Goal: Task Accomplishment & Management: Complete application form

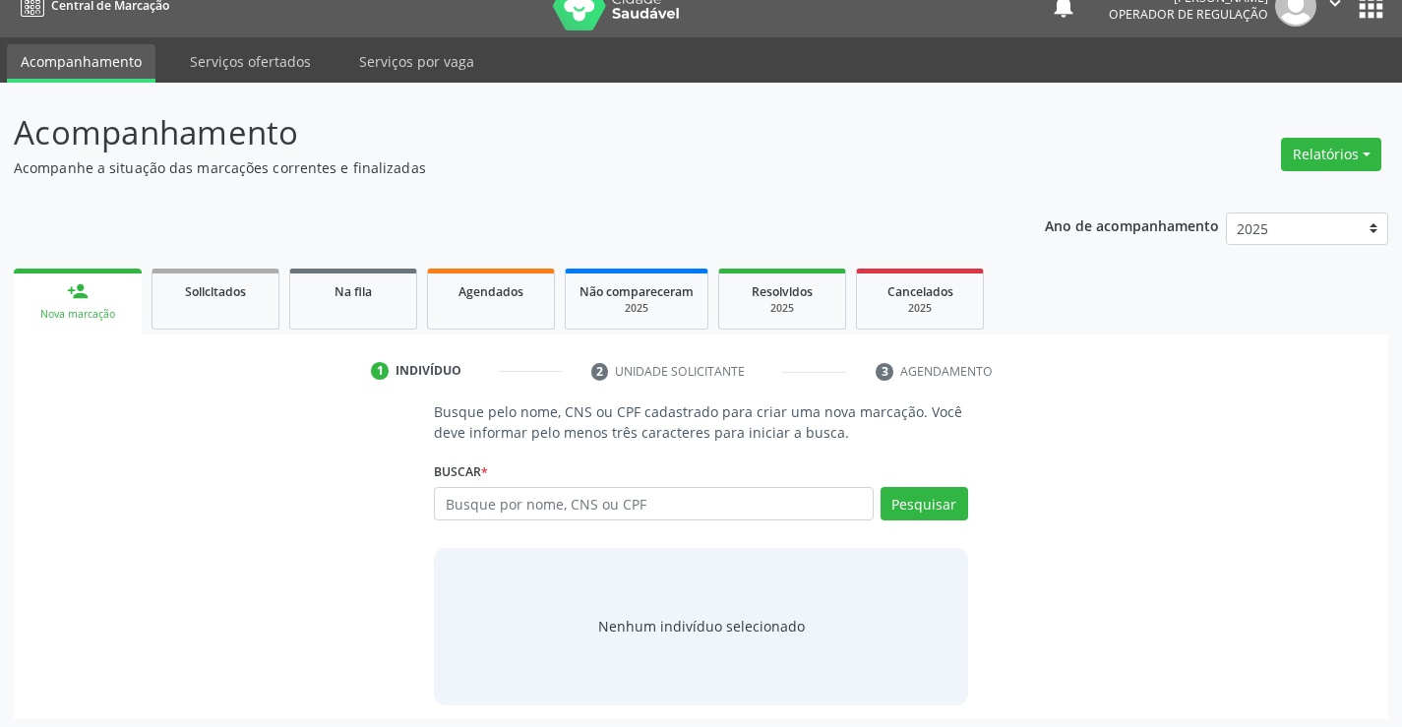
scroll to position [31, 0]
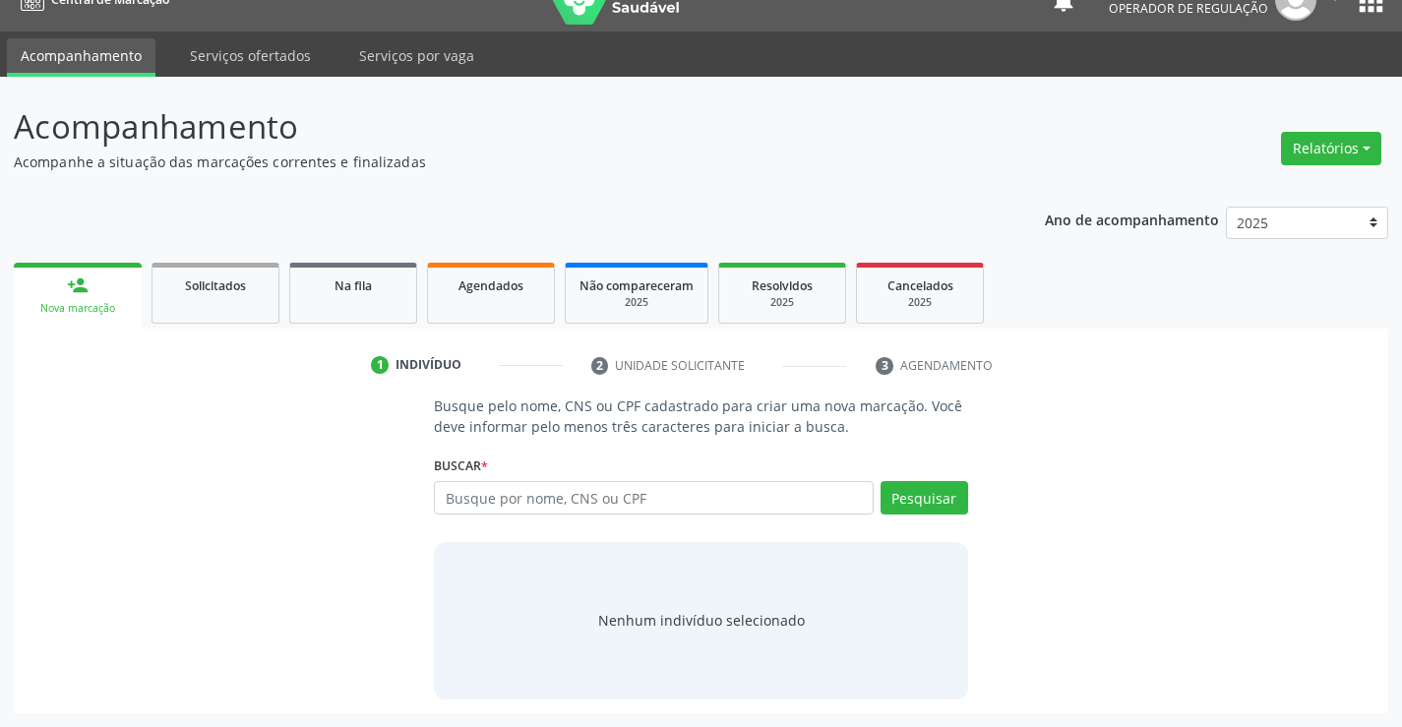
click at [770, 619] on div "Nenhum indivíduo selecionado" at bounding box center [701, 620] width 207 height 21
click at [90, 304] on div "Nova marcação" at bounding box center [78, 308] width 100 height 15
click at [218, 284] on span "Solicitados" at bounding box center [215, 285] width 61 height 17
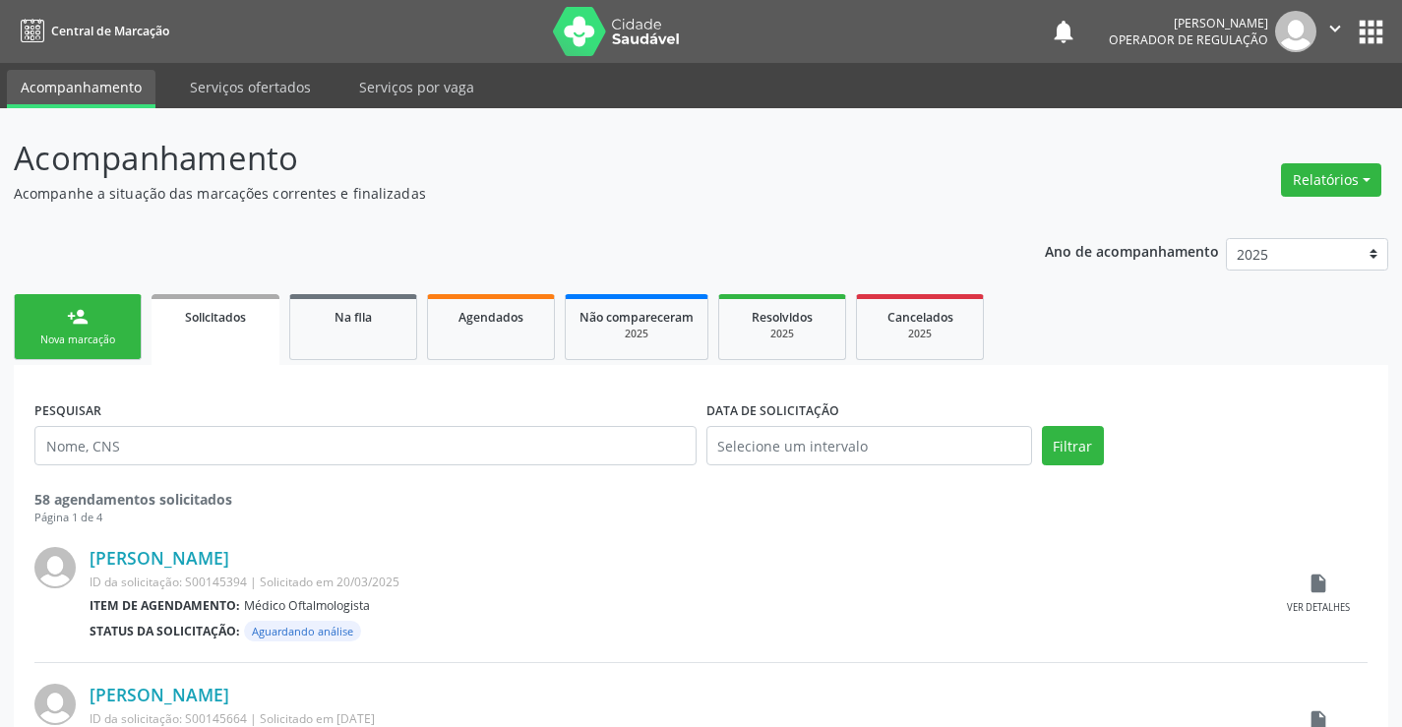
click at [100, 331] on link "person_add Nova marcação" at bounding box center [78, 327] width 128 height 66
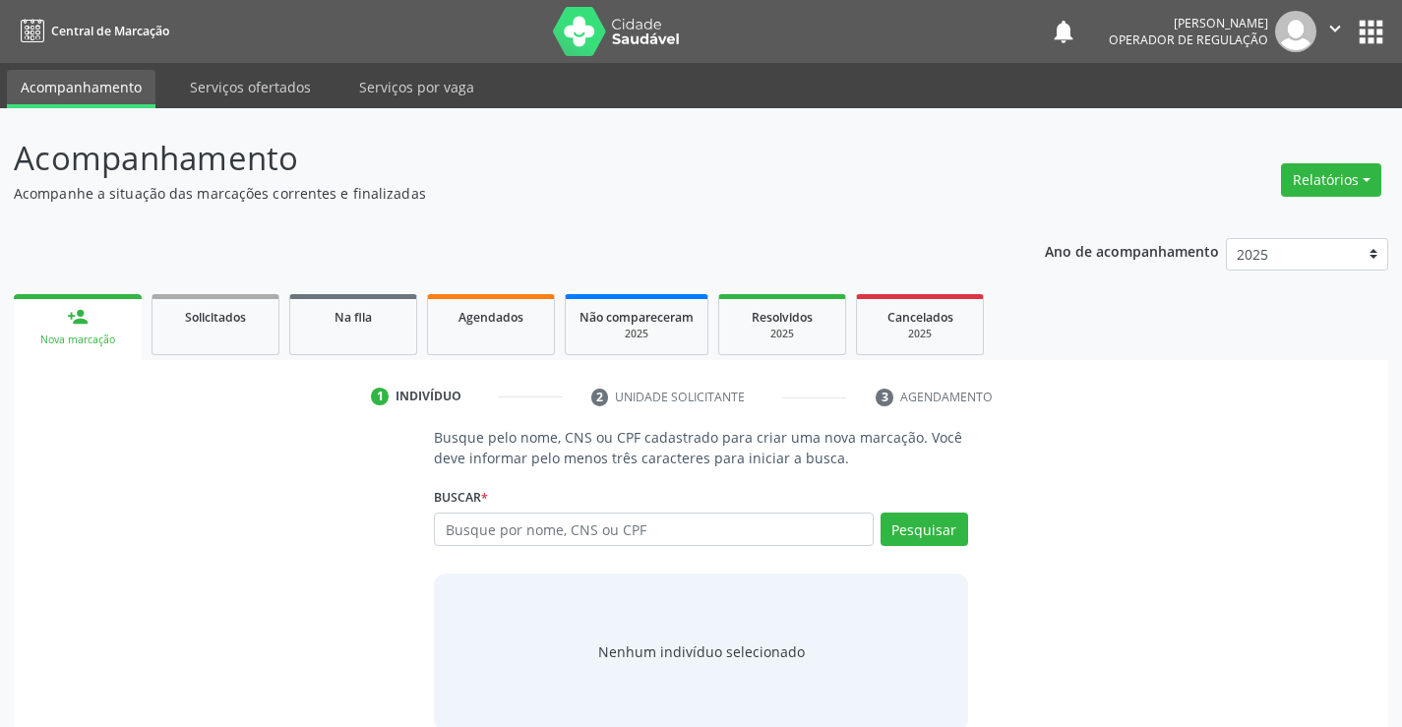
click at [100, 331] on link "person_add Nova marcação" at bounding box center [78, 327] width 128 height 66
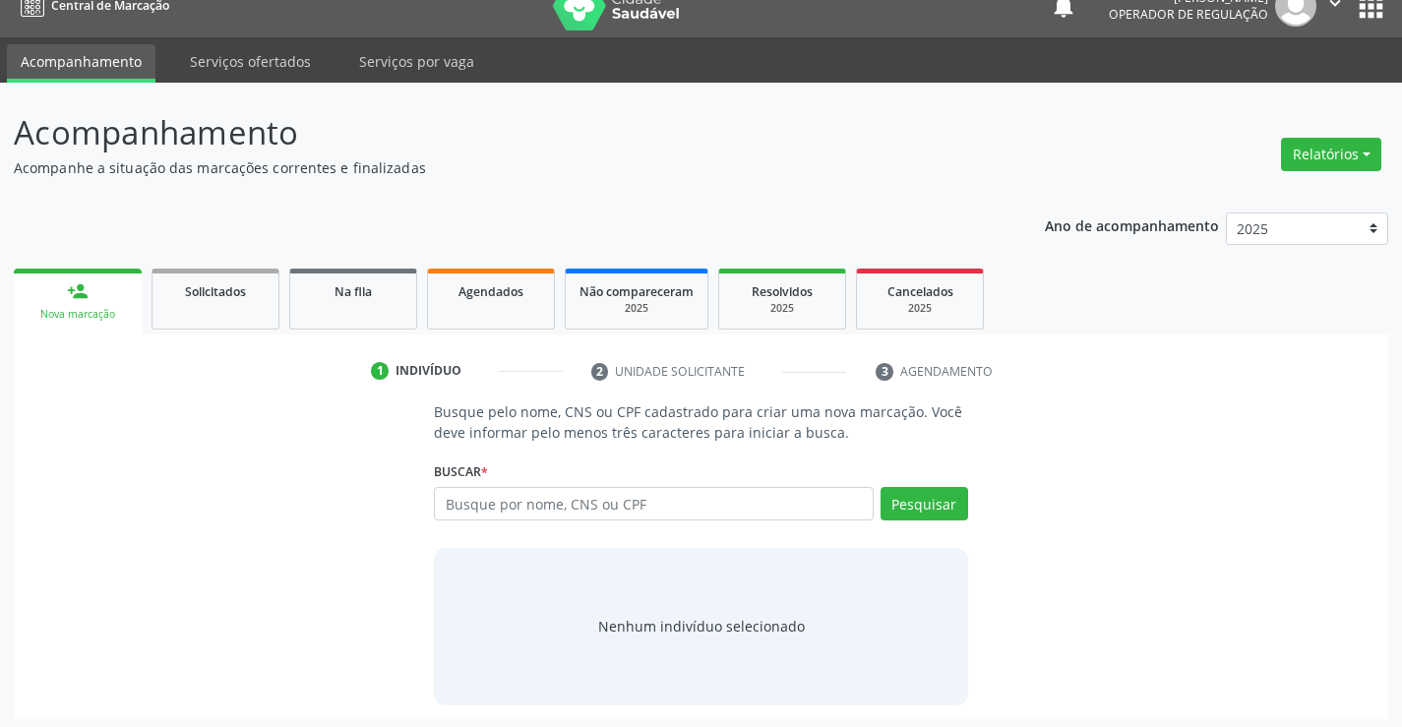
scroll to position [31, 0]
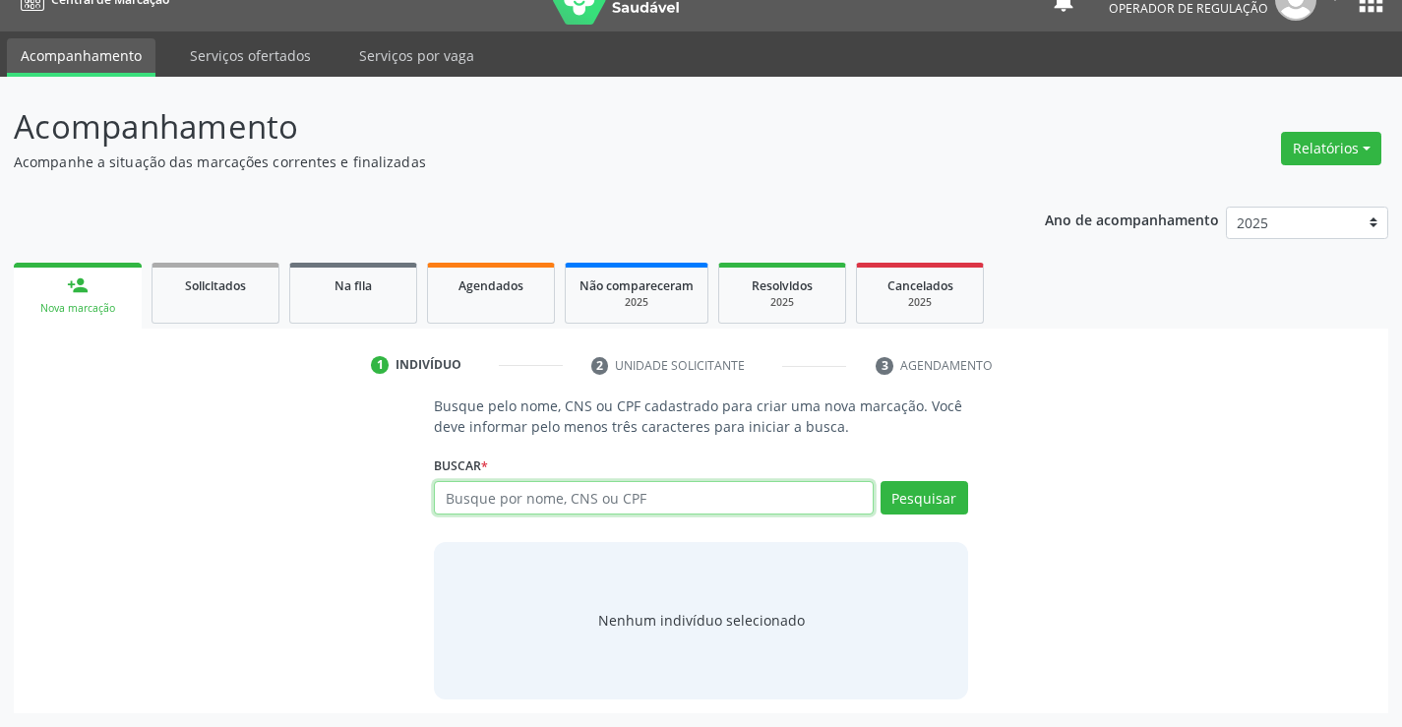
click at [773, 496] on input "text" at bounding box center [653, 497] width 439 height 33
click at [773, 496] on input "700701943347675" at bounding box center [653, 497] width 439 height 33
click at [774, 496] on input "700701943347675" at bounding box center [653, 497] width 439 height 33
type input "700701943347675"
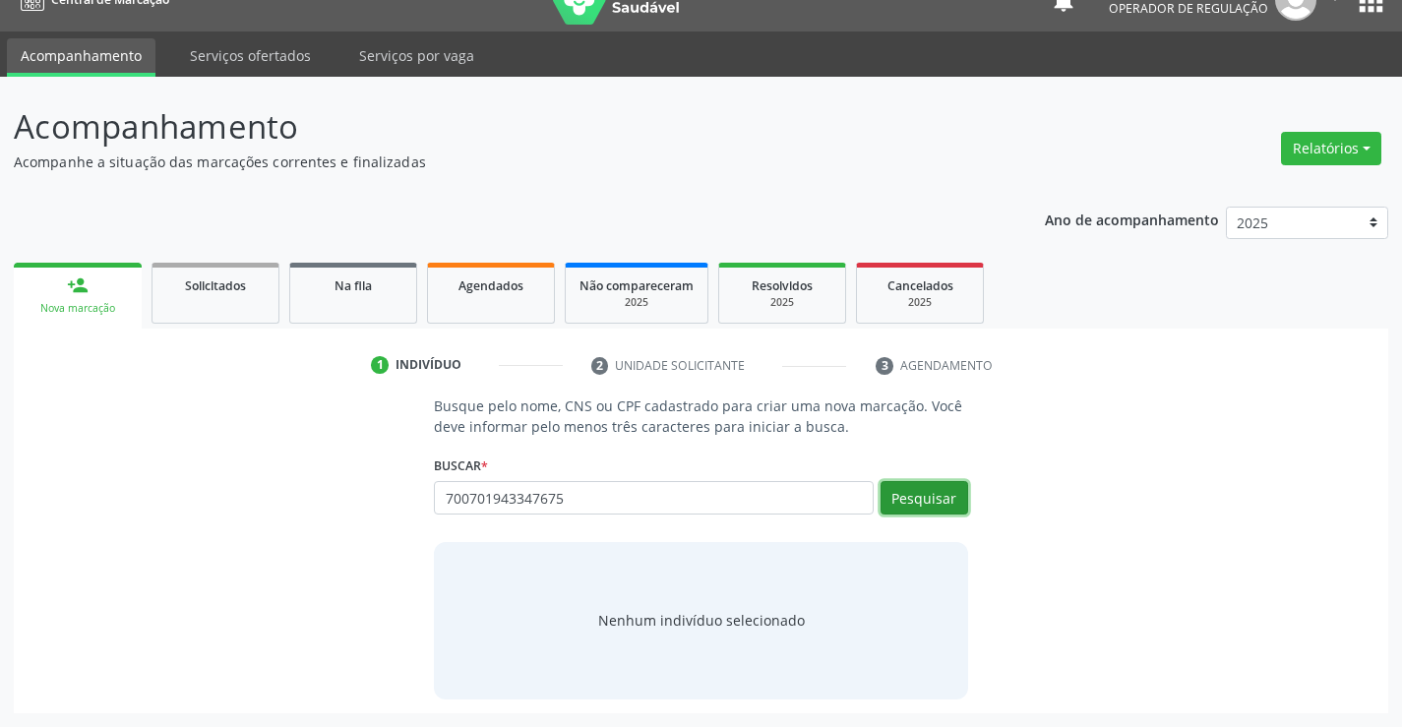
click at [911, 501] on button "Pesquisar" at bounding box center [924, 497] width 88 height 33
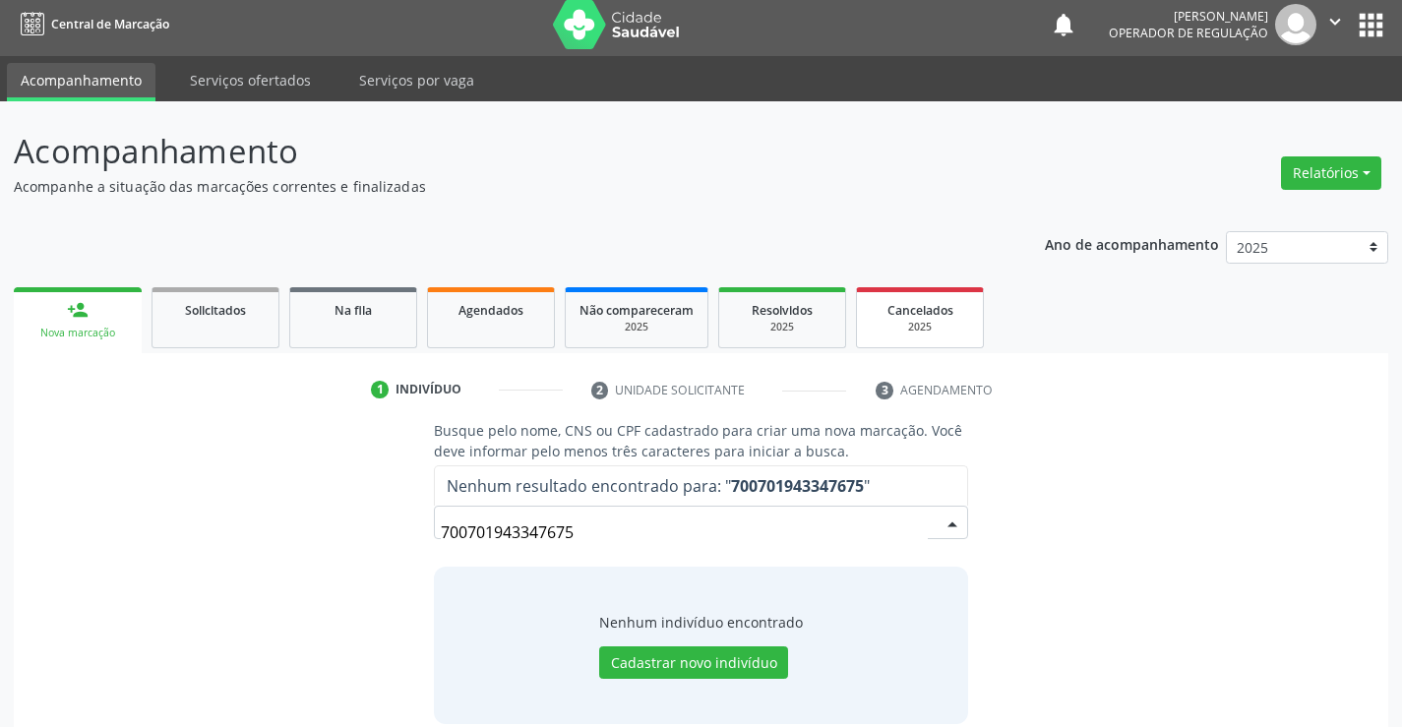
scroll to position [0, 0]
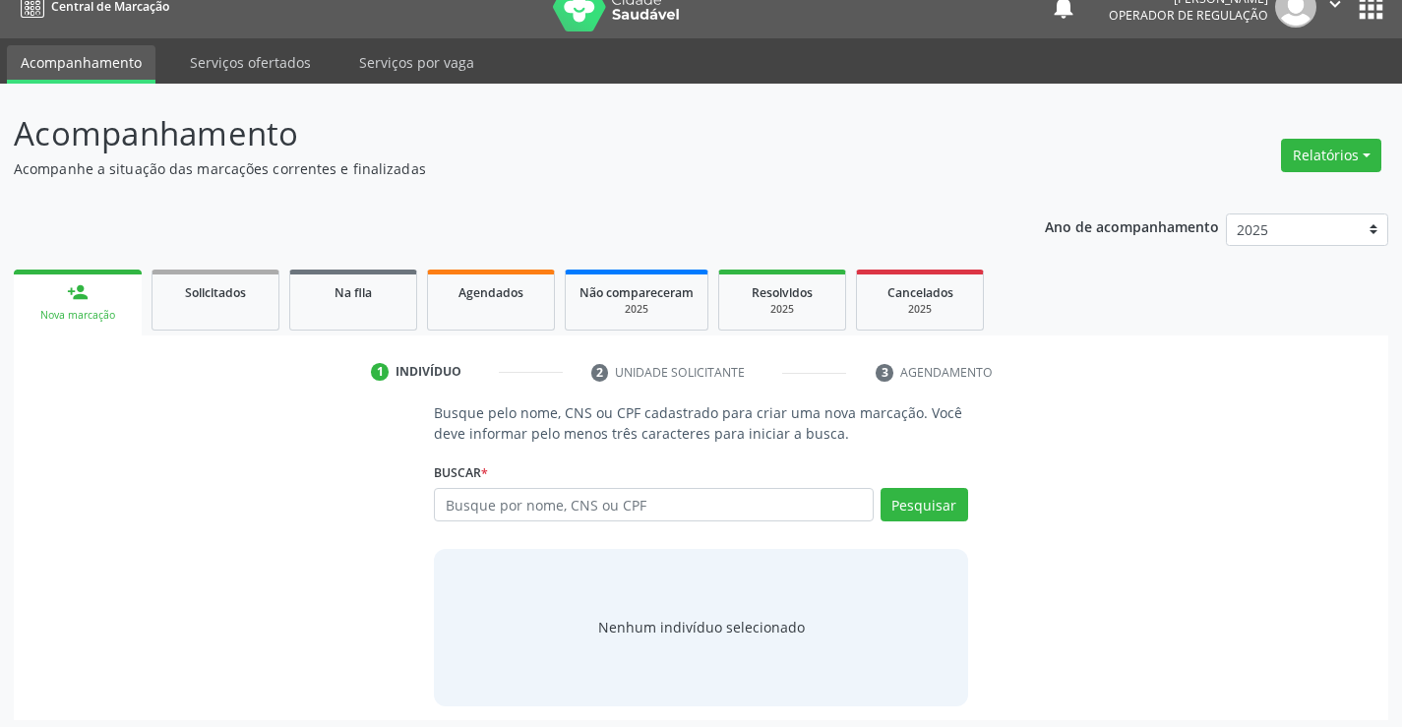
scroll to position [31, 0]
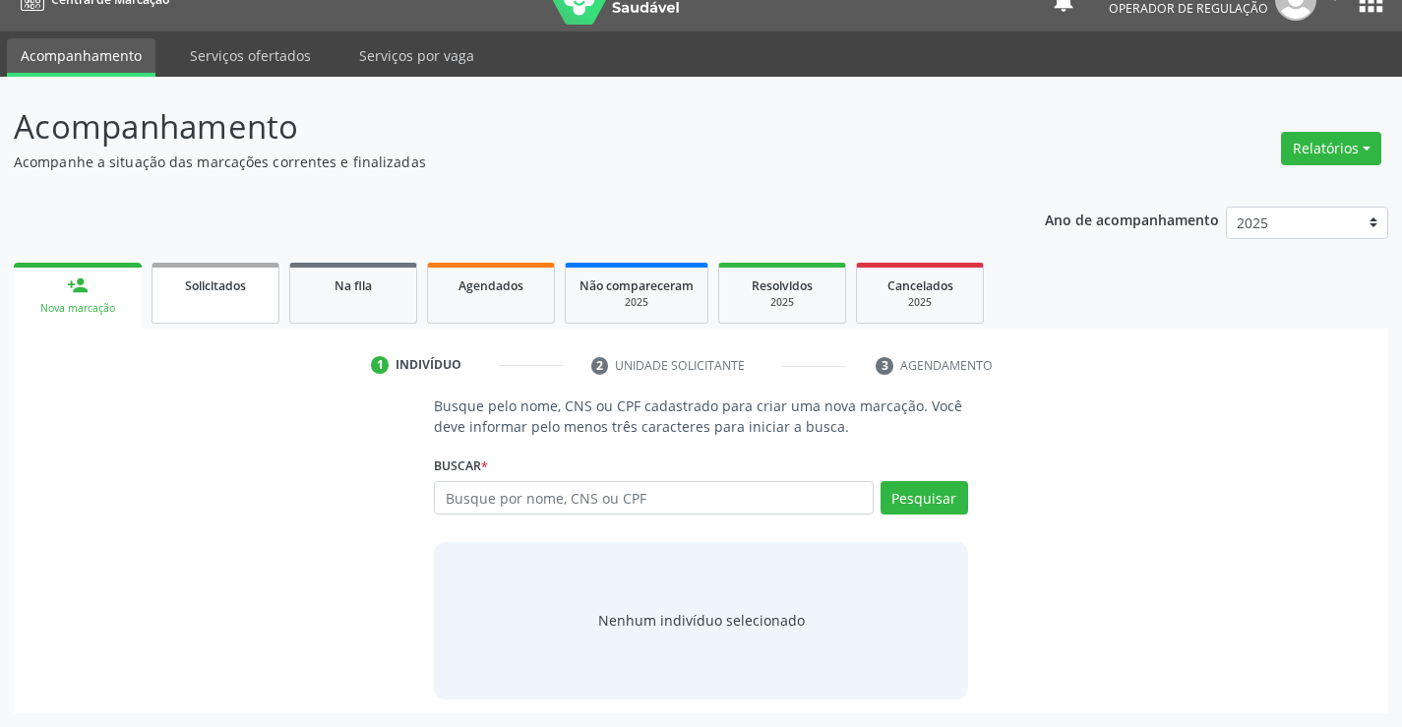
click at [209, 299] on link "Solicitados" at bounding box center [215, 293] width 128 height 61
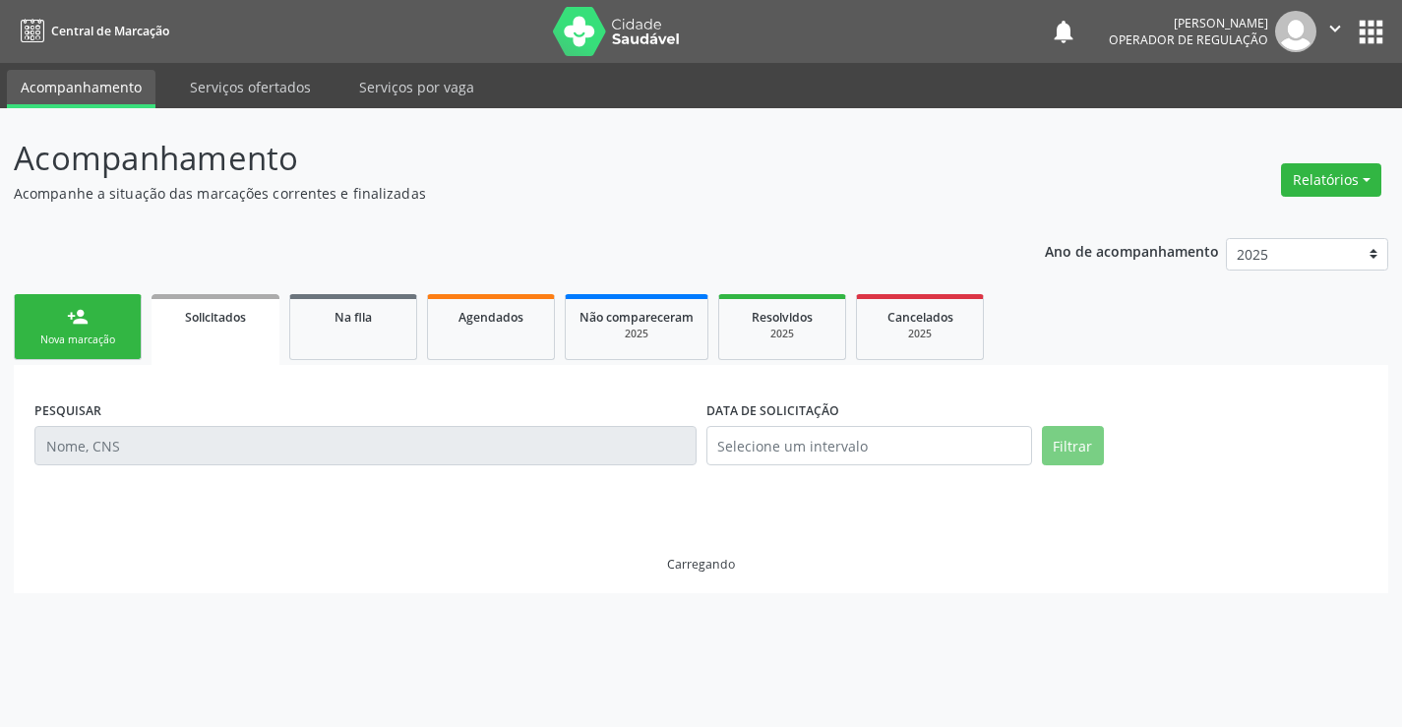
scroll to position [0, 0]
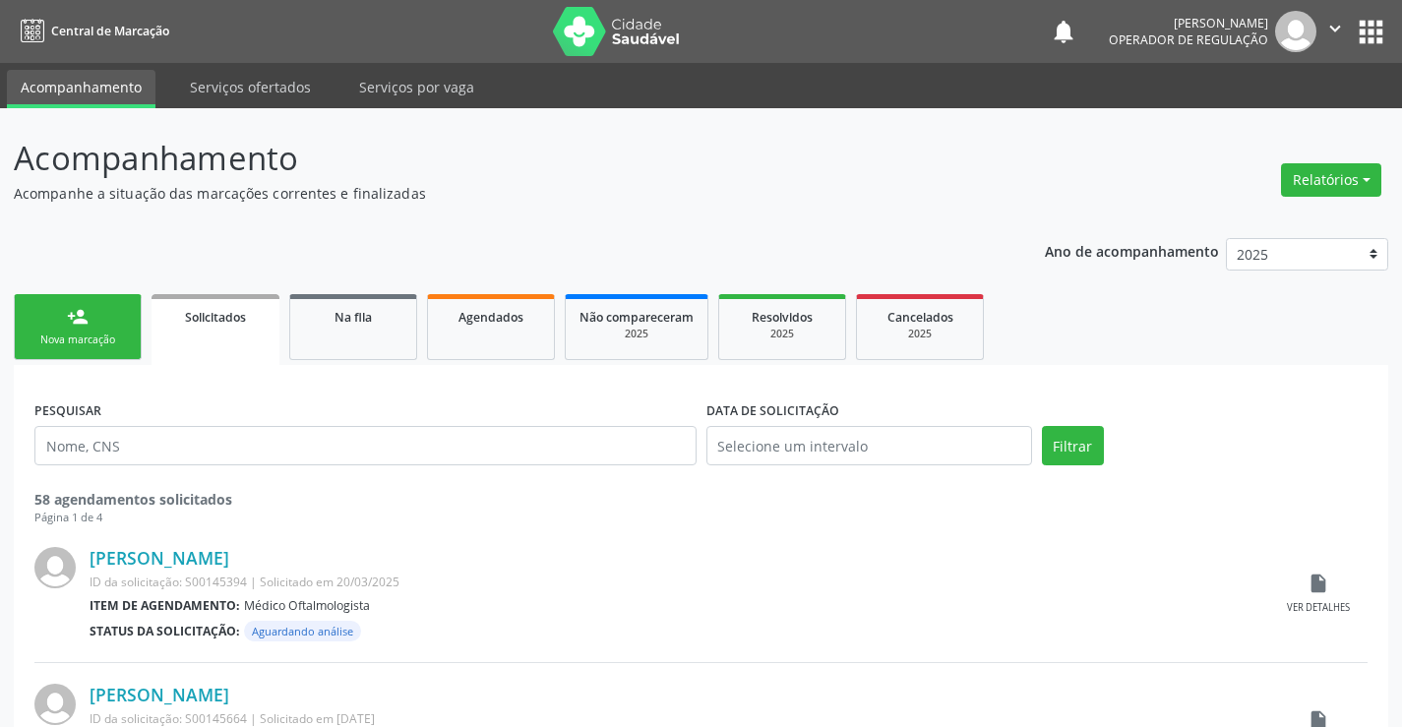
click at [90, 343] on div "Nova marcação" at bounding box center [78, 339] width 98 height 15
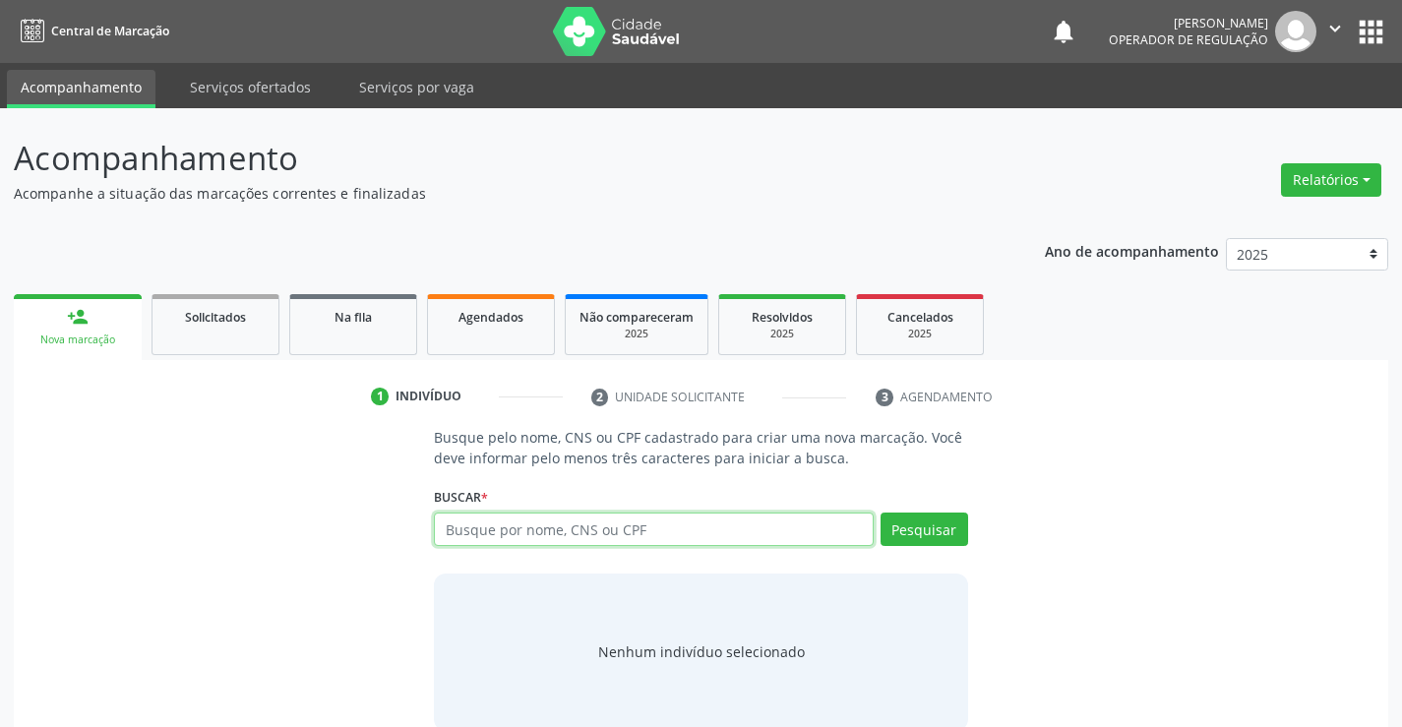
click at [505, 525] on input "text" at bounding box center [653, 528] width 439 height 33
type input "gabriel"
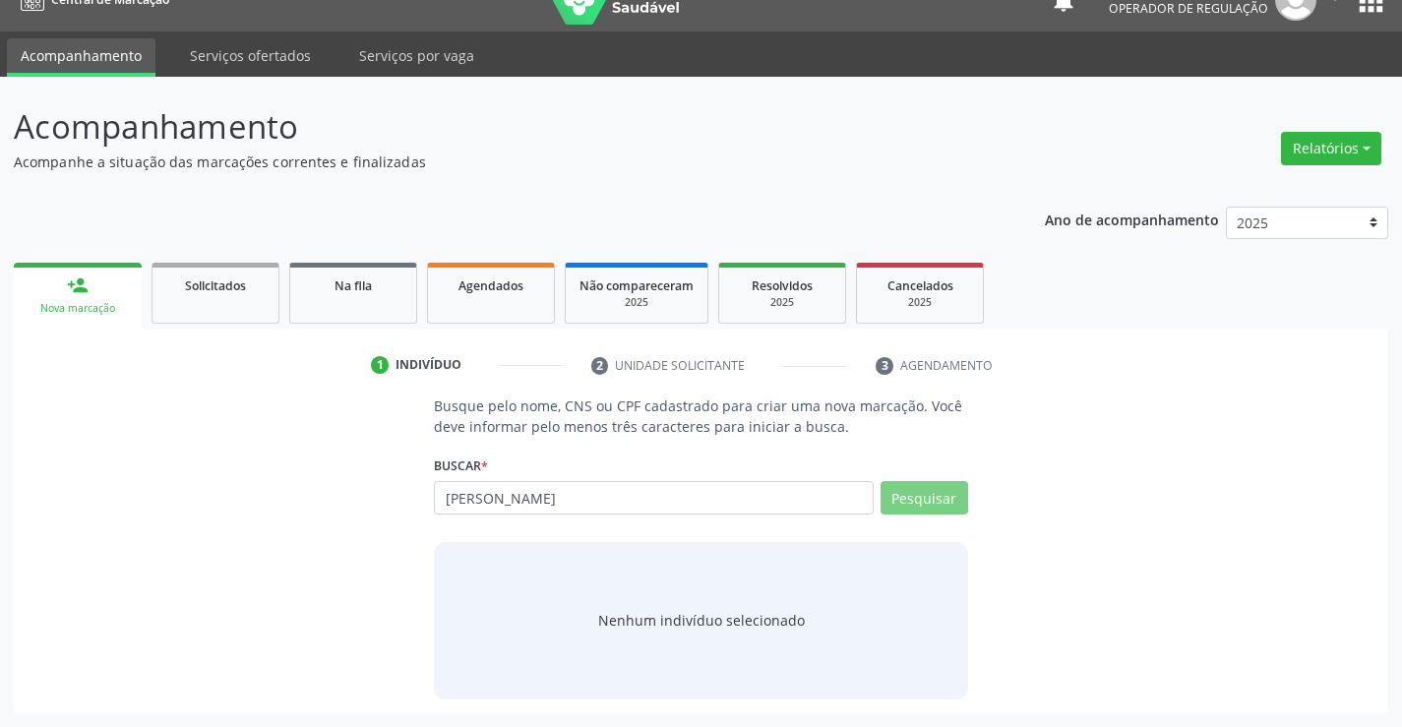
click at [657, 369] on li "2 Unidade solicitante" at bounding box center [718, 365] width 285 height 33
drag, startPoint x: 657, startPoint y: 369, endPoint x: 564, endPoint y: 376, distance: 93.7
click at [654, 371] on li "2 Unidade solicitante" at bounding box center [718, 365] width 285 height 33
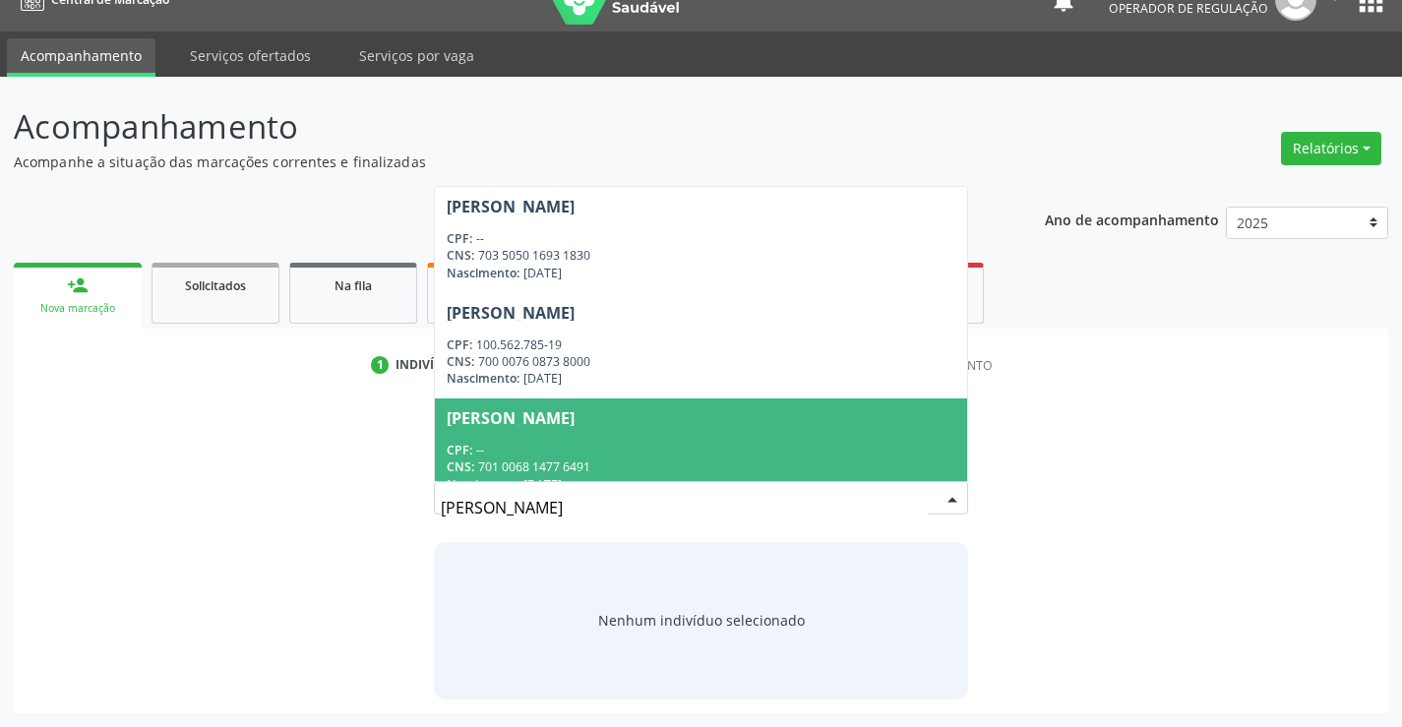
click at [610, 499] on input "gabriel" at bounding box center [684, 507] width 486 height 39
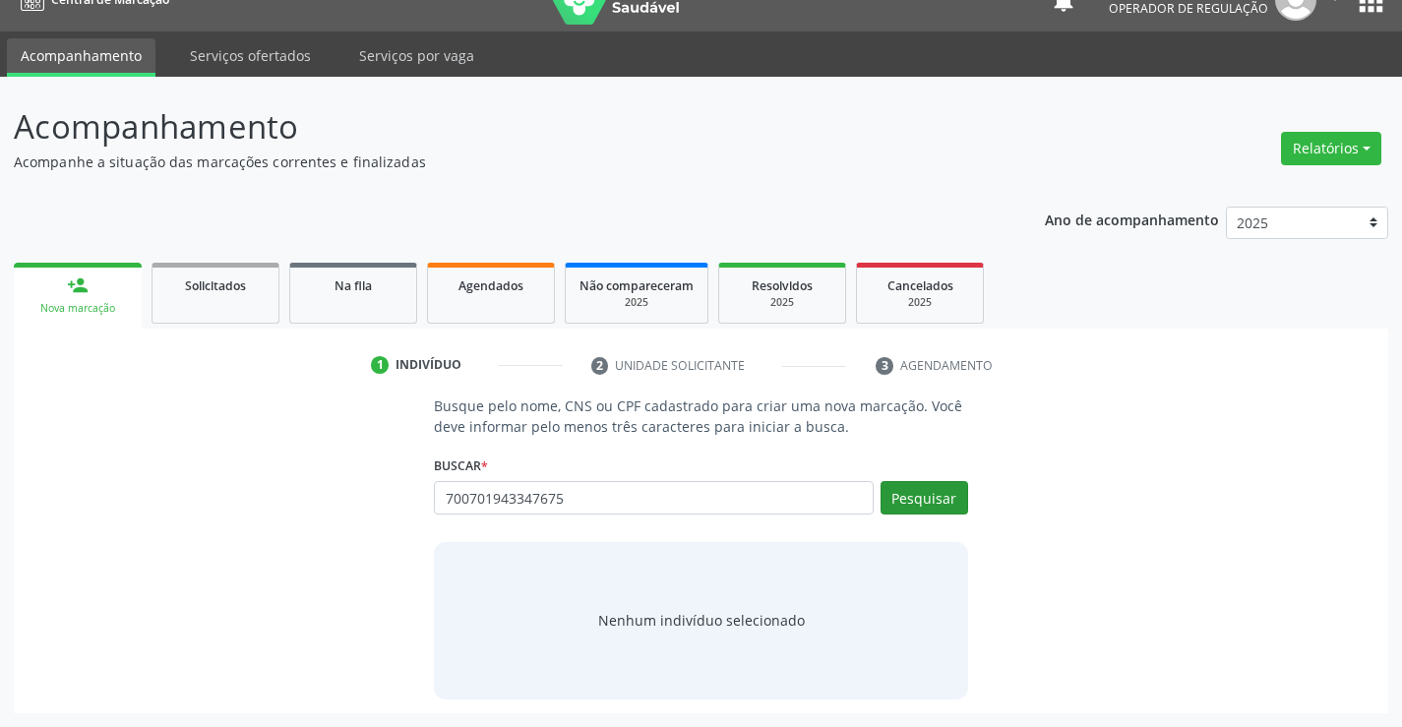
type input "700701943347675"
click at [933, 484] on button "Pesquisar" at bounding box center [924, 497] width 88 height 33
type input "700701943347675"
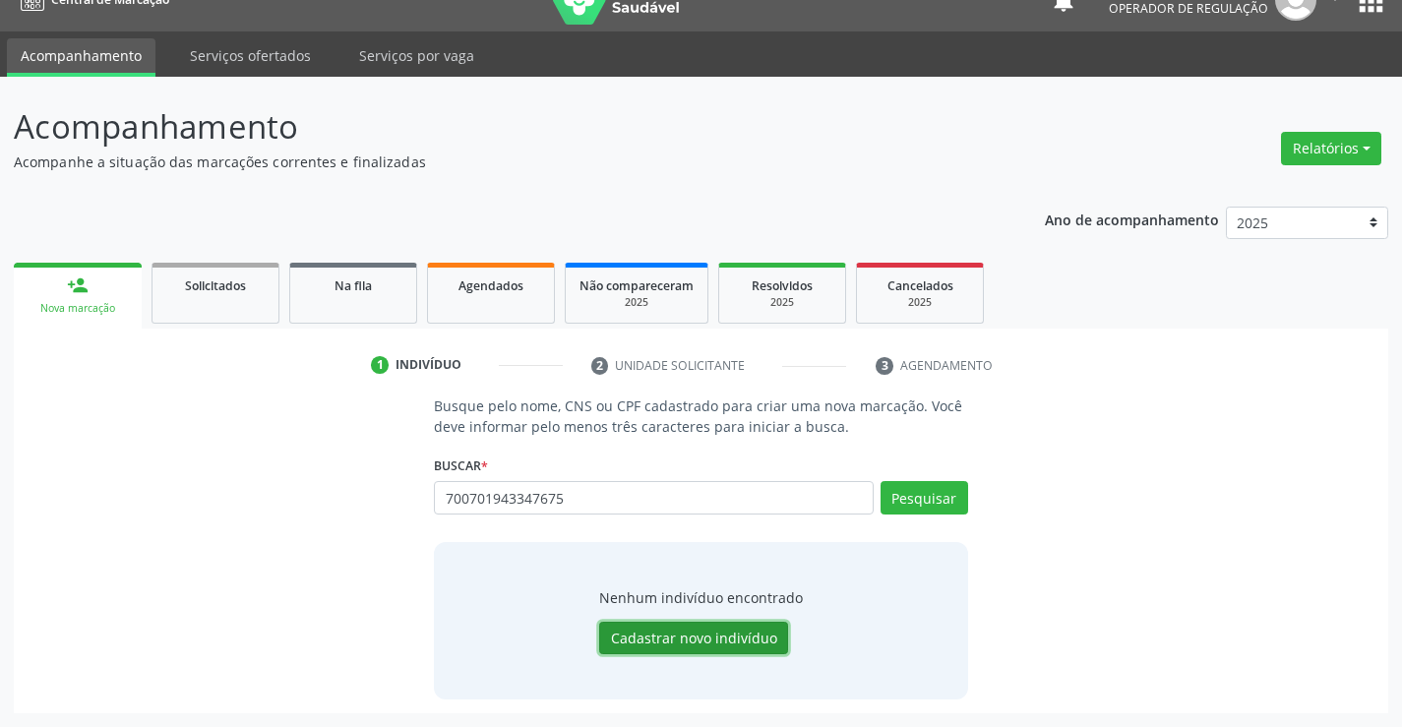
click at [689, 639] on button "Cadastrar novo indivíduo" at bounding box center [693, 638] width 189 height 33
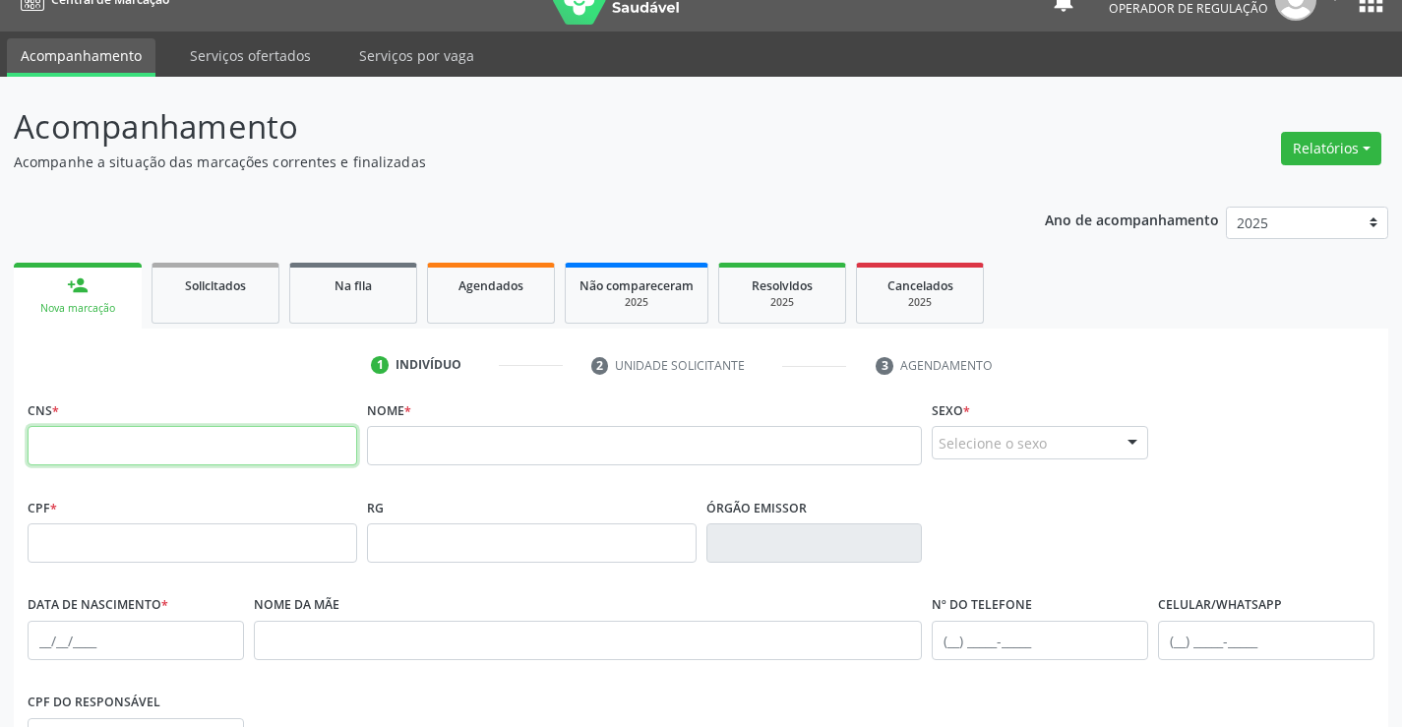
click at [218, 443] on input "text" at bounding box center [193, 445] width 330 height 39
paste input "700 7019 4334 7675"
type input "700 7019 4334 7675"
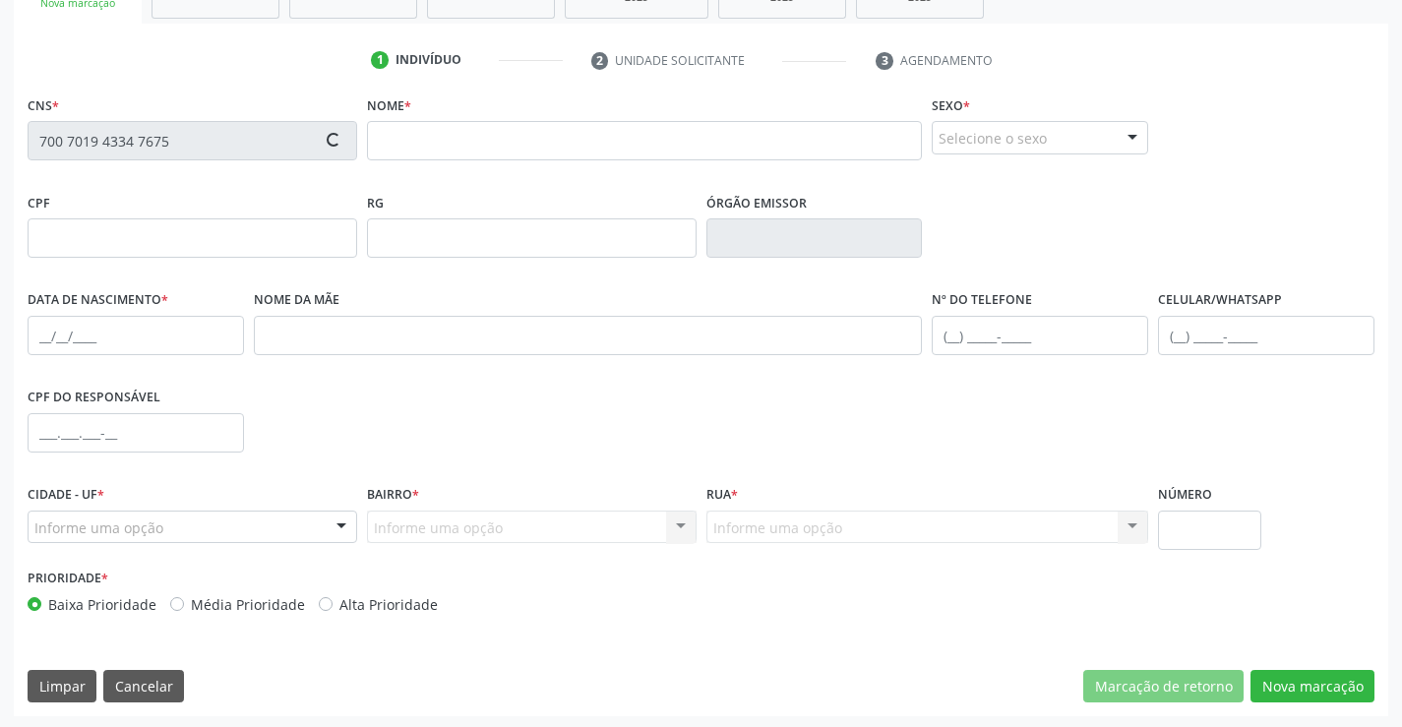
scroll to position [339, 0]
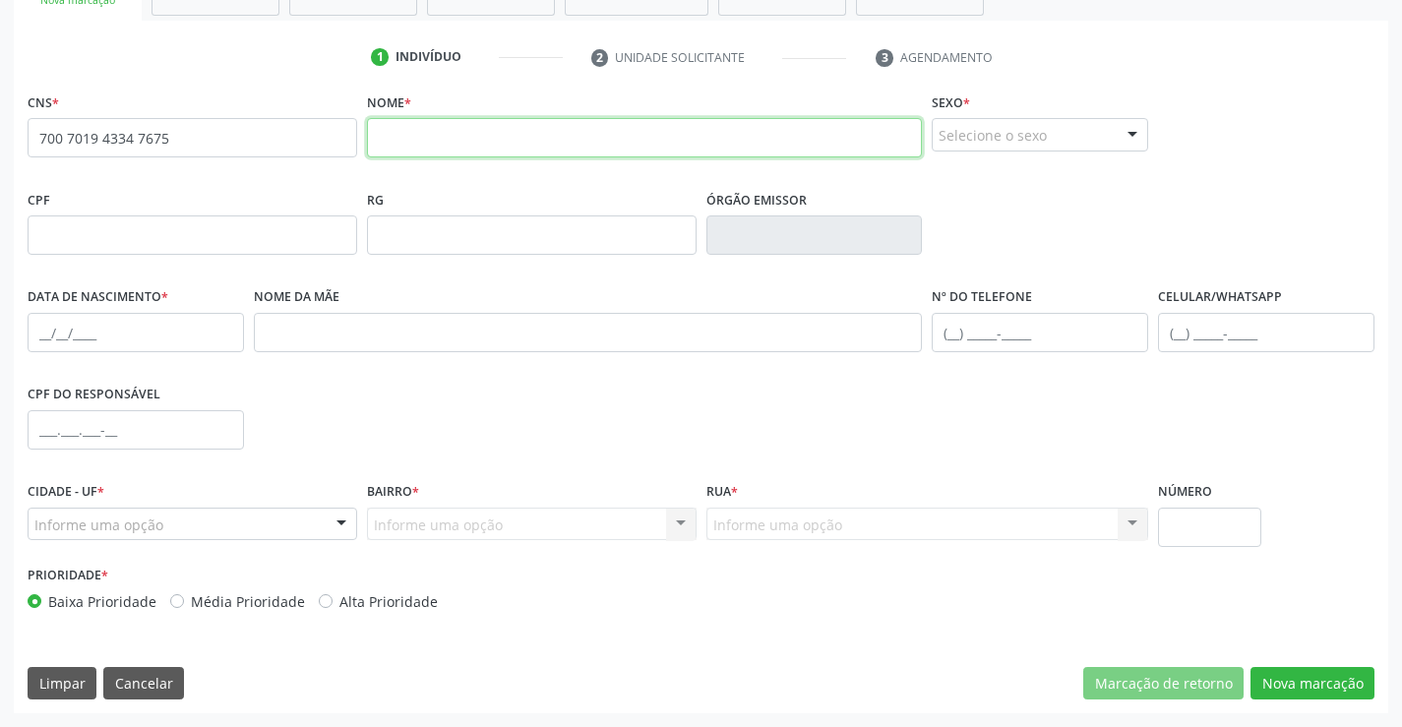
click at [494, 135] on input "text" at bounding box center [645, 137] width 556 height 39
type input "gabriel da s"
click at [242, 152] on input "700 7019 4334 7675" at bounding box center [193, 137] width 330 height 39
type input "700 7019 4334 7679"
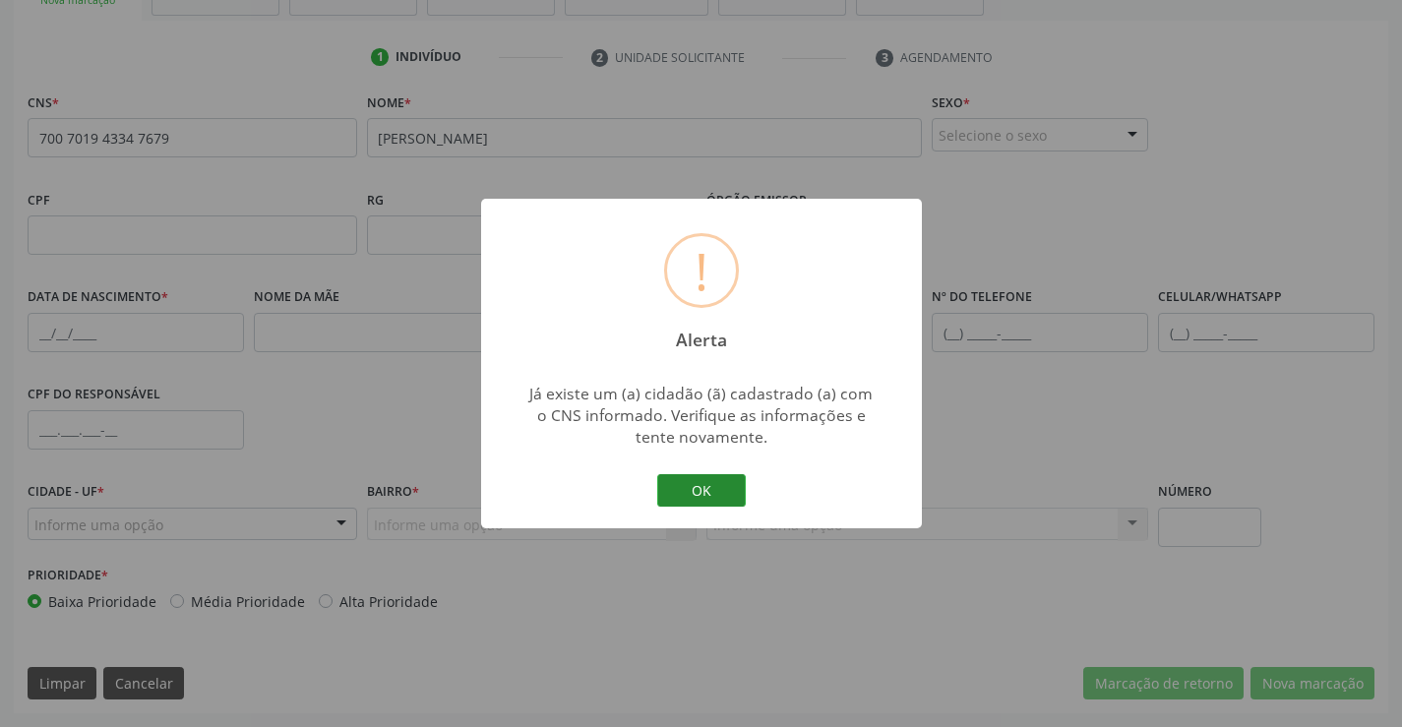
click at [689, 495] on button "OK" at bounding box center [701, 490] width 89 height 33
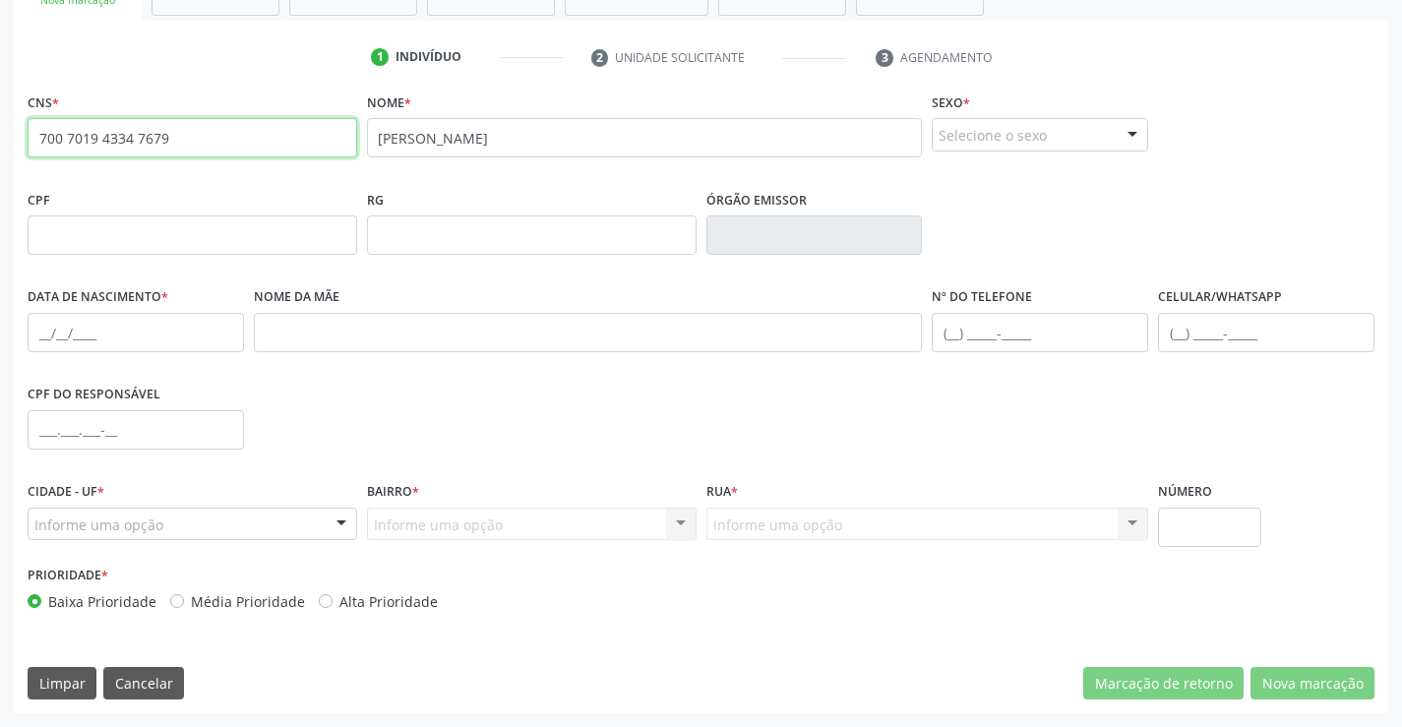
click at [271, 137] on input "700 7019 4334 7679" at bounding box center [193, 137] width 330 height 39
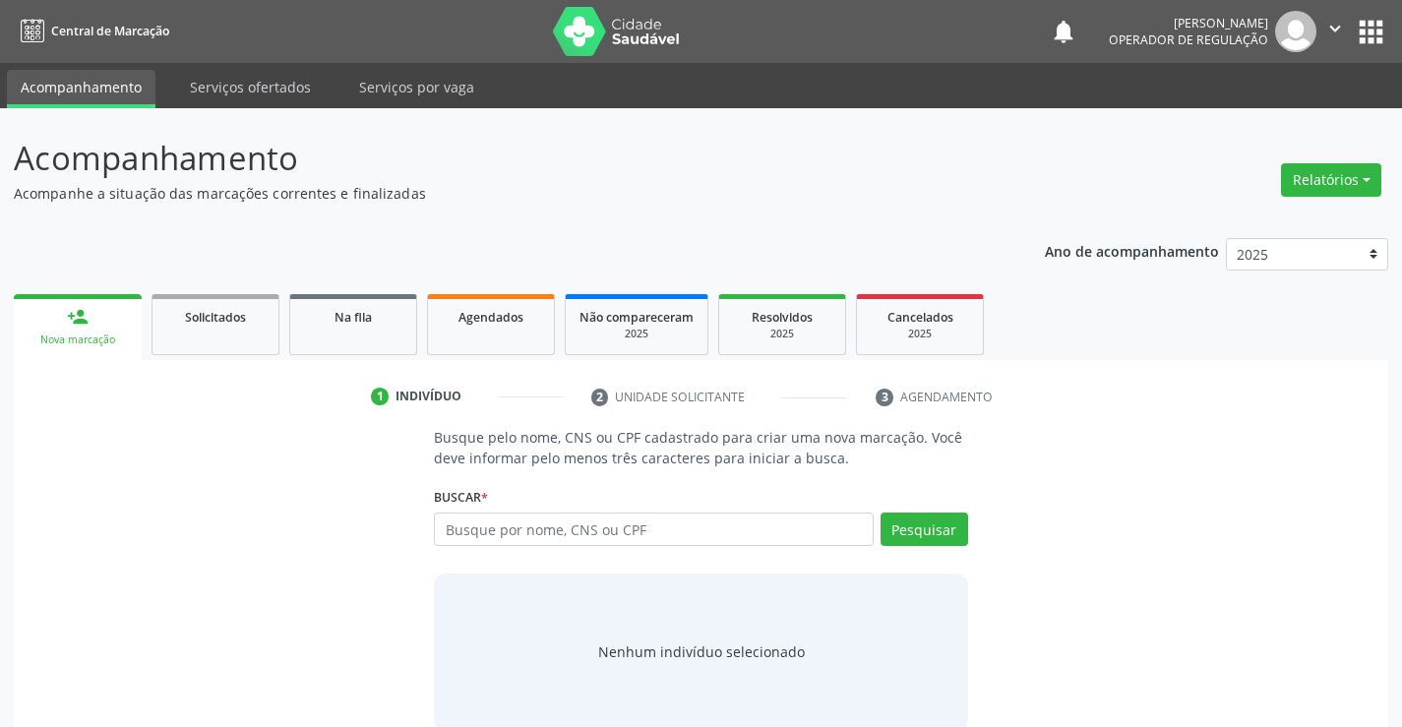
click at [485, 528] on input "text" at bounding box center [653, 528] width 439 height 33
type input "700701943347679"
click at [959, 536] on button "Pesquisar" at bounding box center [924, 528] width 88 height 33
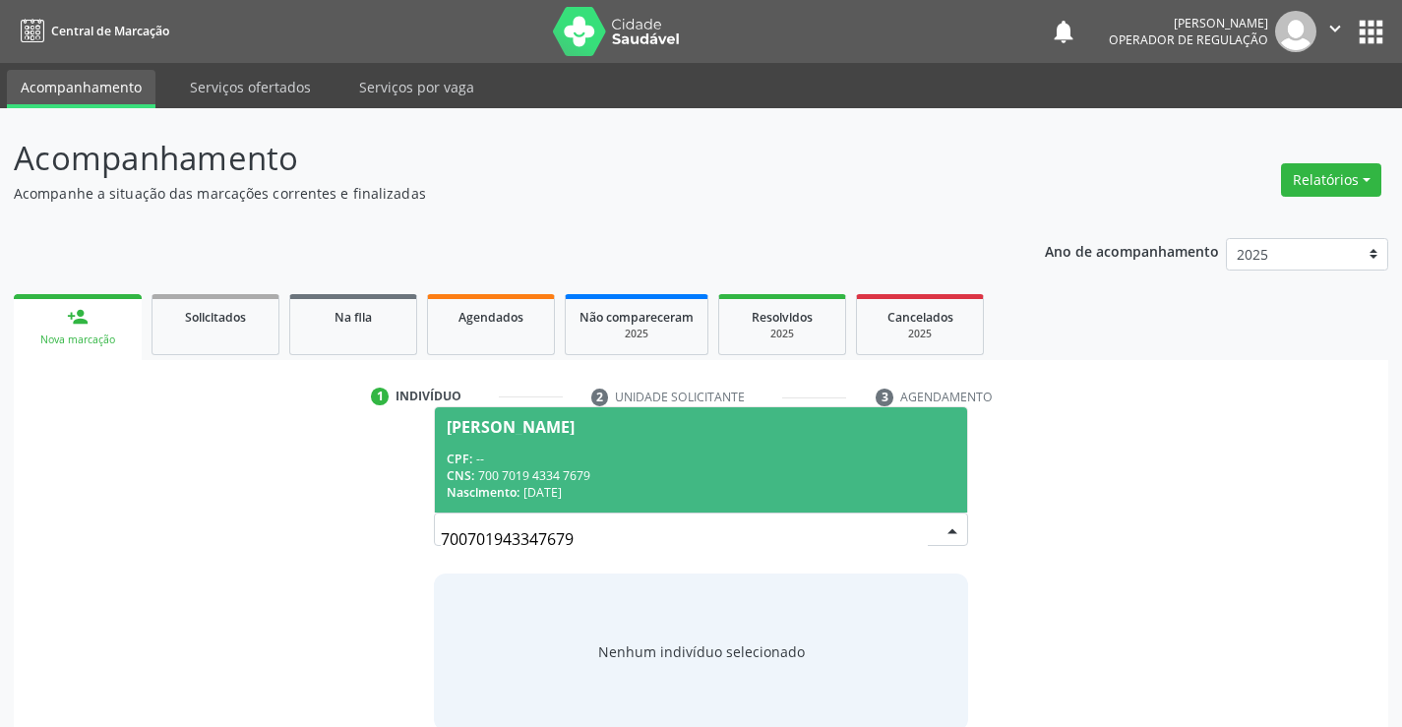
click at [607, 467] on div "CNS: 700 7019 4334 7679" at bounding box center [701, 475] width 508 height 17
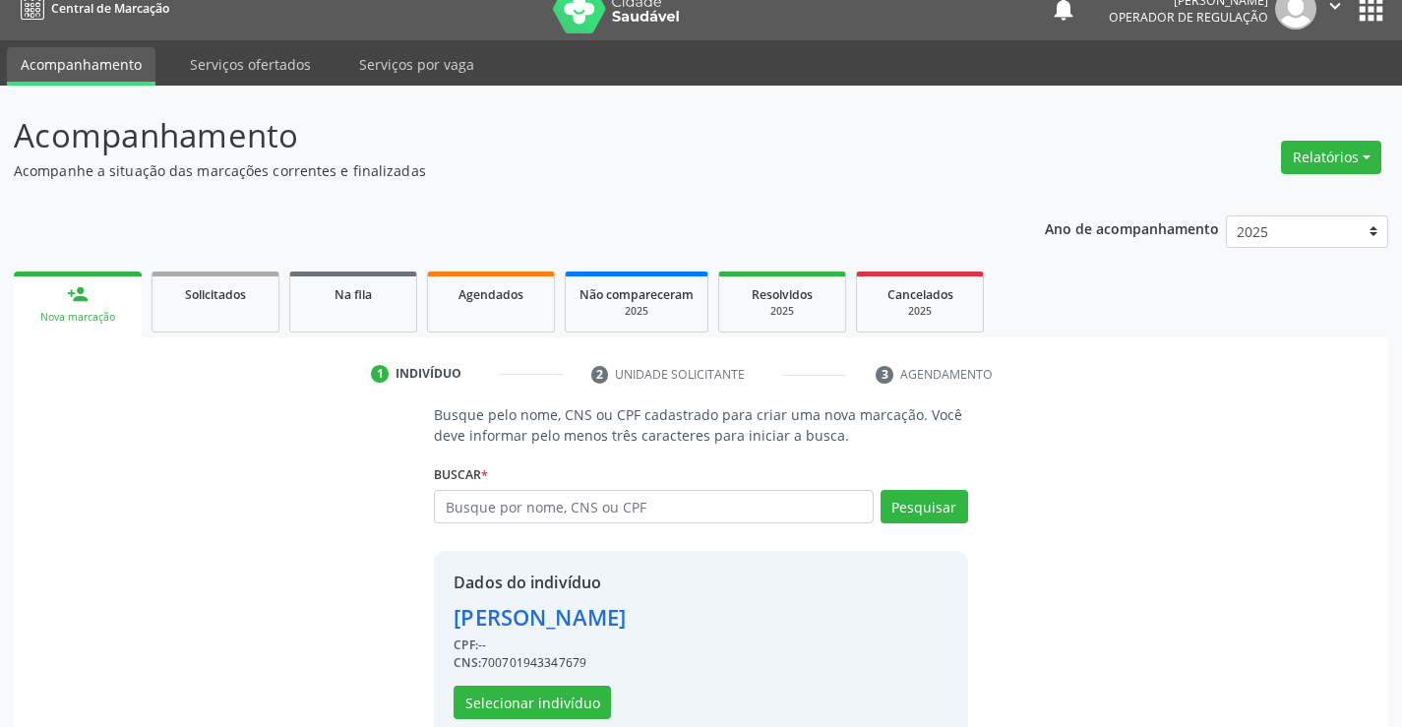
scroll to position [62, 0]
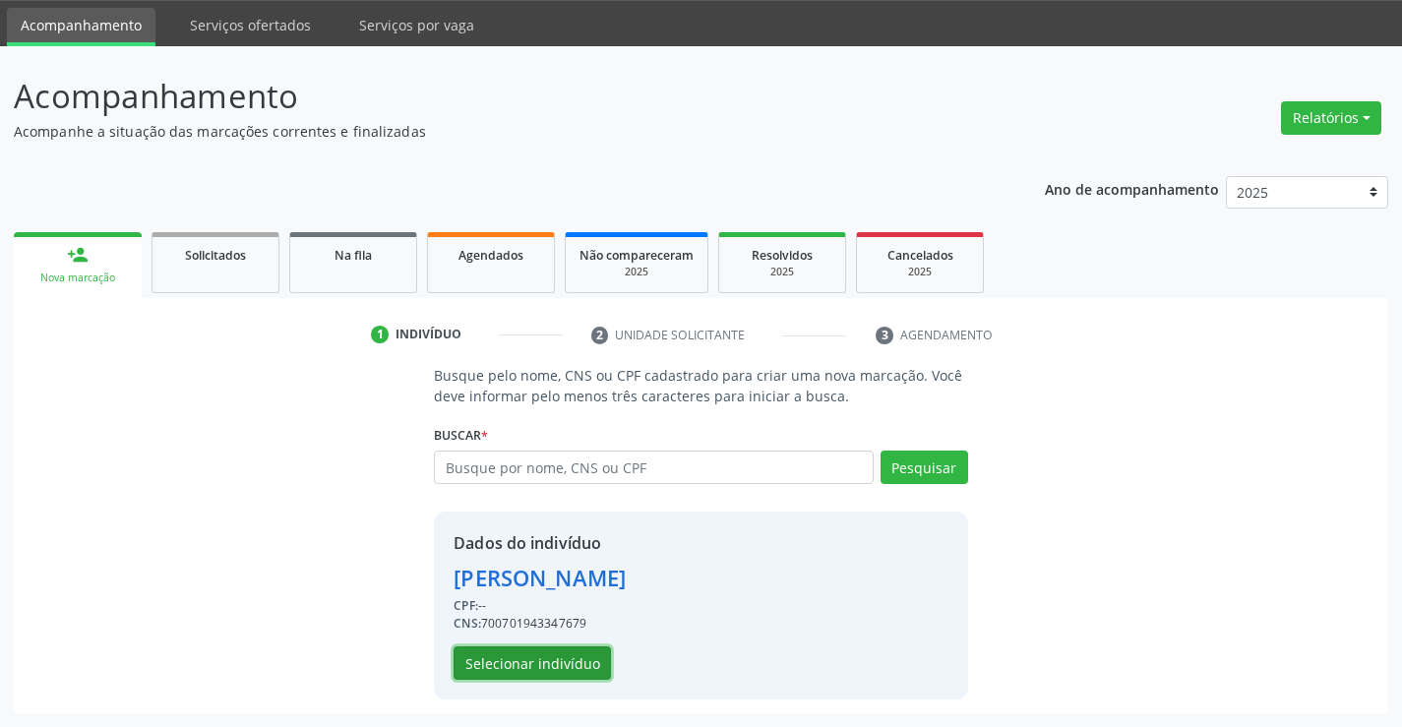
click at [534, 663] on button "Selecionar indivíduo" at bounding box center [531, 662] width 157 height 33
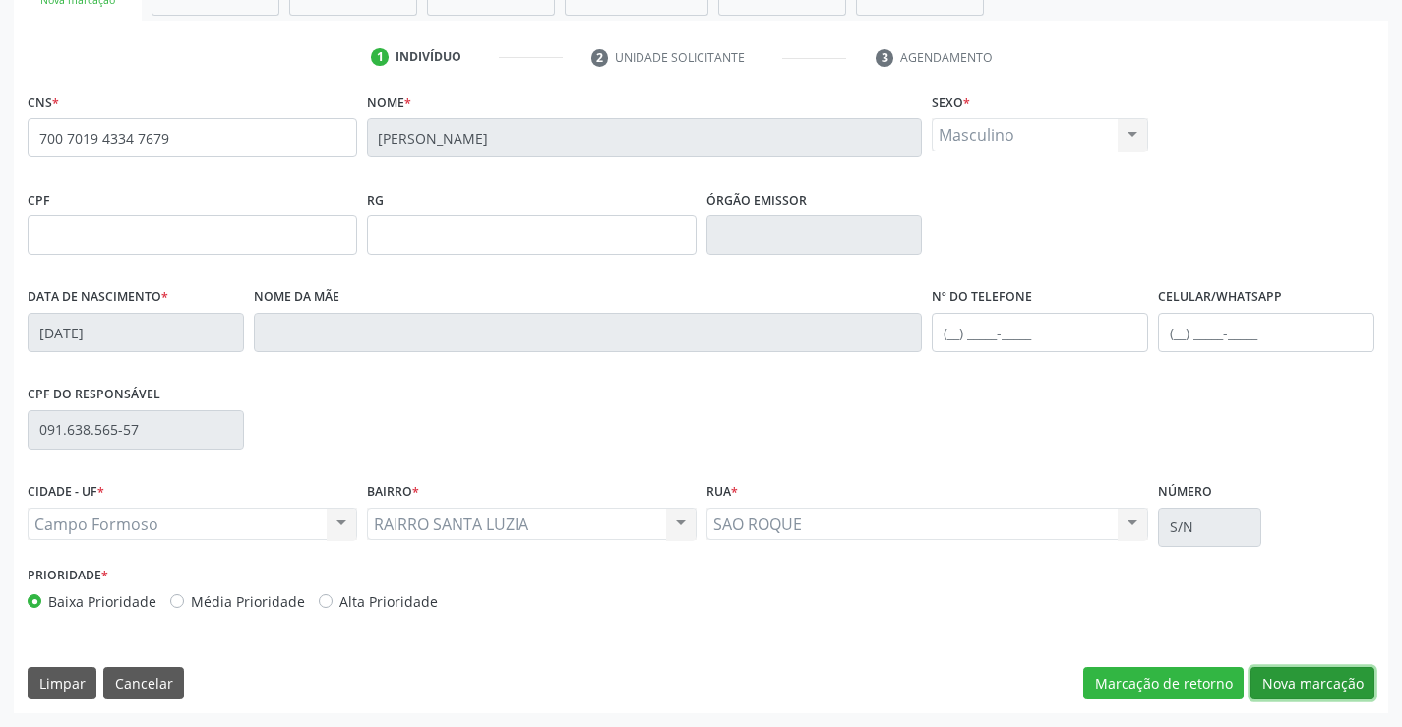
click at [1294, 678] on button "Nova marcação" at bounding box center [1312, 683] width 124 height 33
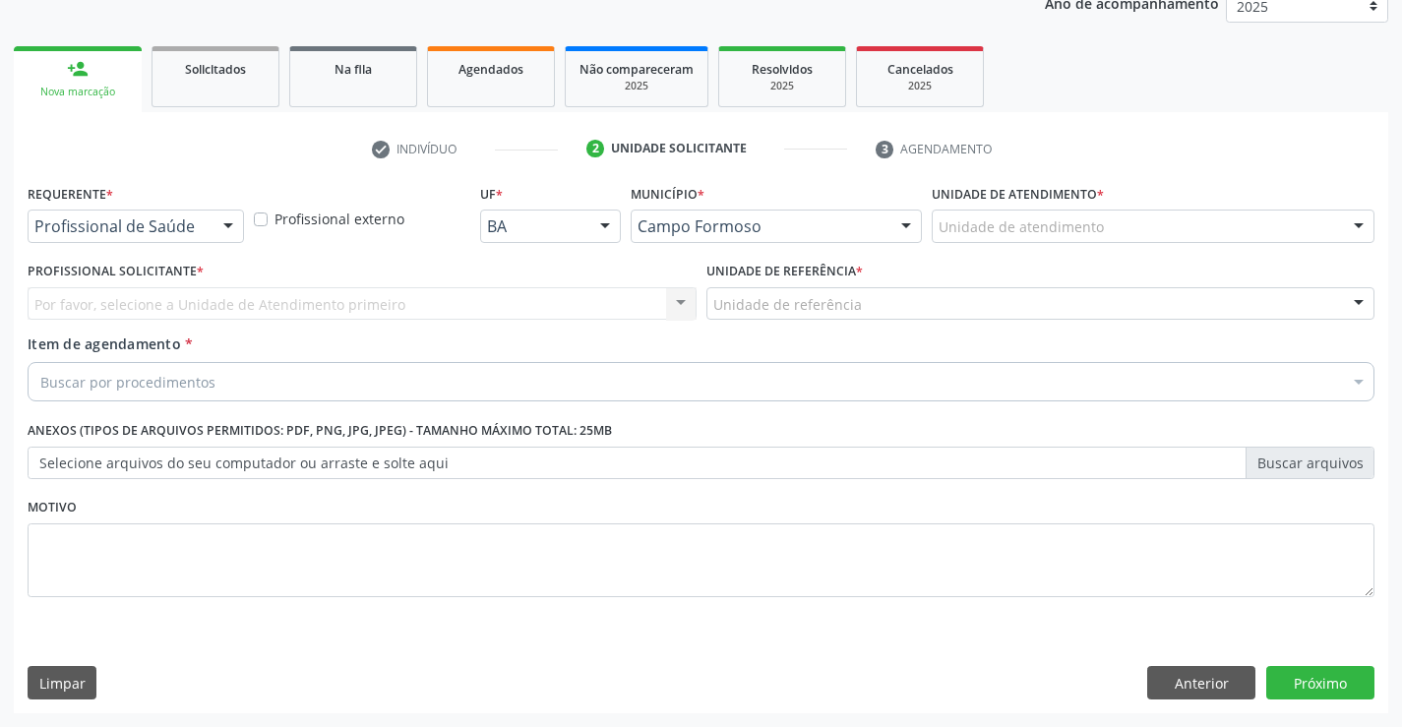
drag, startPoint x: 207, startPoint y: 223, endPoint x: 189, endPoint y: 282, distance: 61.6
click at [207, 229] on div "Profissional de Saúde Profissional de Saúde Paciente Nenhum resultado encontrad…" at bounding box center [136, 226] width 216 height 33
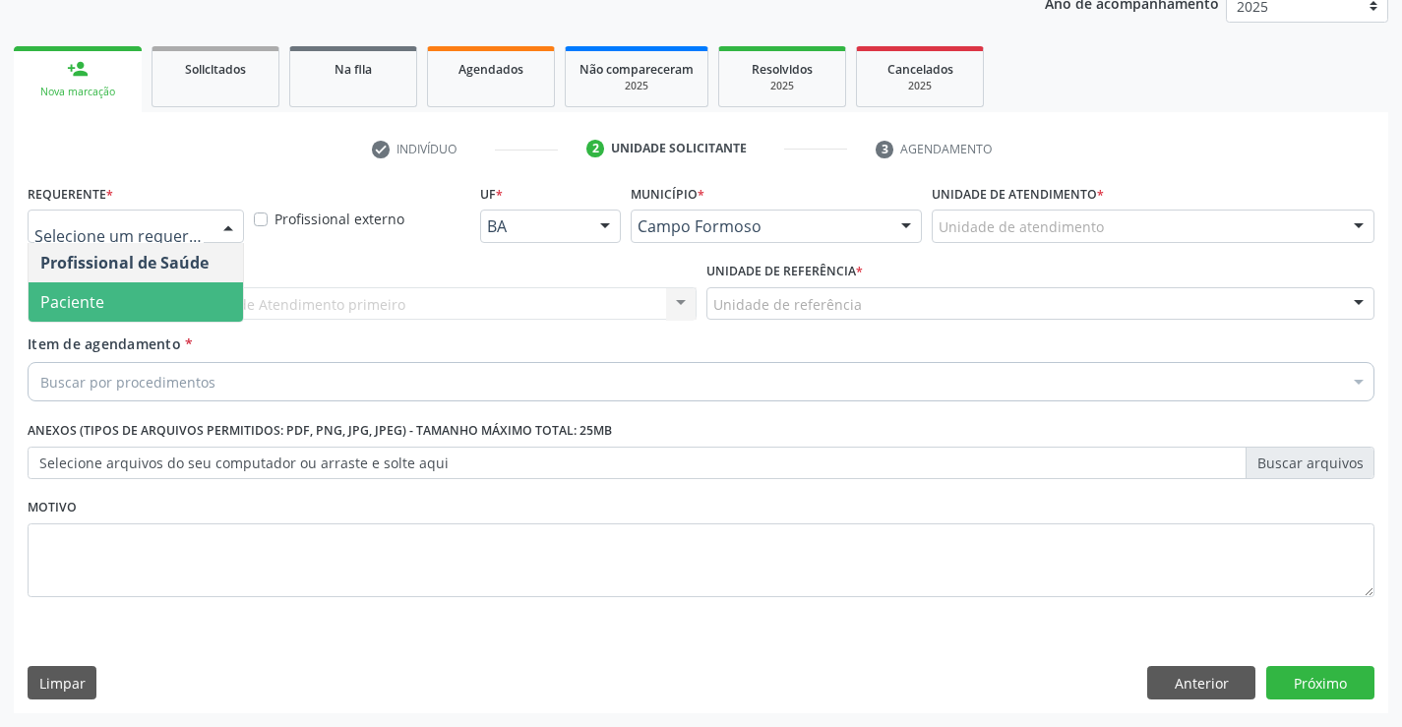
click at [151, 308] on span "Paciente" at bounding box center [136, 301] width 214 height 39
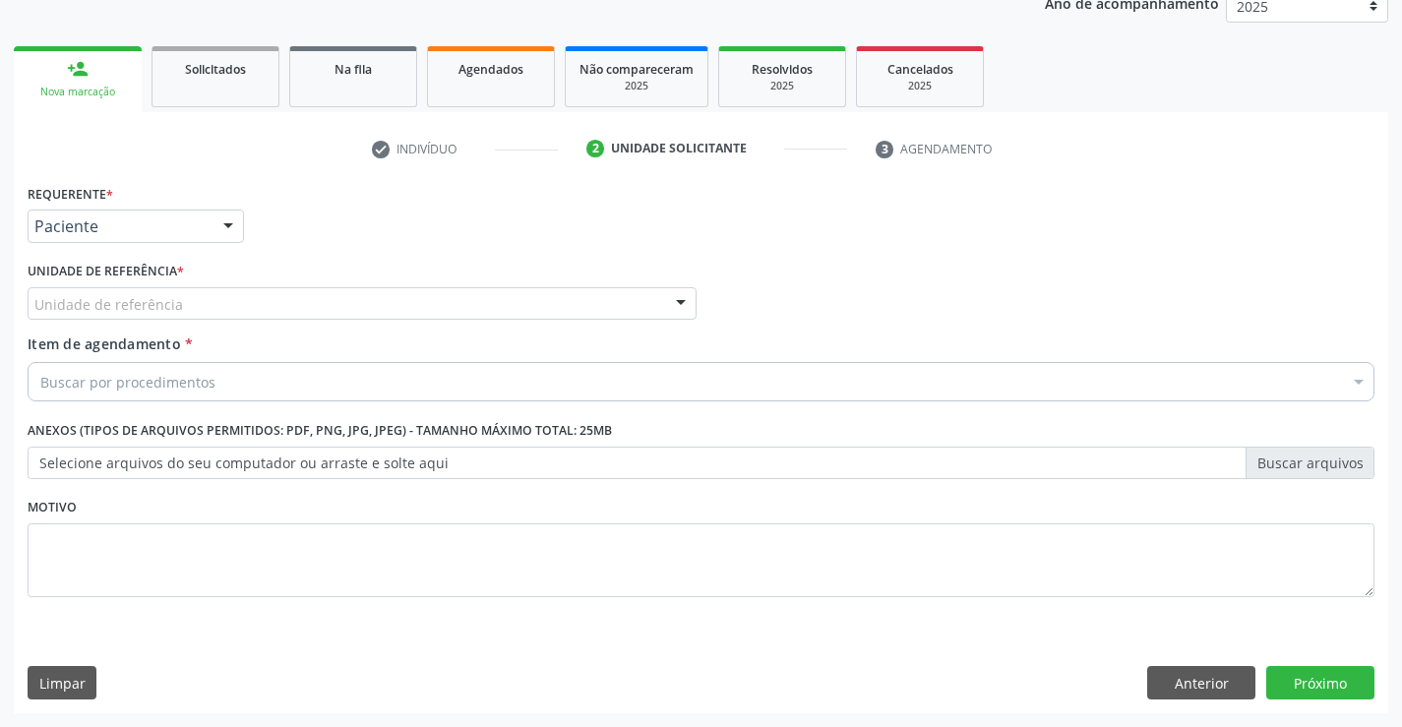
drag, startPoint x: 278, startPoint y: 295, endPoint x: 282, endPoint y: 308, distance: 13.4
click at [279, 297] on div "Unidade de referência" at bounding box center [362, 303] width 669 height 33
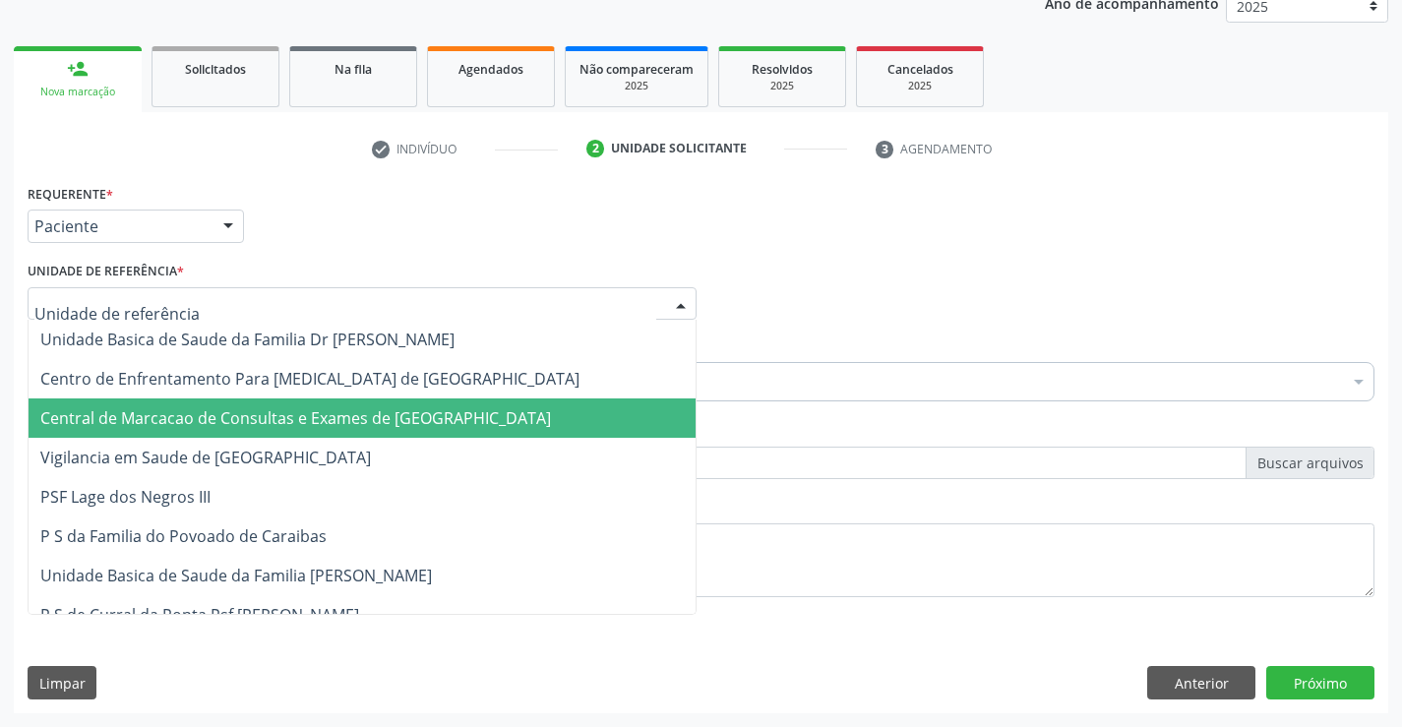
click at [313, 408] on span "Central de Marcacao de Consultas e Exames de [GEOGRAPHIC_DATA]" at bounding box center [295, 418] width 511 height 22
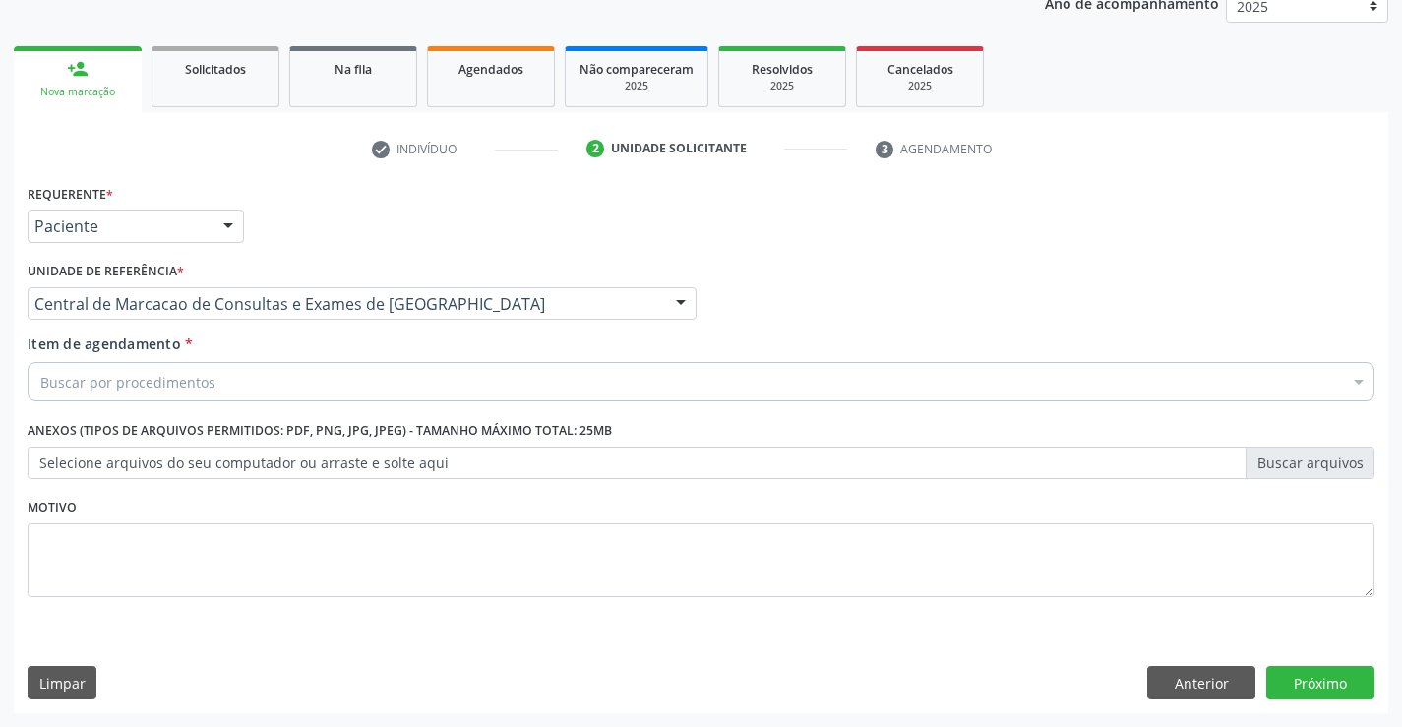
click at [342, 381] on div "Buscar por procedimentos" at bounding box center [701, 381] width 1347 height 39
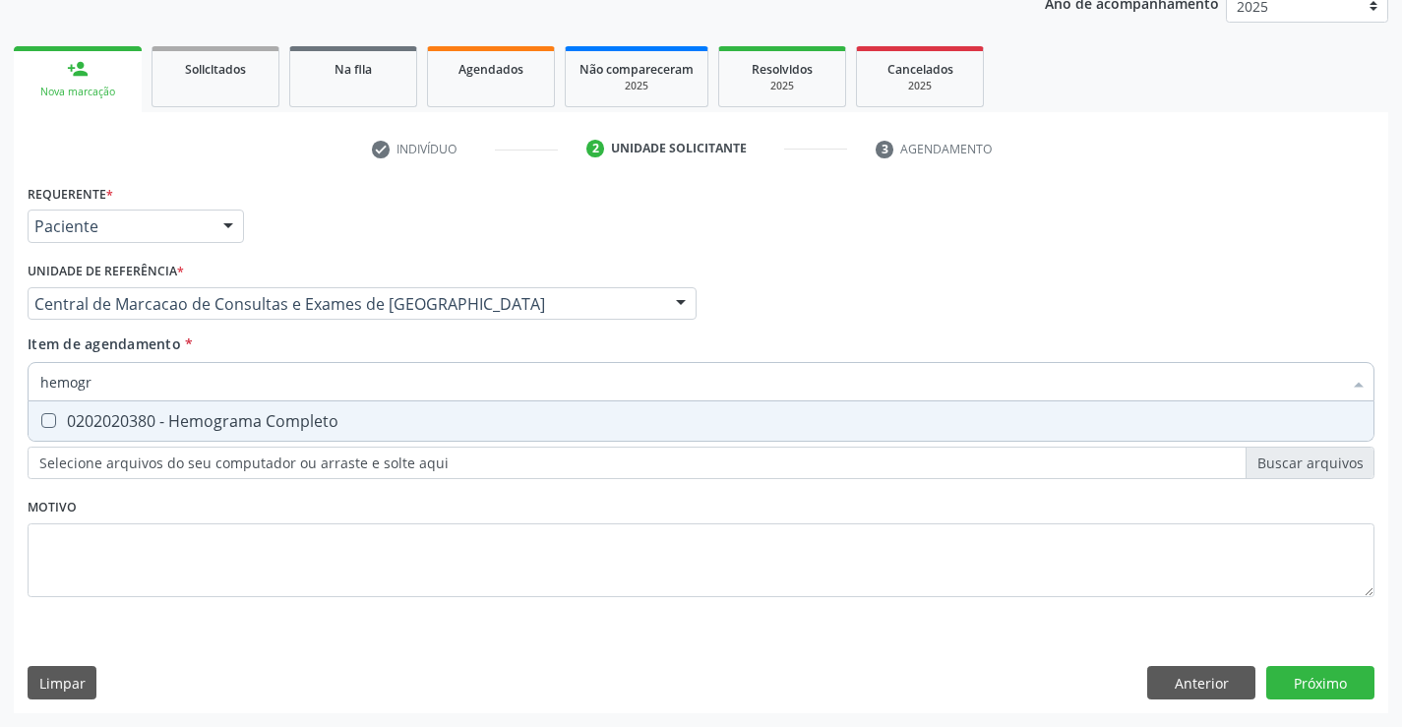
type input "hemogra"
drag, startPoint x: 315, startPoint y: 421, endPoint x: 316, endPoint y: 394, distance: 26.6
click at [314, 405] on span "0202020380 - Hemograma Completo" at bounding box center [701, 420] width 1345 height 39
checkbox Completo "true"
click at [320, 371] on input "hemogra" at bounding box center [690, 381] width 1301 height 39
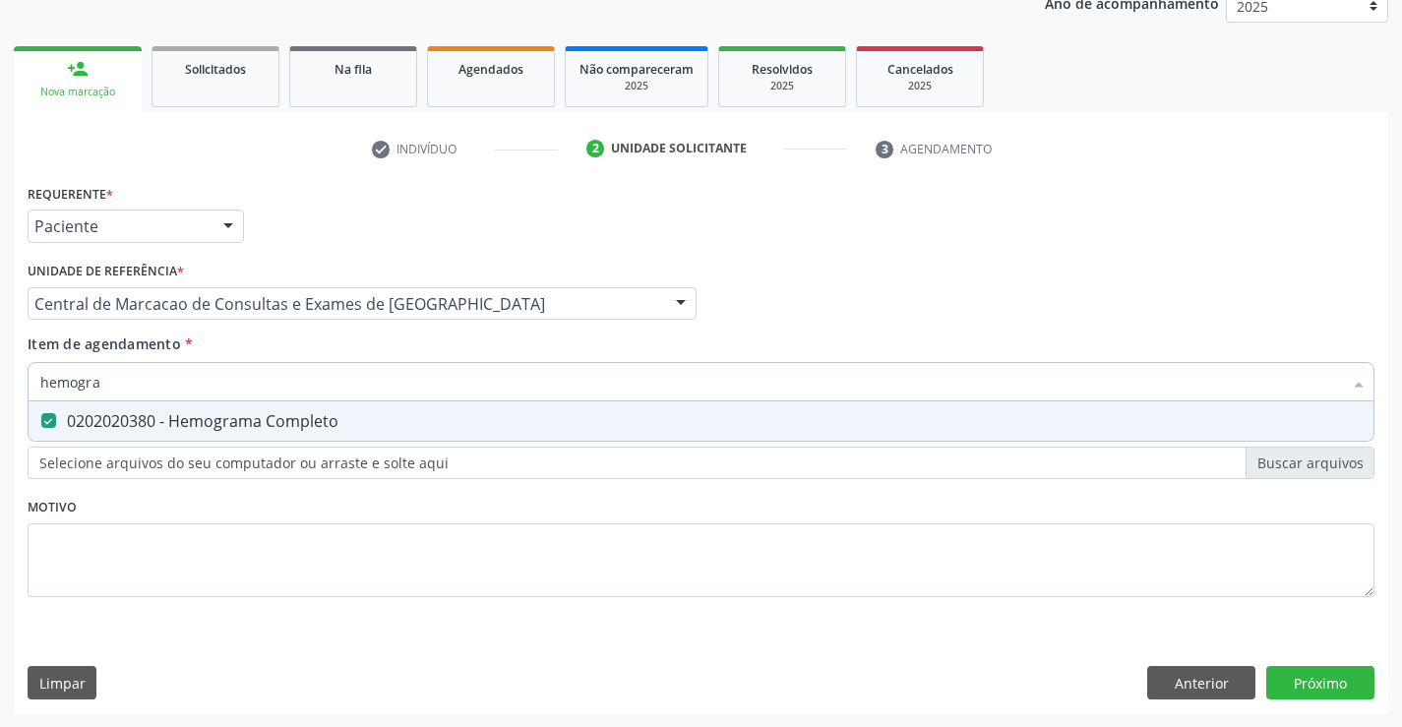
click at [320, 371] on input "hemogra" at bounding box center [690, 381] width 1301 height 39
type input "c"
checkbox Completo "false"
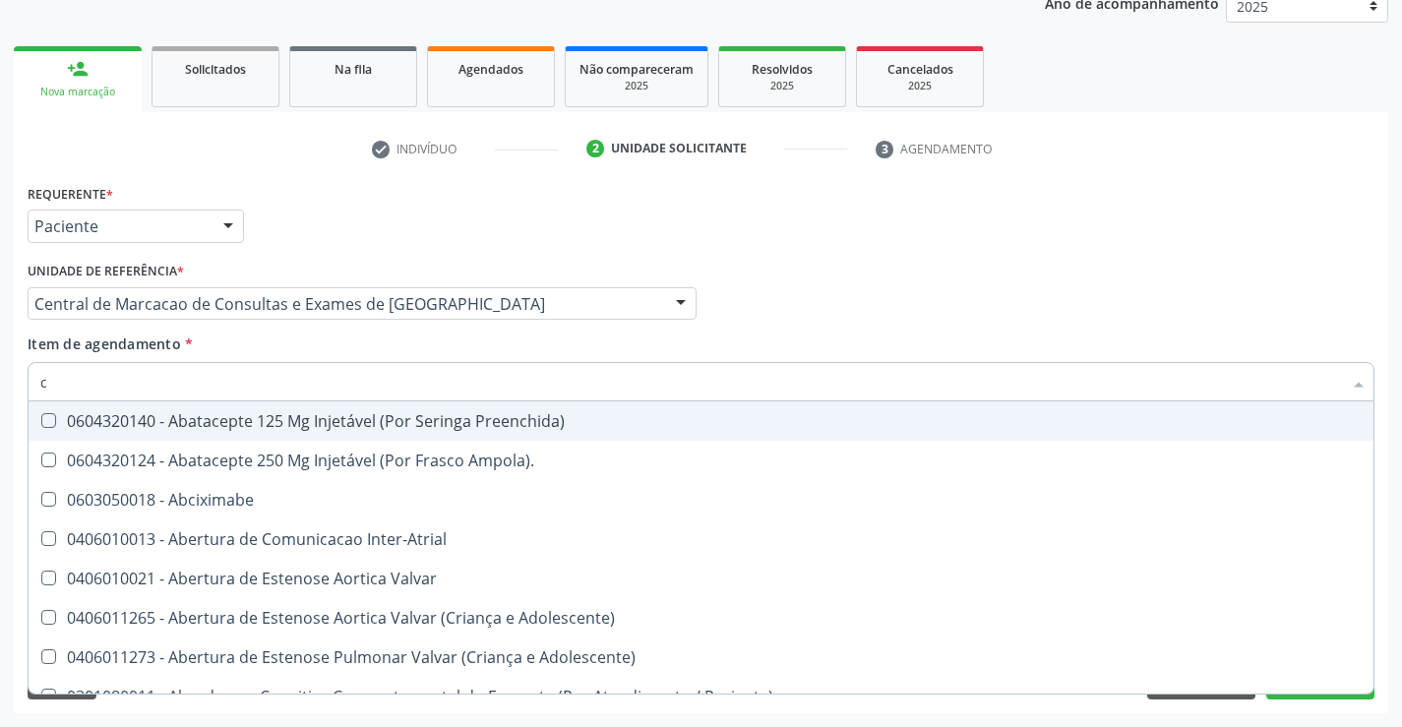
type input "co"
checkbox Osseo "true"
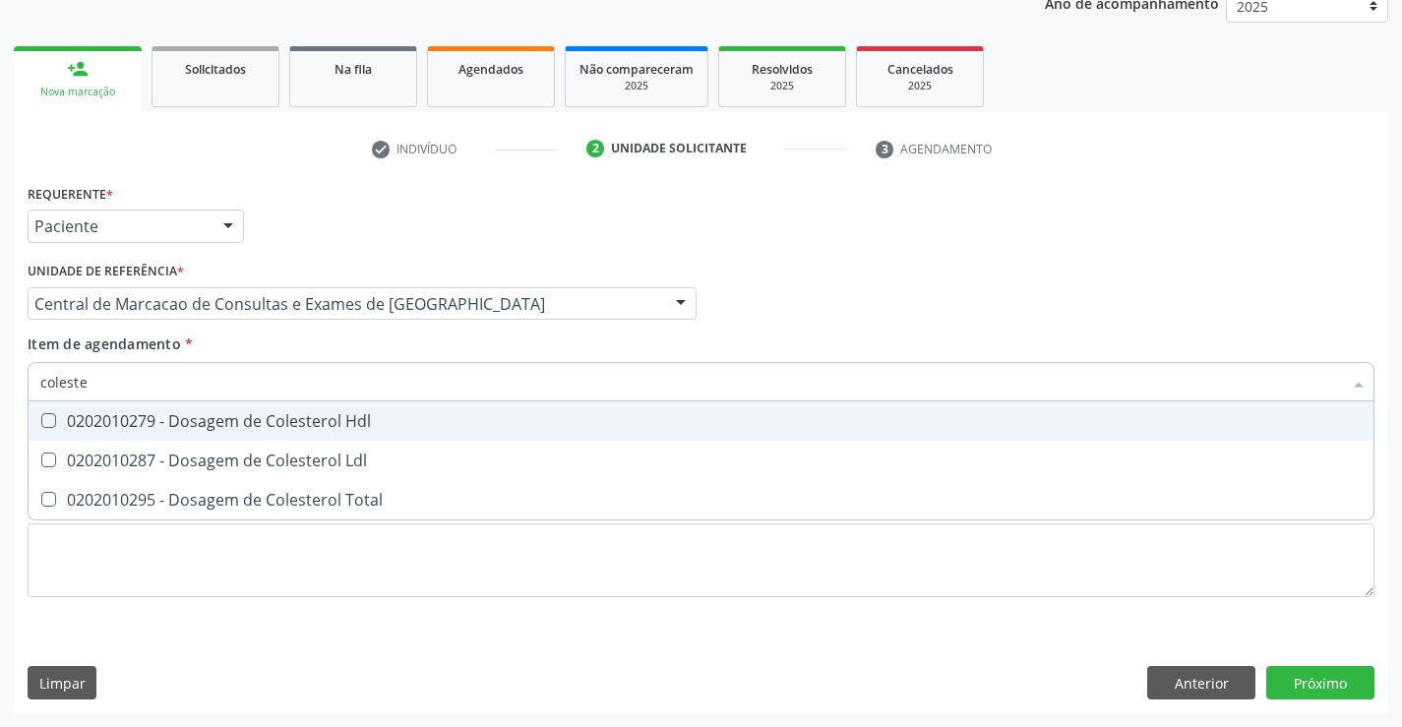
type input "colester"
click at [288, 416] on div "0202010279 - Dosagem de Colesterol Hdl" at bounding box center [700, 421] width 1321 height 16
checkbox Hdl "true"
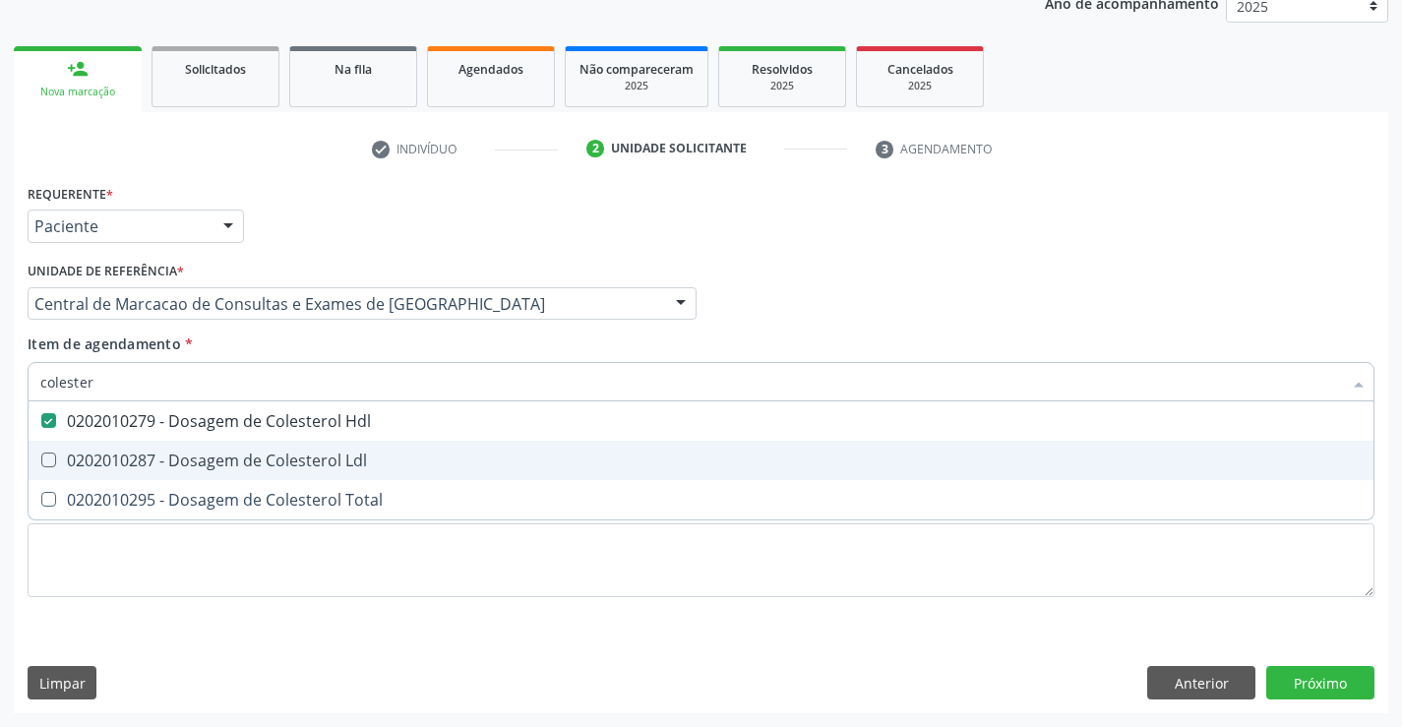
drag, startPoint x: 266, startPoint y: 453, endPoint x: 262, endPoint y: 476, distance: 23.0
click at [264, 456] on div "0202010287 - Dosagem de Colesterol Ldl" at bounding box center [700, 460] width 1321 height 16
checkbox Ldl "true"
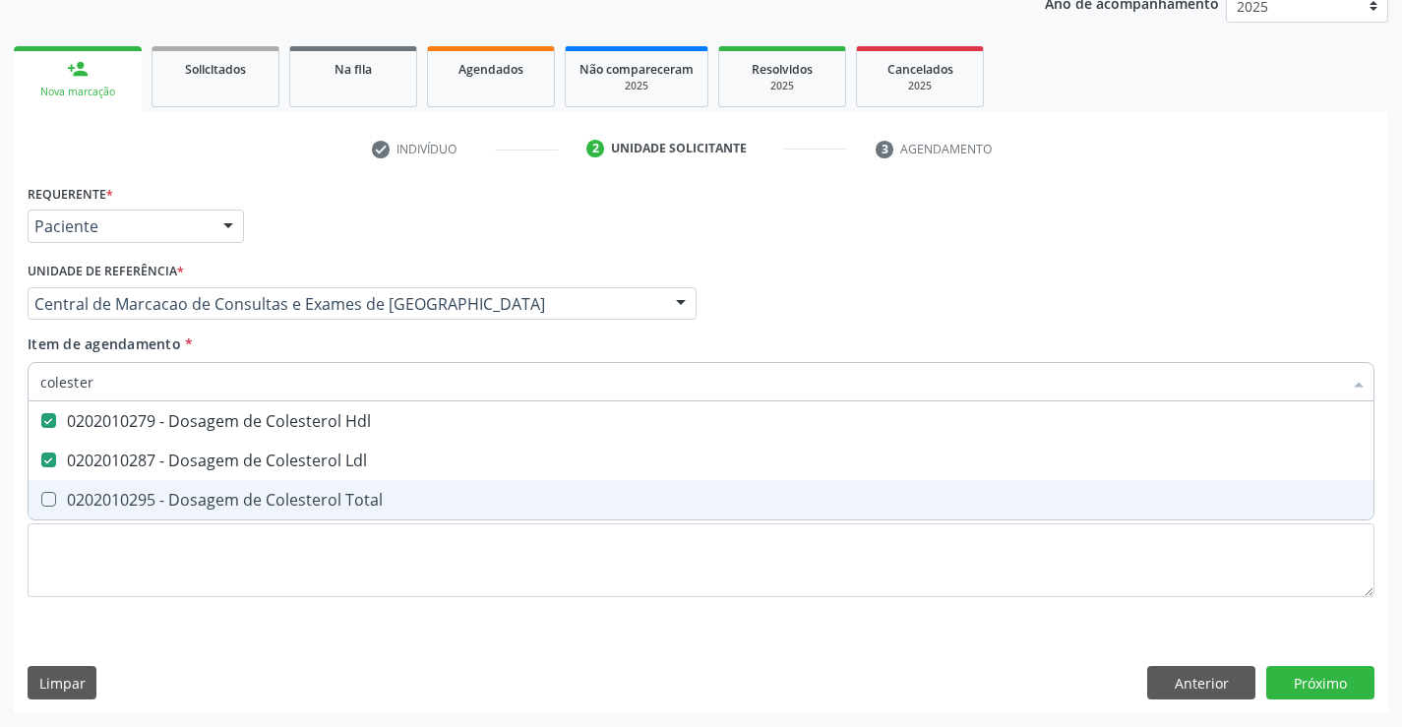
click at [245, 507] on div "0202010295 - Dosagem de Colesterol Total" at bounding box center [700, 500] width 1321 height 16
checkbox Total "true"
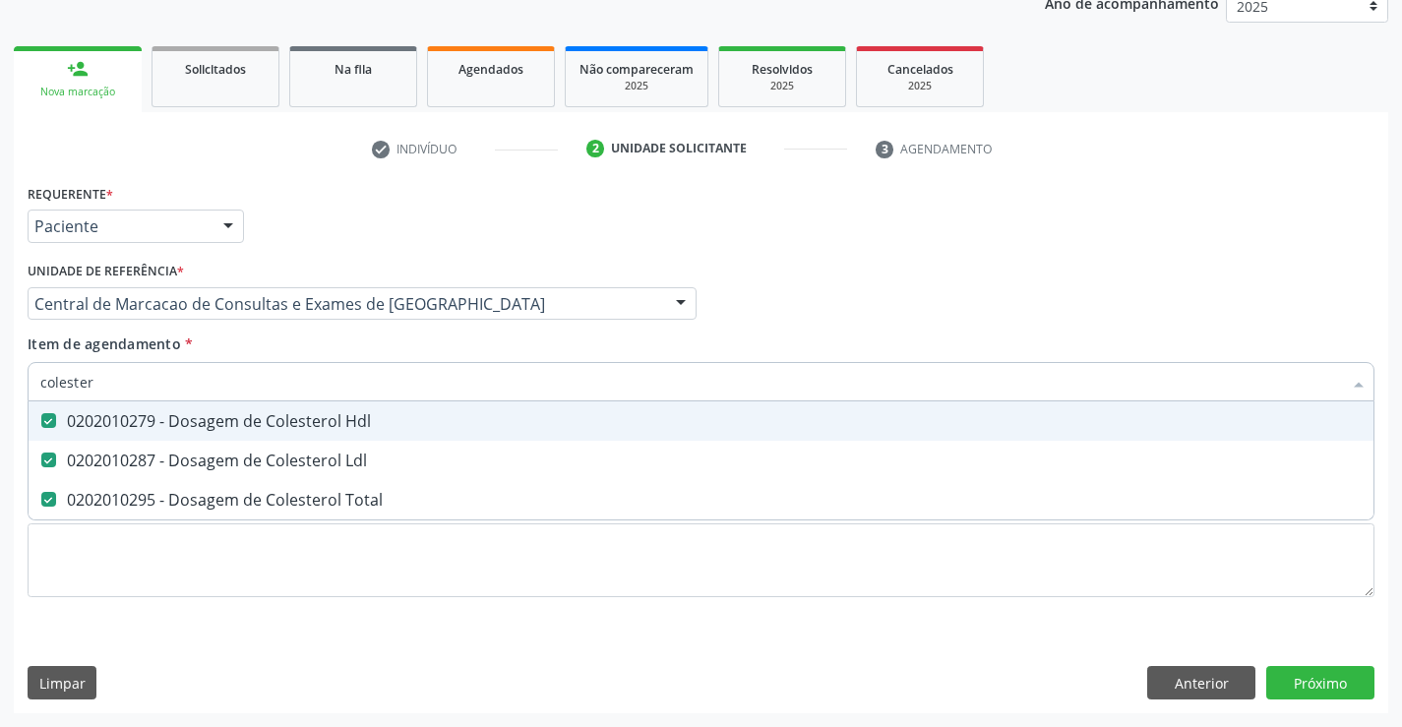
click at [199, 385] on input "colester" at bounding box center [690, 381] width 1301 height 39
type input "tr"
checkbox Hdl "false"
checkbox Ldl "false"
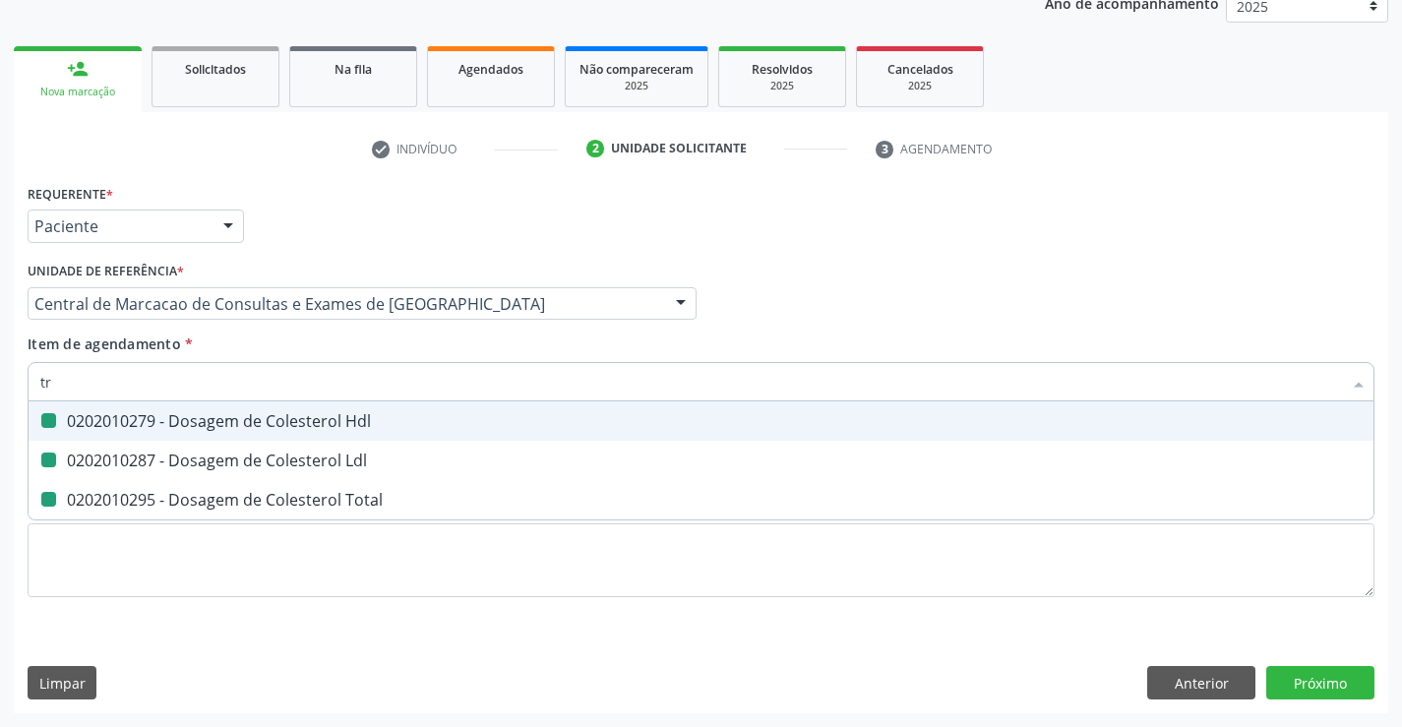
checkbox Total "false"
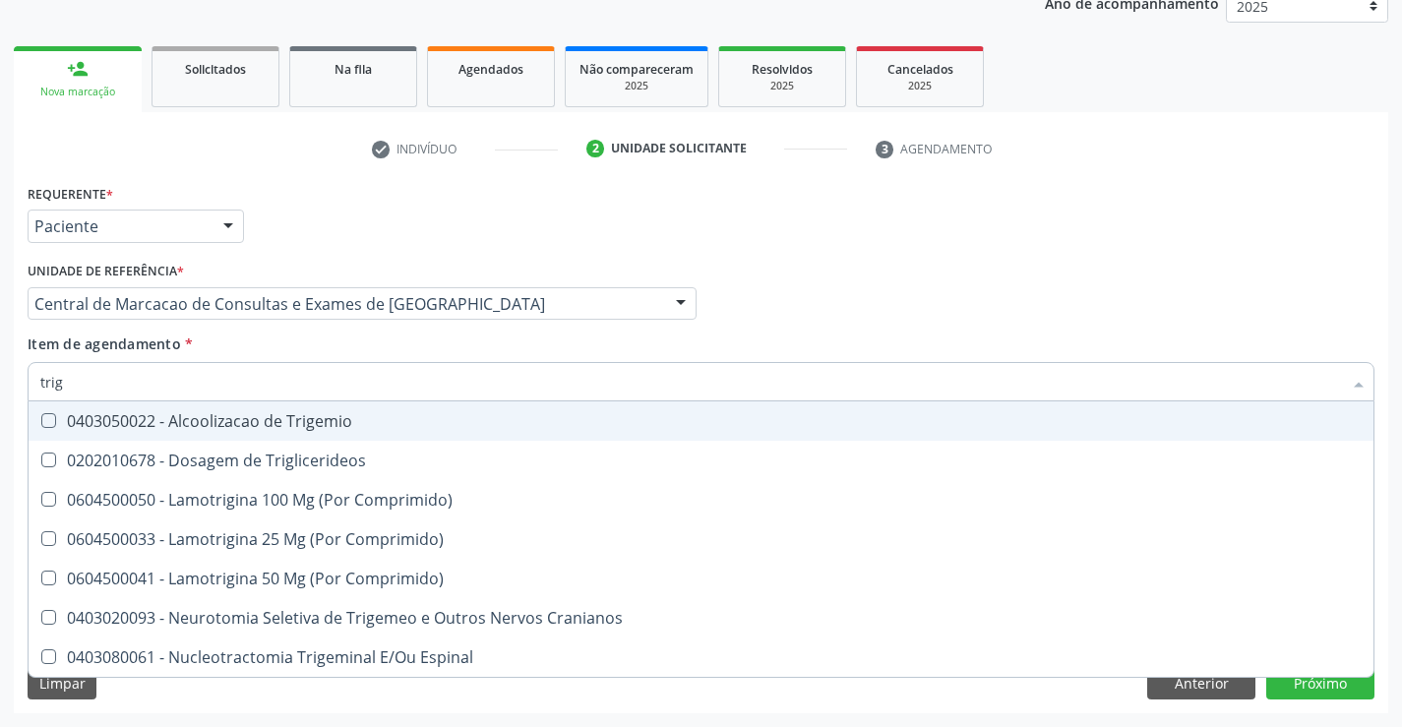
type input "trigl"
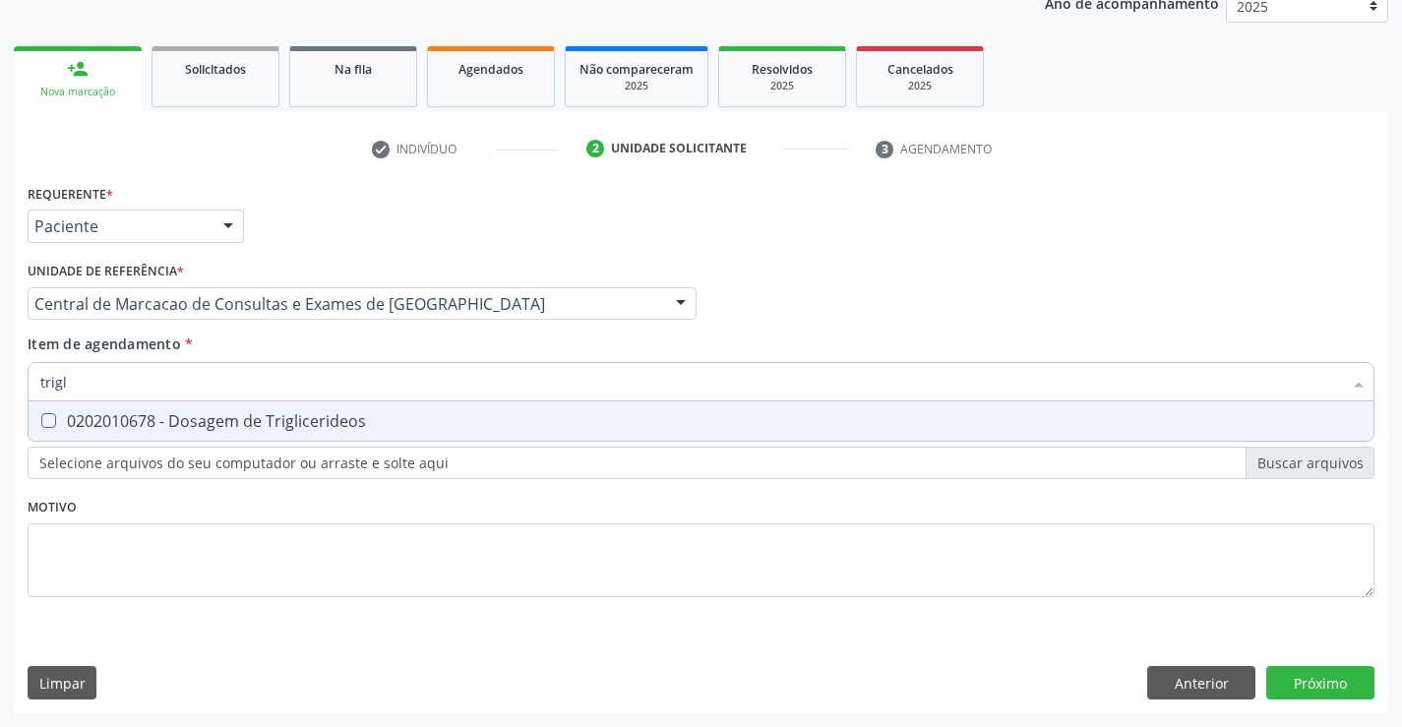
drag, startPoint x: 180, startPoint y: 424, endPoint x: 179, endPoint y: 385, distance: 39.4
click at [180, 421] on div "0202010678 - Dosagem de Triglicerideos" at bounding box center [700, 421] width 1321 height 16
checkbox Triglicerideos "true"
click at [174, 377] on input "trigl" at bounding box center [690, 381] width 1301 height 39
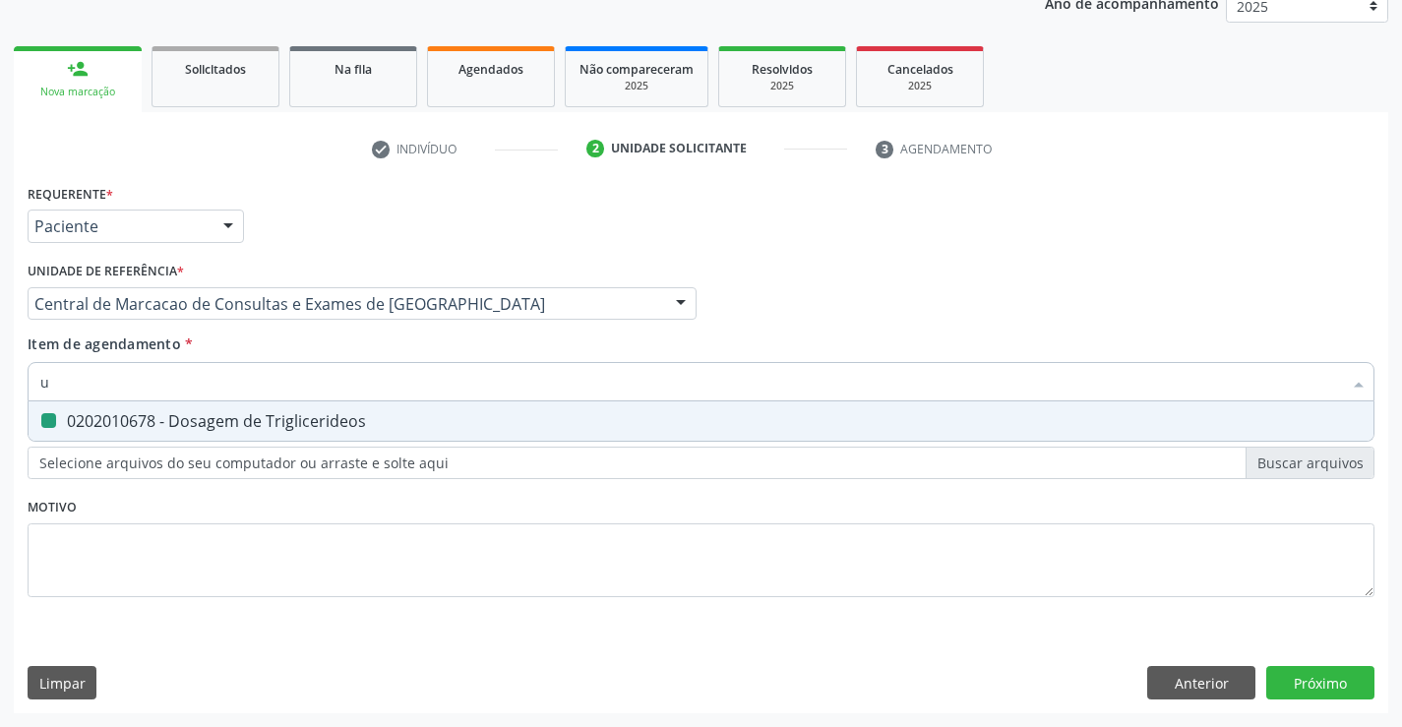
type input "ur"
checkbox Triglicerideos "false"
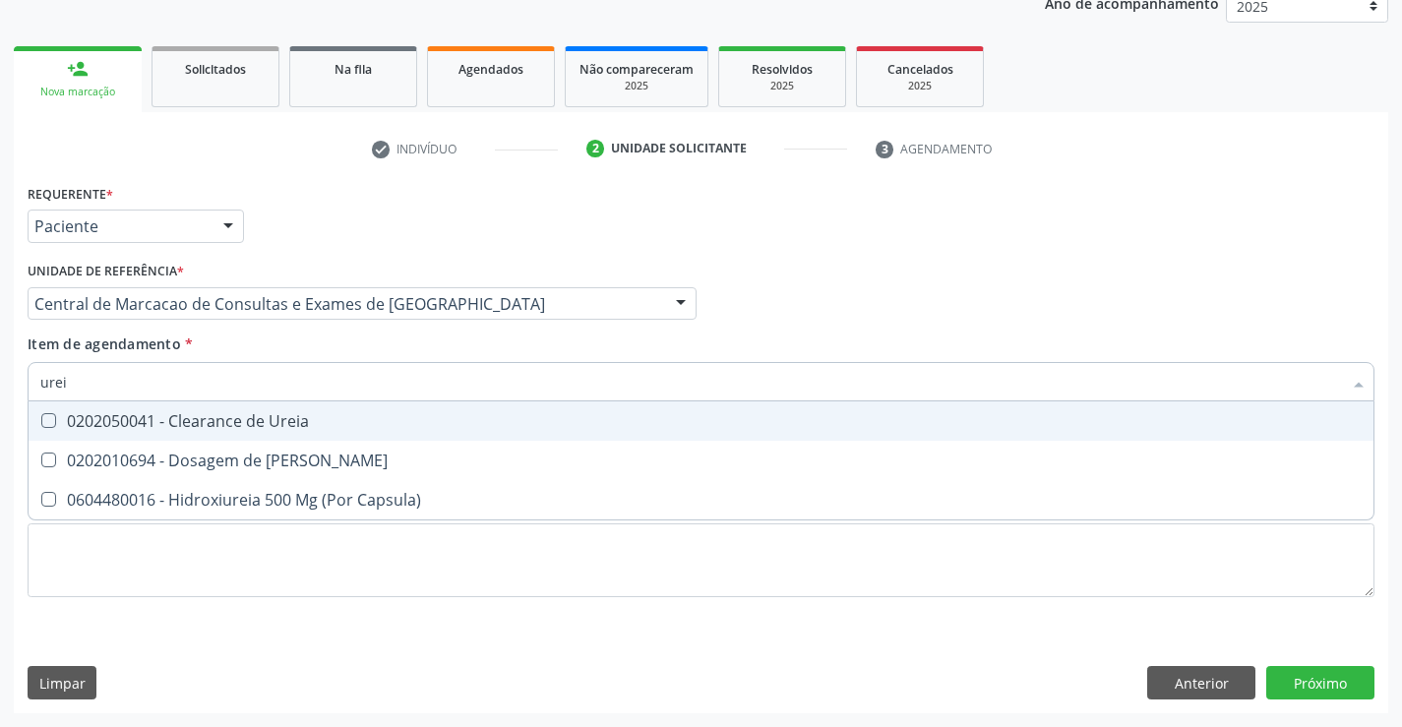
type input "ureia"
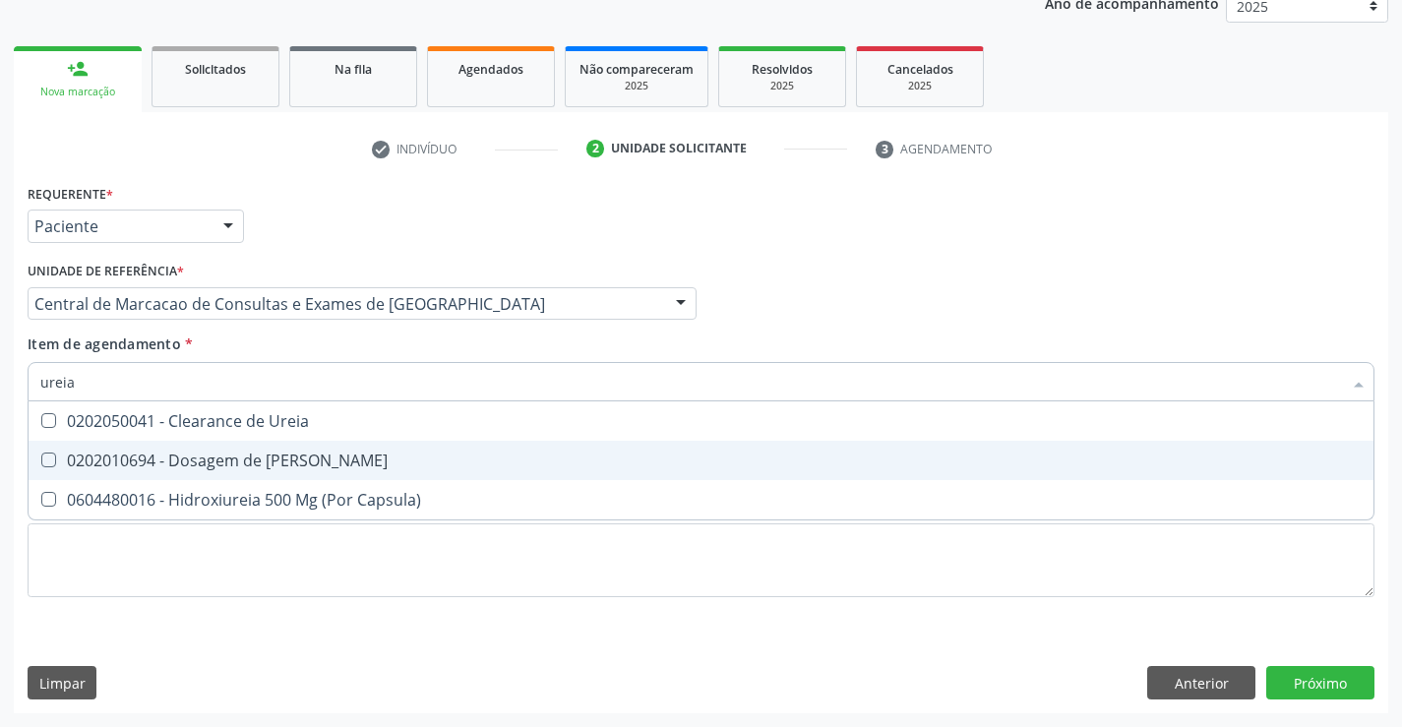
drag, startPoint x: 180, startPoint y: 461, endPoint x: 173, endPoint y: 443, distance: 19.9
click at [181, 461] on div "0202010694 - Dosagem de [PERSON_NAME]" at bounding box center [700, 460] width 1321 height 16
checkbox Ureia "true"
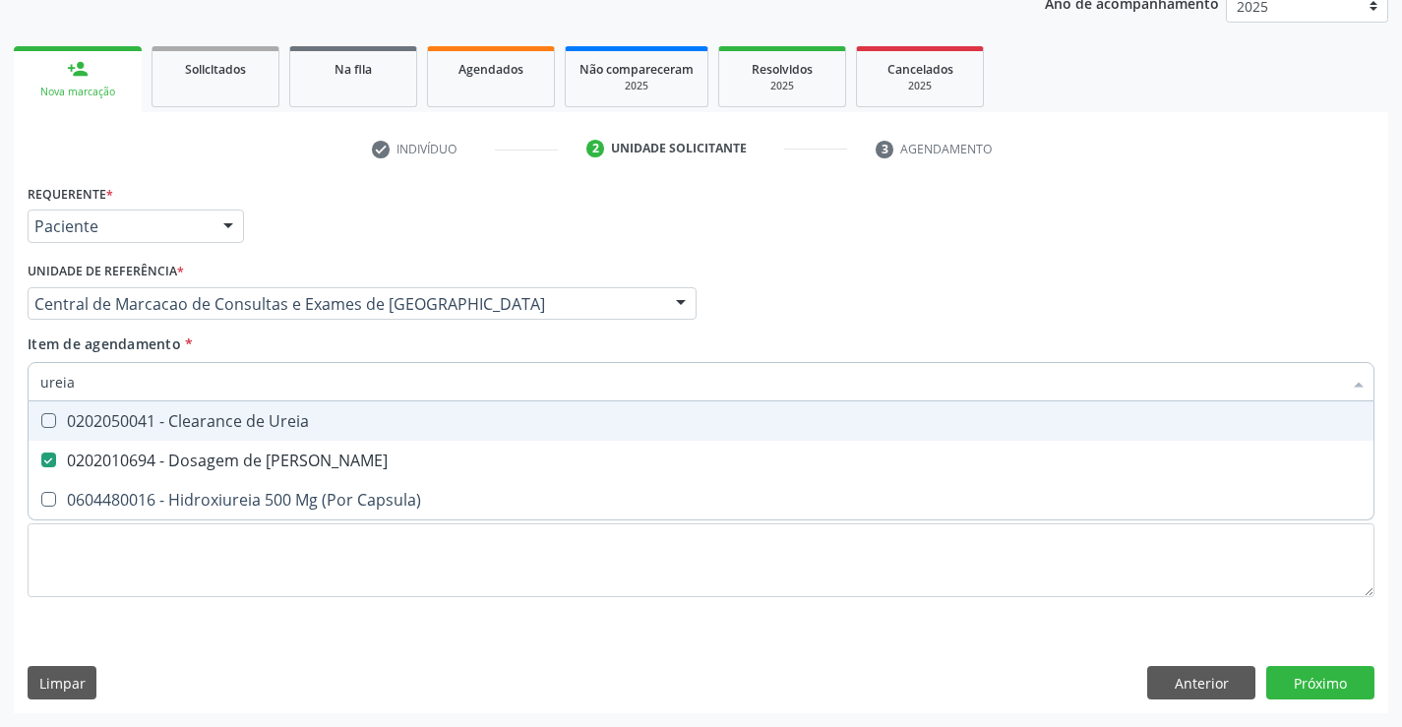
click at [138, 389] on input "ureia" at bounding box center [690, 381] width 1301 height 39
type input "cre"
checkbox Ureia "false"
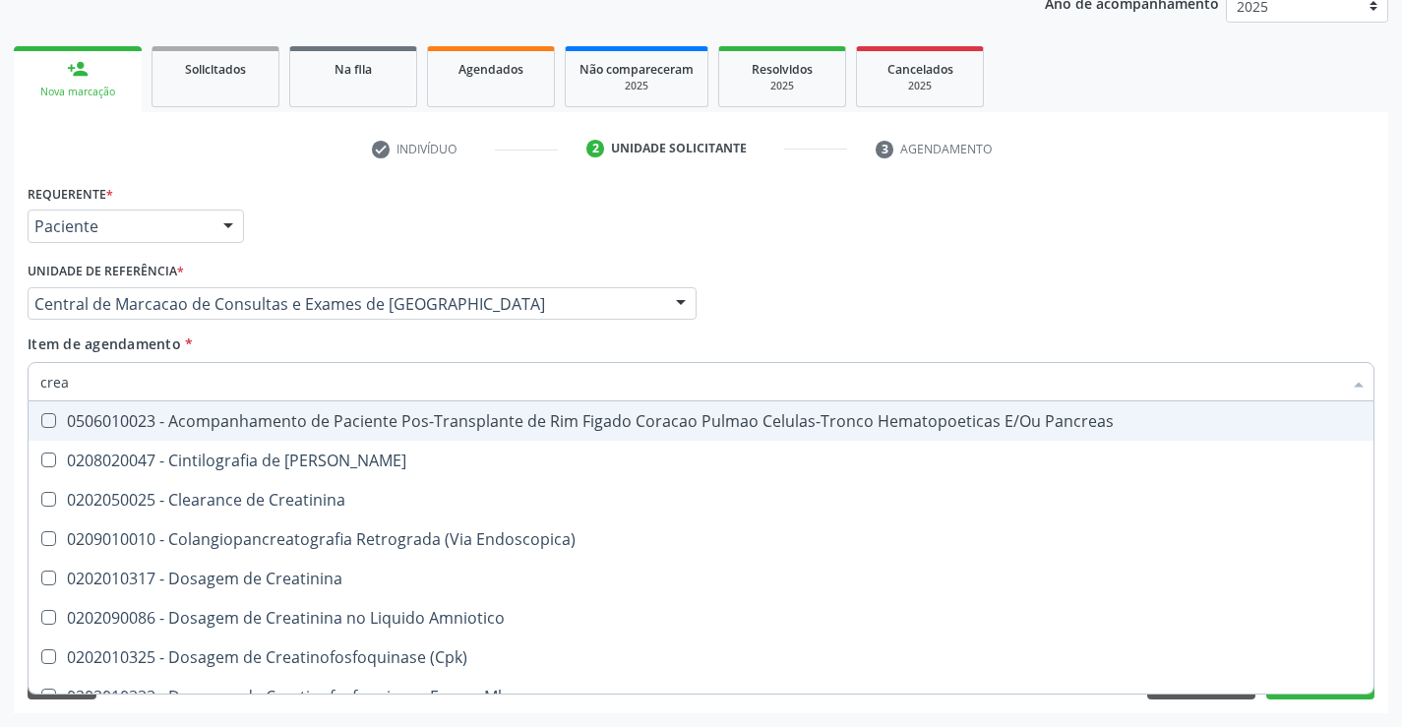
type input "creat"
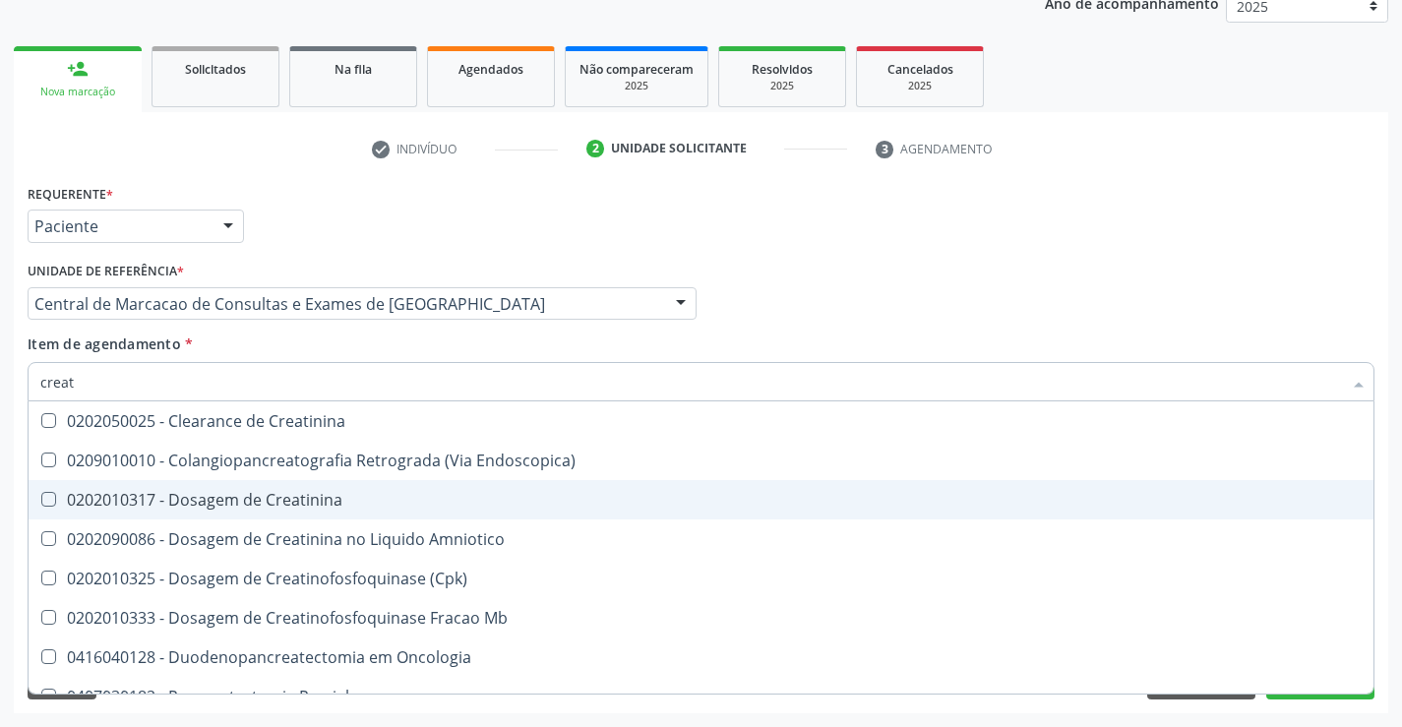
drag, startPoint x: 180, startPoint y: 507, endPoint x: 175, endPoint y: 423, distance: 83.8
click at [180, 496] on div "0202010317 - Dosagem de Creatinina" at bounding box center [700, 500] width 1321 height 16
checkbox Creatinina "true"
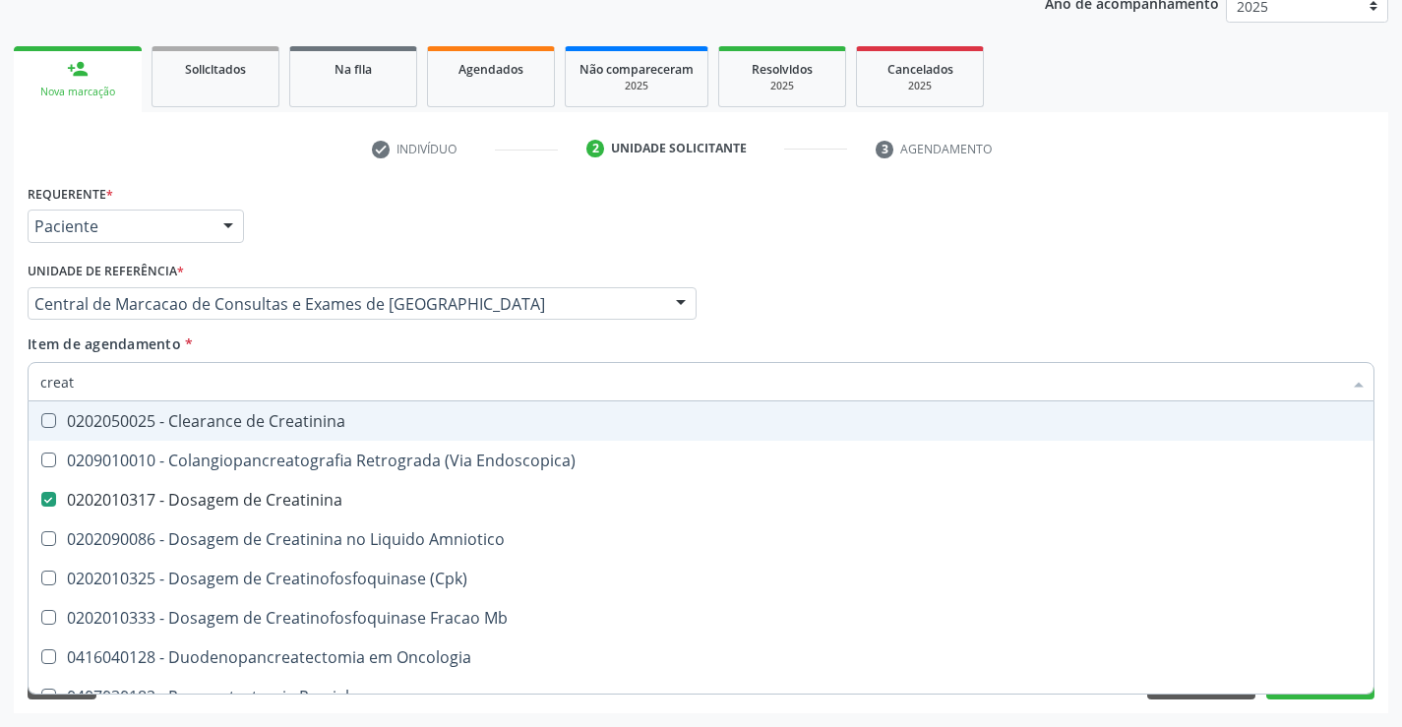
click at [182, 381] on input "creat" at bounding box center [690, 381] width 1301 height 39
type input "ur"
checkbox Creatinina "false"
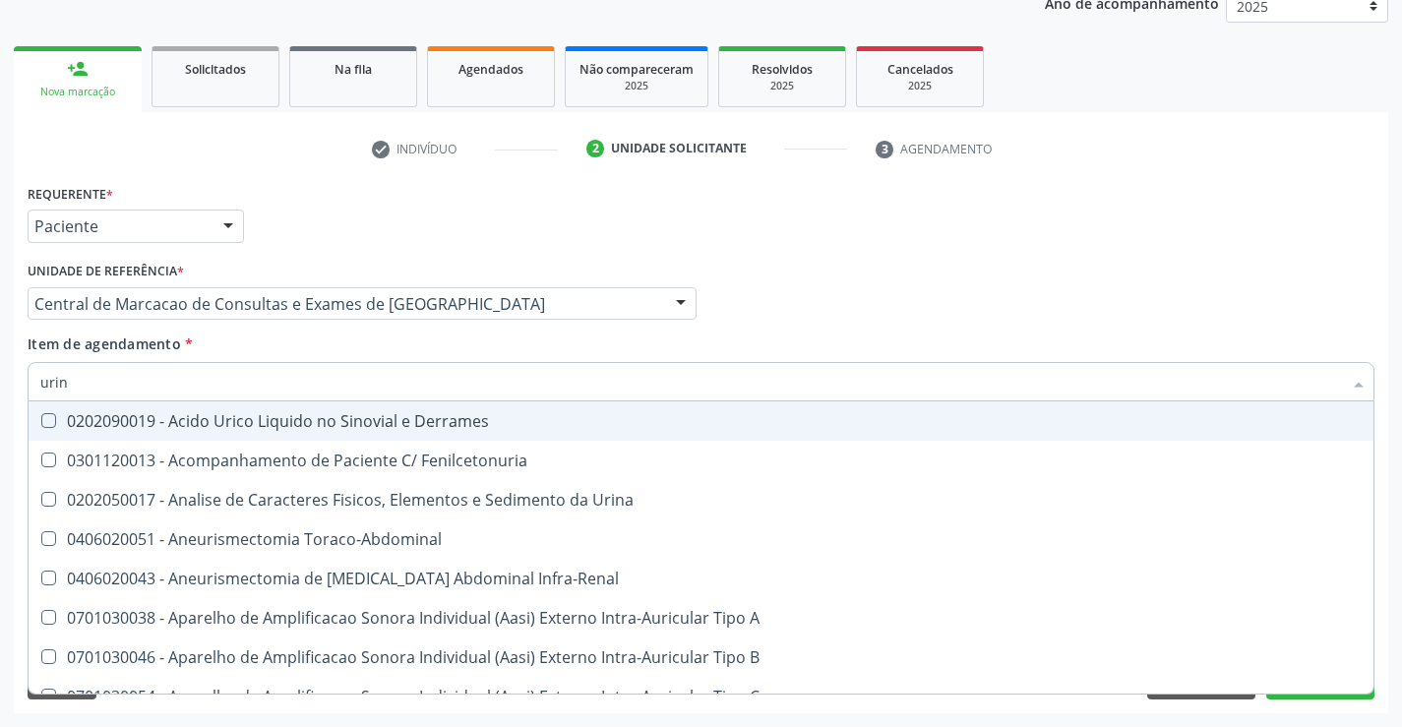
type input "urina"
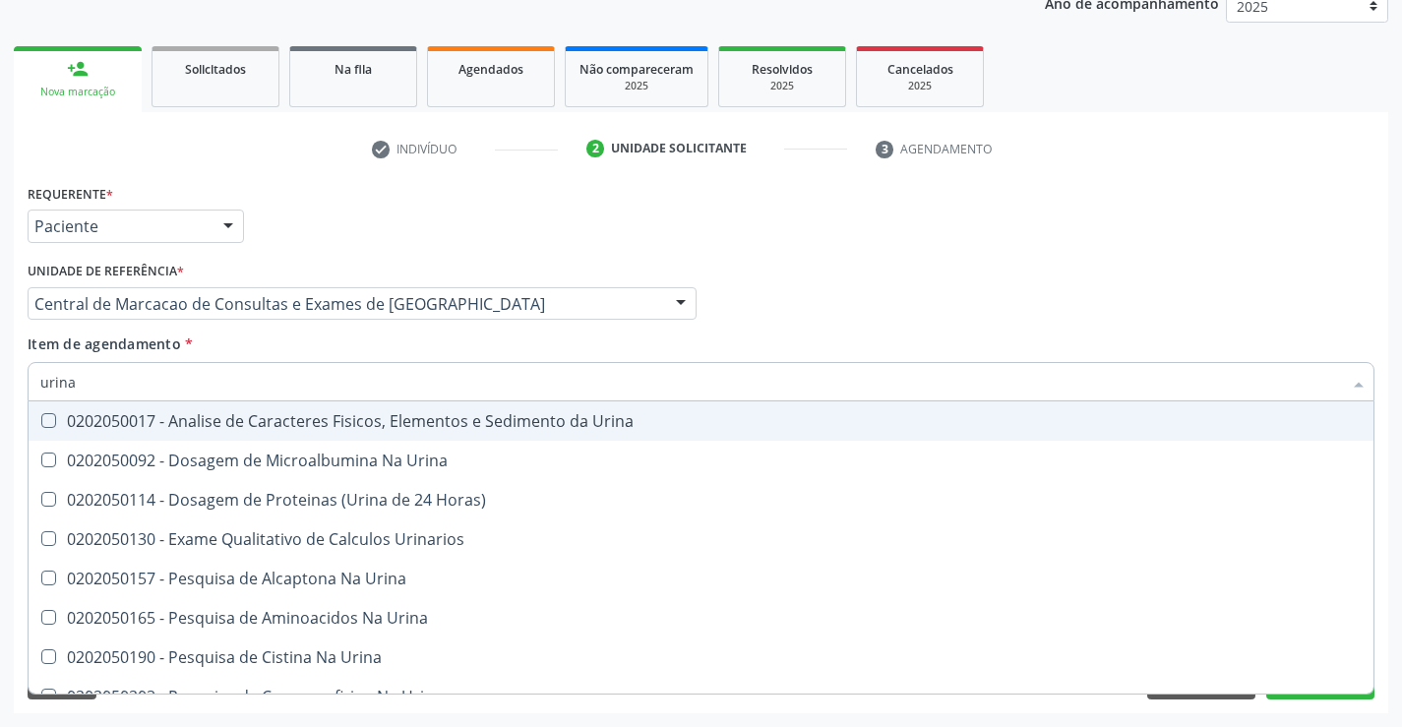
click at [231, 418] on div "0202050017 - Analise de Caracteres Fisicos, Elementos e Sedimento da Urina" at bounding box center [700, 421] width 1321 height 16
checkbox Urina "true"
click at [229, 389] on input "urina" at bounding box center [690, 381] width 1301 height 39
type input "tg"
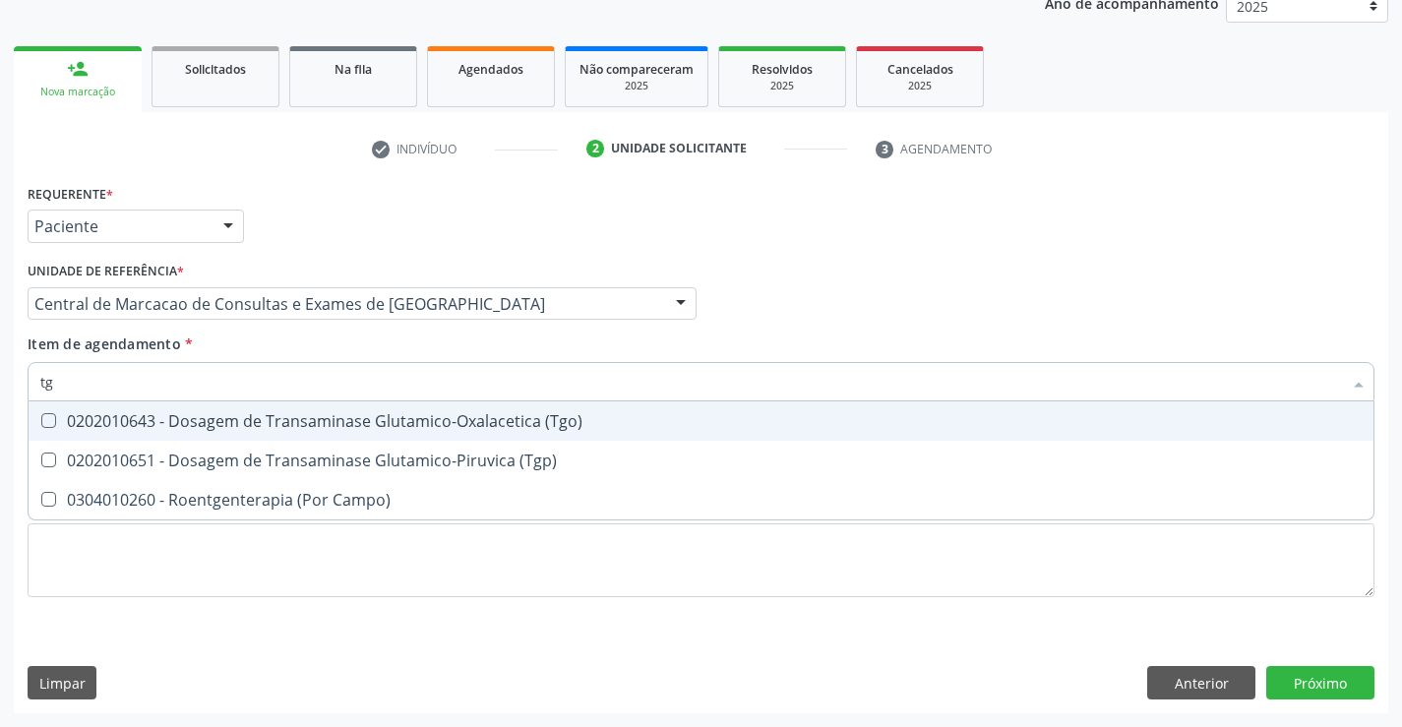
click at [214, 414] on div "0202010643 - Dosagem de Transaminase Glutamico-Oxalacetica (Tgo)" at bounding box center [700, 421] width 1321 height 16
checkbox \(Tgo\) "true"
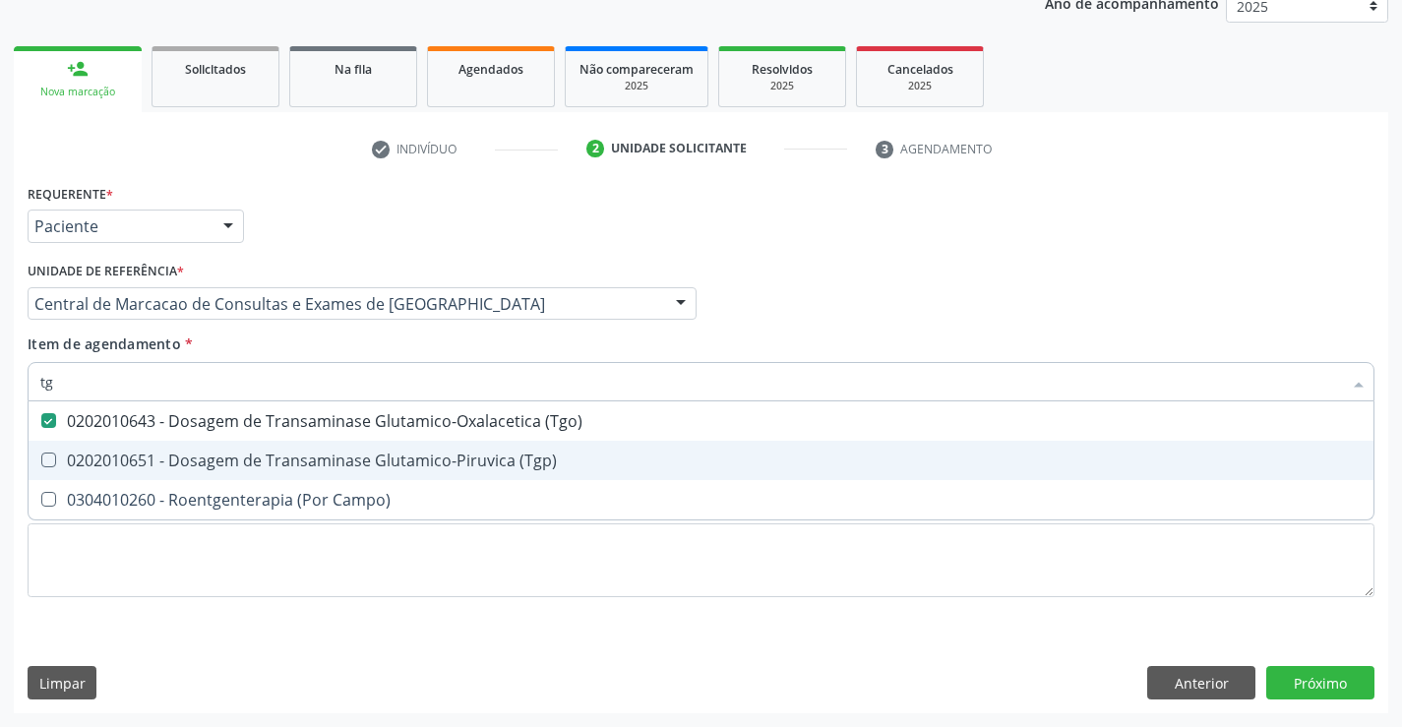
drag, startPoint x: 201, startPoint y: 456, endPoint x: 167, endPoint y: 409, distance: 57.9
click at [200, 456] on div "0202010651 - Dosagem de Transaminase Glutamico-Piruvica (Tgp)" at bounding box center [700, 460] width 1321 height 16
checkbox \(Tgp\) "true"
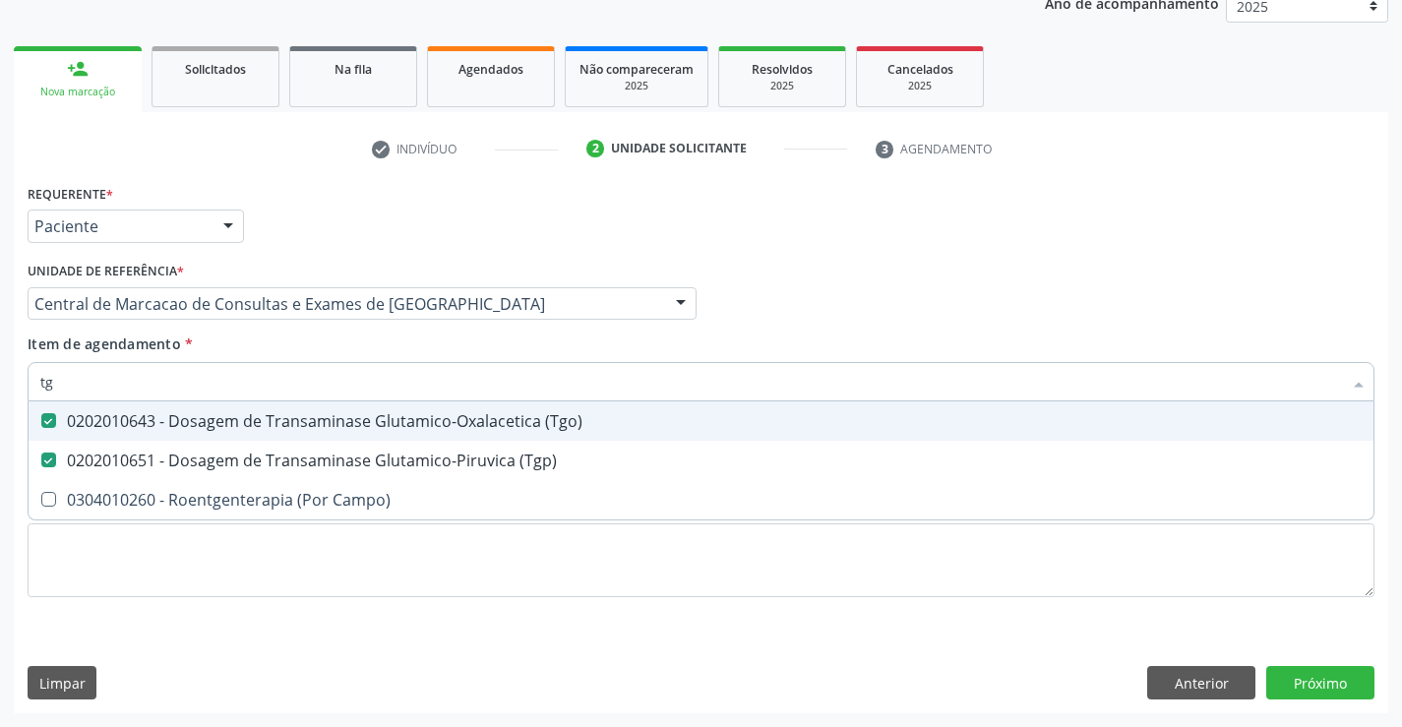
click at [149, 378] on input "tg" at bounding box center [690, 381] width 1301 height 39
type input "a"
checkbox \(Tgo\) "false"
checkbox \(Tgp\) "false"
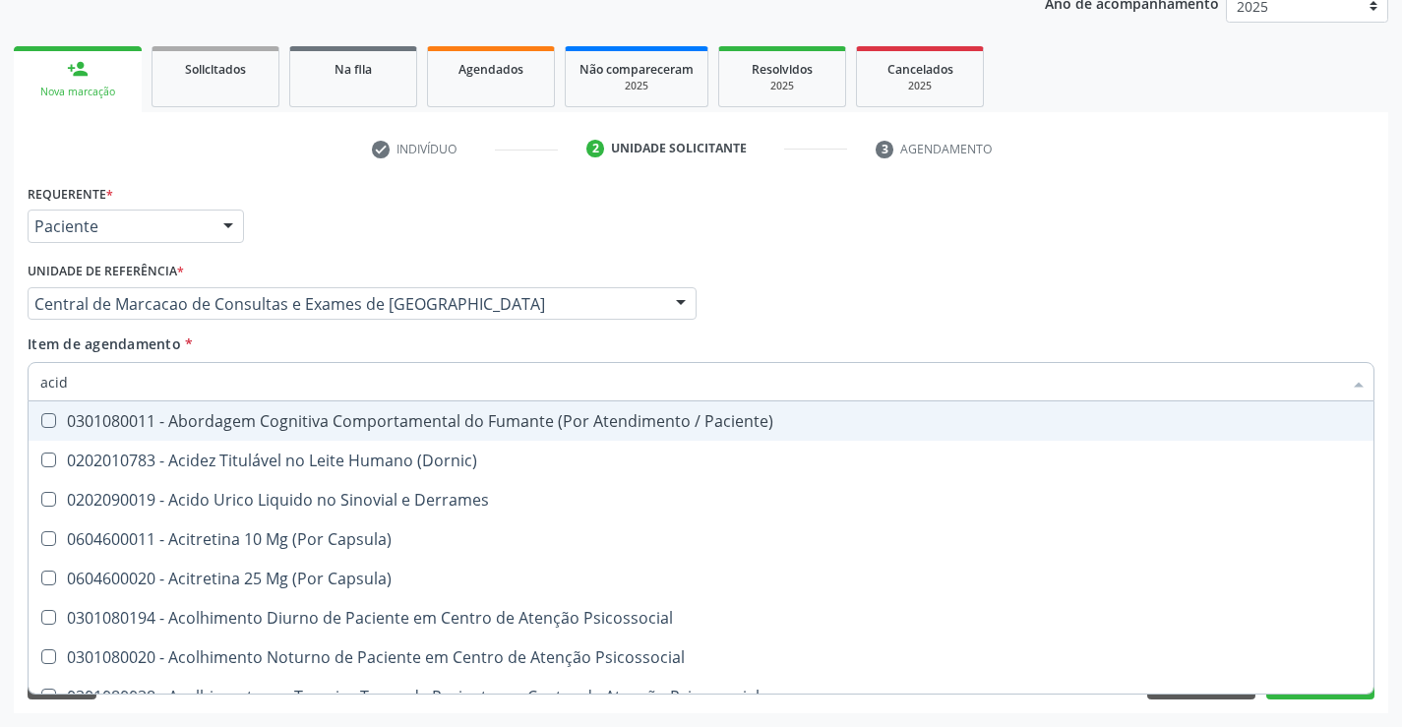
type input "acido"
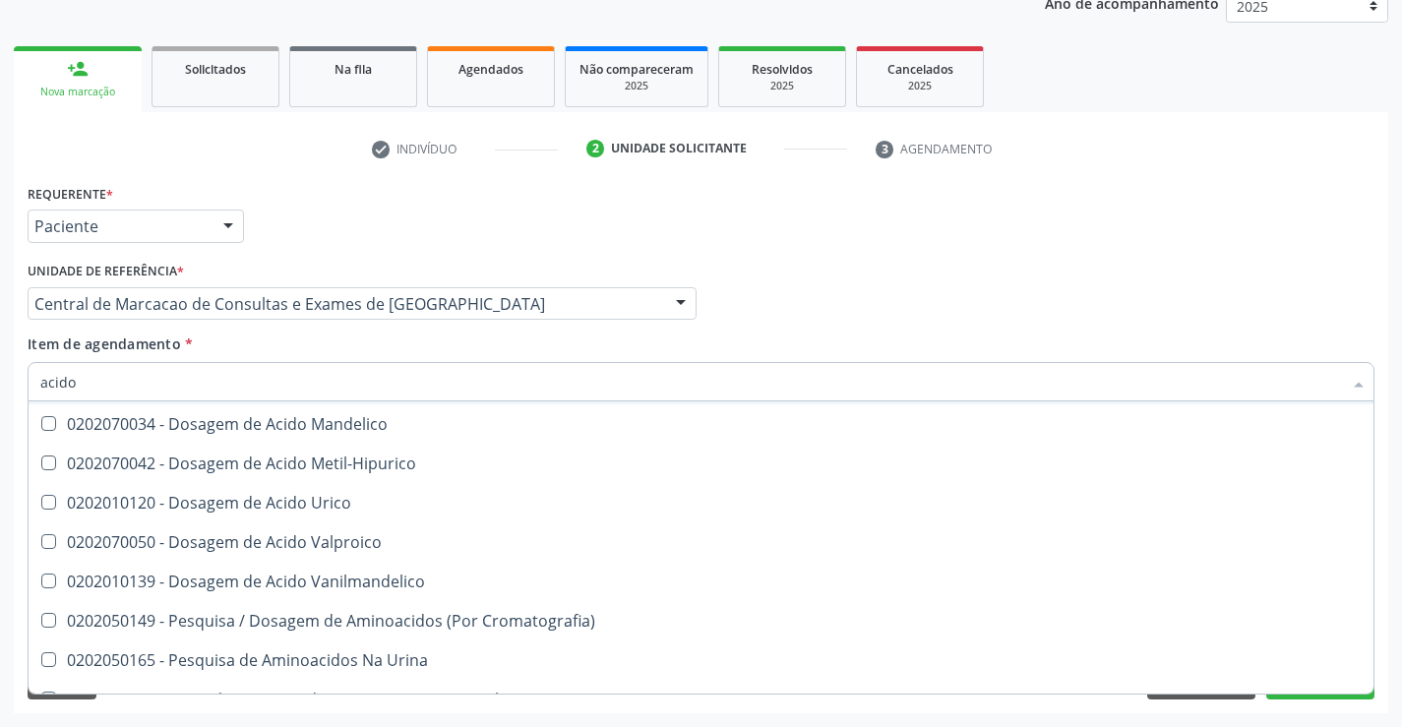
scroll to position [298, 0]
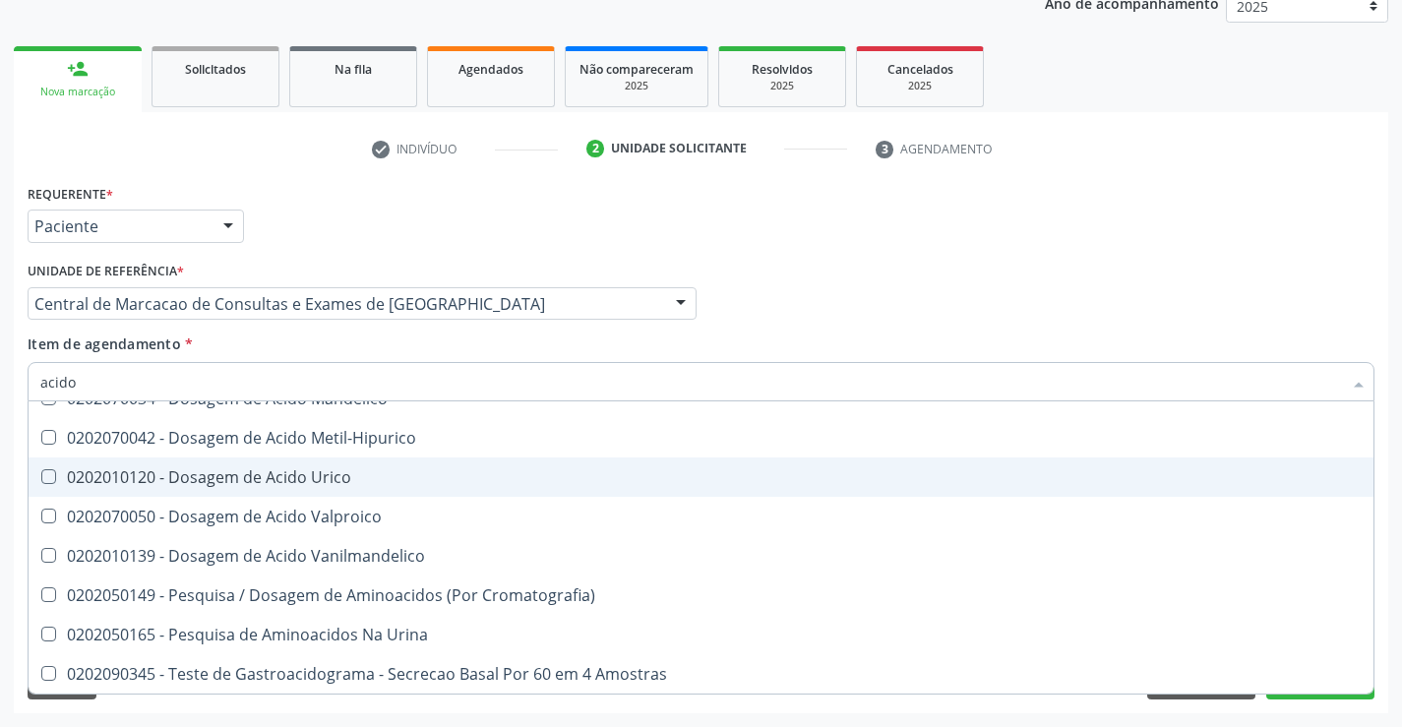
click at [238, 477] on div "0202010120 - Dosagem de Acido Urico" at bounding box center [700, 477] width 1321 height 16
checkbox Urico "true"
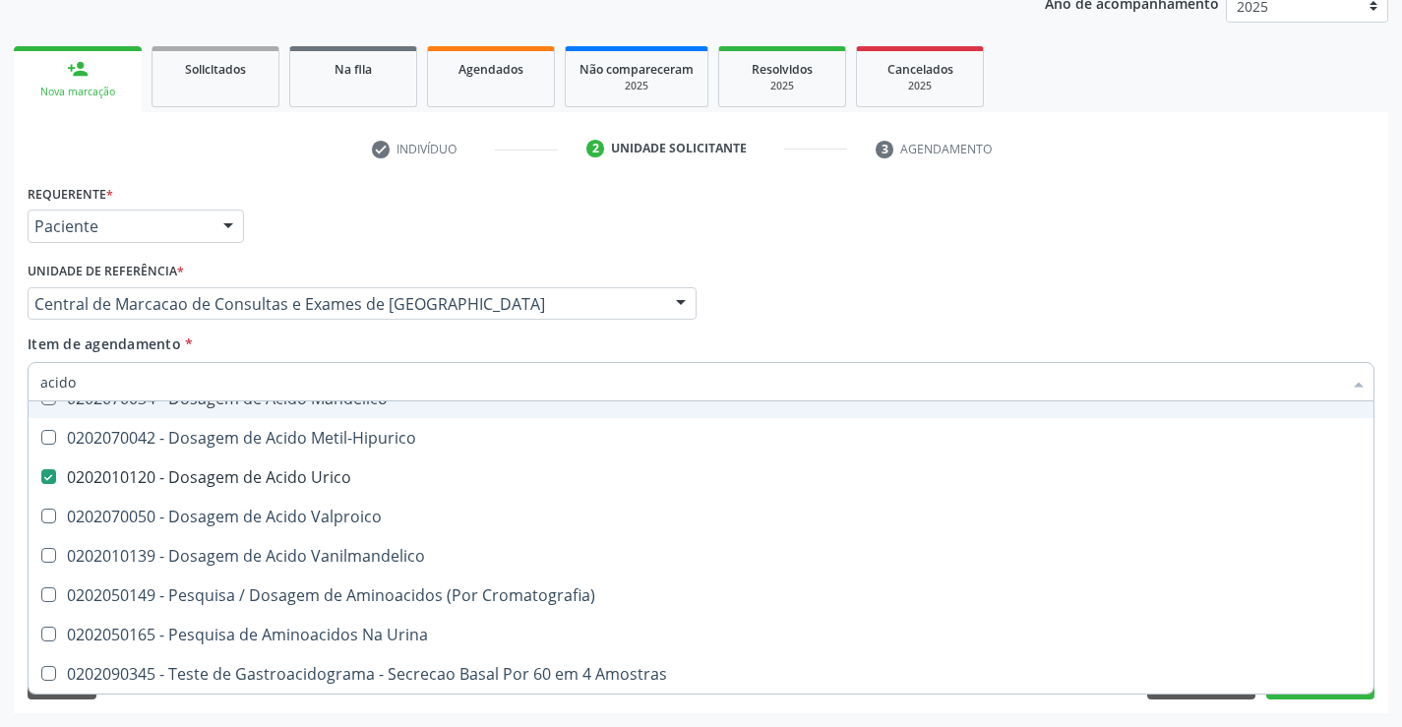
click at [210, 367] on input "acido" at bounding box center [690, 381] width 1301 height 39
type input "gl"
checkbox Urico "false"
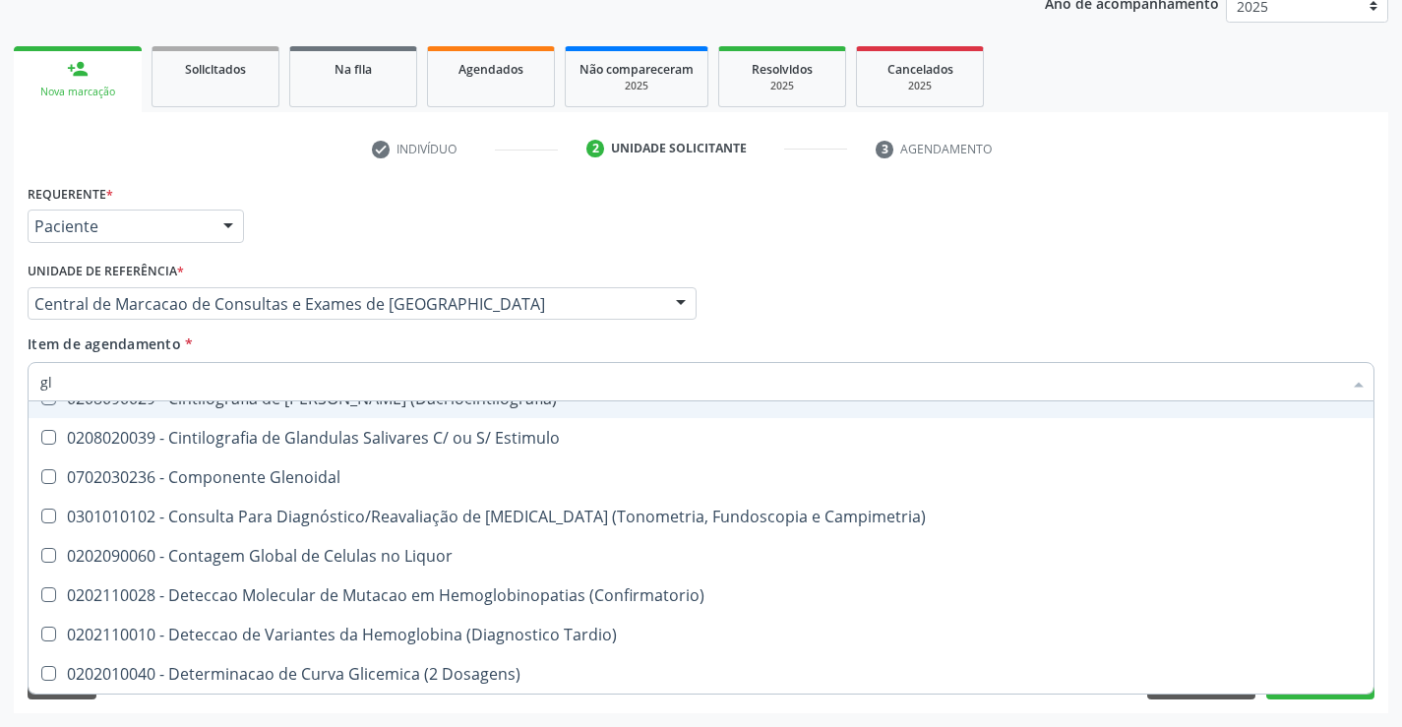
type input "gli"
checkbox Dosagens\) "true"
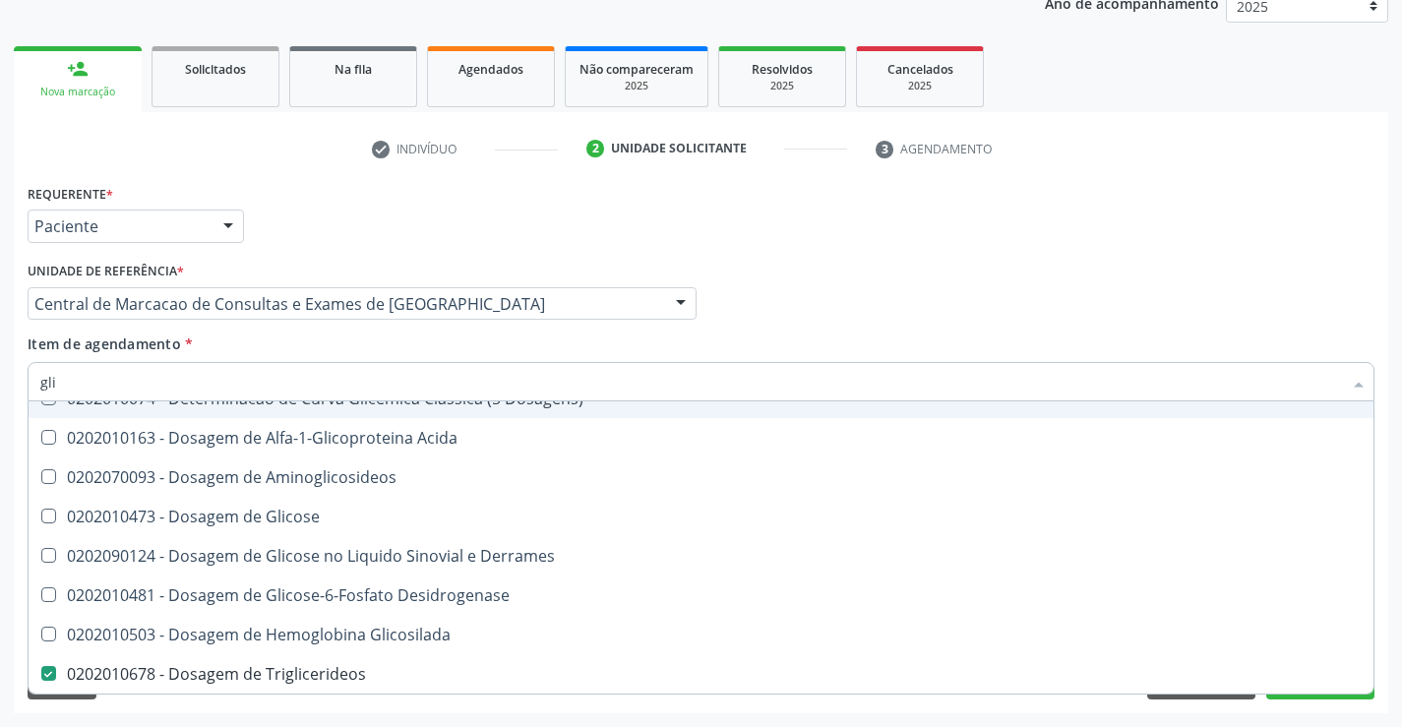
type input "glic"
checkbox Glicosilada "true"
checkbox Triglicerideos "false"
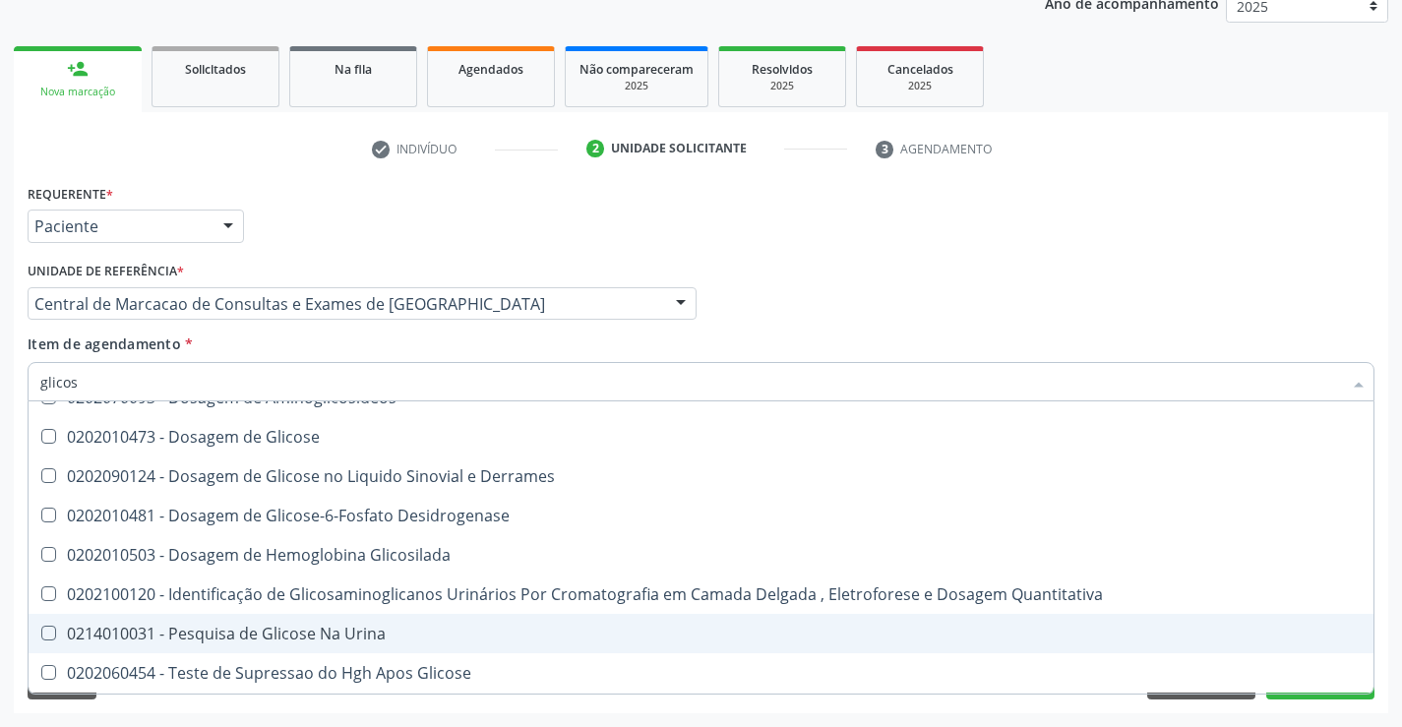
scroll to position [24, 0]
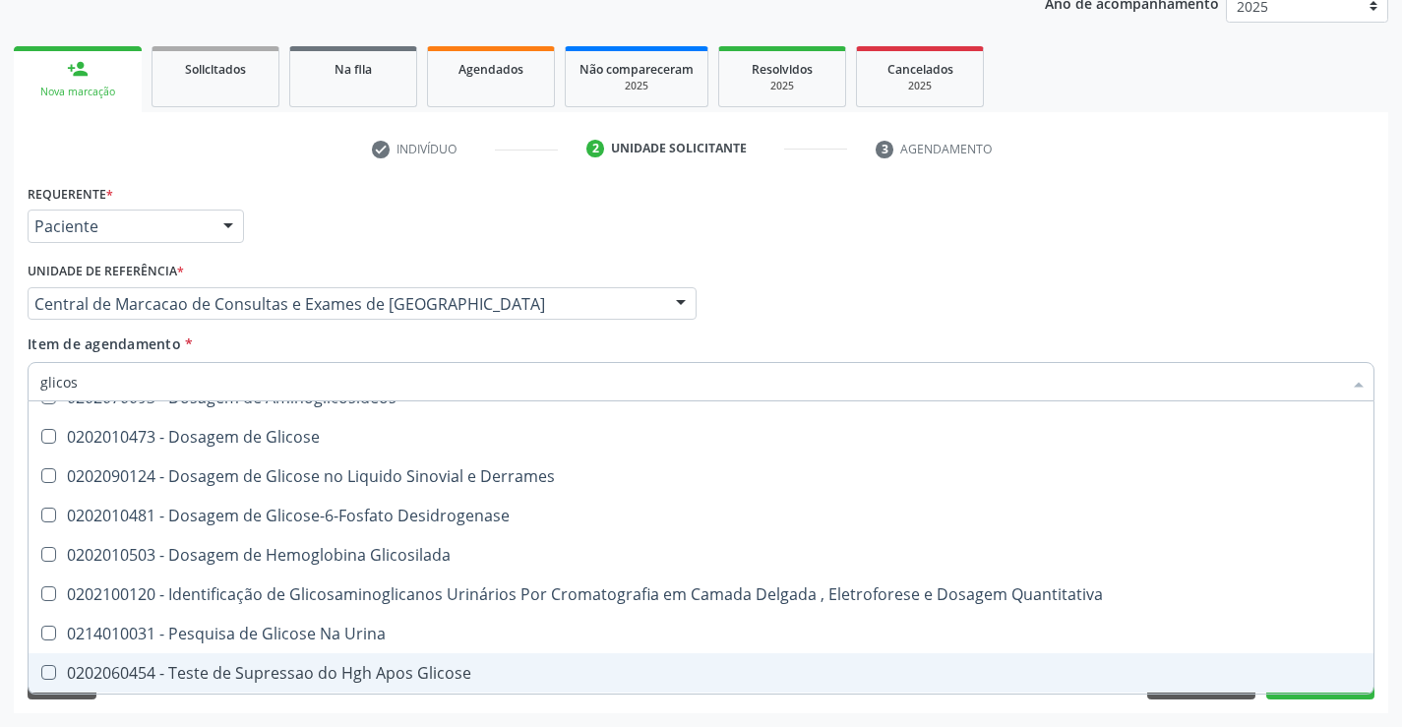
type input "glicose"
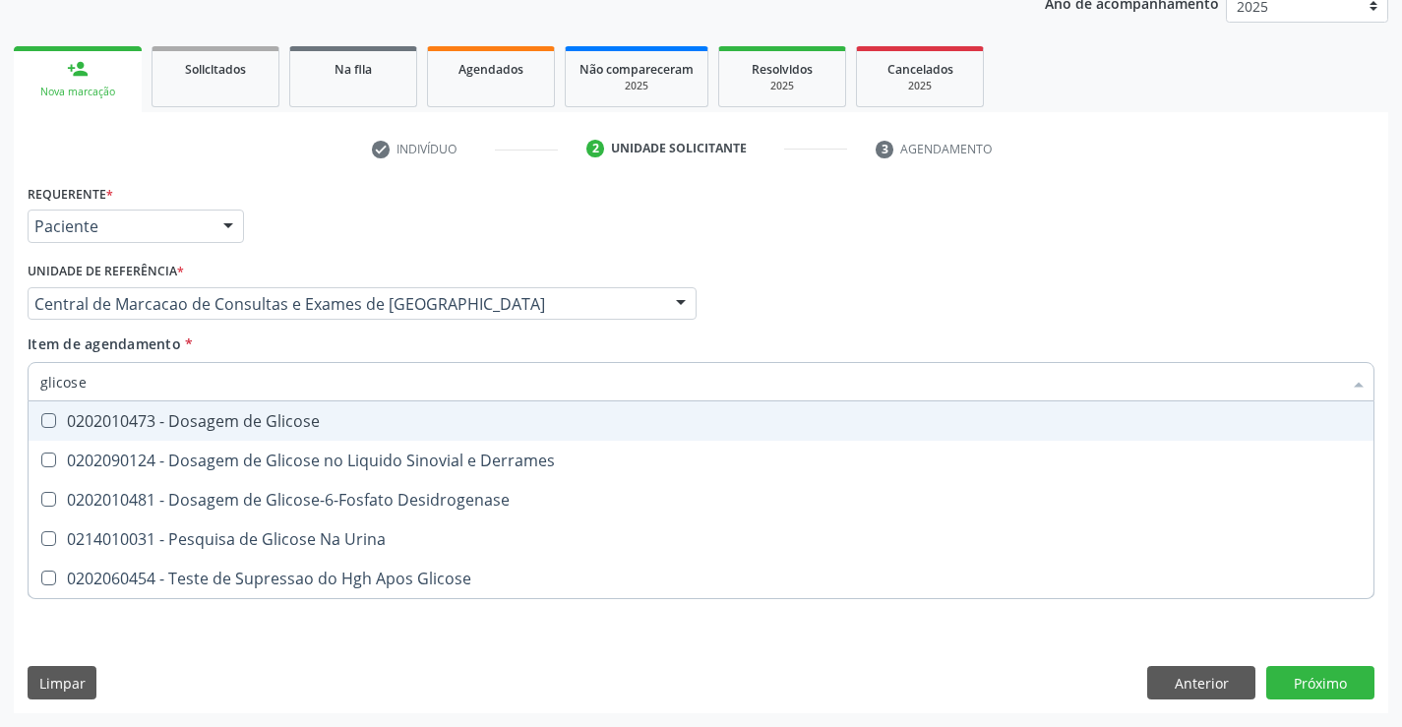
click at [182, 423] on div "0202010473 - Dosagem de Glicose" at bounding box center [700, 421] width 1321 height 16
checkbox Glicose "true"
click at [160, 378] on input "glicose" at bounding box center [690, 381] width 1301 height 39
type input "fe"
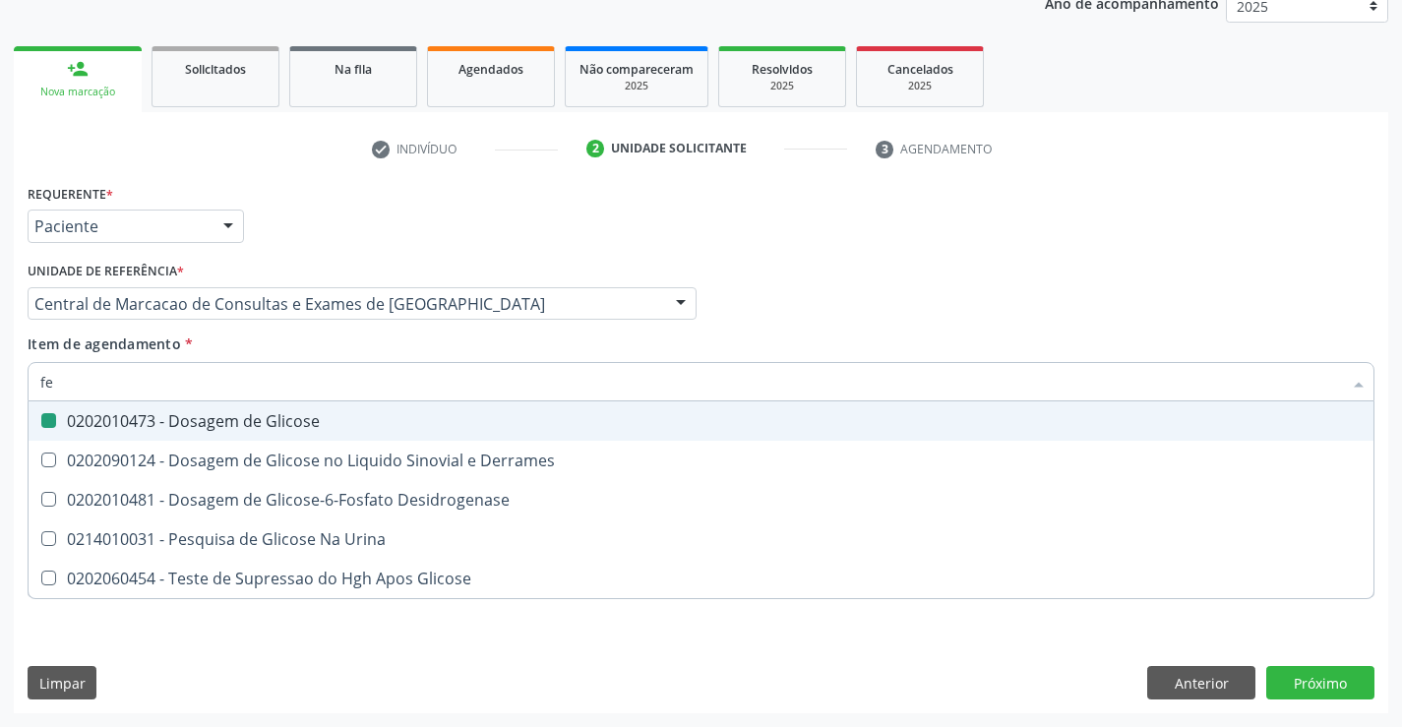
checkbox Glicose "false"
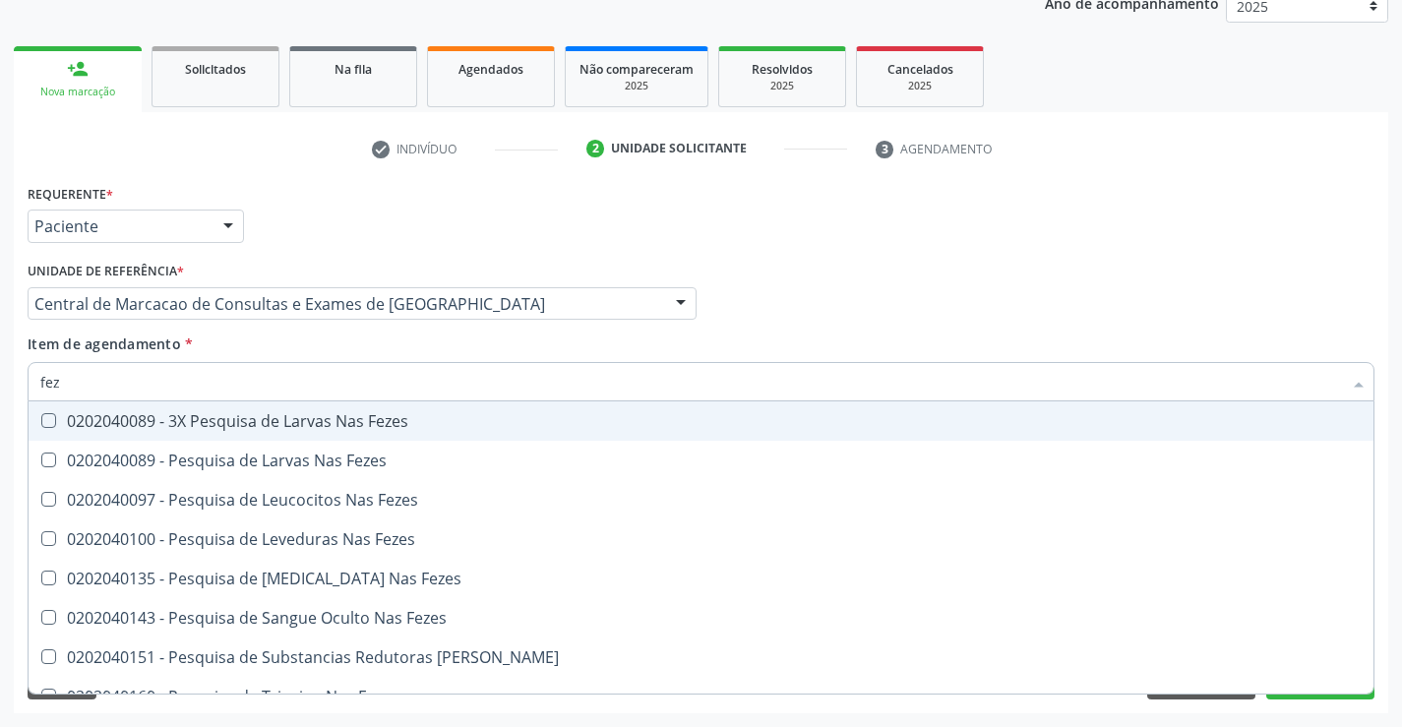
type input "feze"
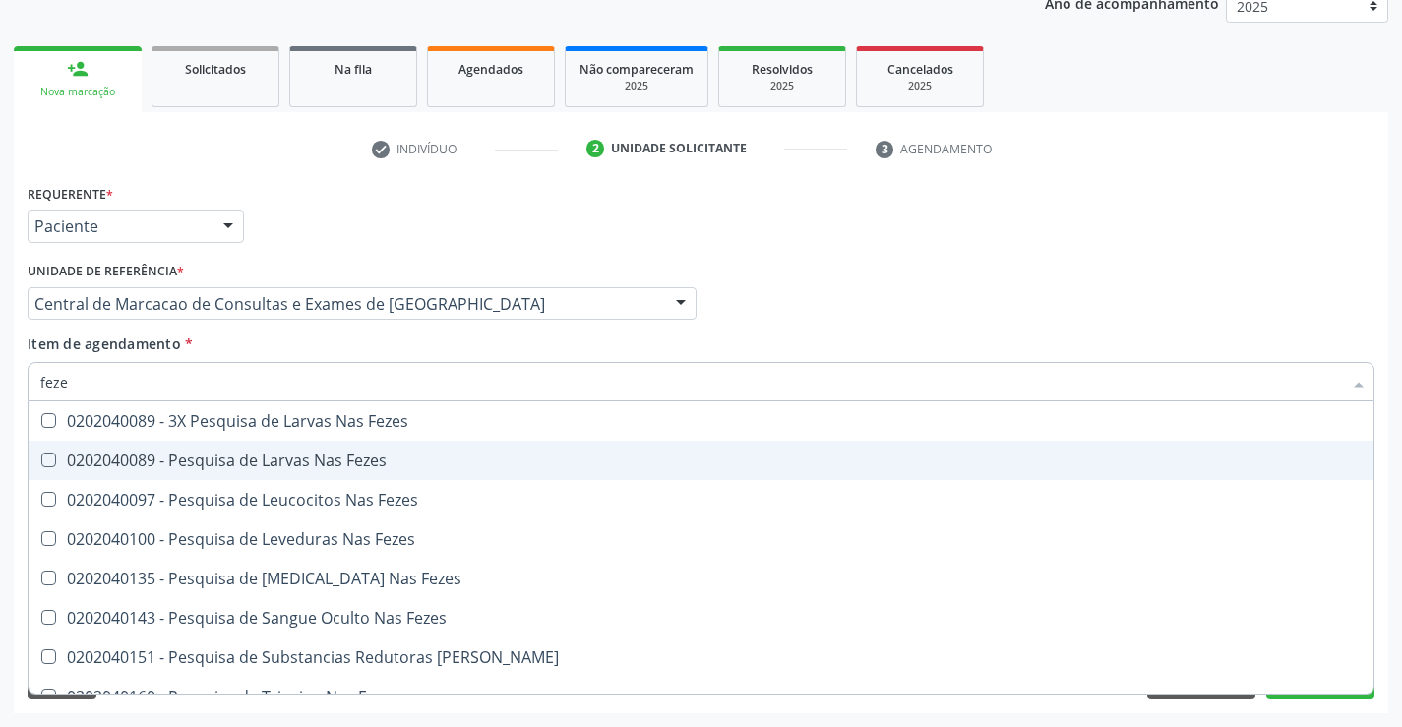
click at [293, 461] on div "0202040089 - Pesquisa de Larvas Nas Fezes" at bounding box center [700, 460] width 1321 height 16
checkbox Fezes "true"
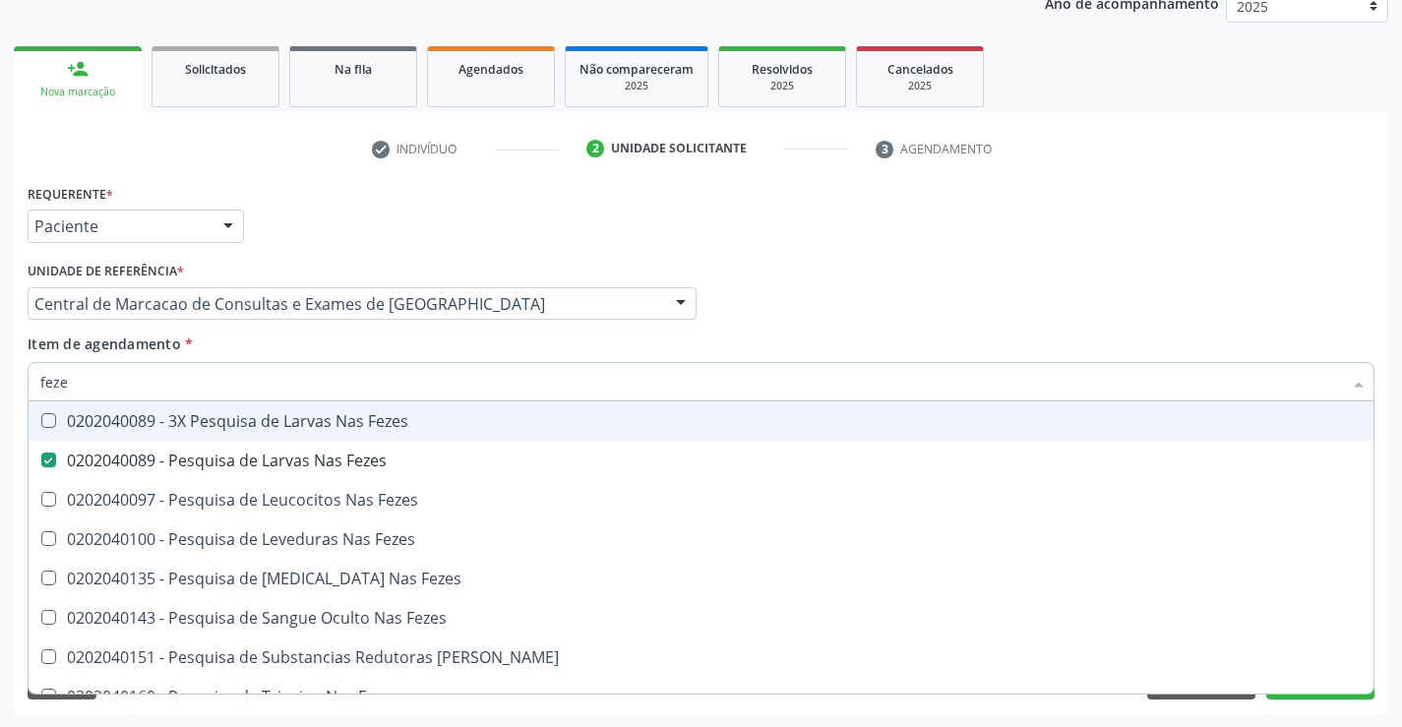
click at [999, 234] on div "Requerente * Paciente Profissional de Saúde Paciente Nenhum resultado encontrad…" at bounding box center [701, 217] width 1356 height 77
checkbox Fezes "true"
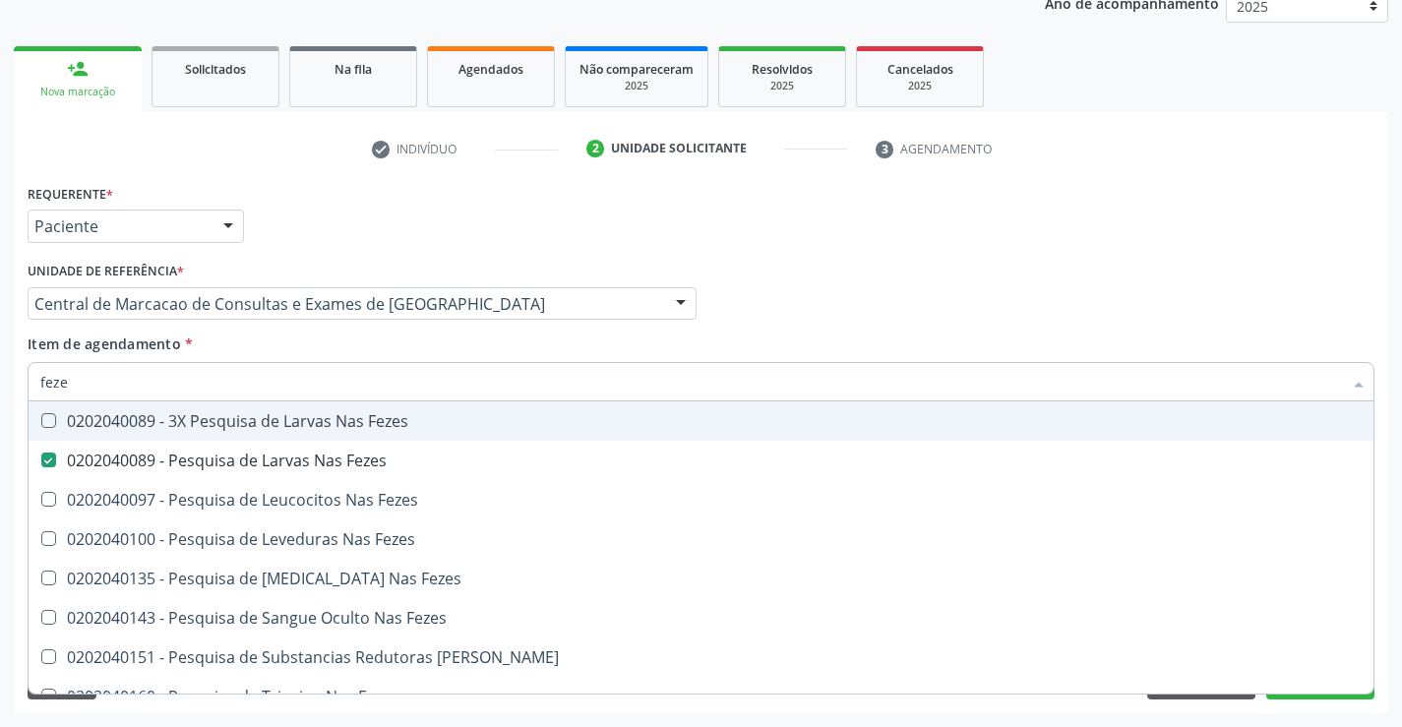
checkbox Fezes "true"
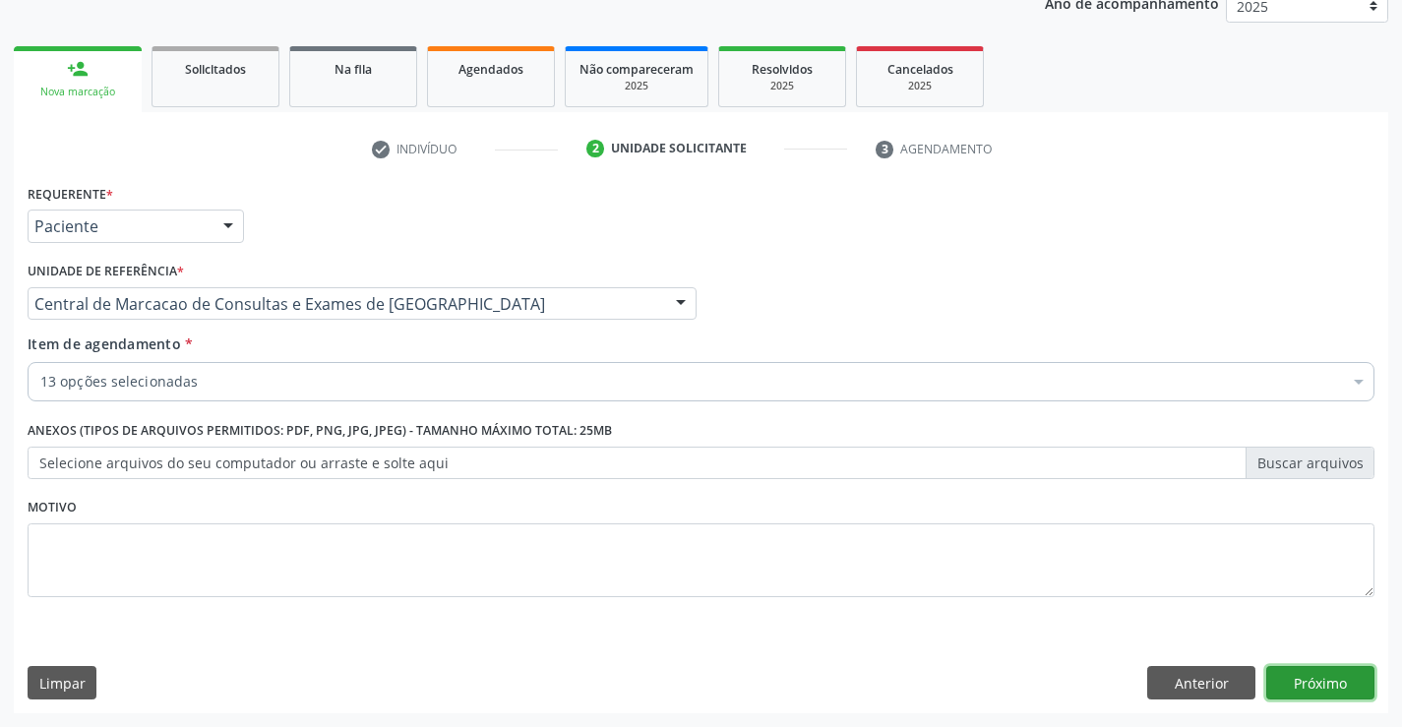
click at [1319, 691] on button "Próximo" at bounding box center [1320, 682] width 108 height 33
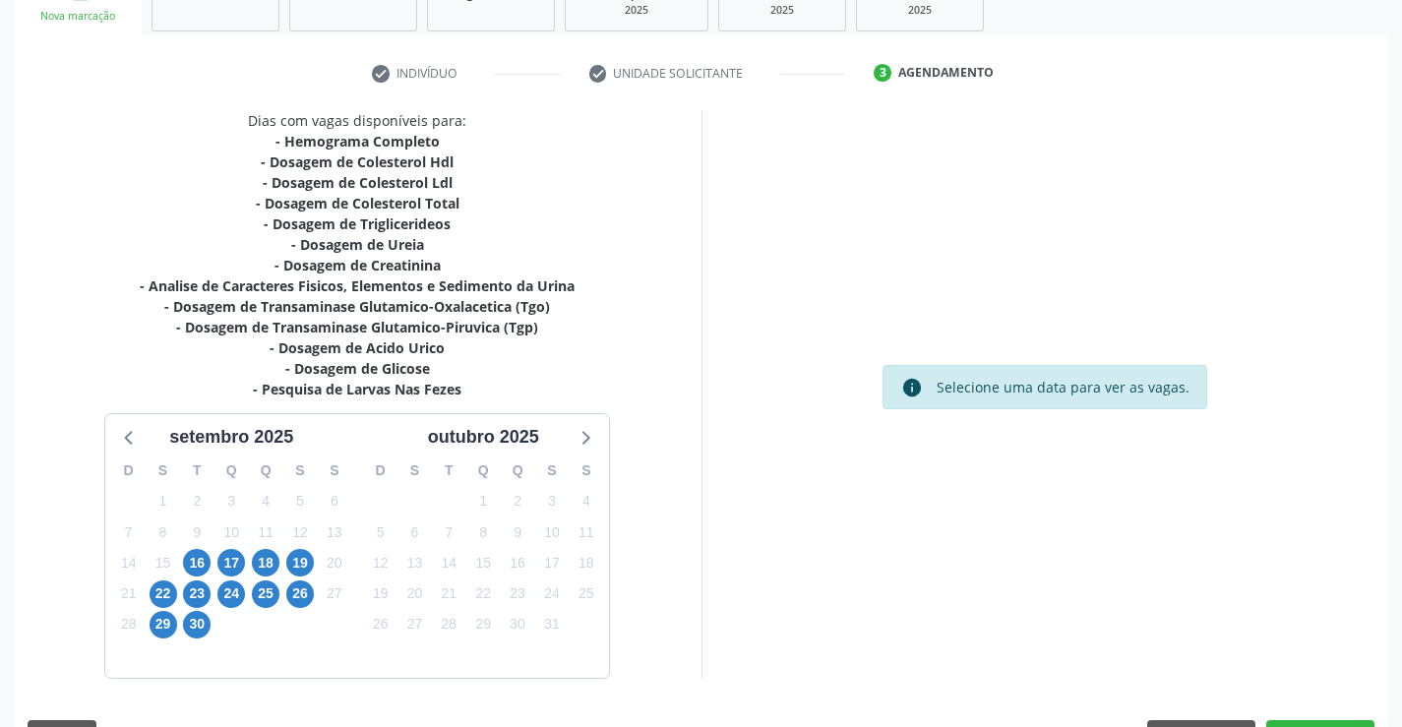
scroll to position [377, 0]
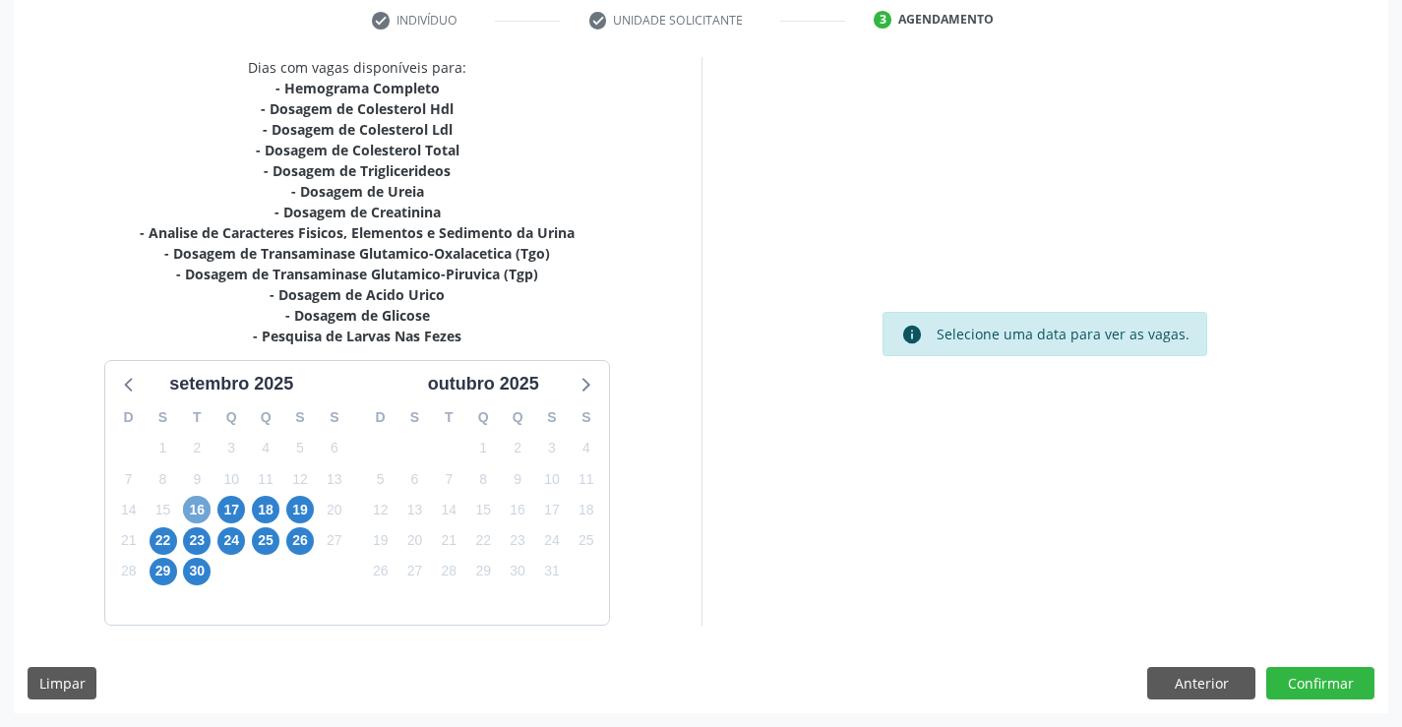
click at [196, 509] on span "16" at bounding box center [197, 510] width 28 height 28
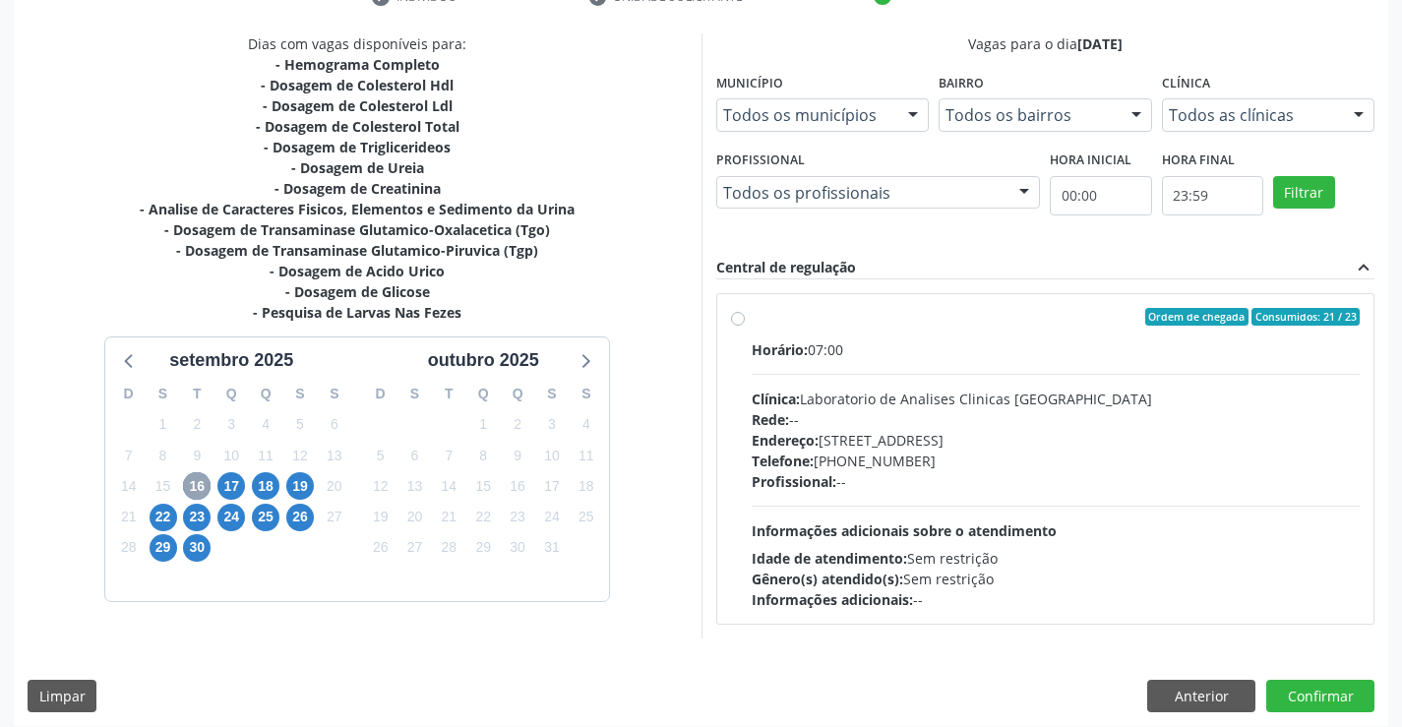
scroll to position [413, 0]
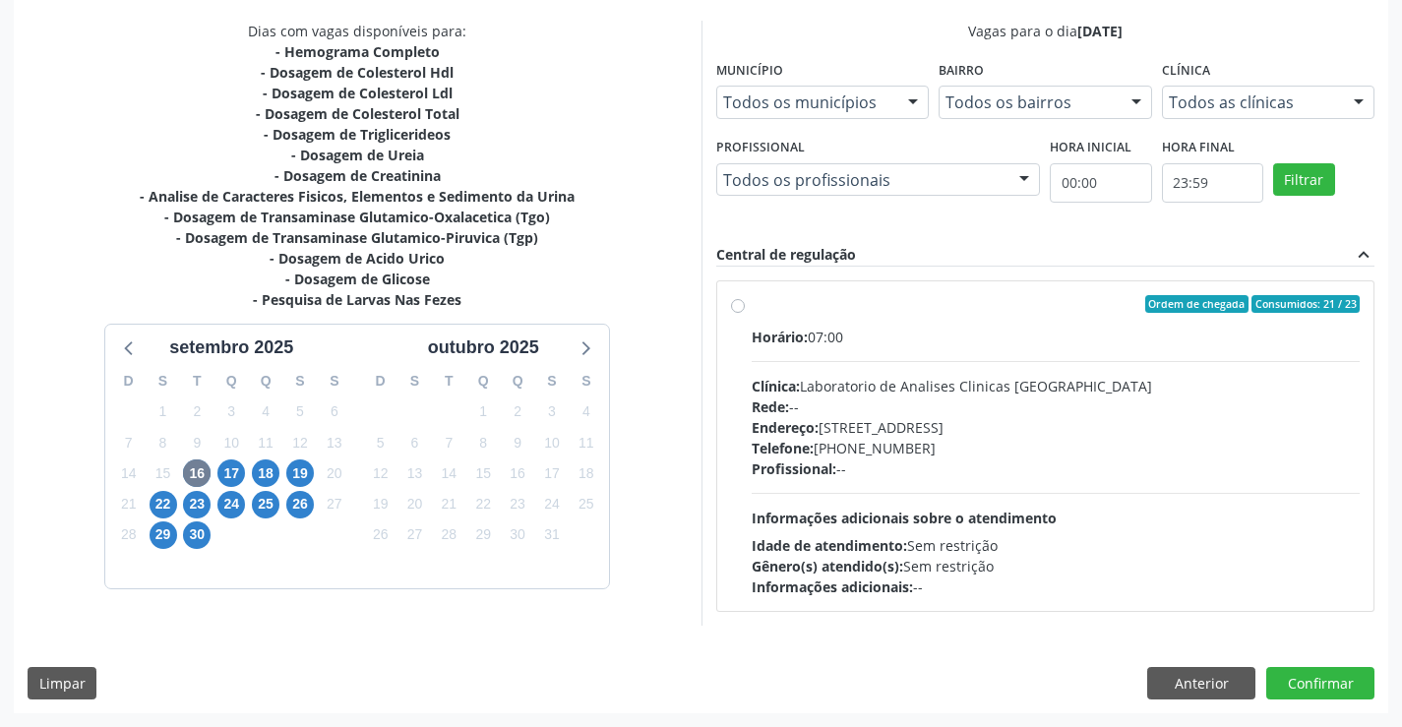
click at [920, 462] on div "Profissional: --" at bounding box center [1056, 468] width 609 height 21
click at [745, 313] on input "Ordem de chegada Consumidos: 21 / 23 Horário: 07:00 Clínica: Laboratorio de Ana…" at bounding box center [738, 304] width 14 height 18
radio input "true"
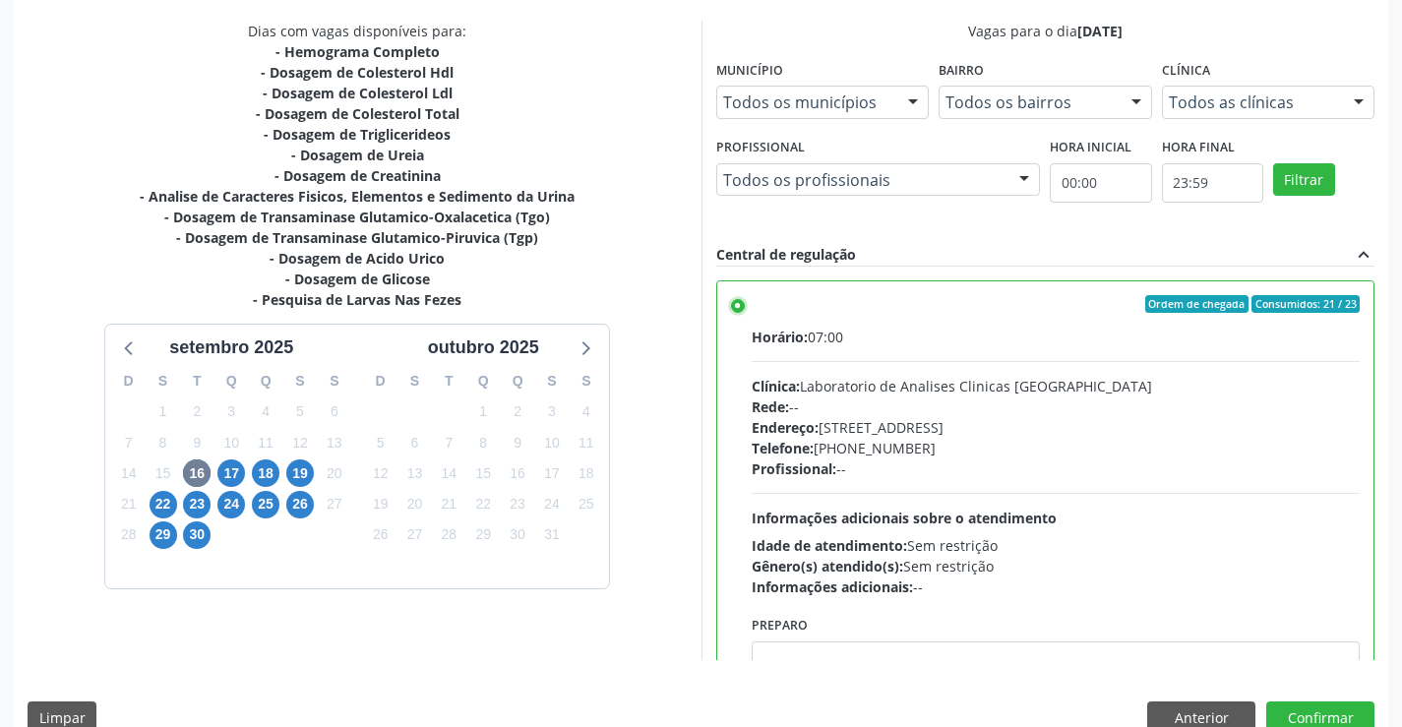
scroll to position [97, 0]
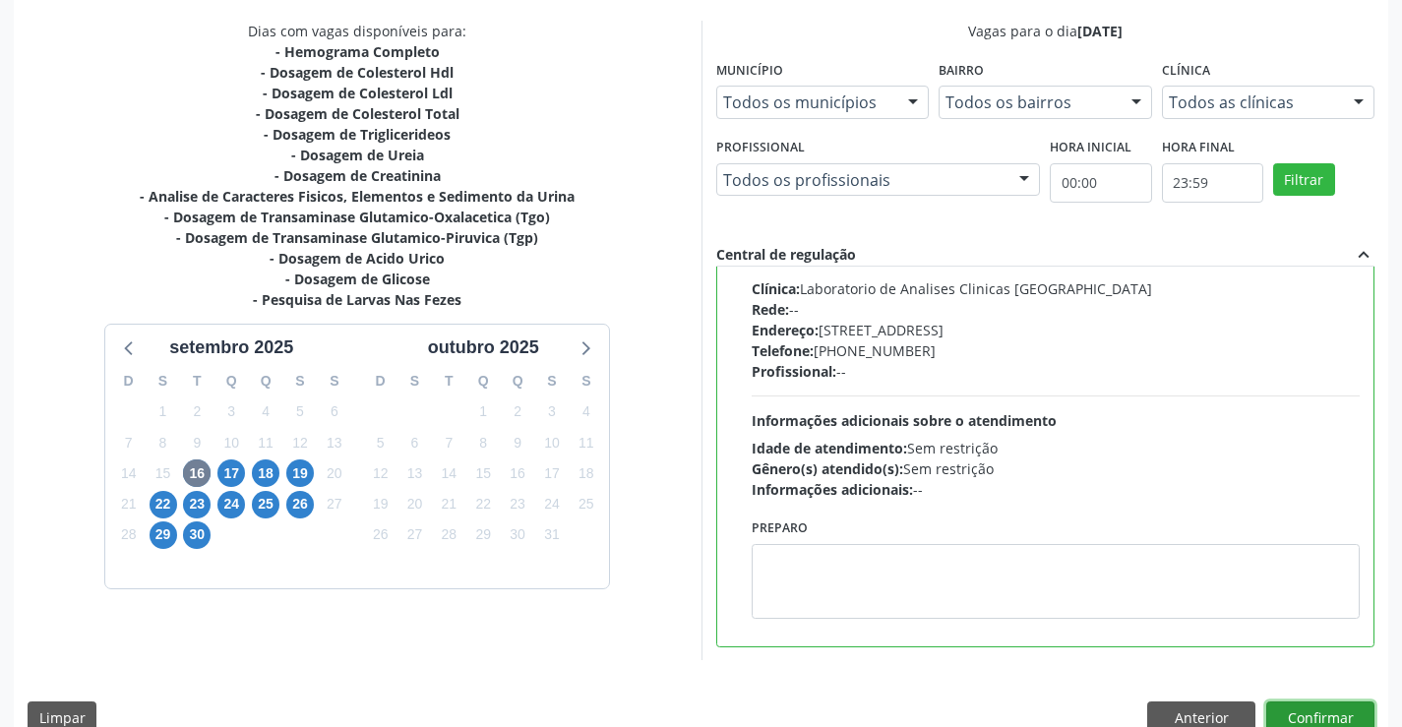
click at [1312, 701] on button "Confirmar" at bounding box center [1320, 717] width 108 height 33
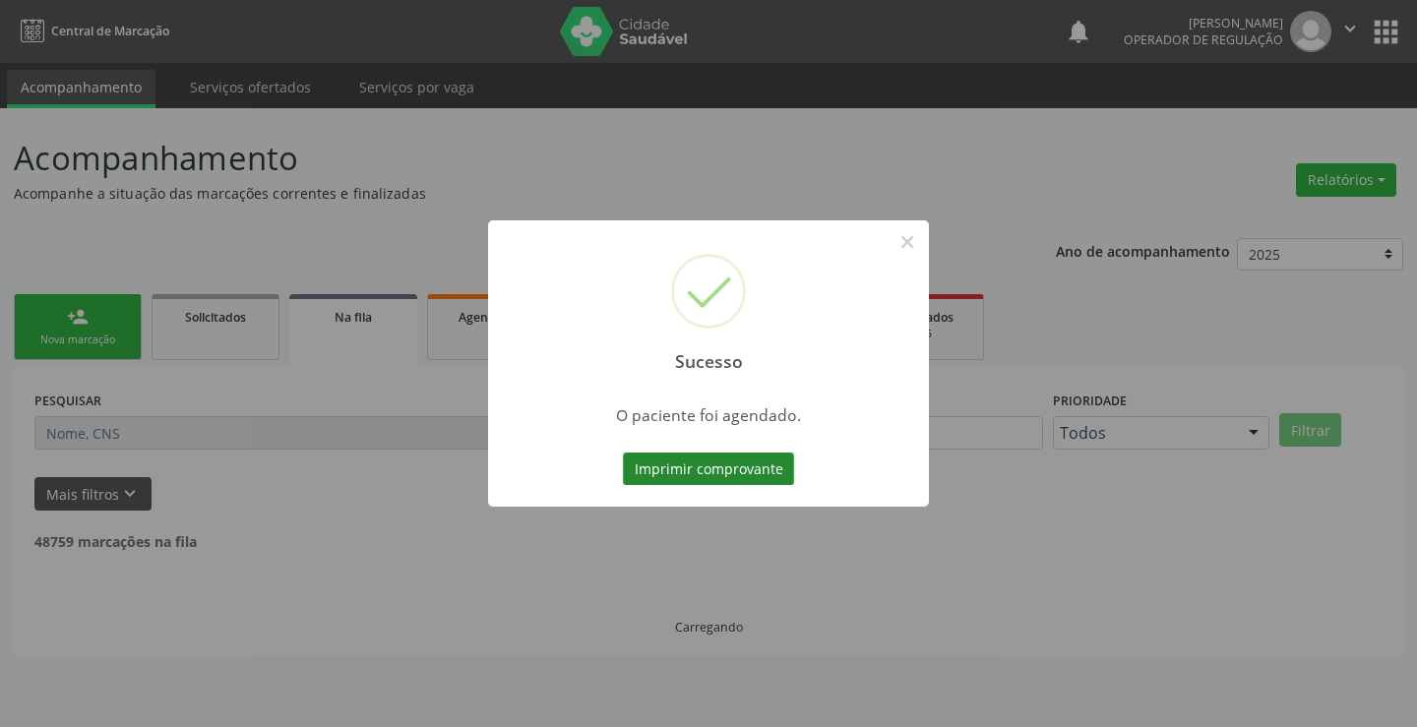
click at [754, 463] on button "Imprimir comprovante" at bounding box center [708, 468] width 171 height 33
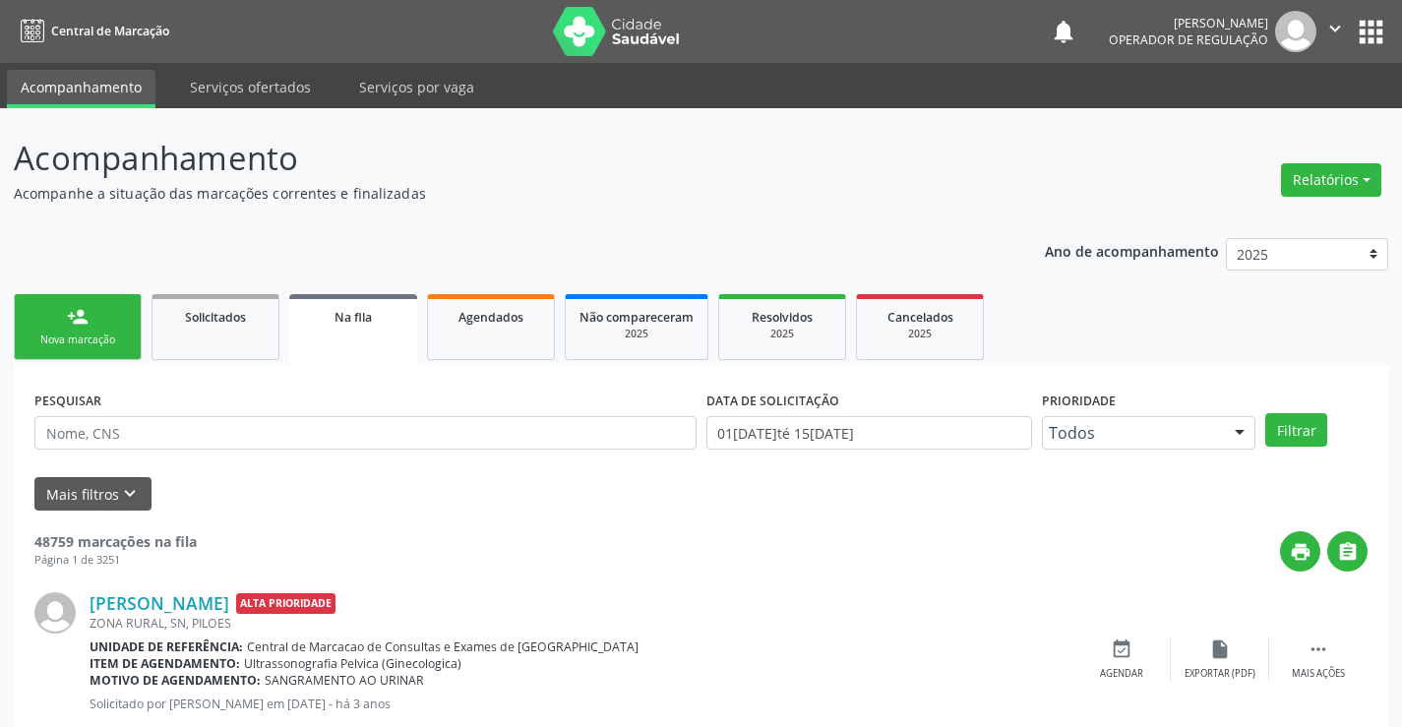
click at [104, 317] on link "person_add Nova marcação" at bounding box center [78, 327] width 128 height 66
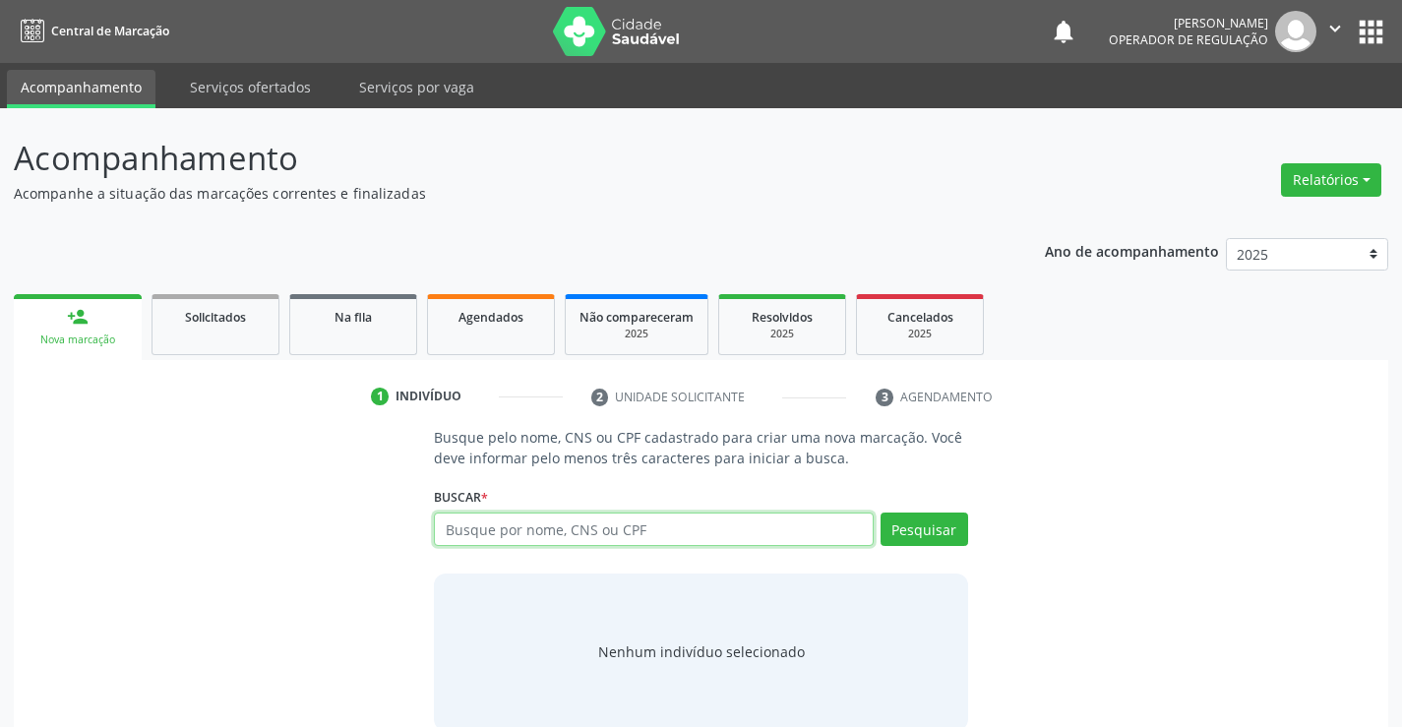
click at [482, 519] on input "text" at bounding box center [653, 528] width 439 height 33
type input "706808701237426"
click at [654, 549] on div "Busque por nome, CNS ou CPF Nenhum resultado encontrado para: " " Não há nenhum…" at bounding box center [700, 535] width 533 height 47
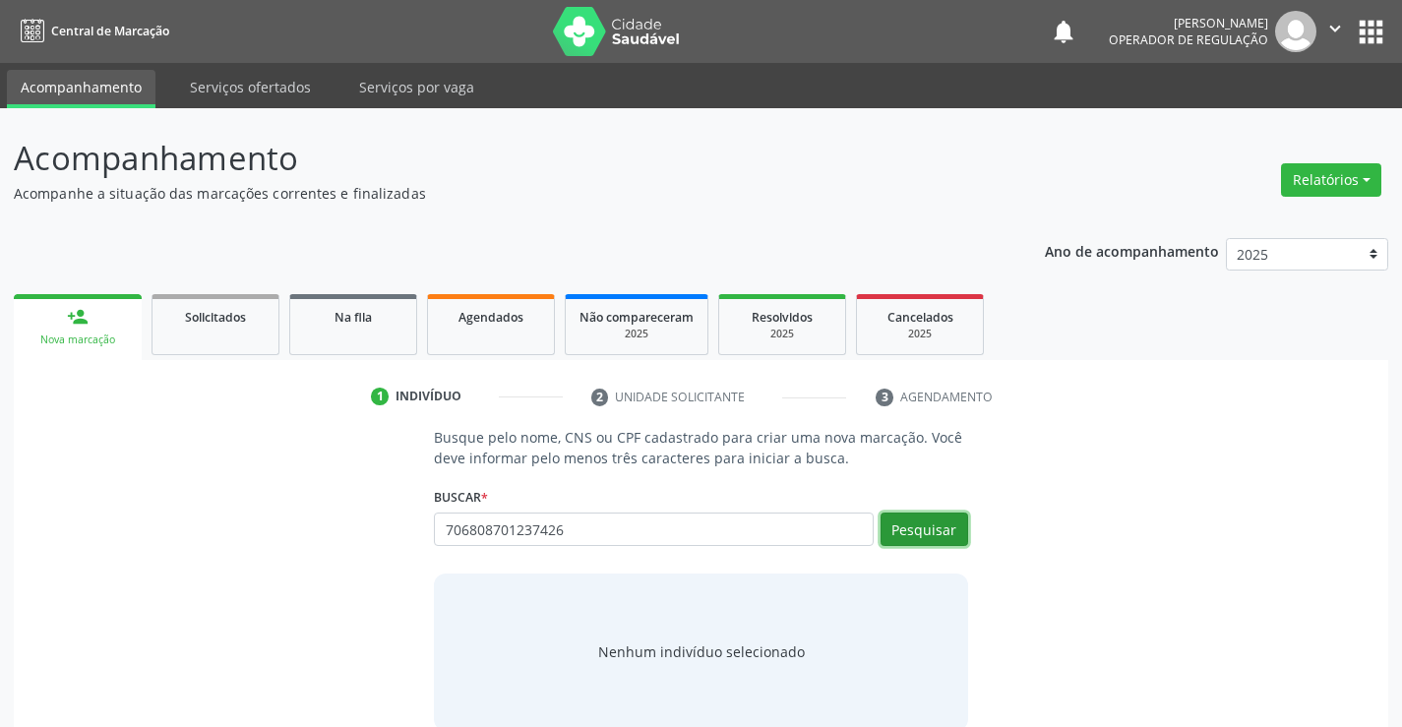
click at [899, 520] on button "Pesquisar" at bounding box center [924, 528] width 88 height 33
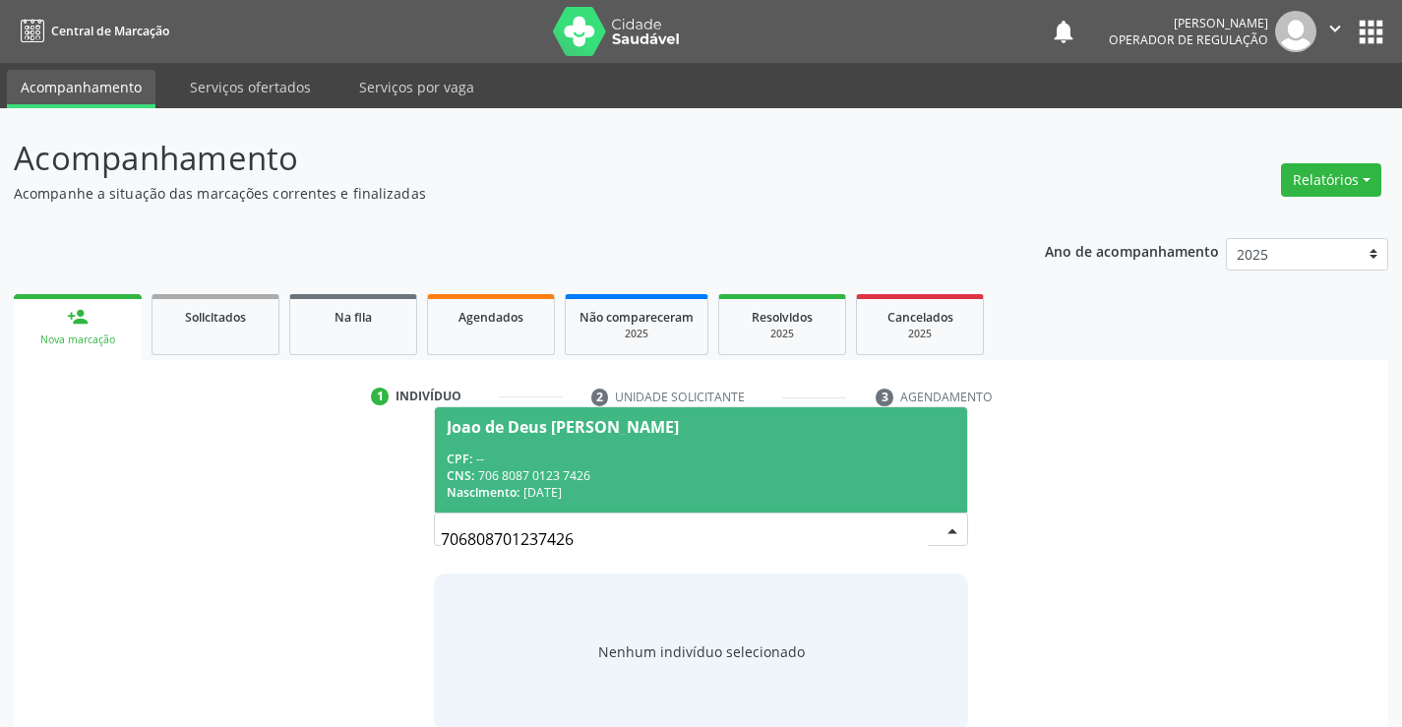
click at [608, 448] on span "Joao de Deus Pedro de Souza CPF: -- CNS: 706 8087 0123 7426 Nascimento: 10/02/1…" at bounding box center [700, 459] width 531 height 105
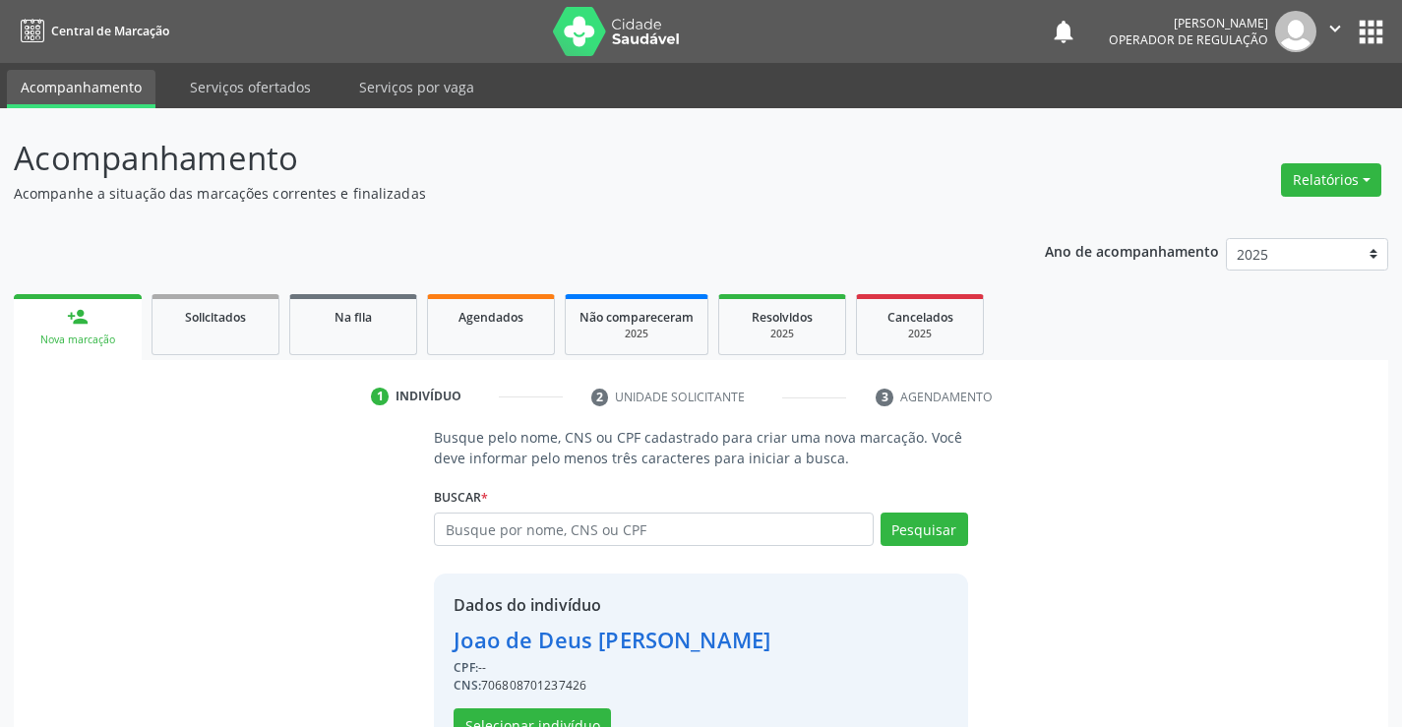
scroll to position [62, 0]
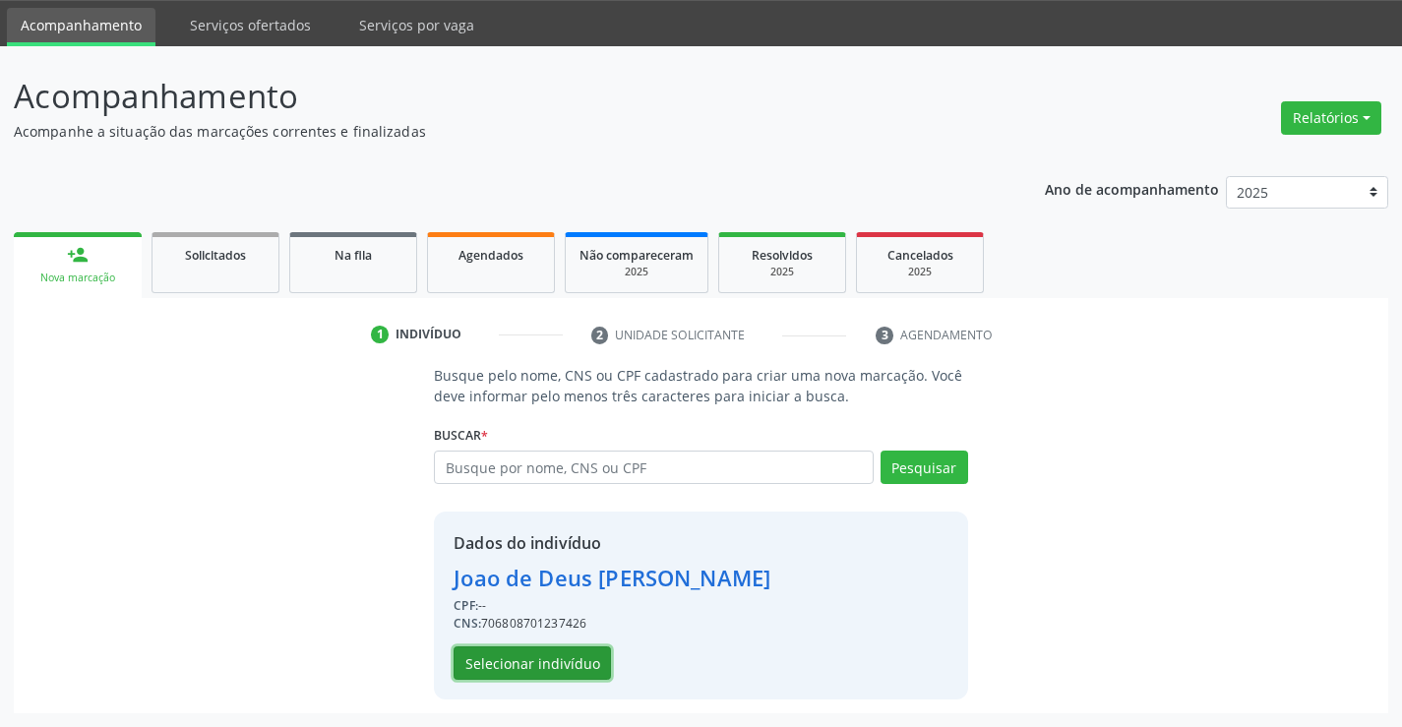
click at [496, 650] on button "Selecionar indivíduo" at bounding box center [531, 662] width 157 height 33
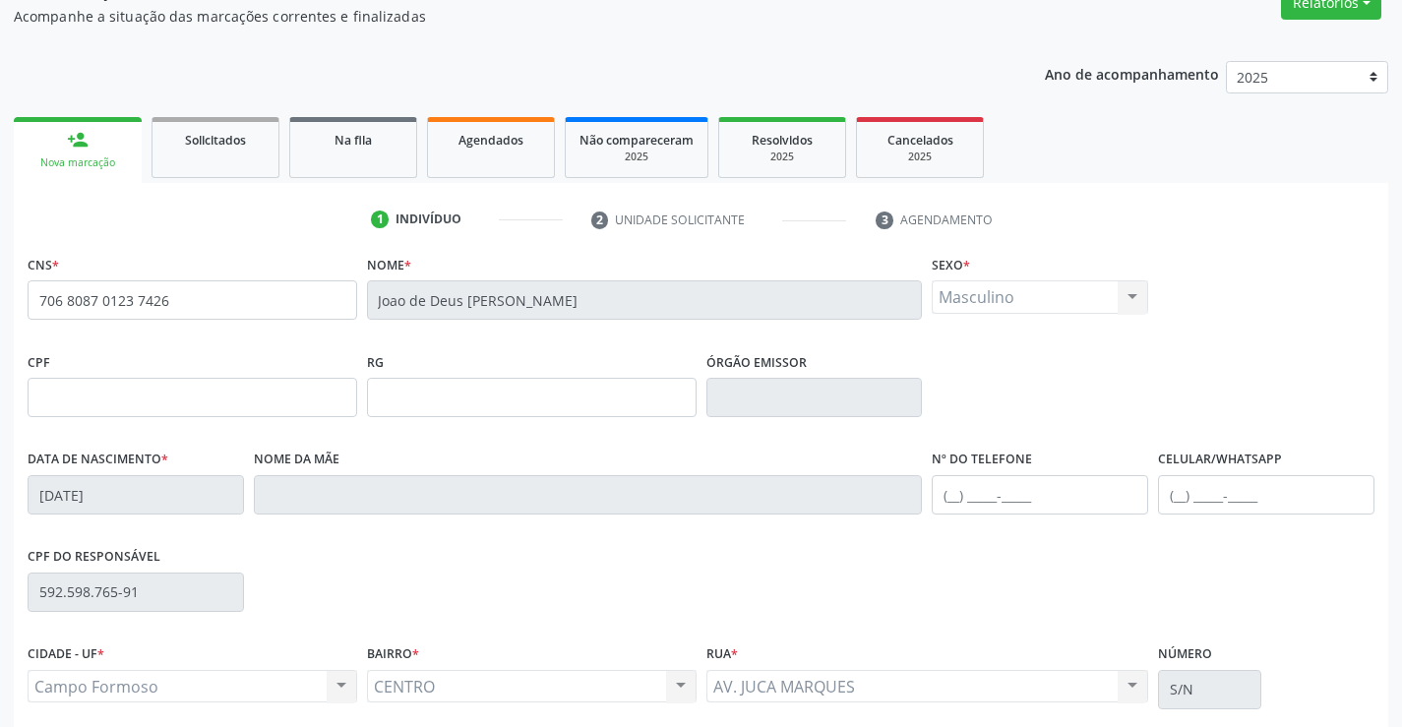
scroll to position [339, 0]
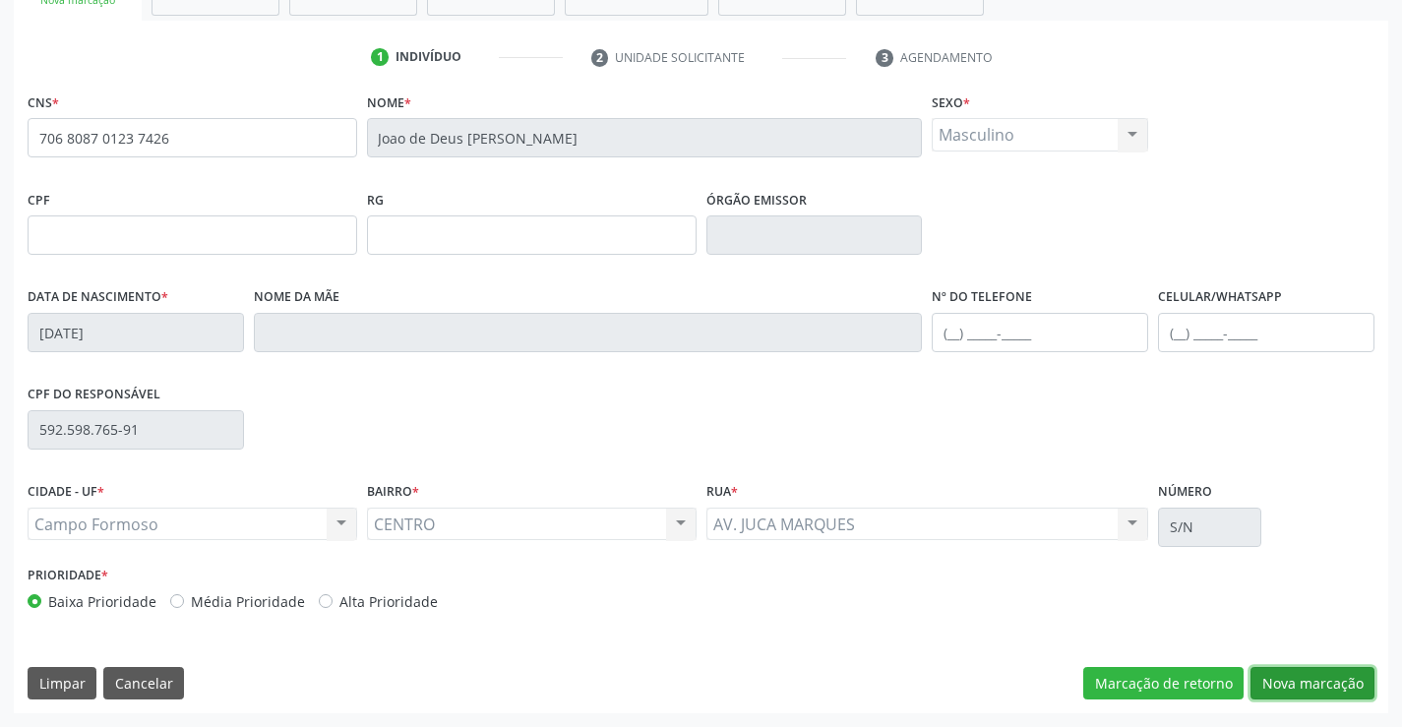
click at [1329, 688] on button "Nova marcação" at bounding box center [1312, 683] width 124 height 33
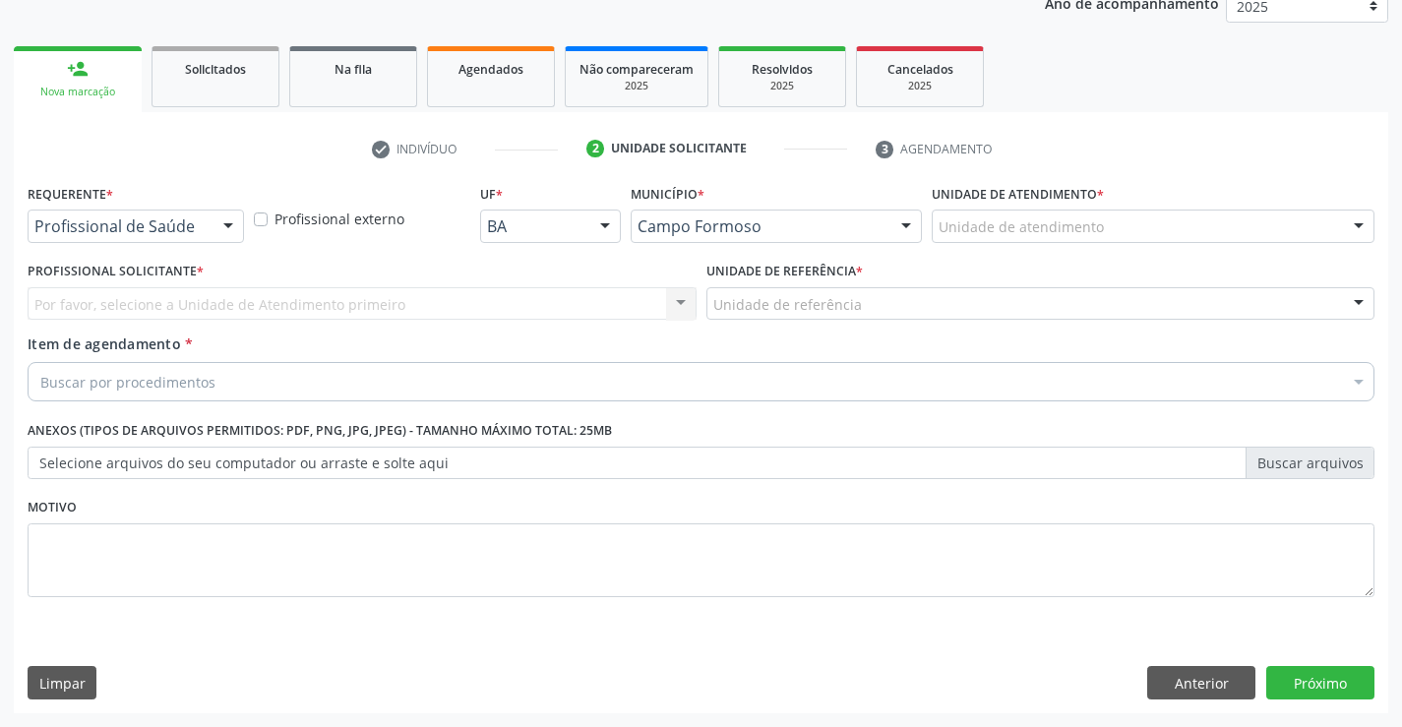
scroll to position [248, 0]
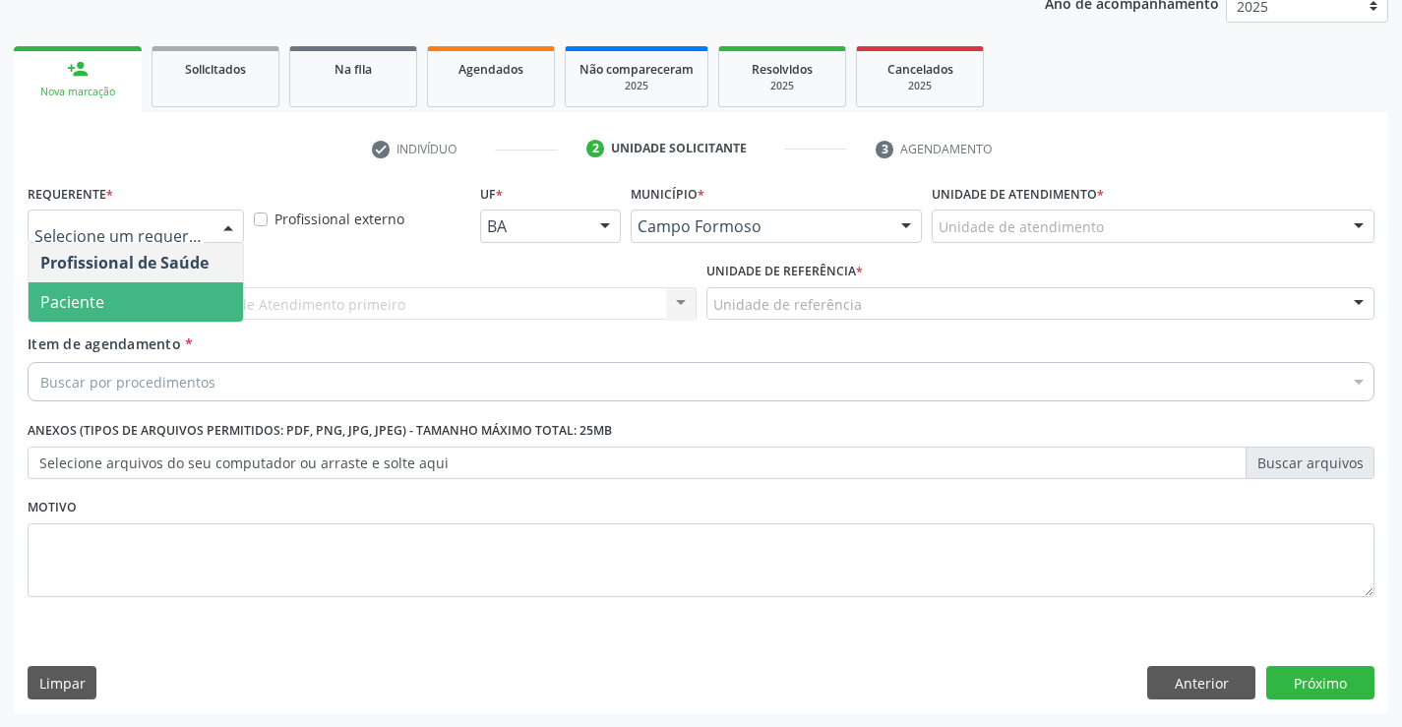
click at [169, 304] on span "Paciente" at bounding box center [136, 301] width 214 height 39
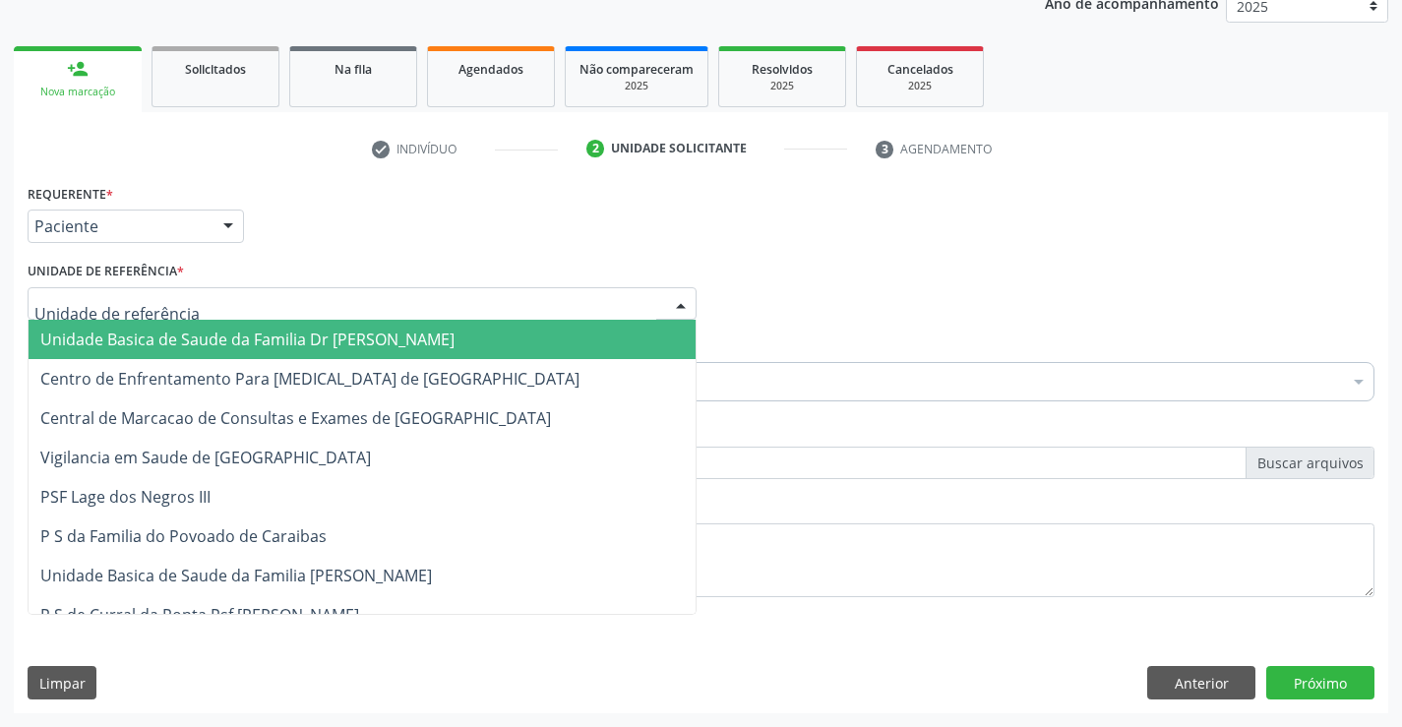
click at [294, 296] on div at bounding box center [362, 303] width 669 height 33
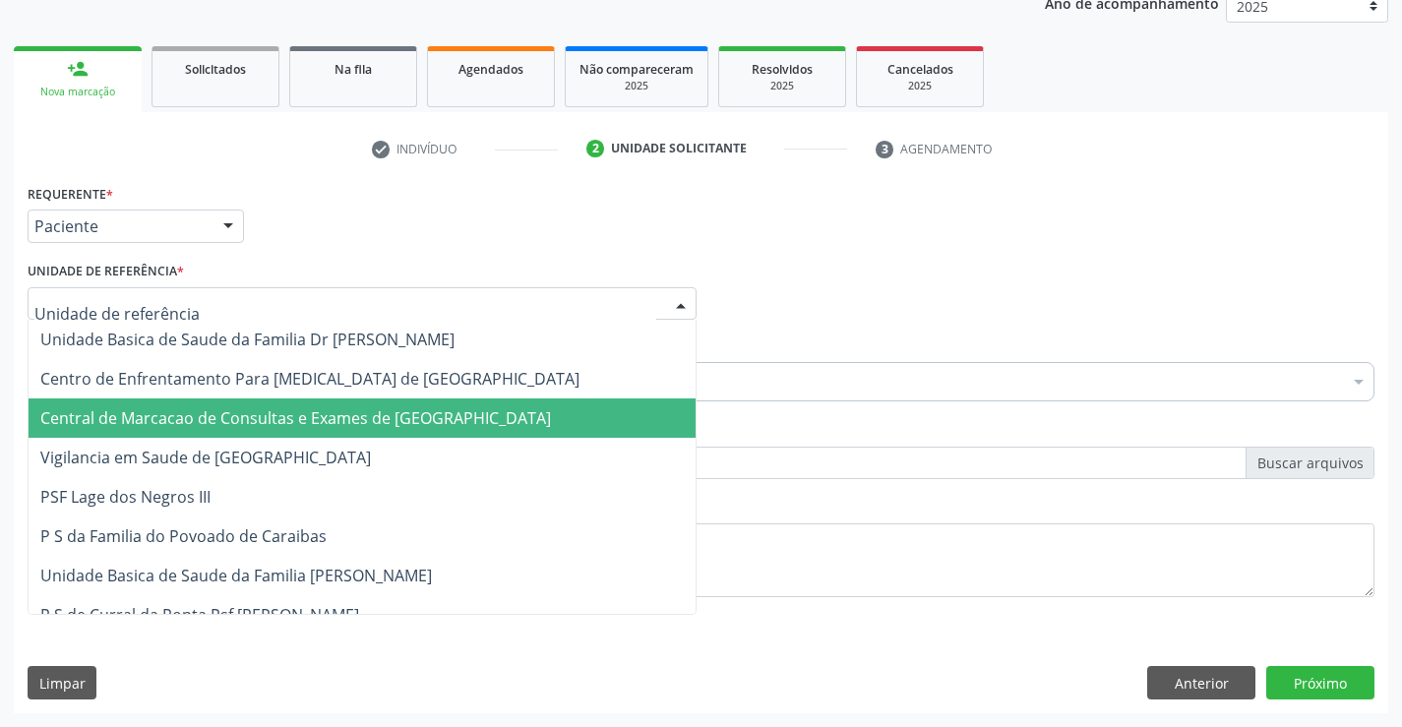
click at [275, 413] on span "Central de Marcacao de Consultas e Exames de [GEOGRAPHIC_DATA]" at bounding box center [295, 418] width 511 height 22
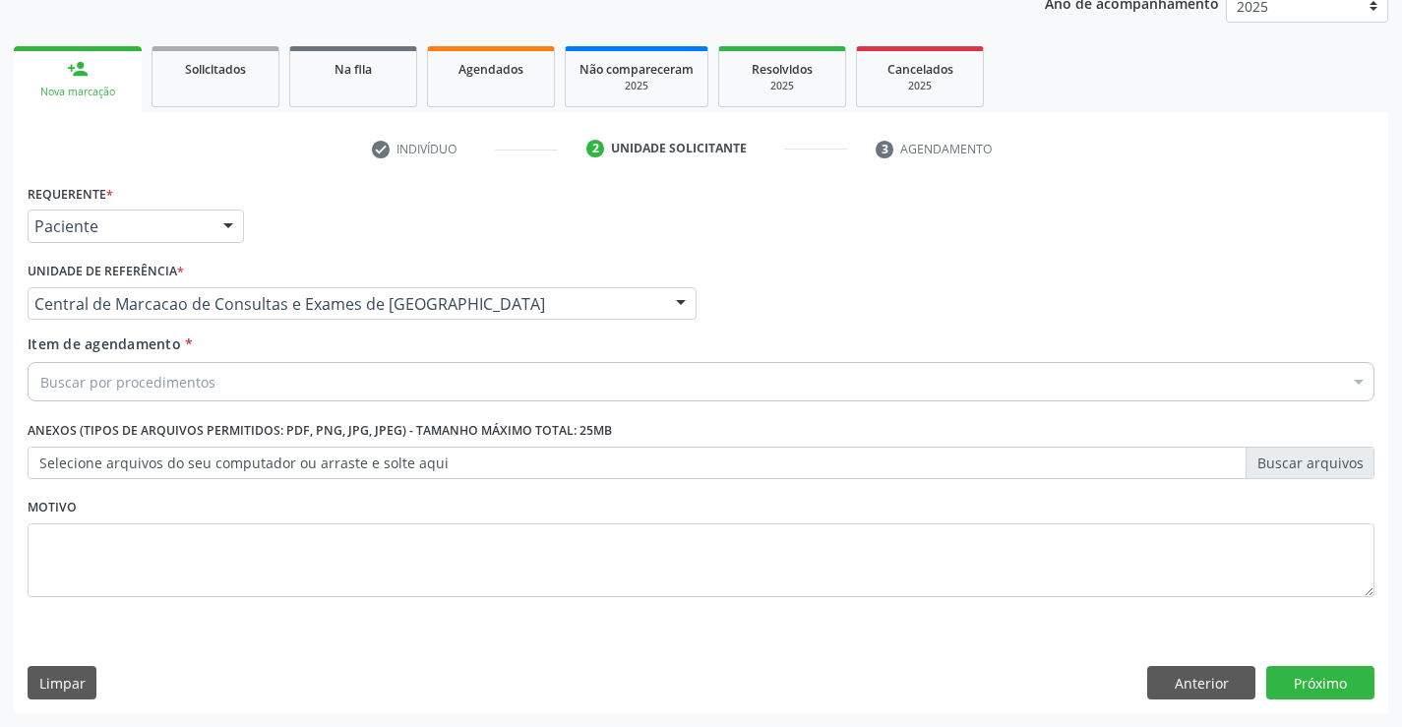
click at [280, 373] on div "Buscar por procedimentos" at bounding box center [701, 381] width 1347 height 39
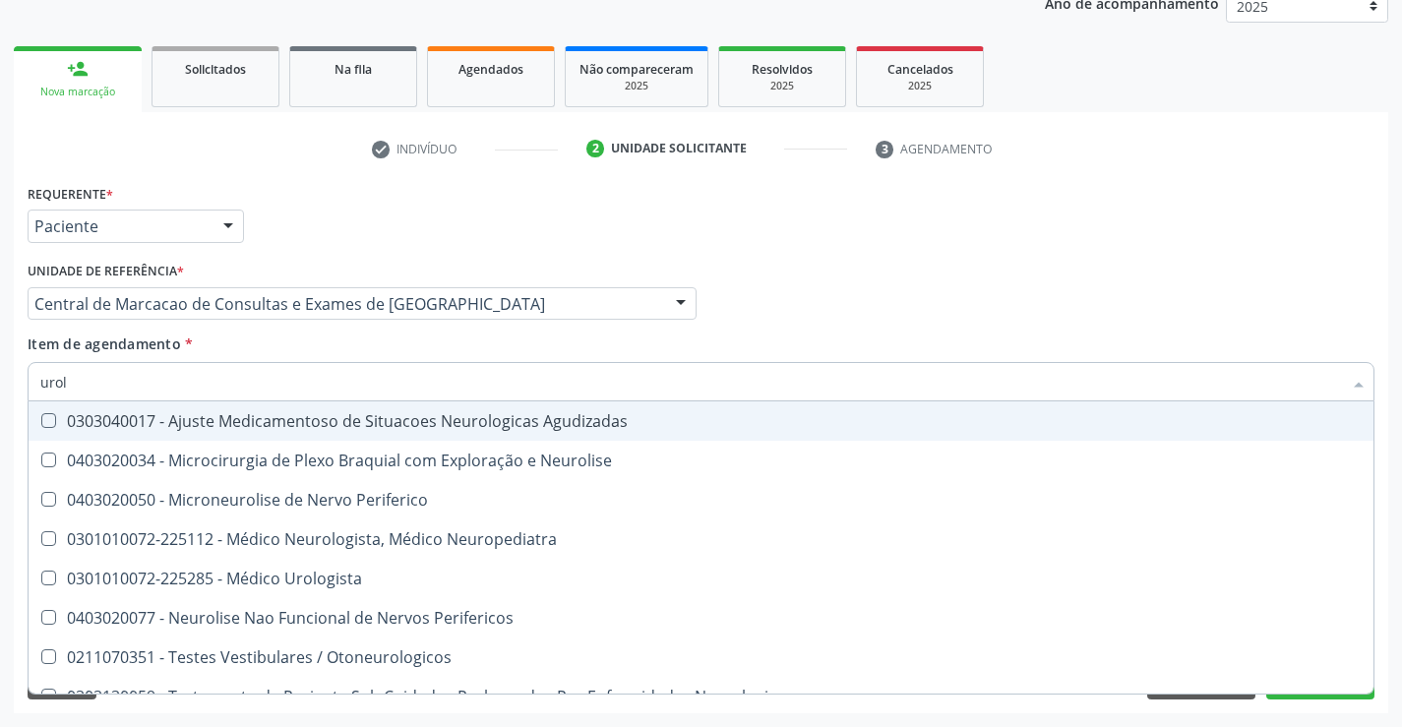
type input "urolo"
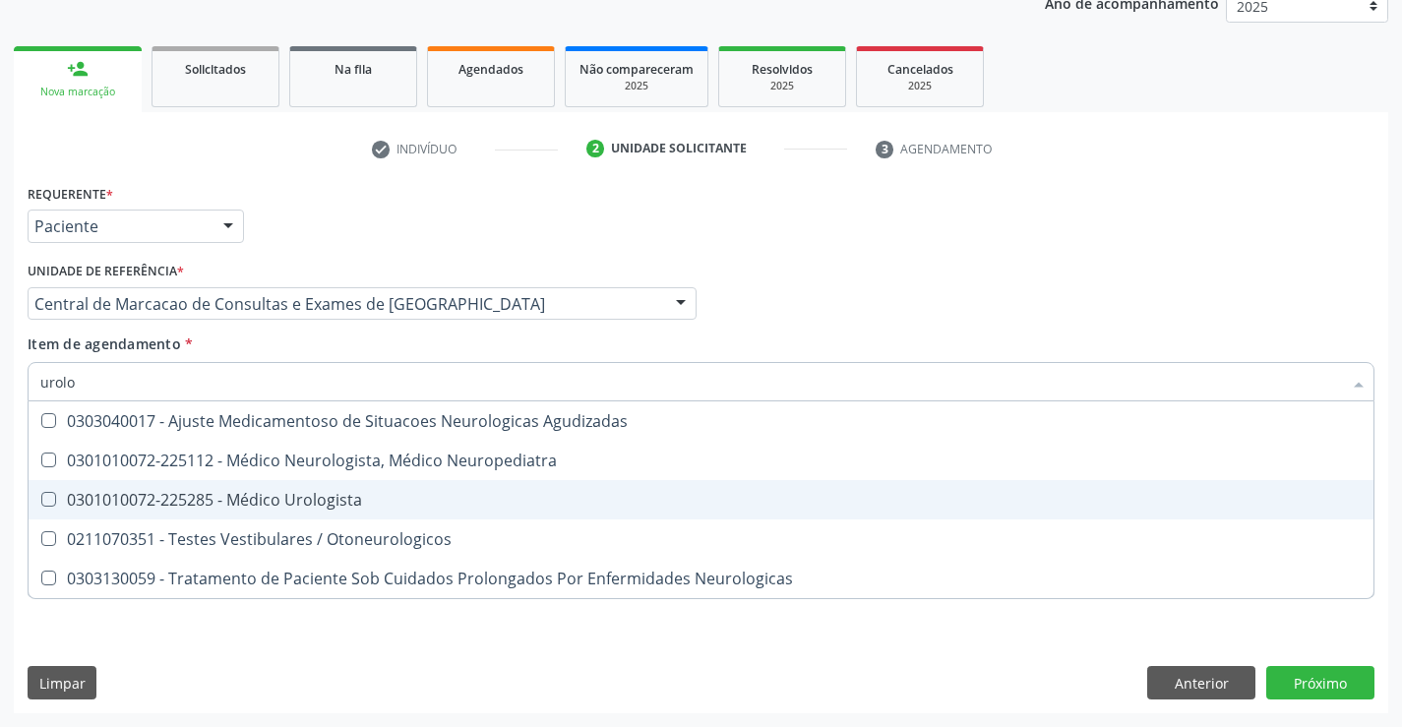
click at [311, 499] on div "0301010072-225285 - Médico Urologista" at bounding box center [700, 500] width 1321 height 16
checkbox Urologista "true"
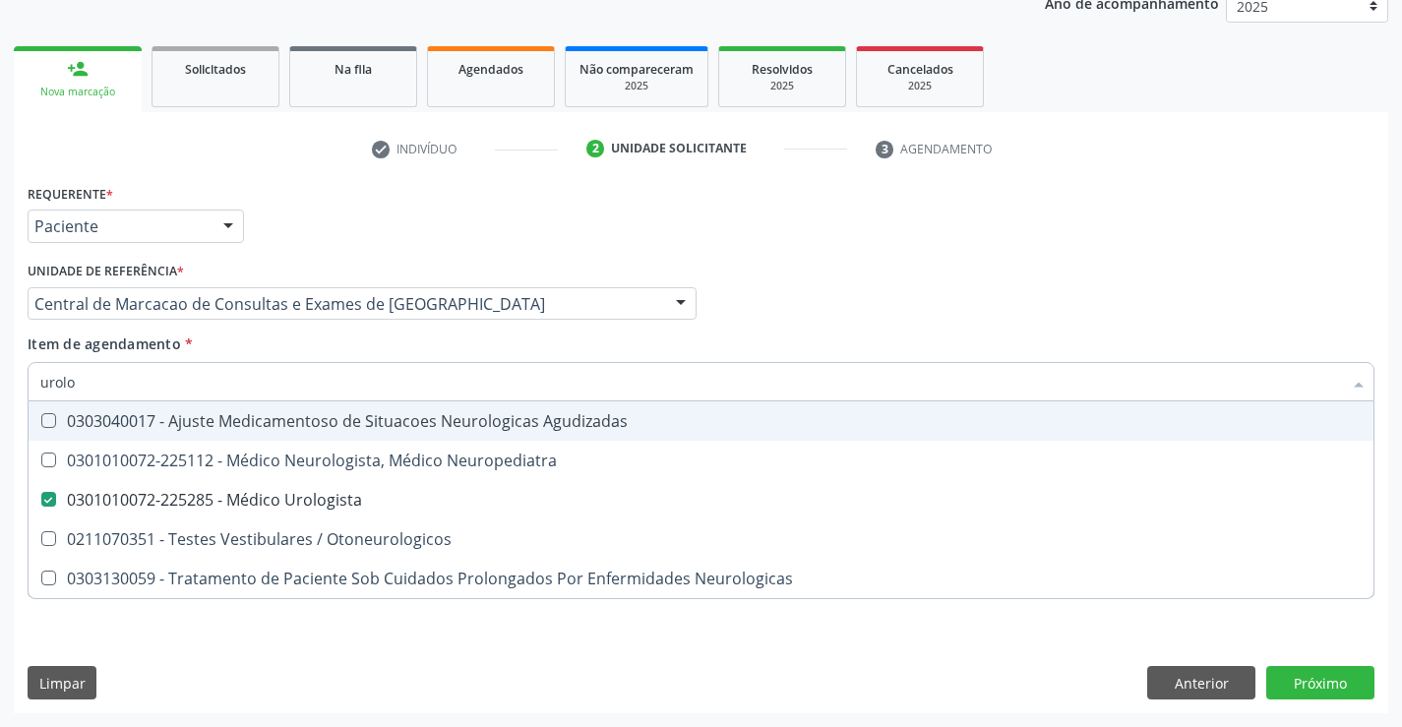
drag, startPoint x: 764, startPoint y: 340, endPoint x: 1043, endPoint y: 725, distance: 474.8
click at [749, 344] on div "Item de agendamento * urolo Desfazer seleção 0303040017 - Ajuste Medicamentoso …" at bounding box center [701, 364] width 1347 height 62
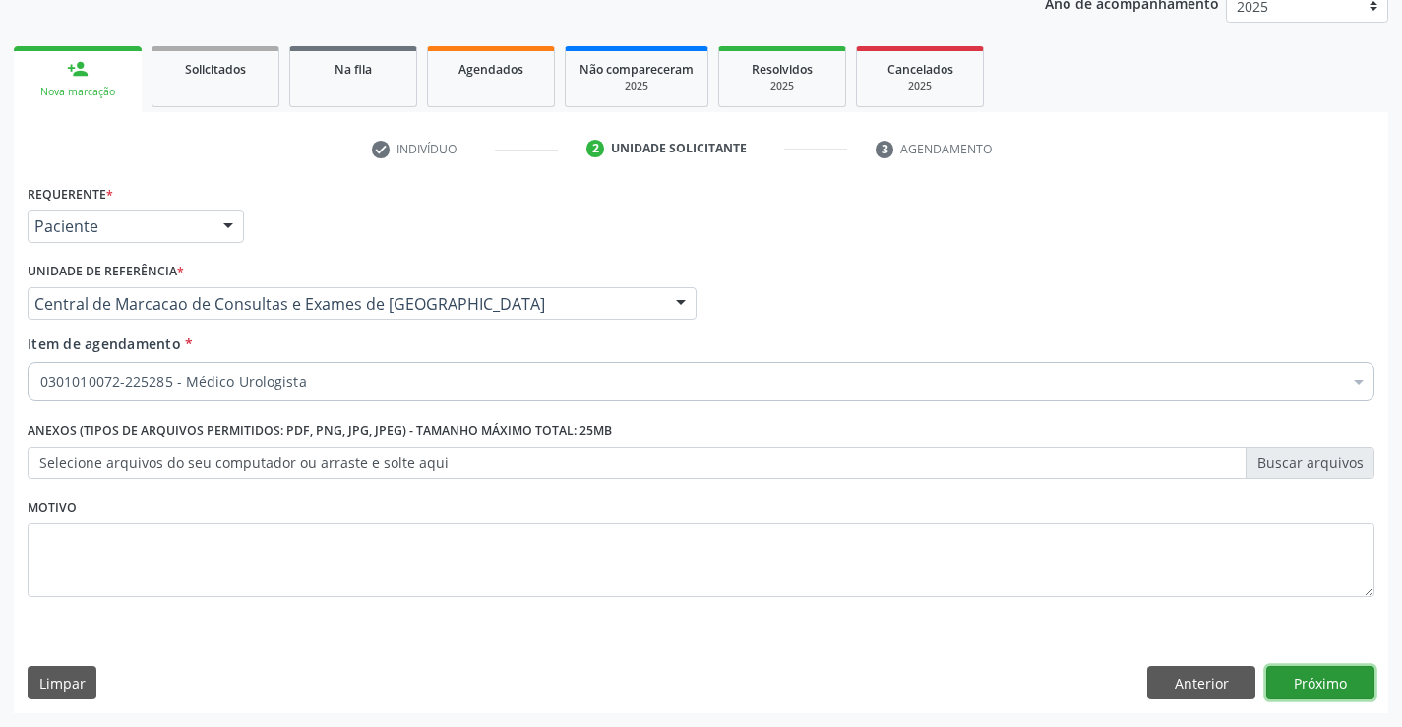
click at [1308, 686] on button "Próximo" at bounding box center [1320, 682] width 108 height 33
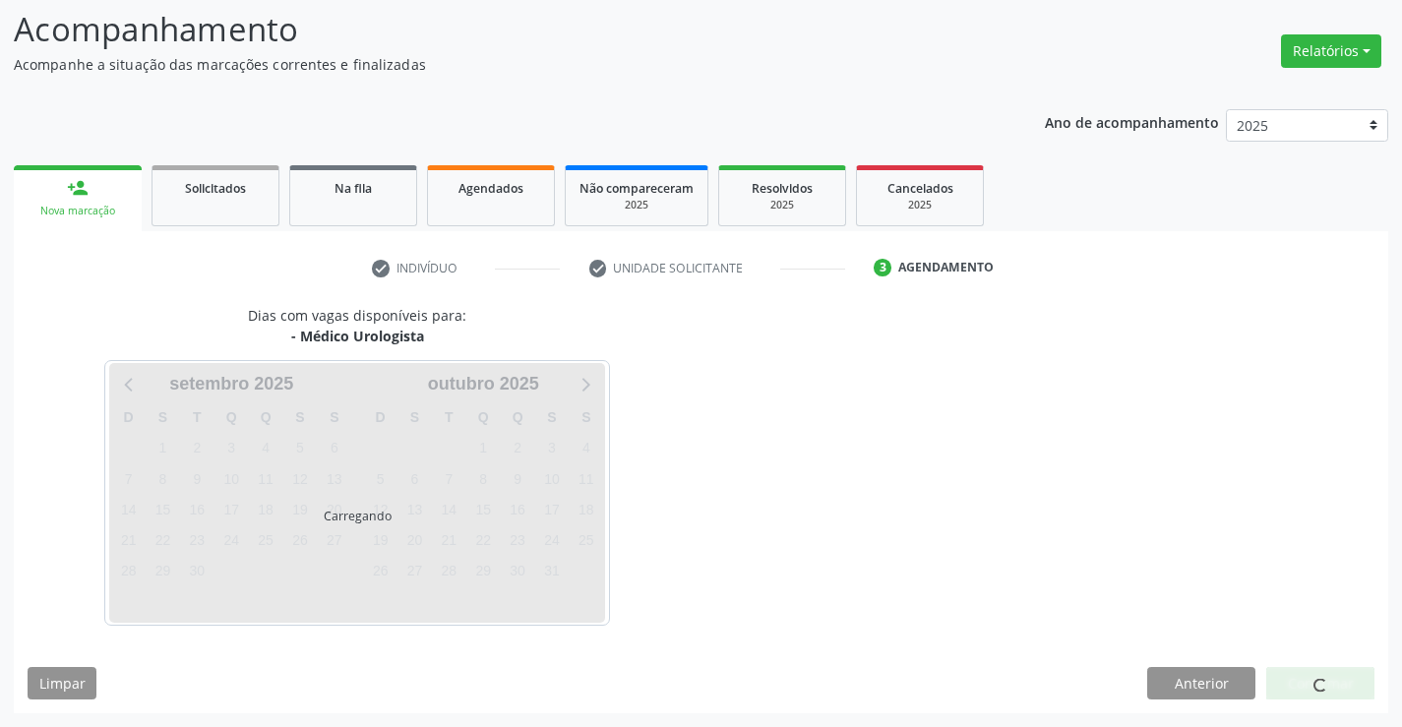
scroll to position [187, 0]
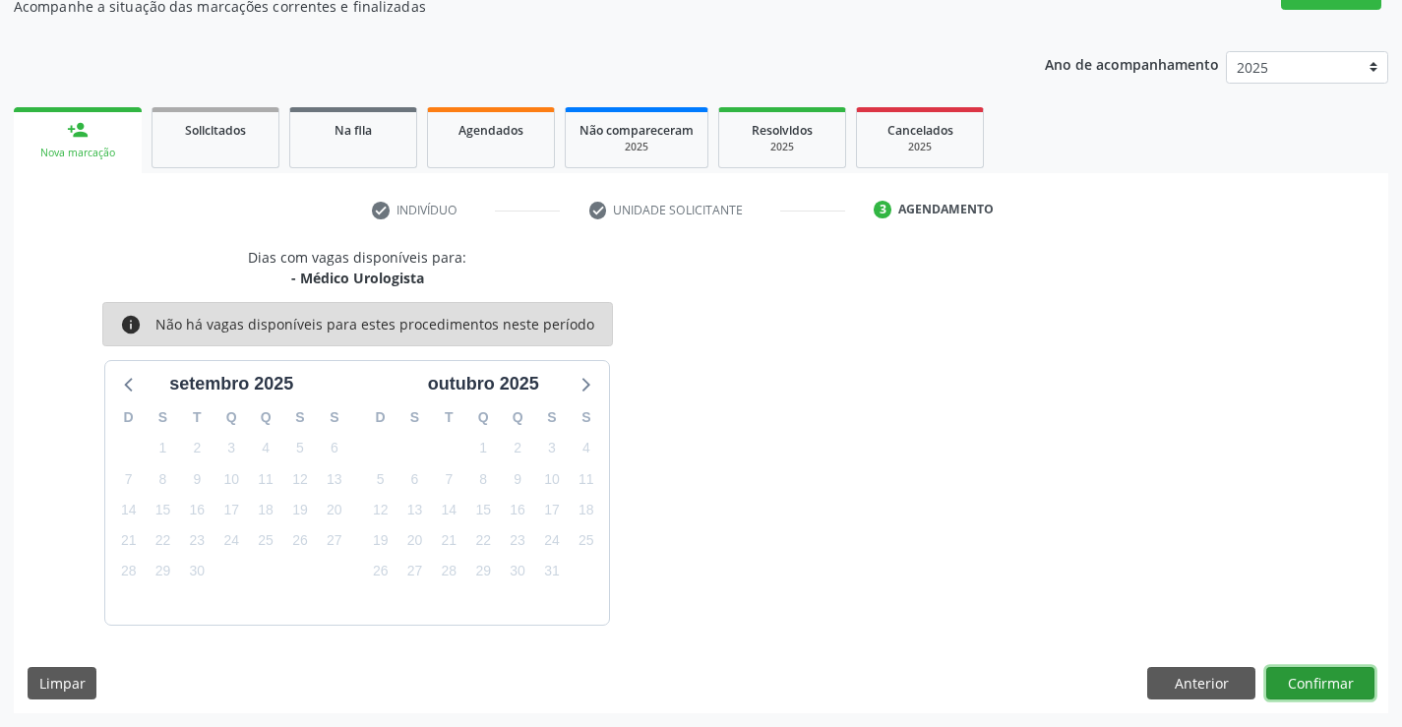
click at [1308, 686] on button "Confirmar" at bounding box center [1320, 683] width 108 height 33
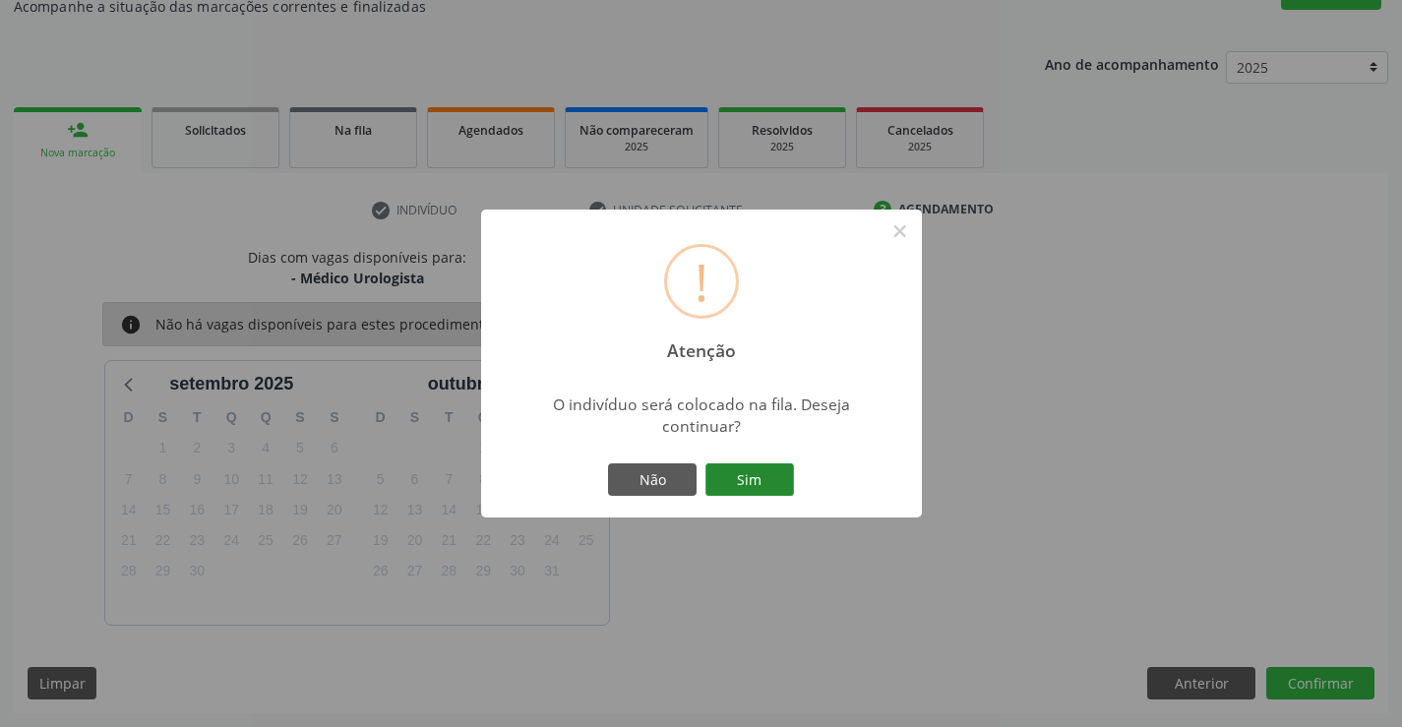
click at [751, 466] on button "Sim" at bounding box center [749, 479] width 89 height 33
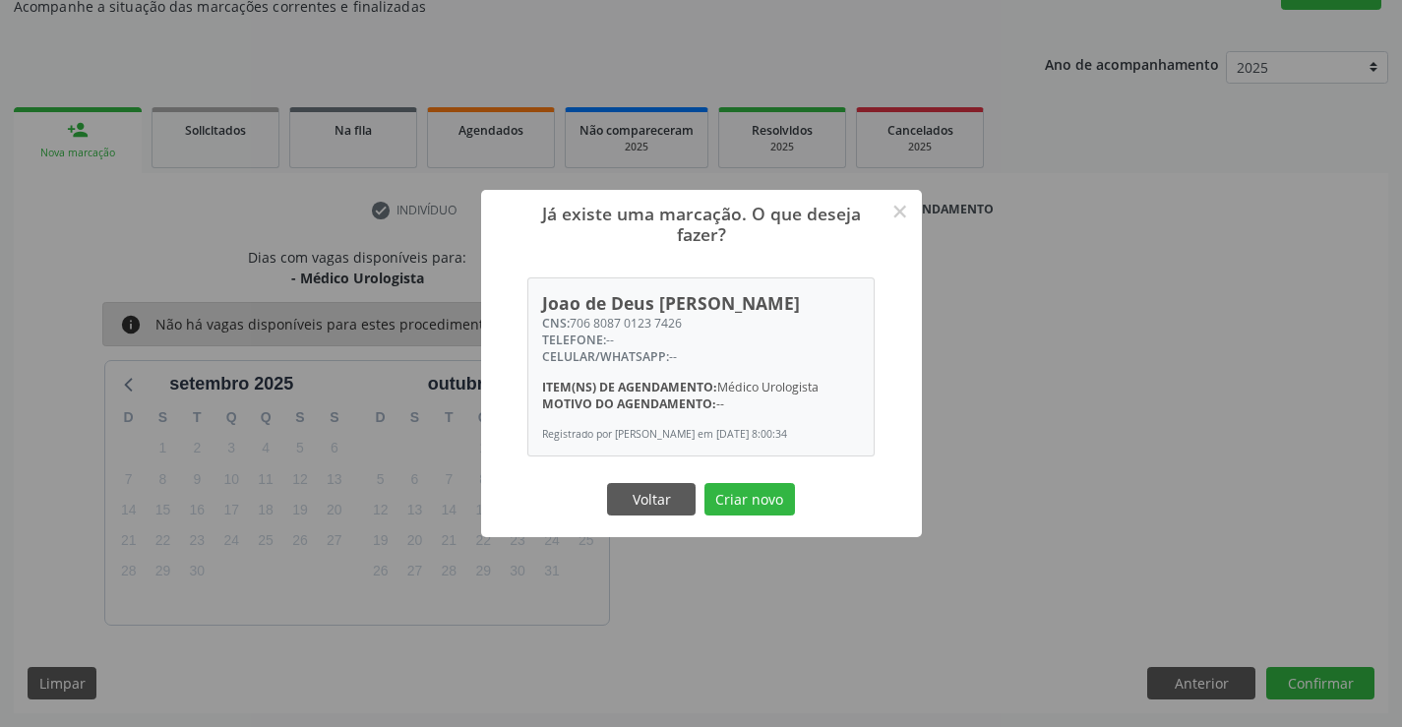
click at [704, 483] on button "Criar novo" at bounding box center [749, 499] width 90 height 33
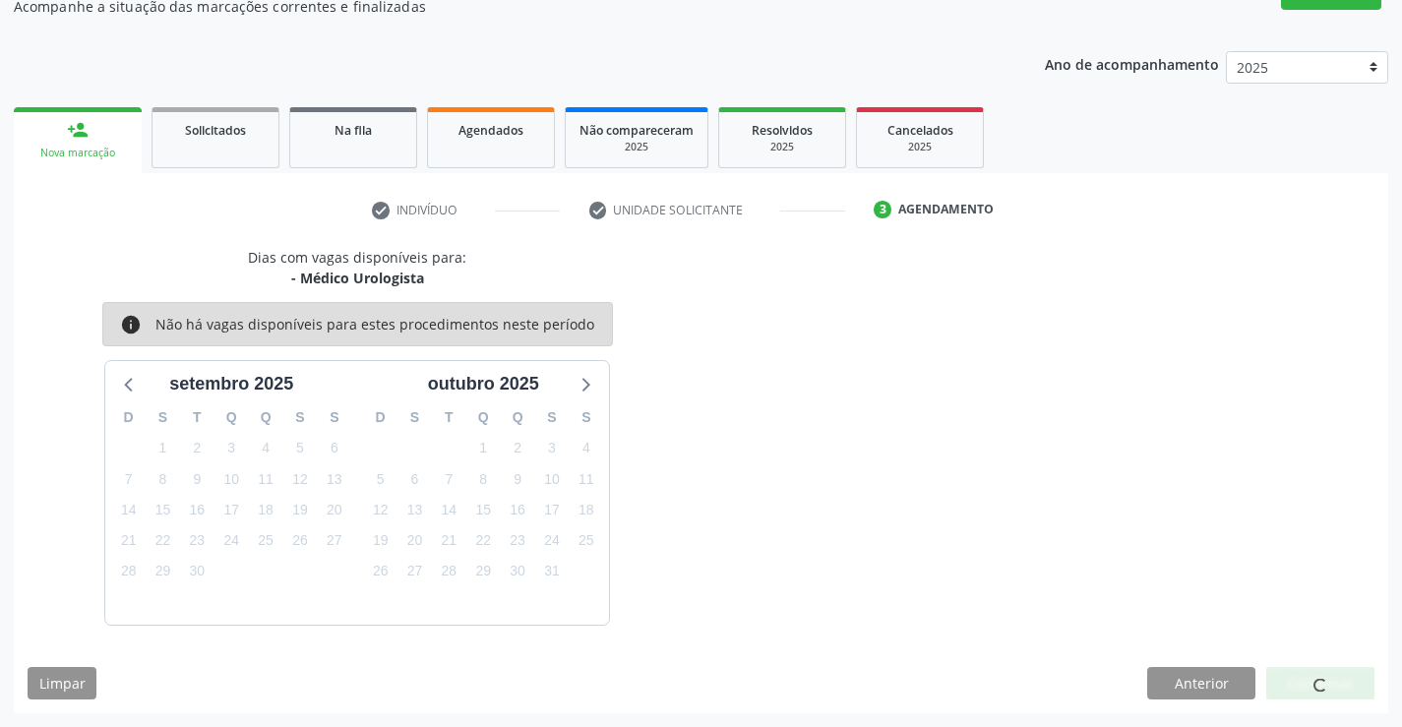
scroll to position [0, 0]
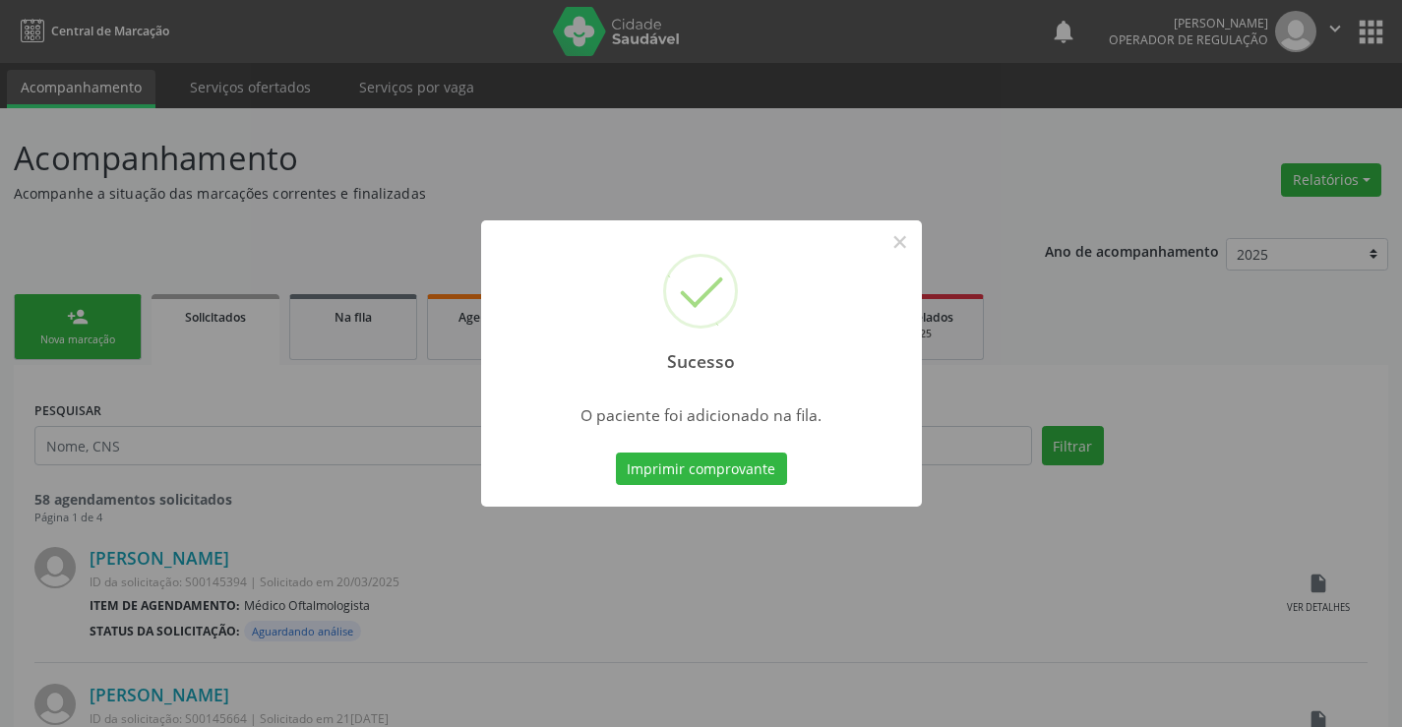
click at [616, 452] on button "Imprimir comprovante" at bounding box center [701, 468] width 171 height 33
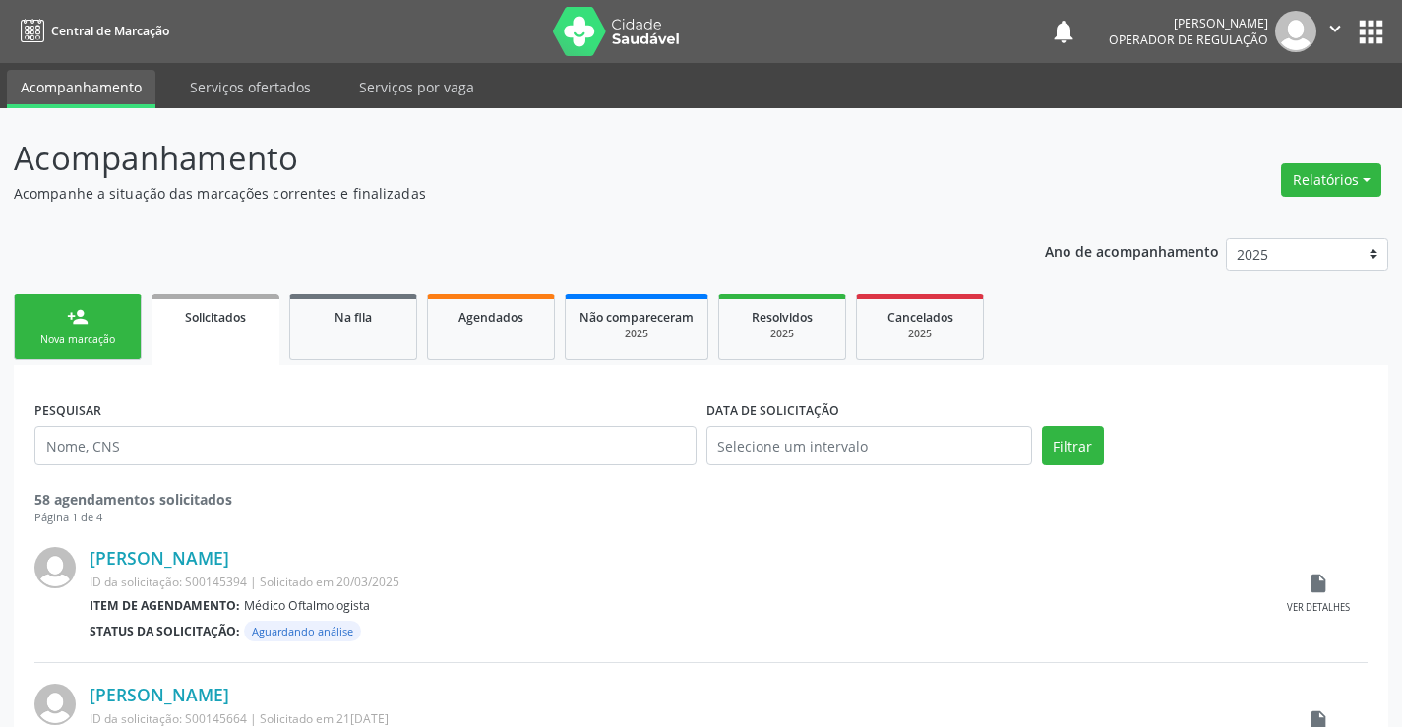
click at [86, 314] on div "person_add" at bounding box center [78, 317] width 22 height 22
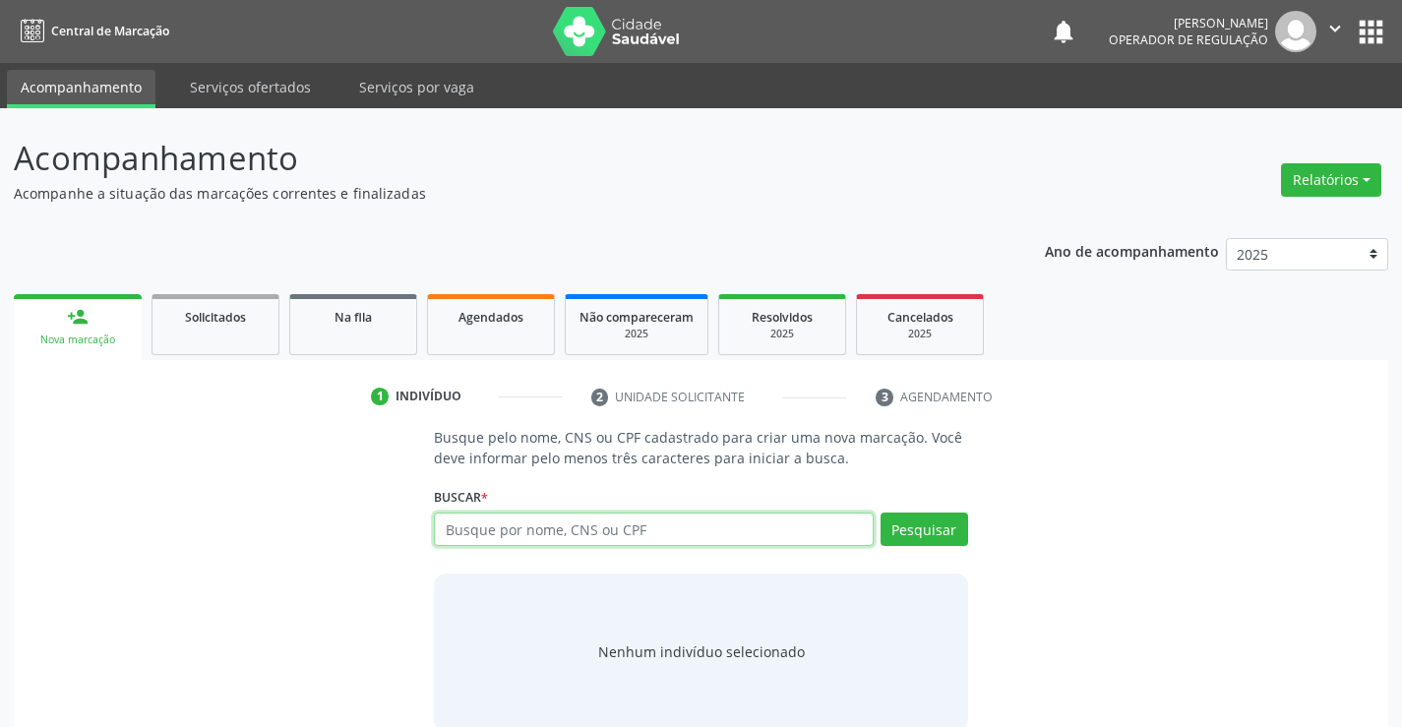
click at [623, 527] on input "text" at bounding box center [653, 528] width 439 height 33
type input "702000338264680"
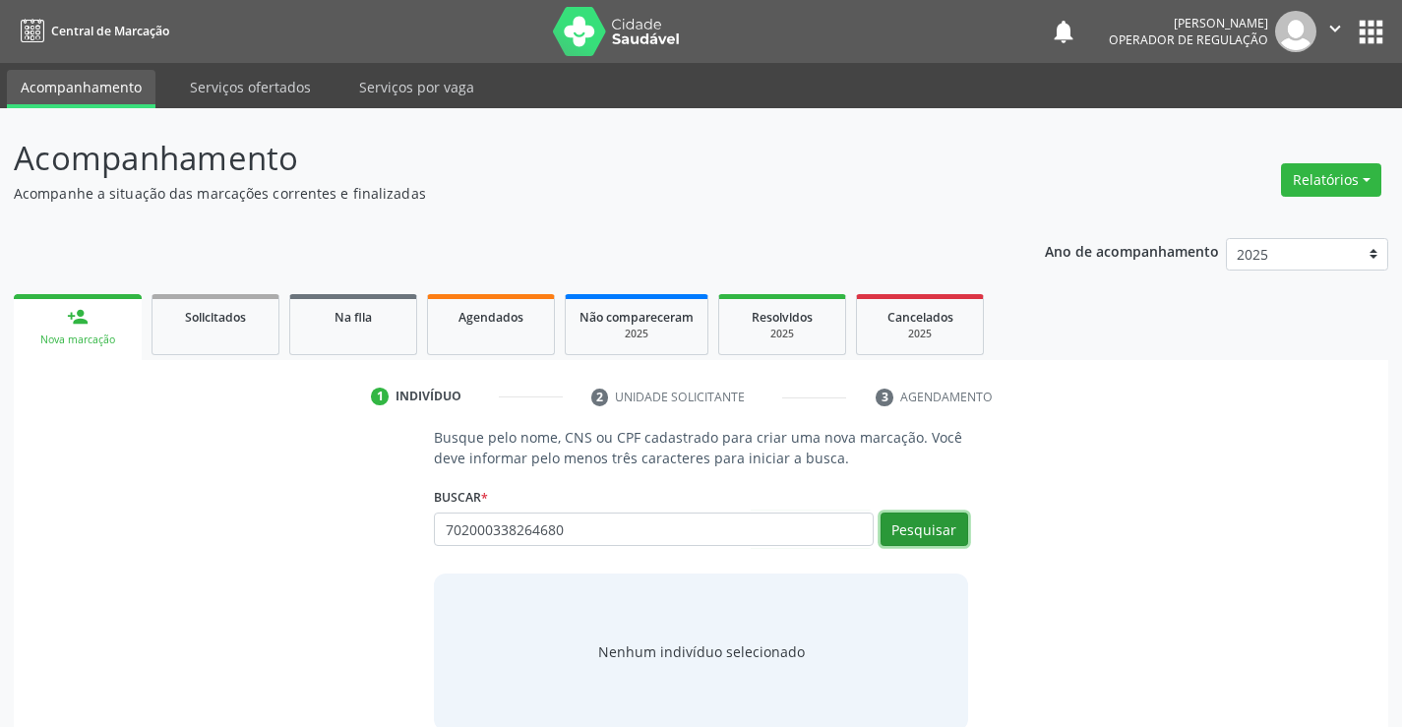
click at [947, 535] on button "Pesquisar" at bounding box center [924, 528] width 88 height 33
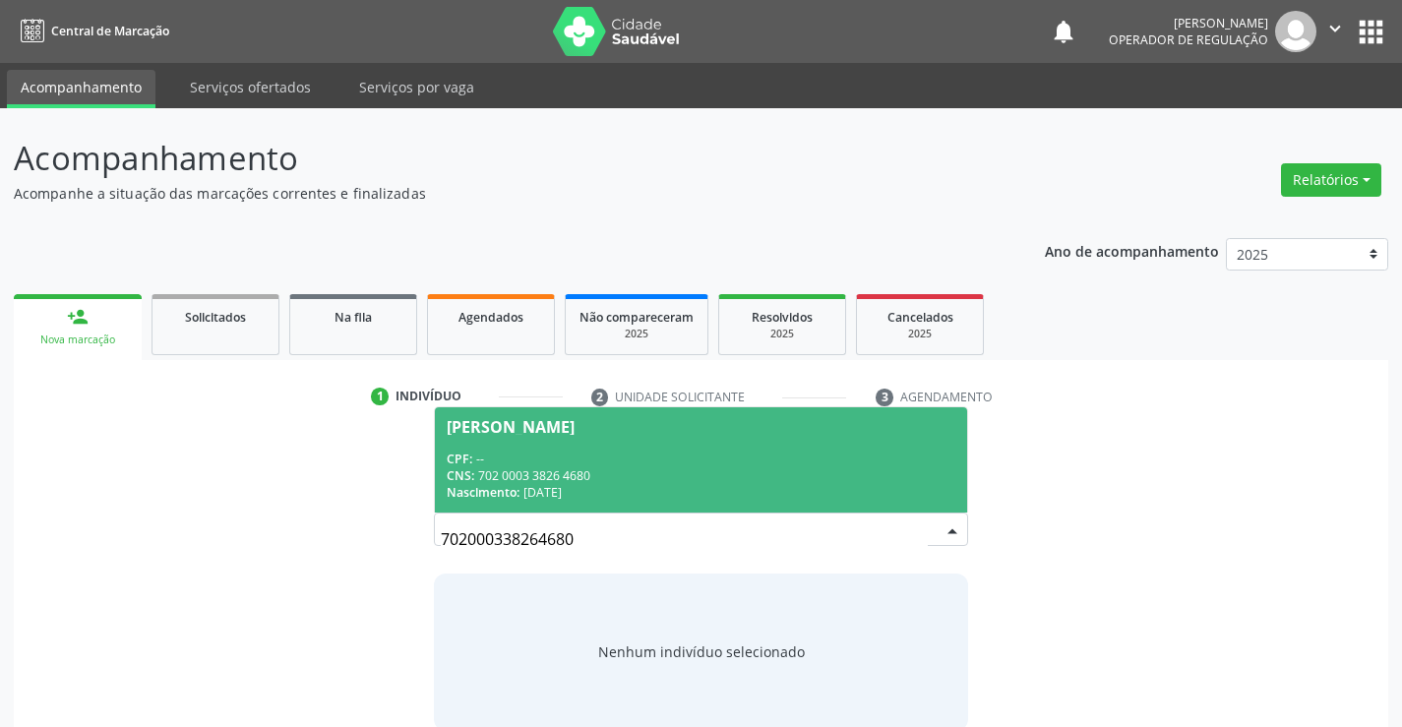
click at [560, 452] on div "CPF: --" at bounding box center [701, 459] width 508 height 17
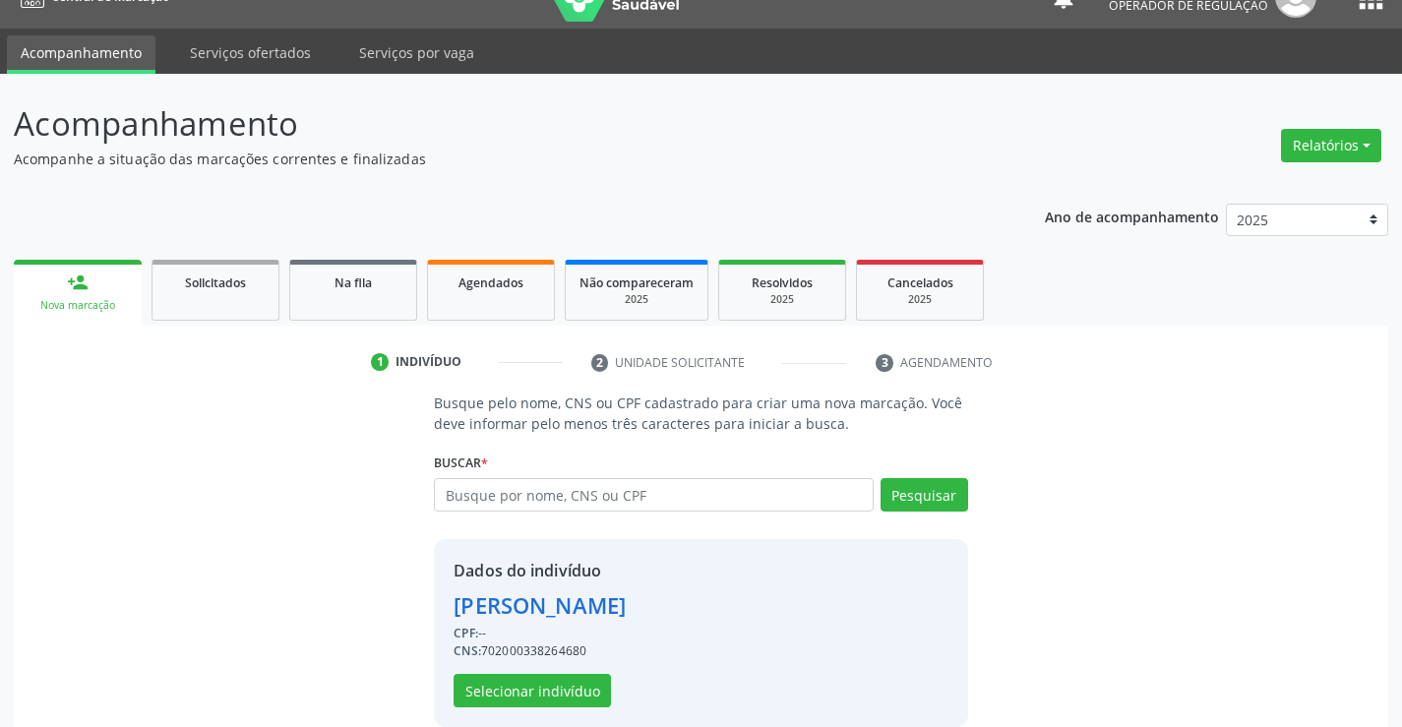
scroll to position [62, 0]
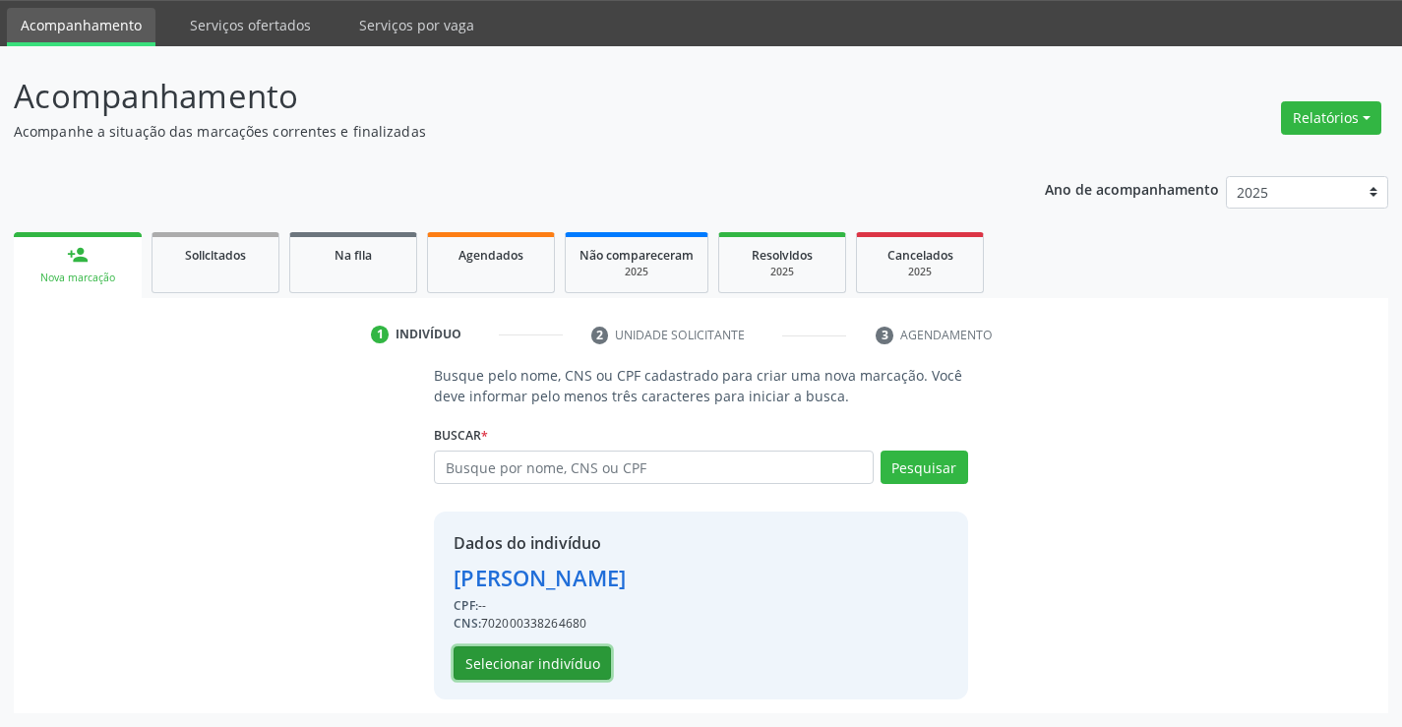
click at [473, 661] on button "Selecionar indivíduo" at bounding box center [531, 662] width 157 height 33
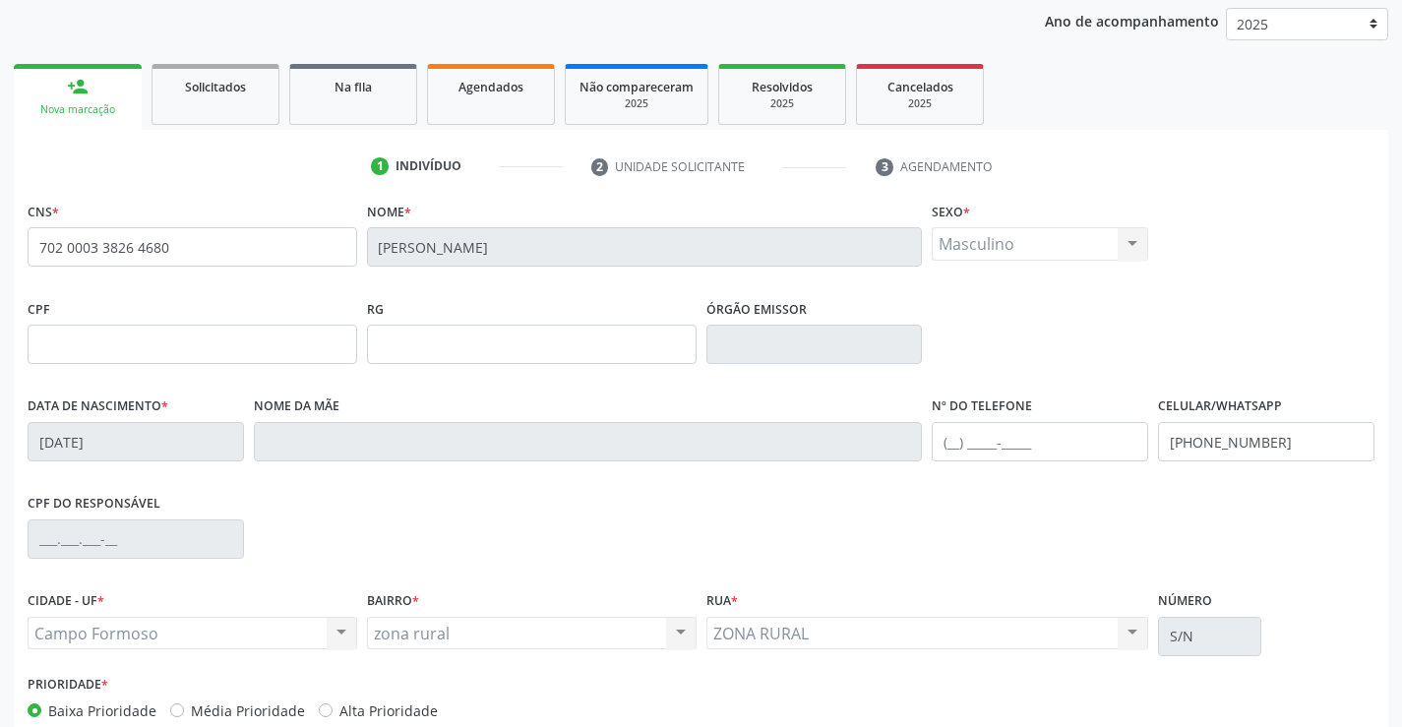
scroll to position [339, 0]
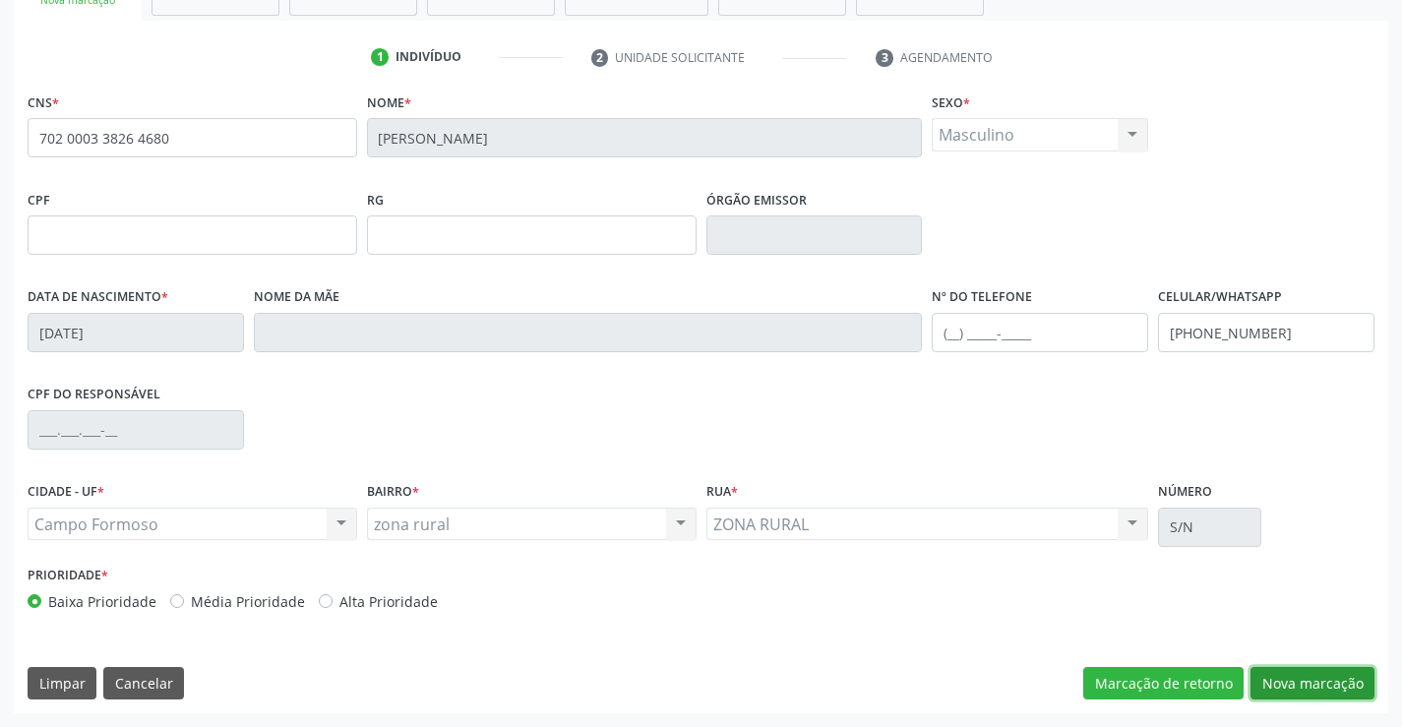
click at [1308, 680] on button "Nova marcação" at bounding box center [1312, 683] width 124 height 33
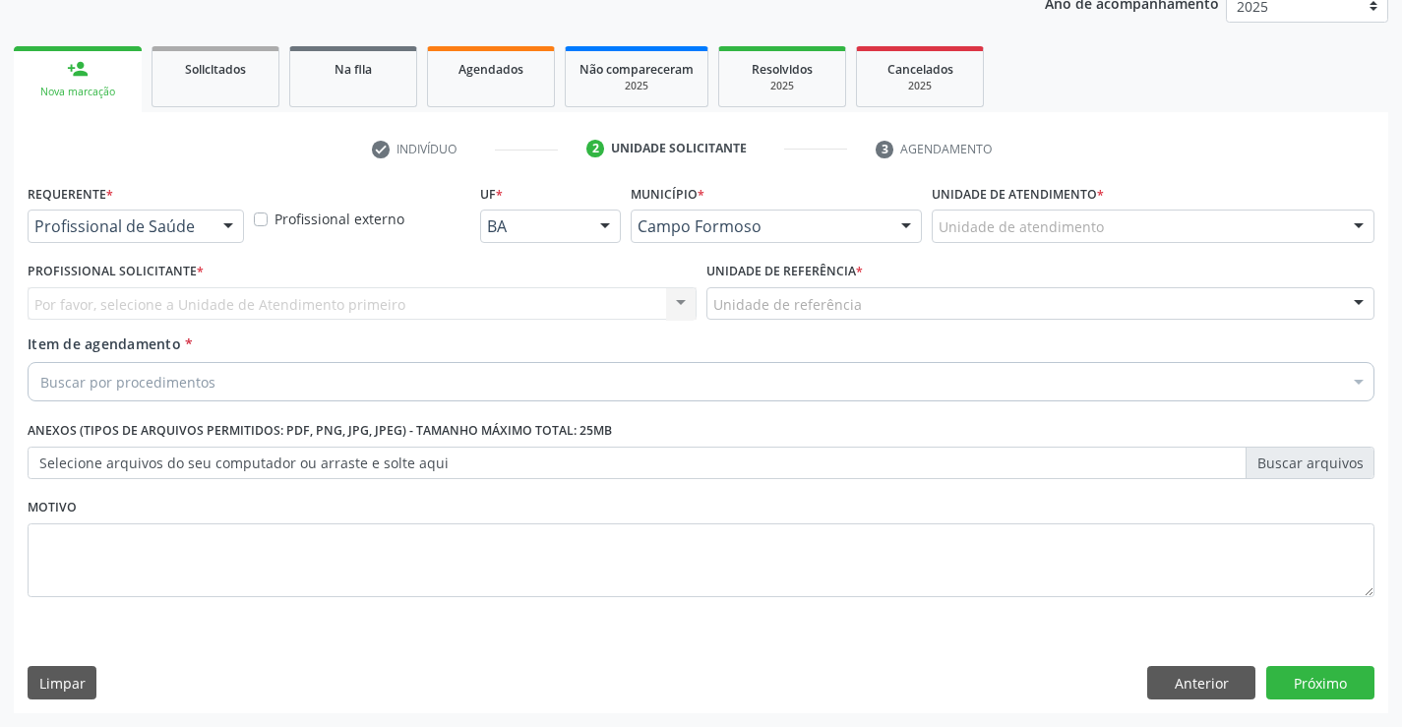
drag, startPoint x: 209, startPoint y: 228, endPoint x: 171, endPoint y: 278, distance: 62.6
click at [207, 230] on div "Profissional de Saúde" at bounding box center [136, 226] width 216 height 33
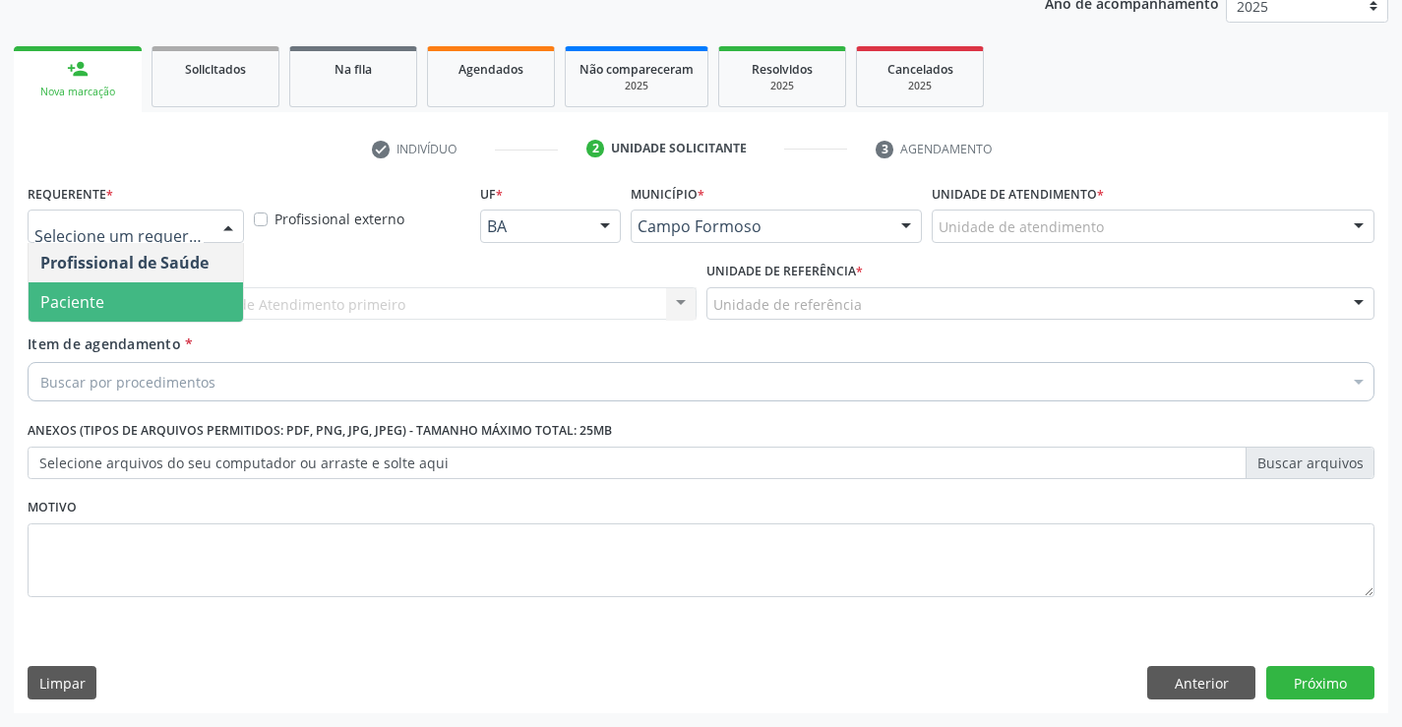
click at [119, 304] on span "Paciente" at bounding box center [136, 301] width 214 height 39
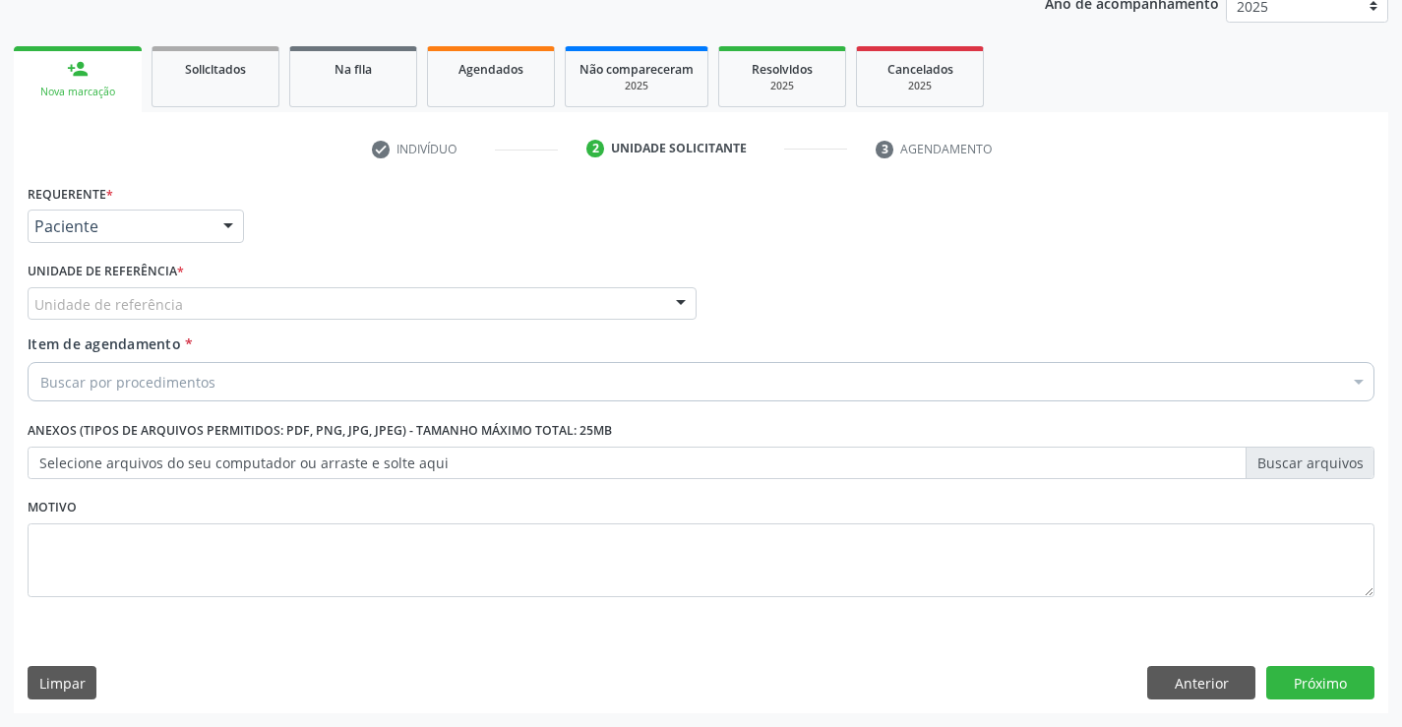
click at [280, 307] on div "Unidade de referência" at bounding box center [362, 303] width 669 height 33
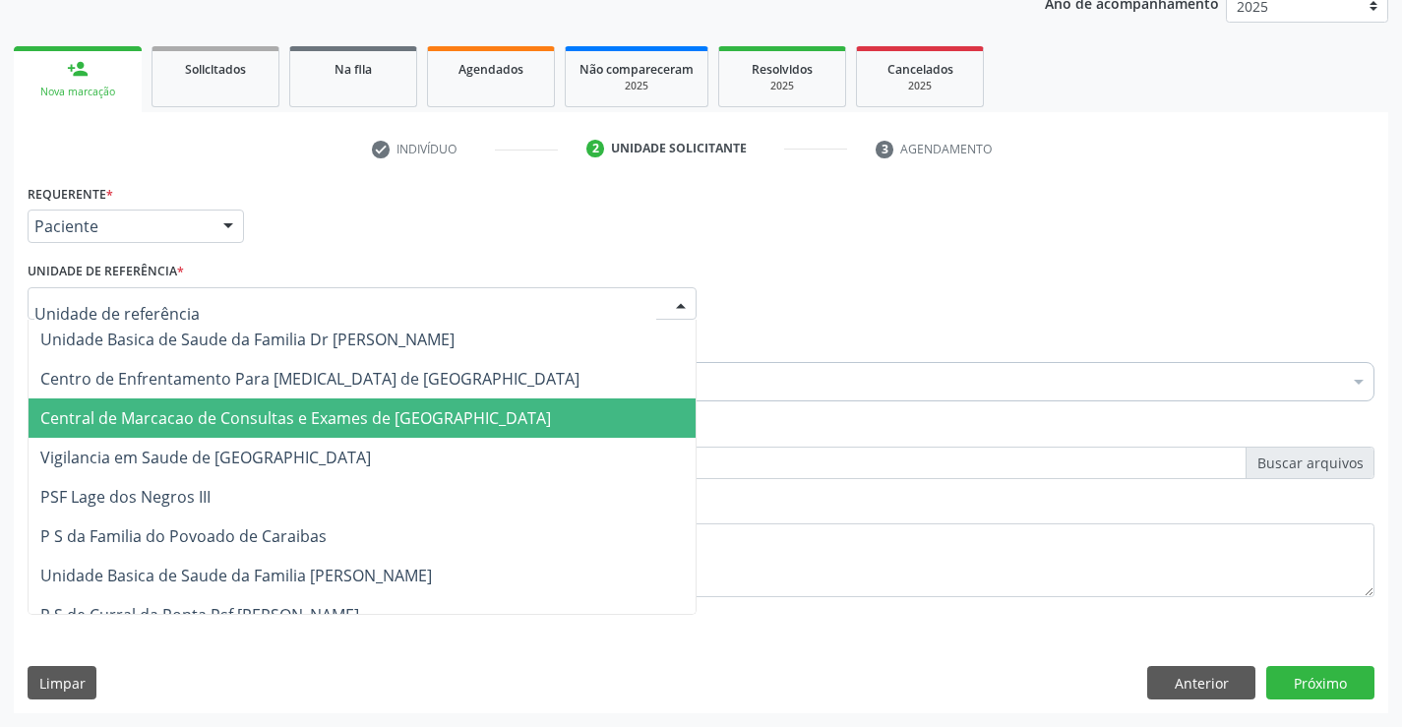
click at [296, 411] on span "Central de Marcacao de Consultas e Exames de [GEOGRAPHIC_DATA]" at bounding box center [295, 418] width 511 height 22
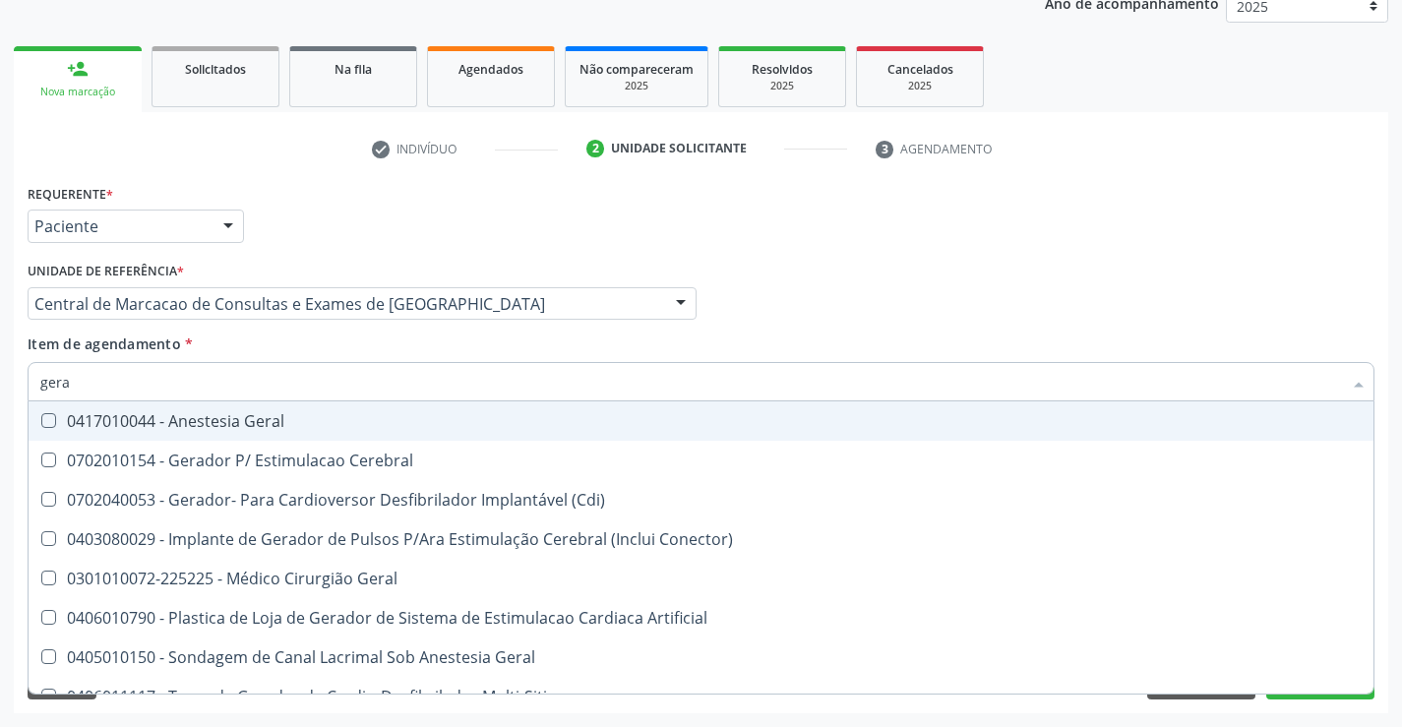
type input "geral"
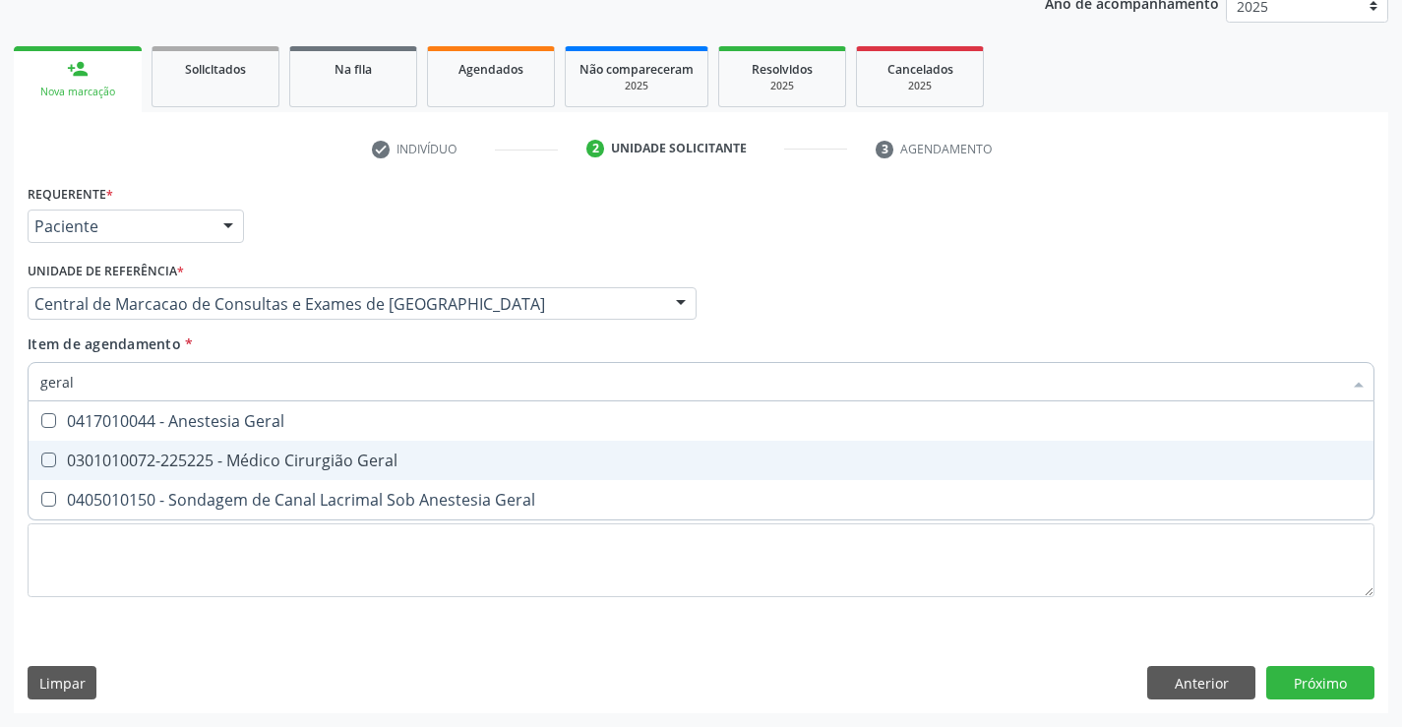
click at [189, 465] on div "0301010072-225225 - Médico Cirurgião Geral" at bounding box center [700, 460] width 1321 height 16
checkbox Geral "true"
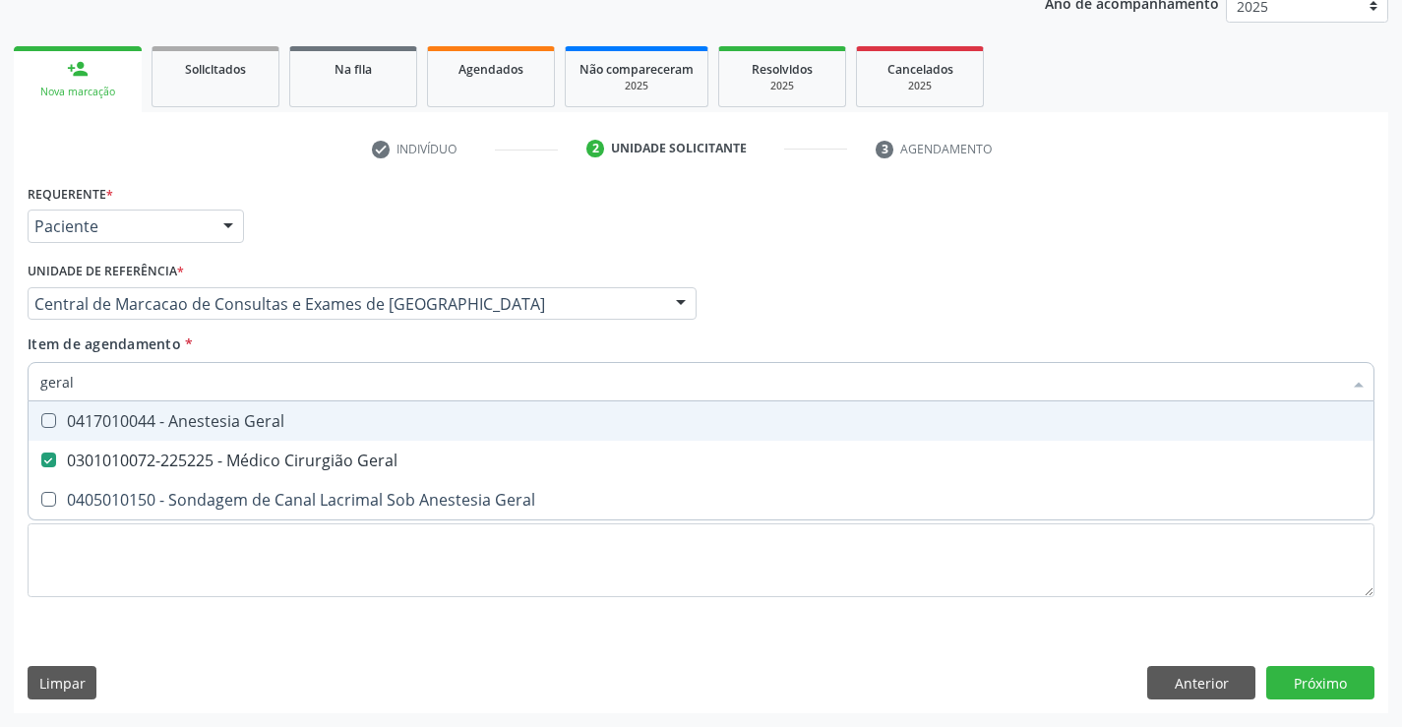
click at [835, 295] on div "Profissional Solicitante Por favor, selecione a Unidade de Atendimento primeiro…" at bounding box center [701, 295] width 1356 height 77
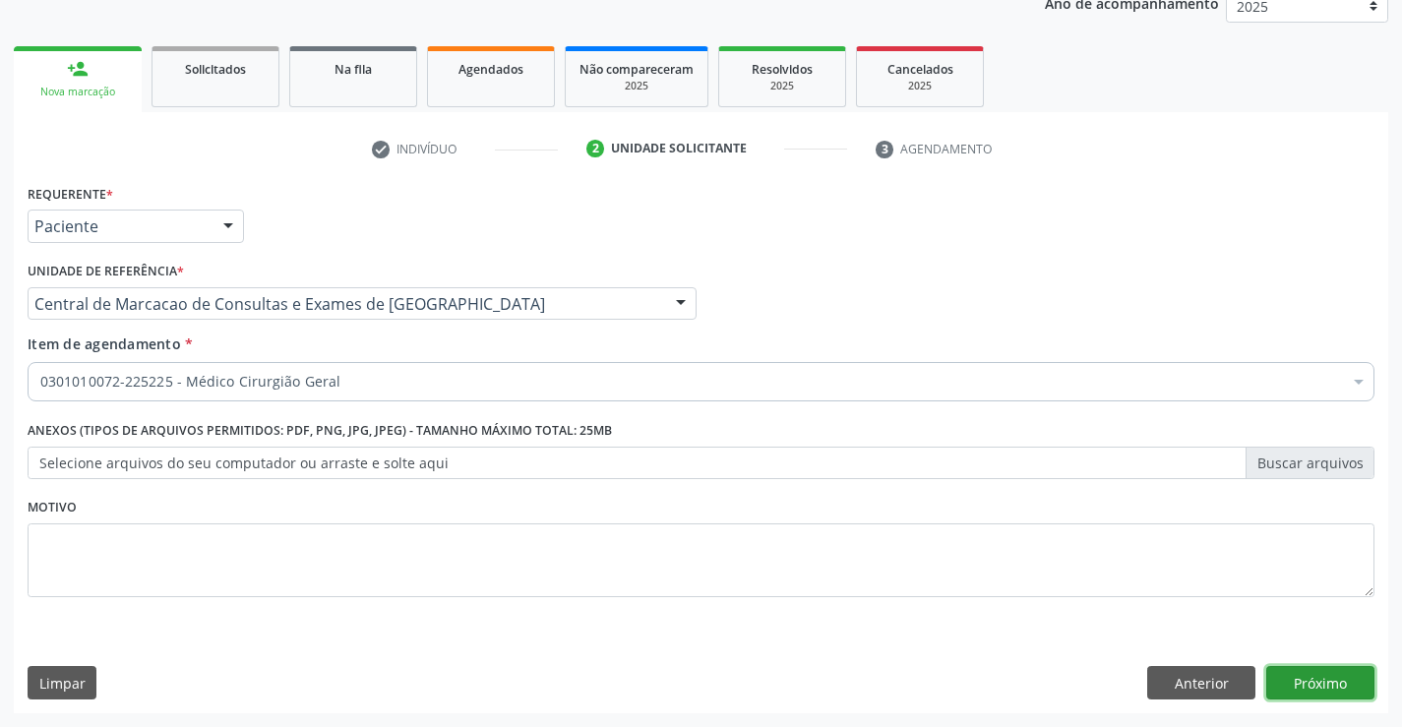
click at [1296, 675] on button "Próximo" at bounding box center [1320, 682] width 108 height 33
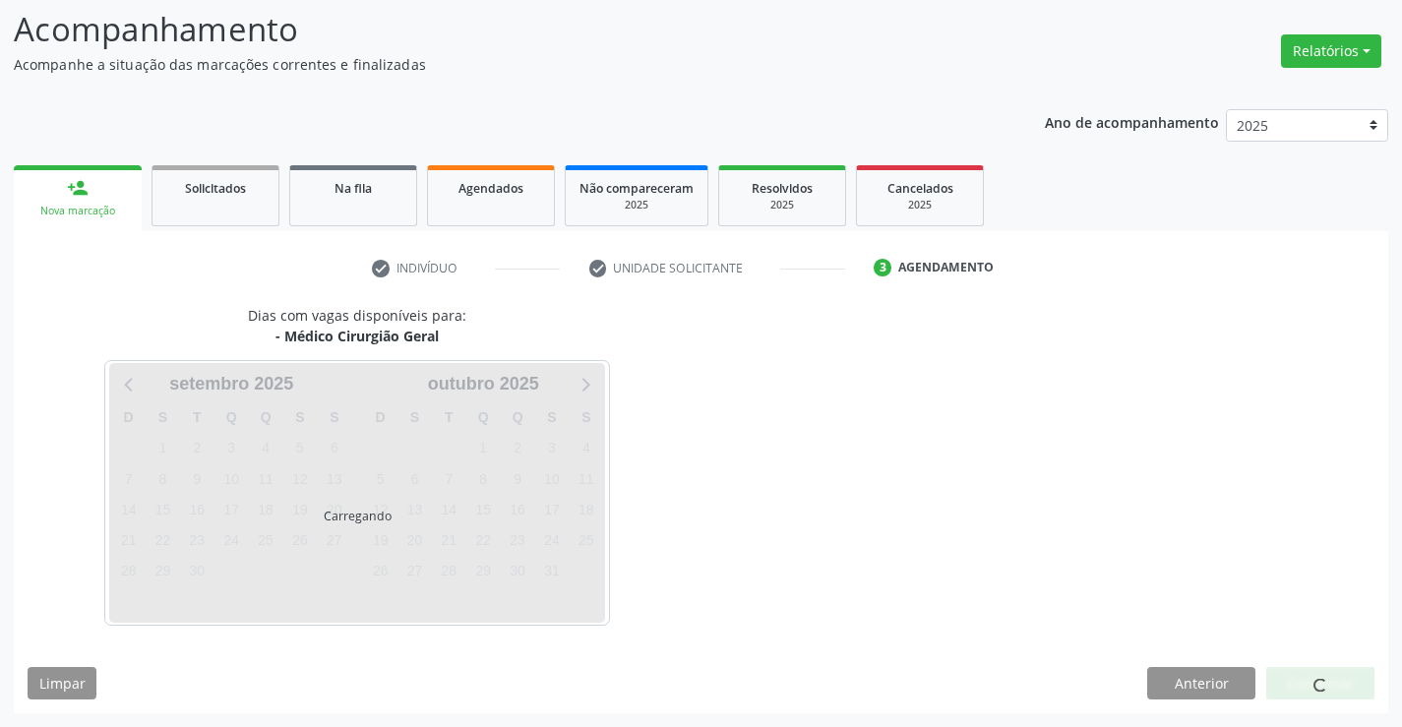
scroll to position [187, 0]
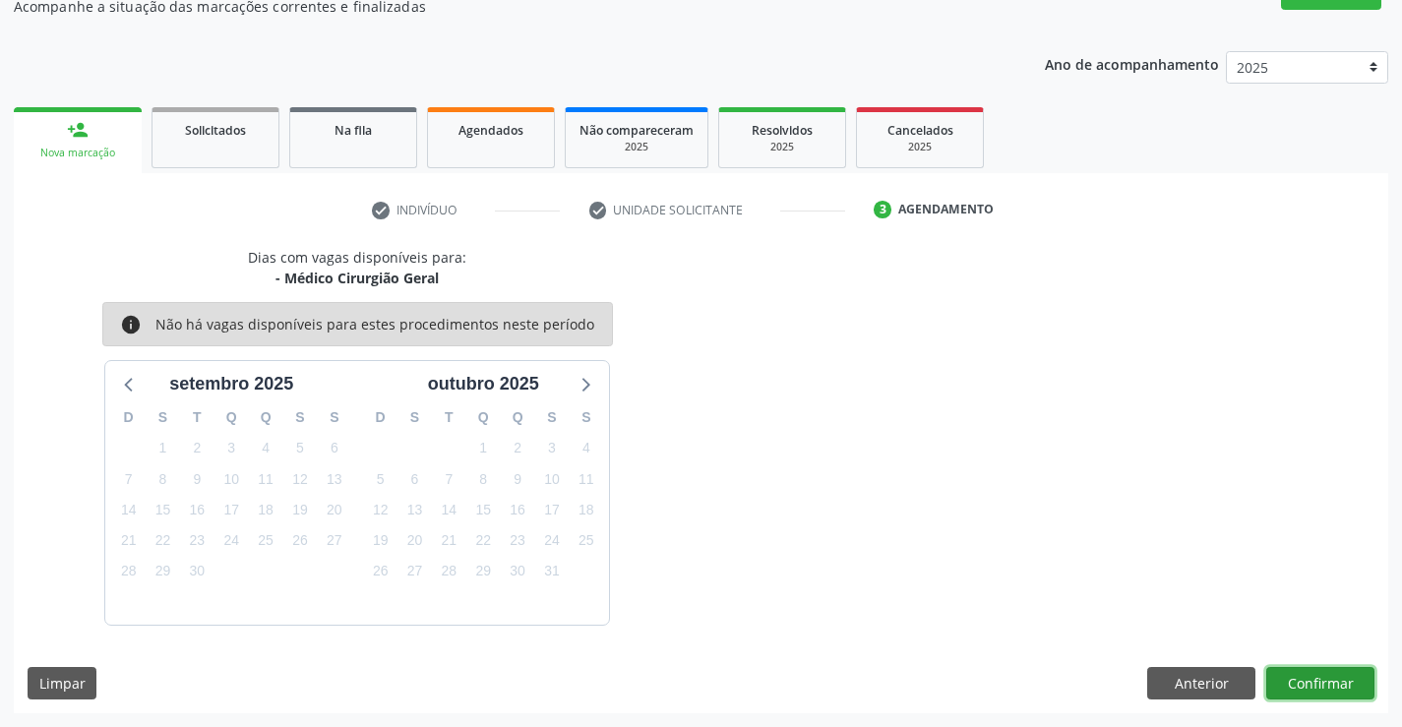
click at [1308, 684] on button "Confirmar" at bounding box center [1320, 683] width 108 height 33
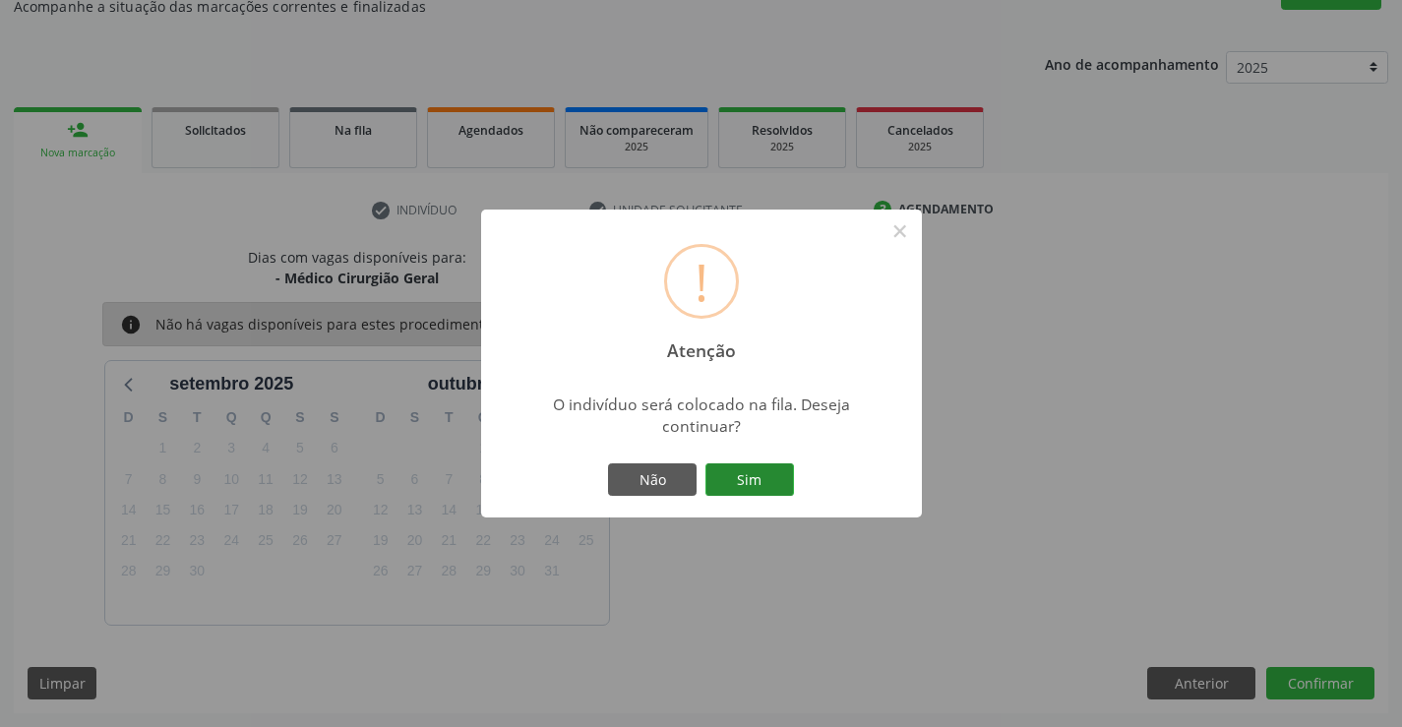
click at [768, 475] on button "Sim" at bounding box center [749, 479] width 89 height 33
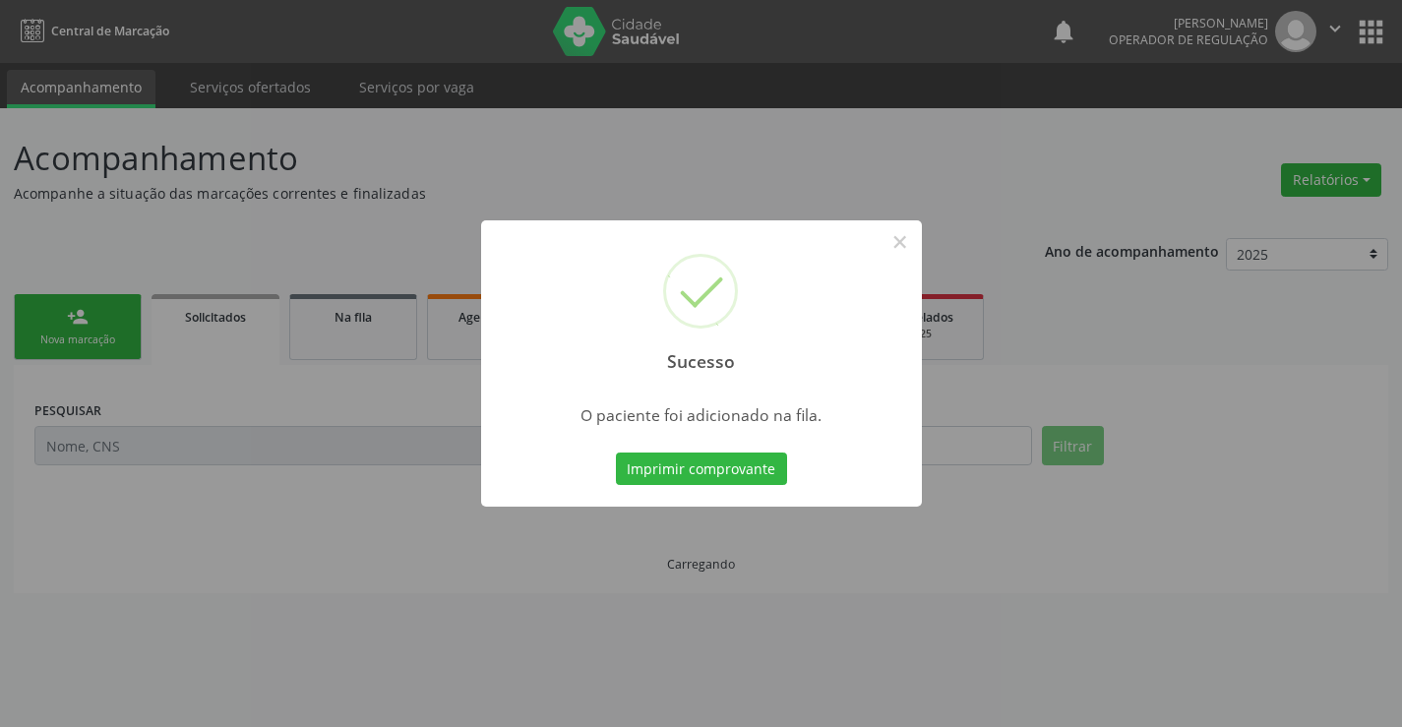
scroll to position [0, 0]
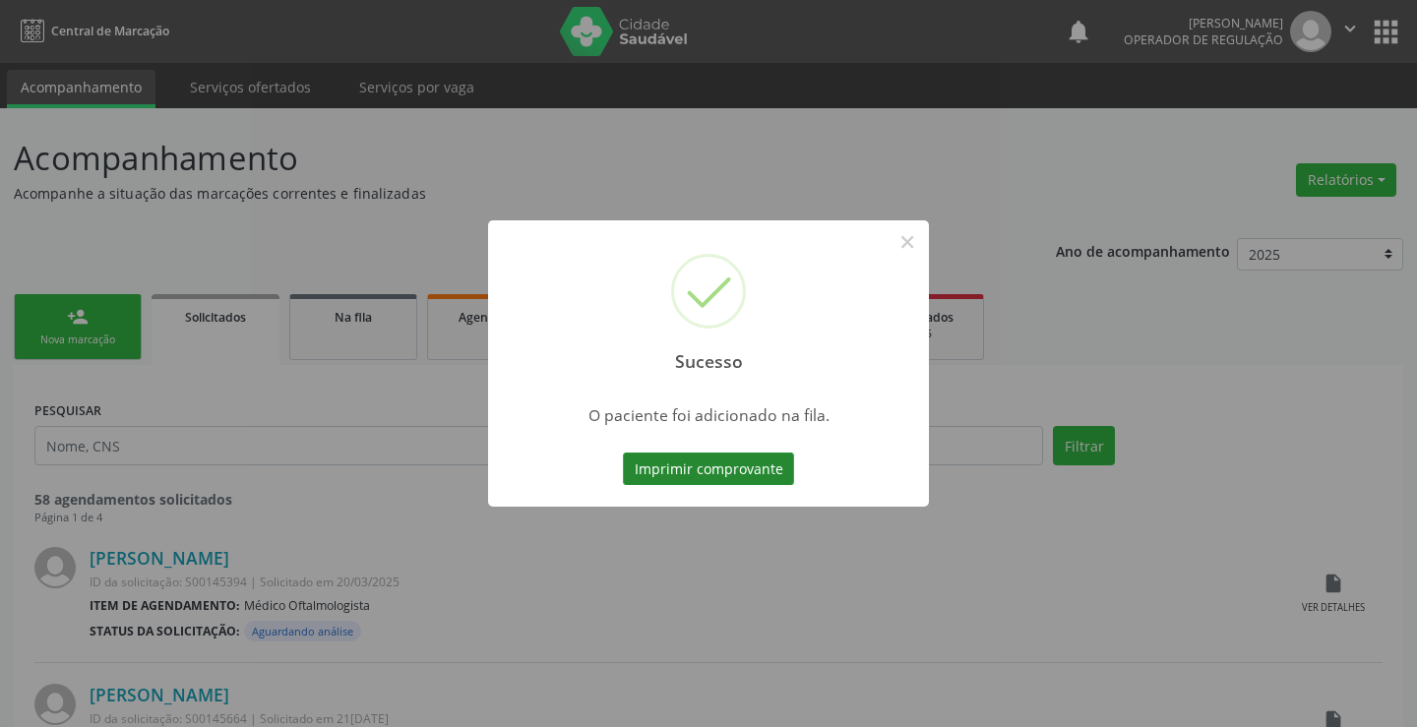
click at [684, 477] on button "Imprimir comprovante" at bounding box center [708, 468] width 171 height 33
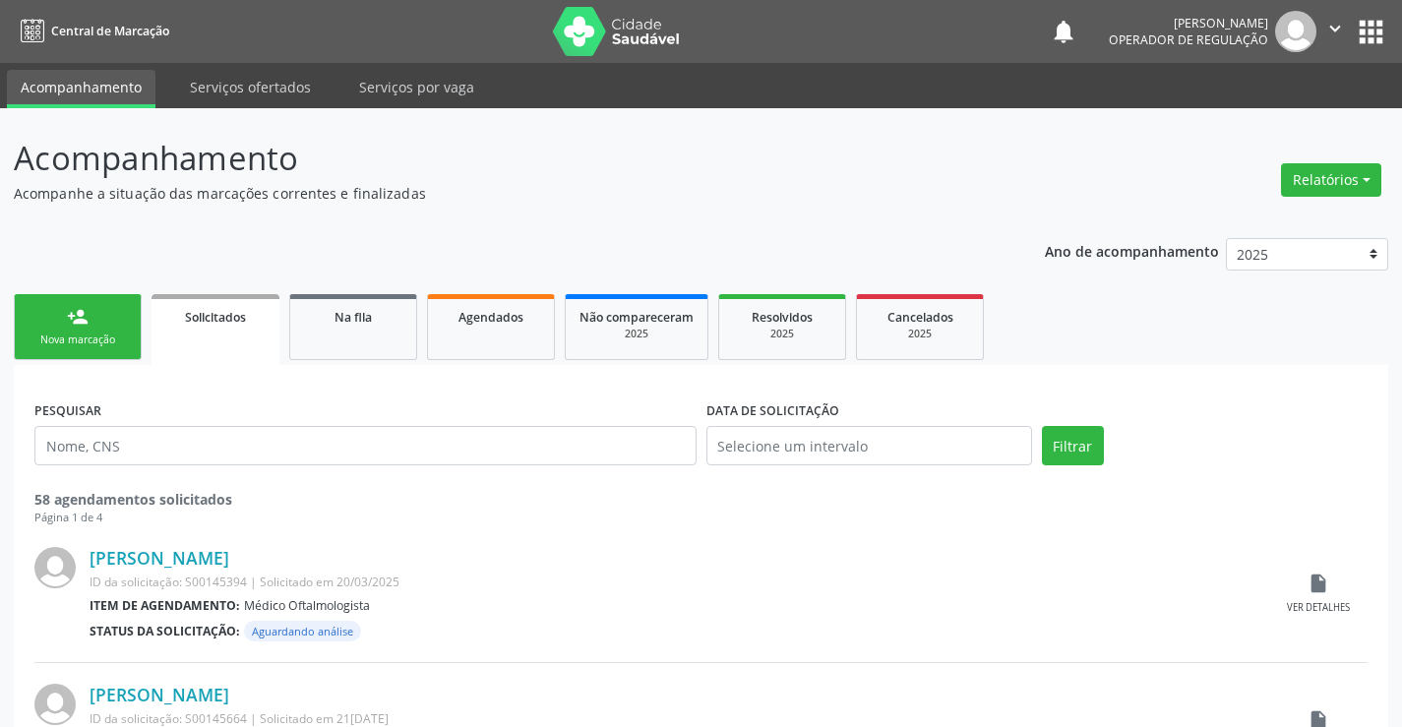
click at [102, 331] on link "person_add Nova marcação" at bounding box center [78, 327] width 128 height 66
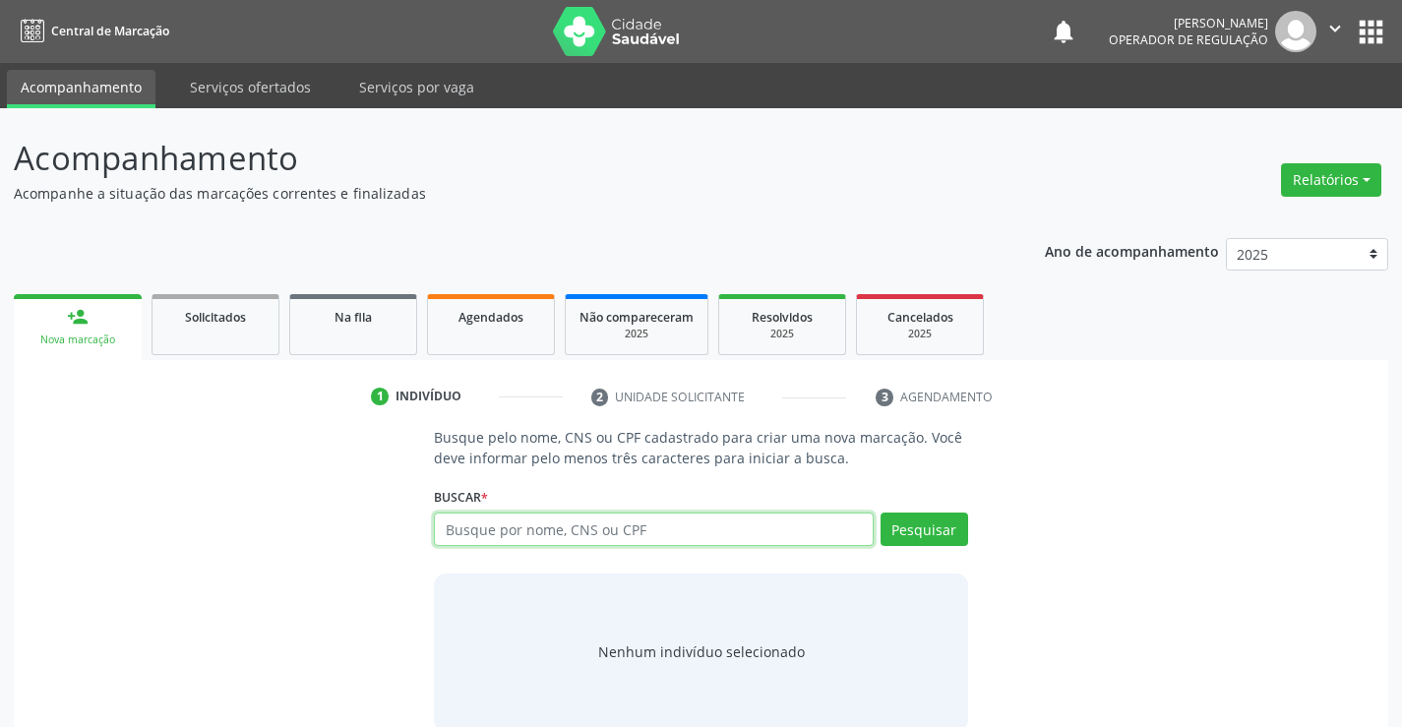
click at [536, 537] on input "text" at bounding box center [653, 528] width 439 height 33
type input "8"
type input "702803107875760"
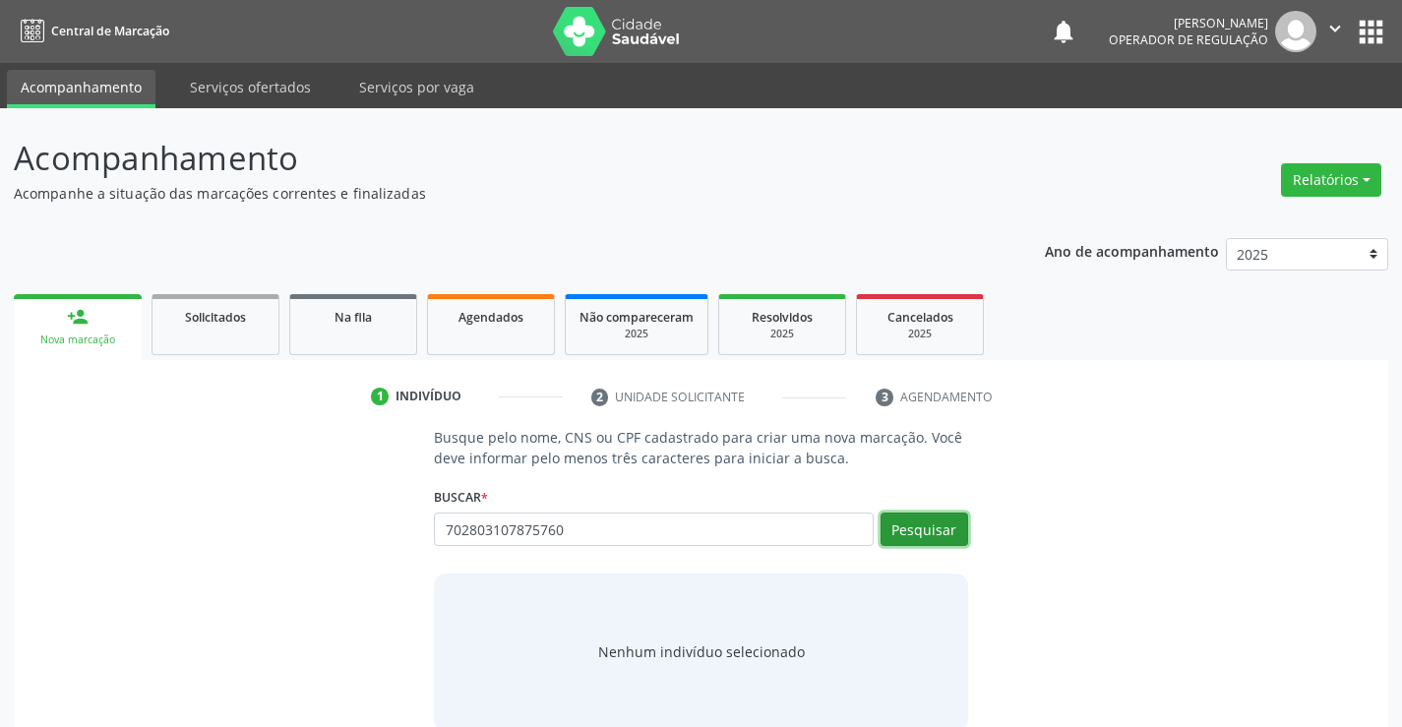
click at [934, 534] on button "Pesquisar" at bounding box center [924, 528] width 88 height 33
type input "702803107875760"
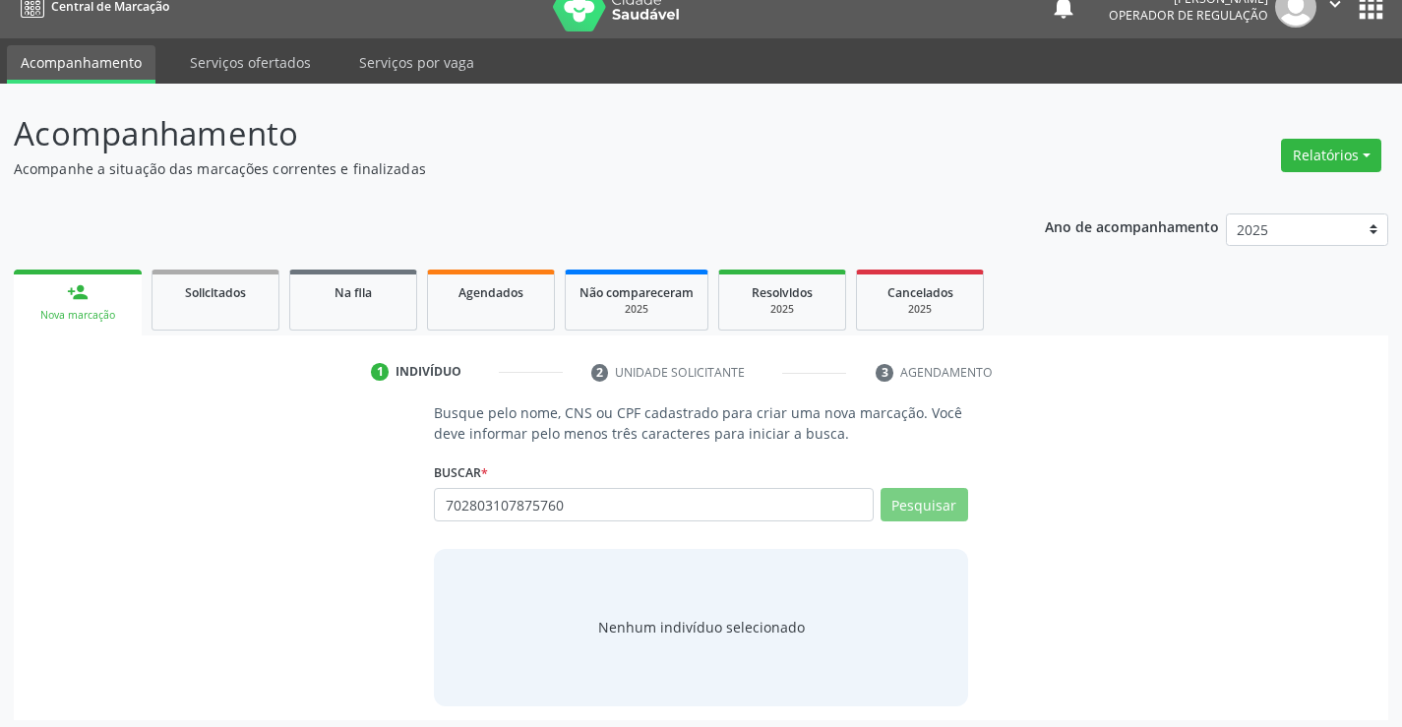
scroll to position [31, 0]
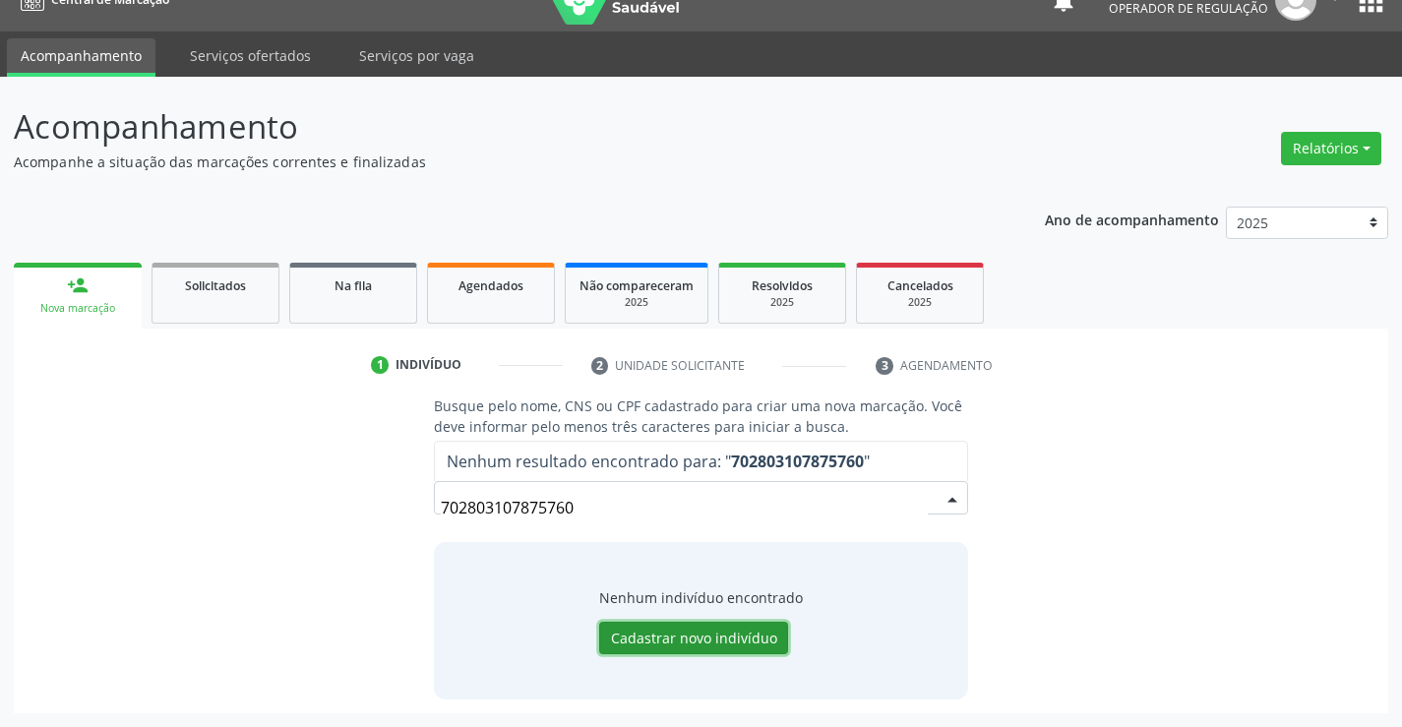
click at [717, 625] on button "Cadastrar novo indivíduo" at bounding box center [693, 638] width 189 height 33
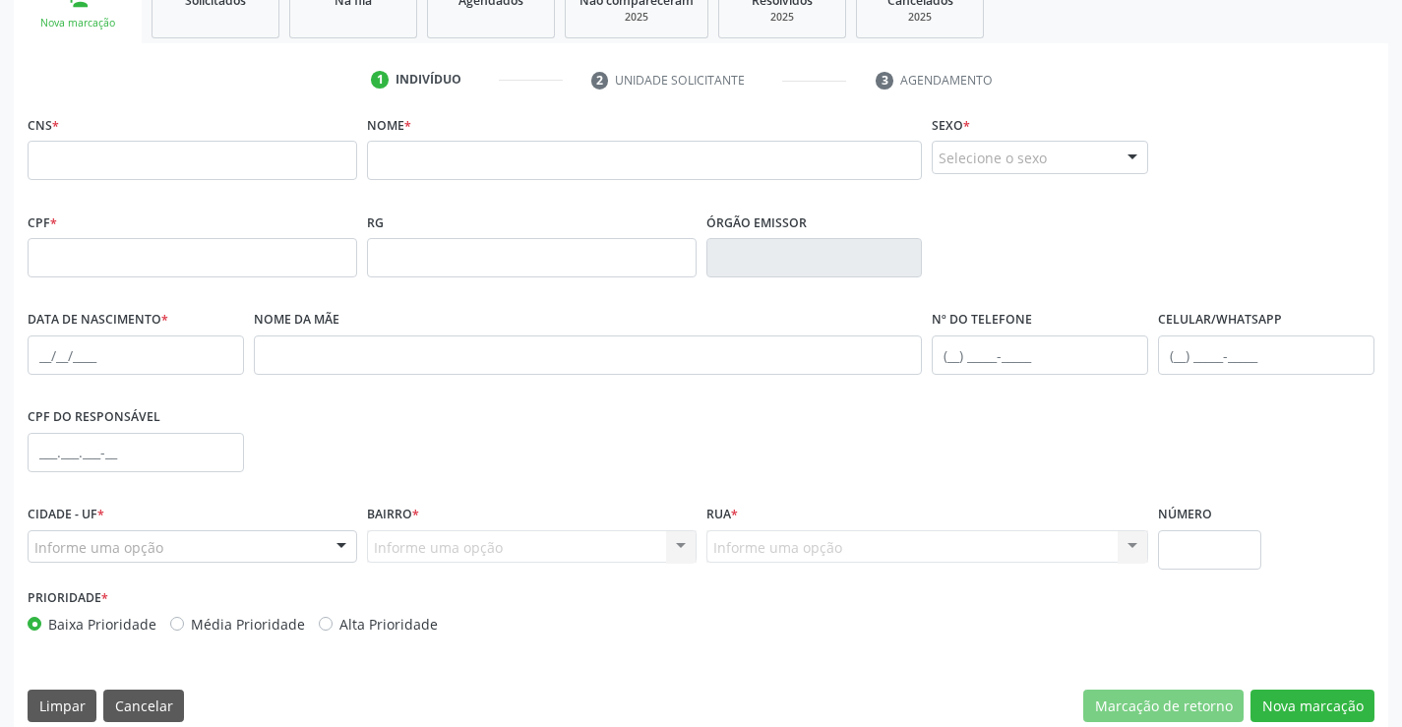
scroll to position [339, 0]
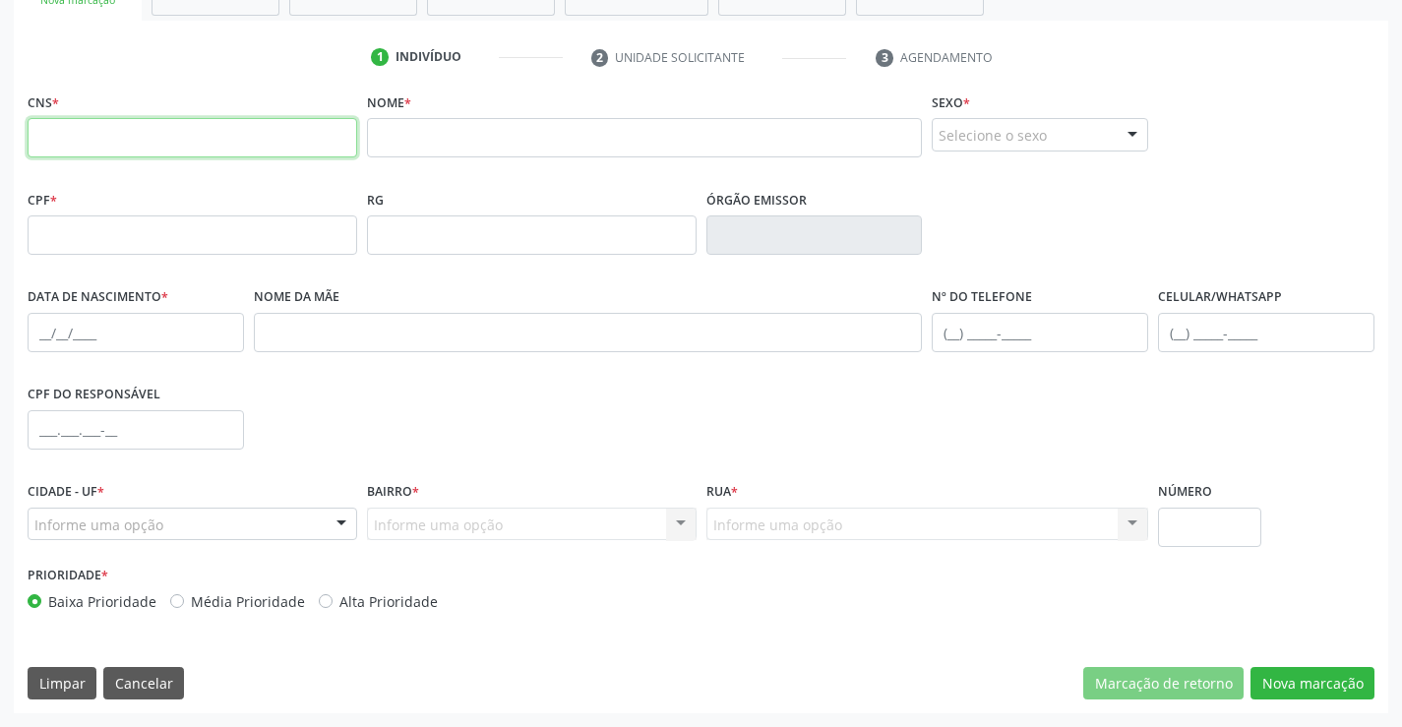
click at [197, 136] on input "text" at bounding box center [193, 137] width 330 height 39
type input "702 8031 0787 5760"
click at [525, 139] on input "text" at bounding box center [645, 137] width 556 height 39
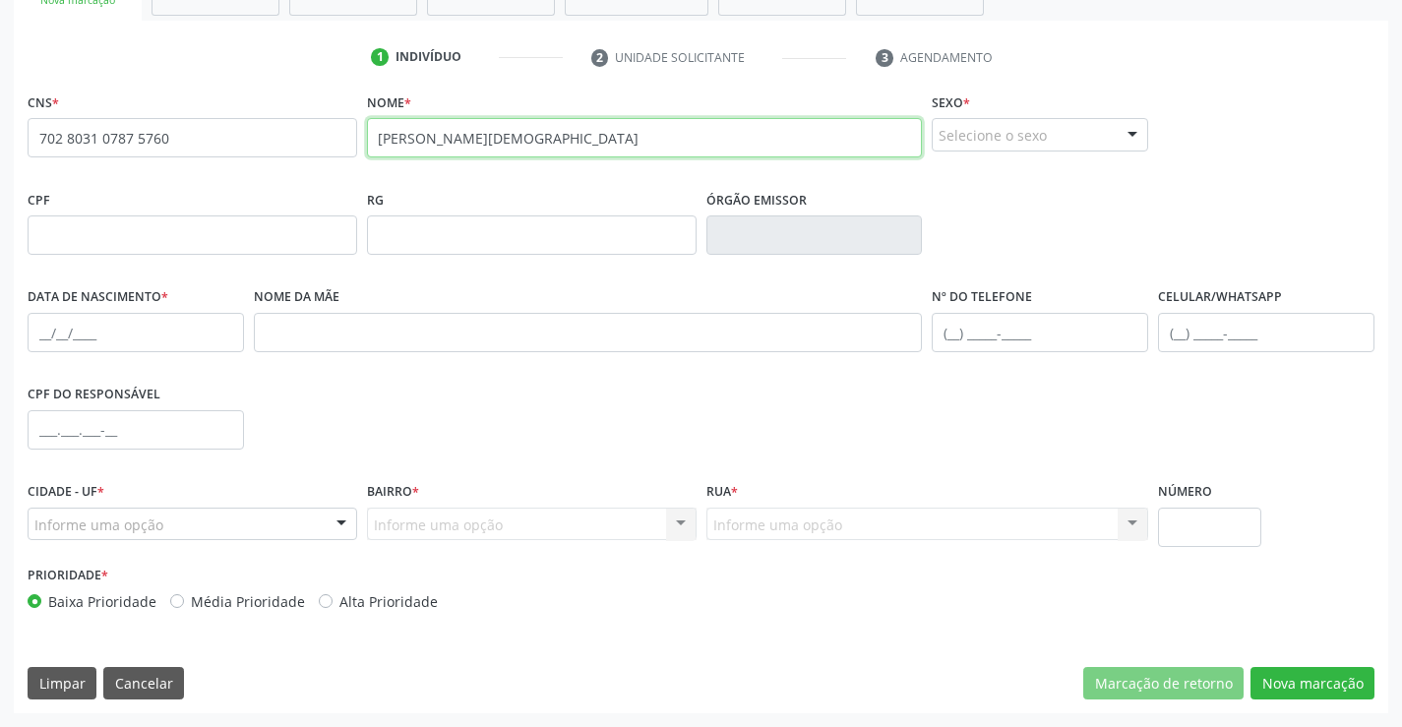
type input "maria de jesus"
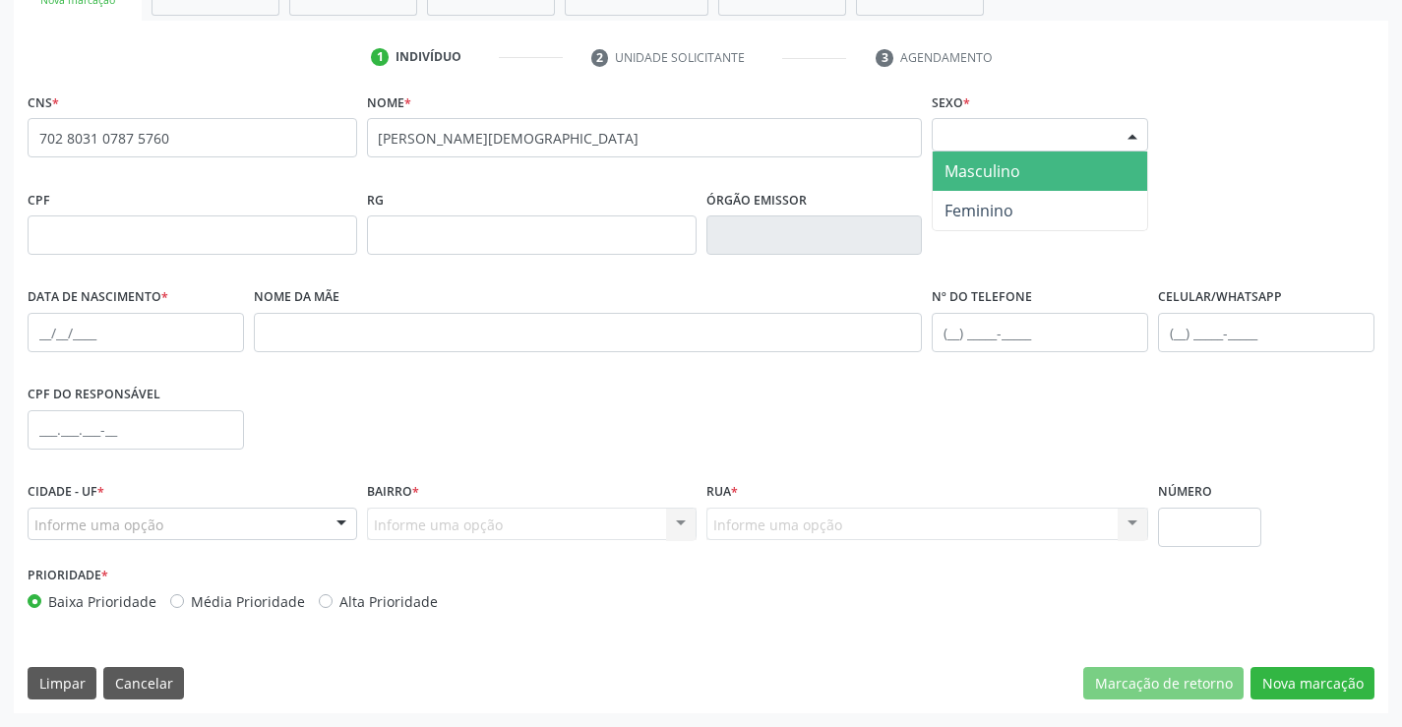
click at [1110, 131] on div "Selecione o sexo" at bounding box center [1040, 134] width 216 height 33
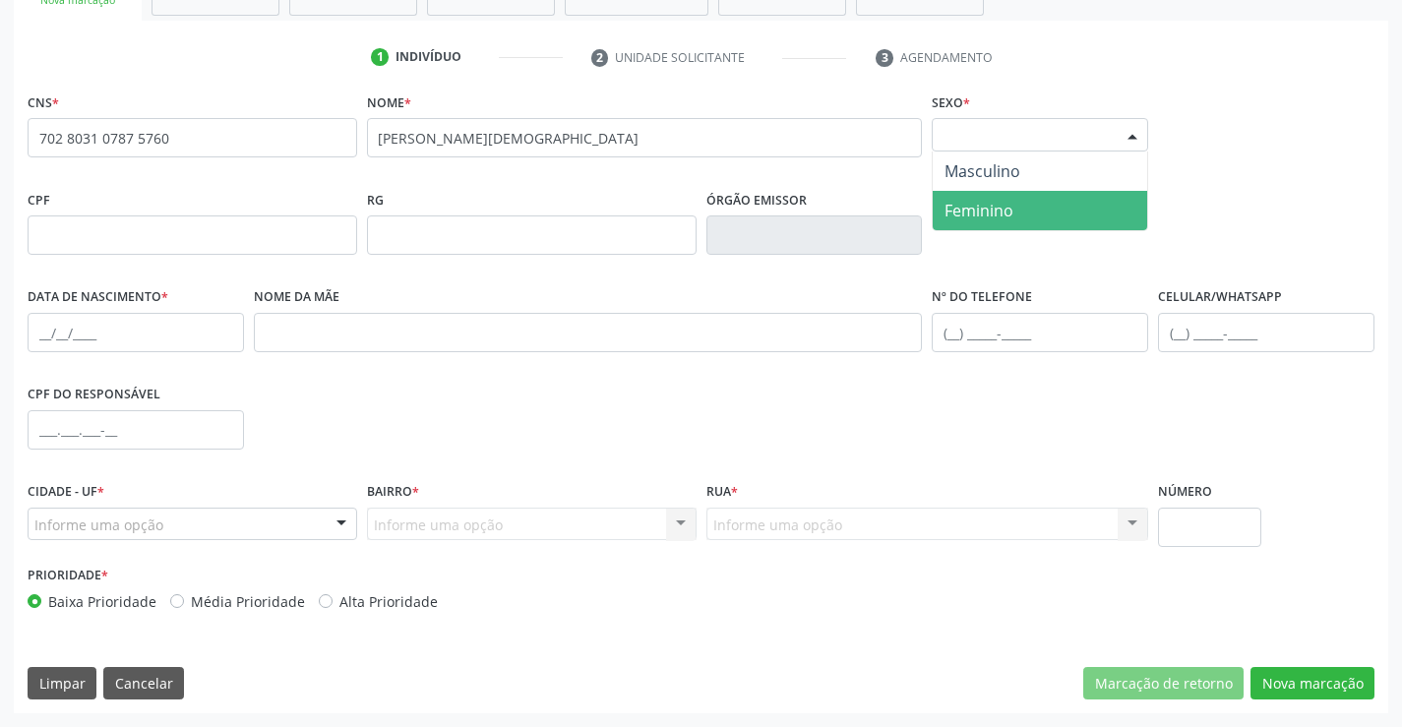
click at [990, 207] on span "Feminino" at bounding box center [978, 211] width 69 height 22
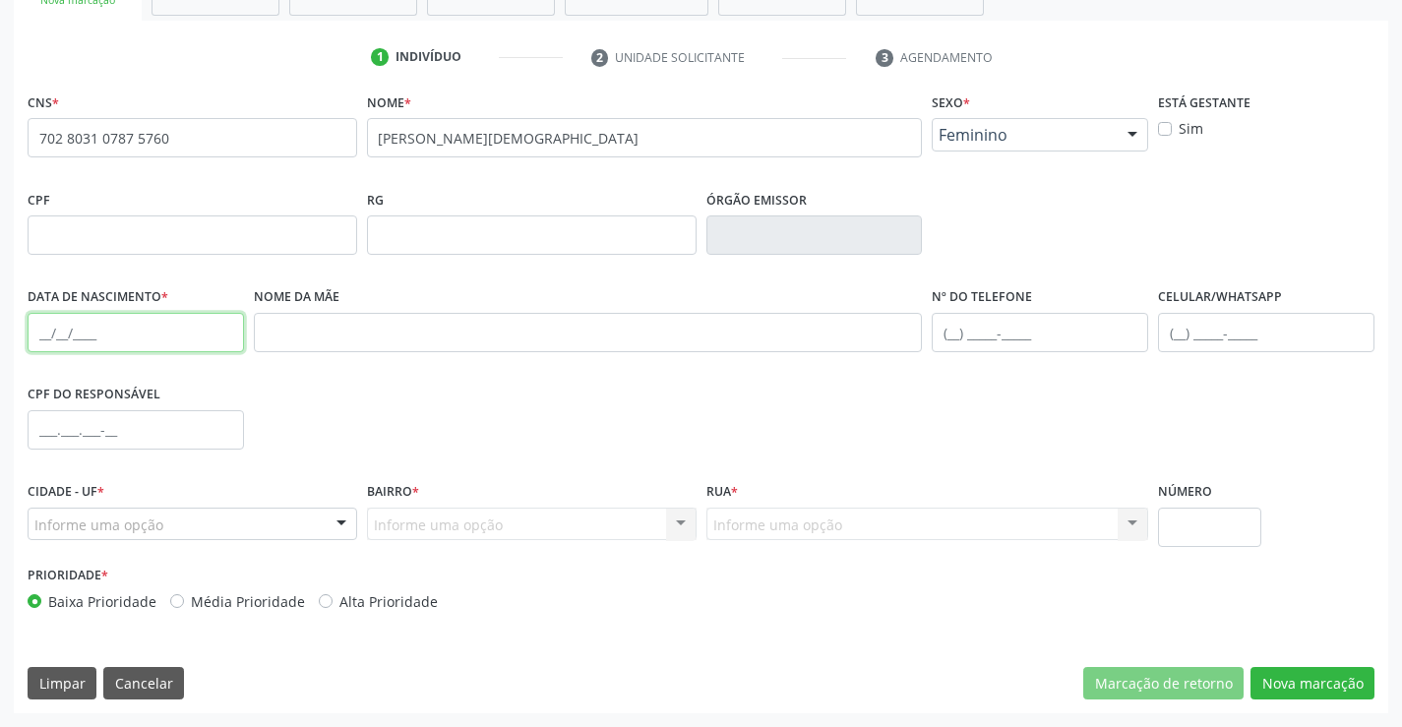
click at [53, 333] on input "text" at bounding box center [136, 332] width 216 height 39
type input "04/06/1951"
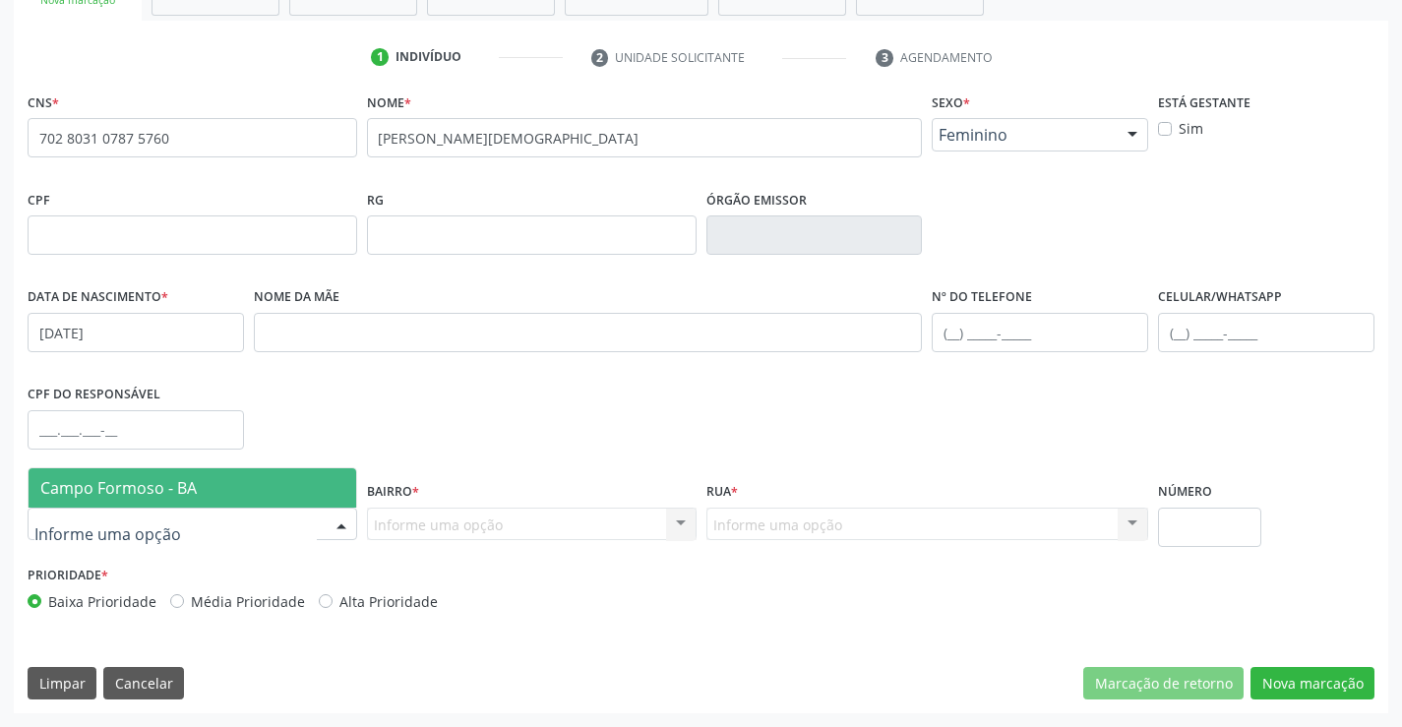
click at [255, 514] on div at bounding box center [193, 524] width 330 height 33
click at [241, 480] on span "Campo Formoso - BA" at bounding box center [193, 487] width 328 height 39
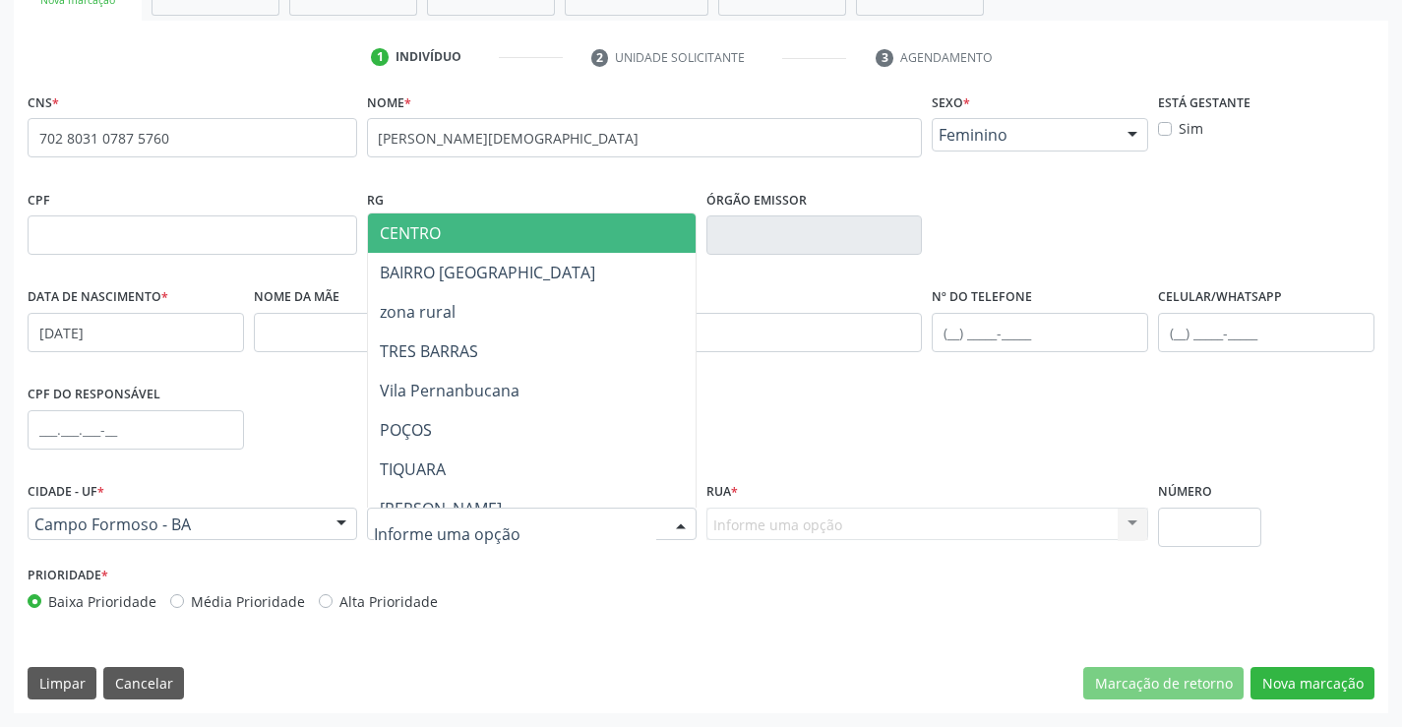
click at [470, 231] on span "CENTRO" at bounding box center [580, 232] width 425 height 39
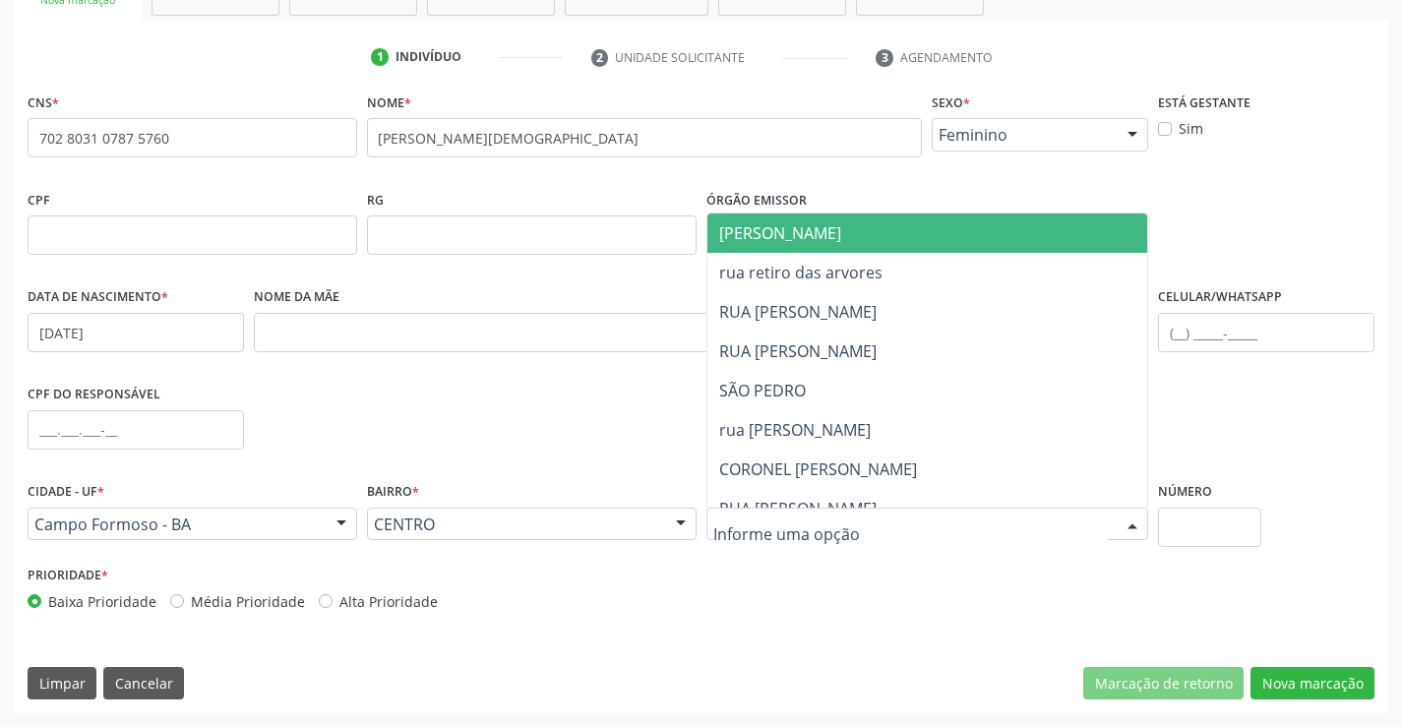
click at [1132, 521] on div at bounding box center [1132, 525] width 30 height 33
click at [808, 237] on span "[PERSON_NAME]" at bounding box center [780, 233] width 122 height 22
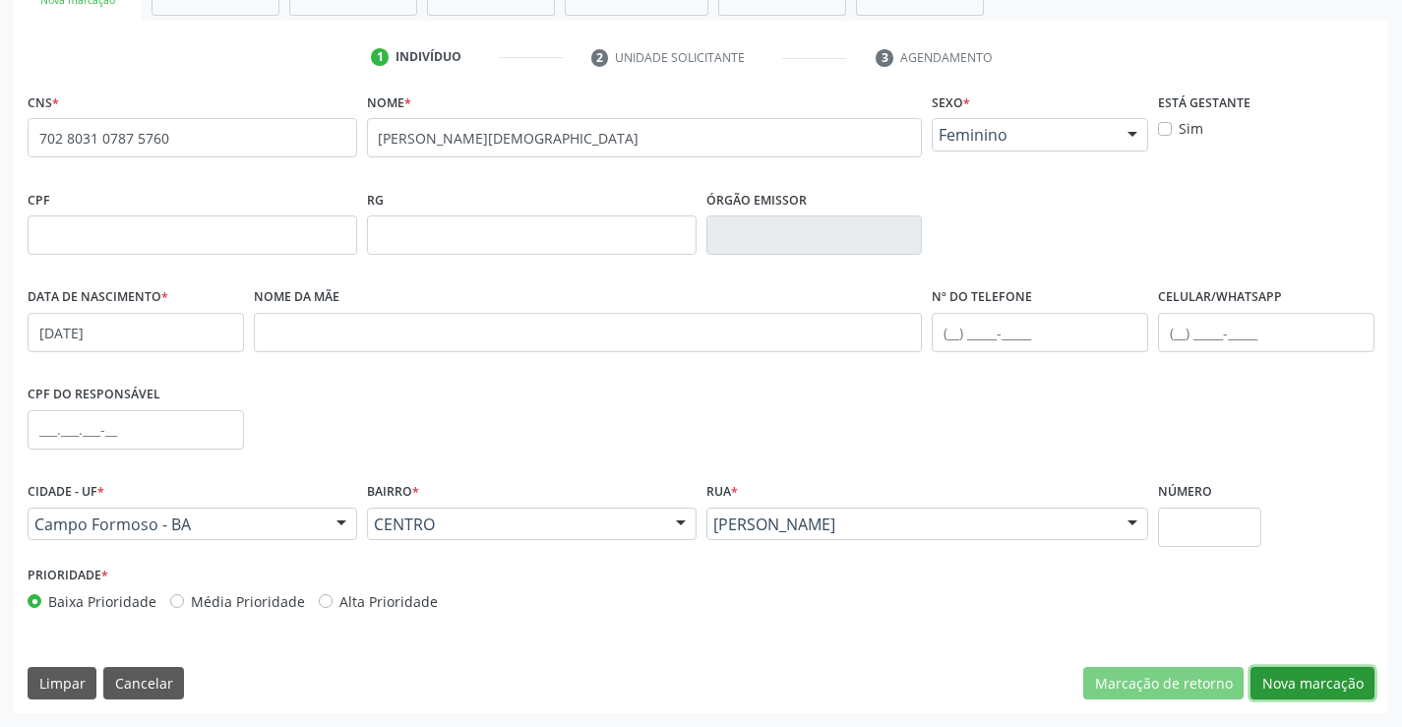
click at [1265, 680] on button "Nova marcação" at bounding box center [1312, 683] width 124 height 33
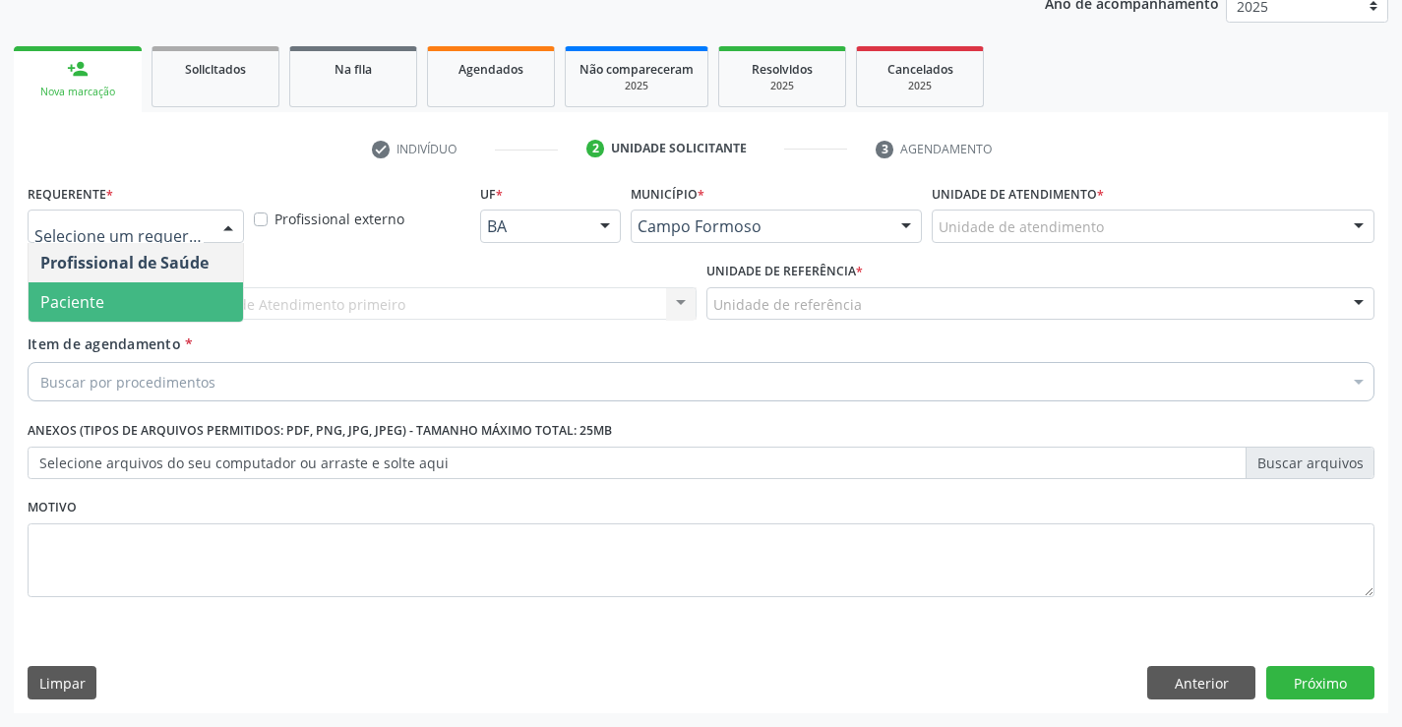
click at [145, 300] on span "Paciente" at bounding box center [136, 301] width 214 height 39
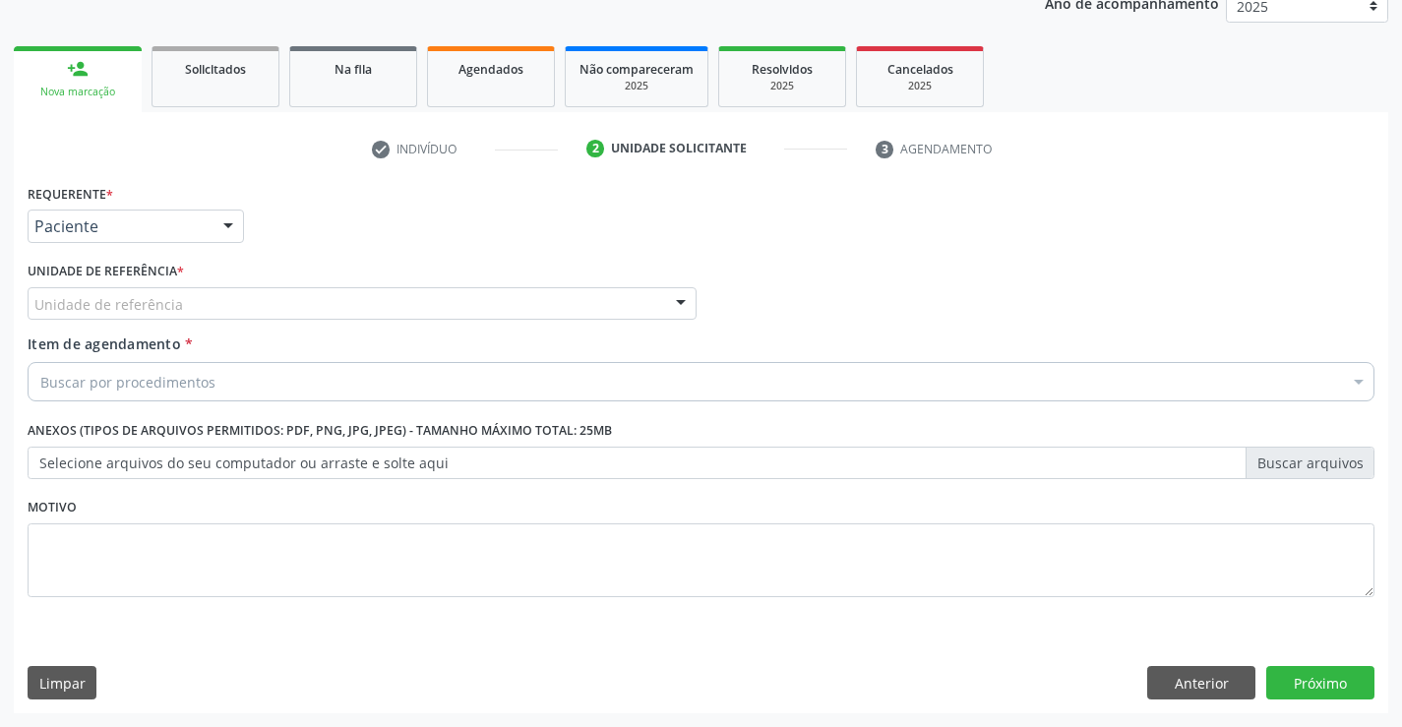
click at [342, 298] on div "Unidade de referência" at bounding box center [362, 303] width 669 height 33
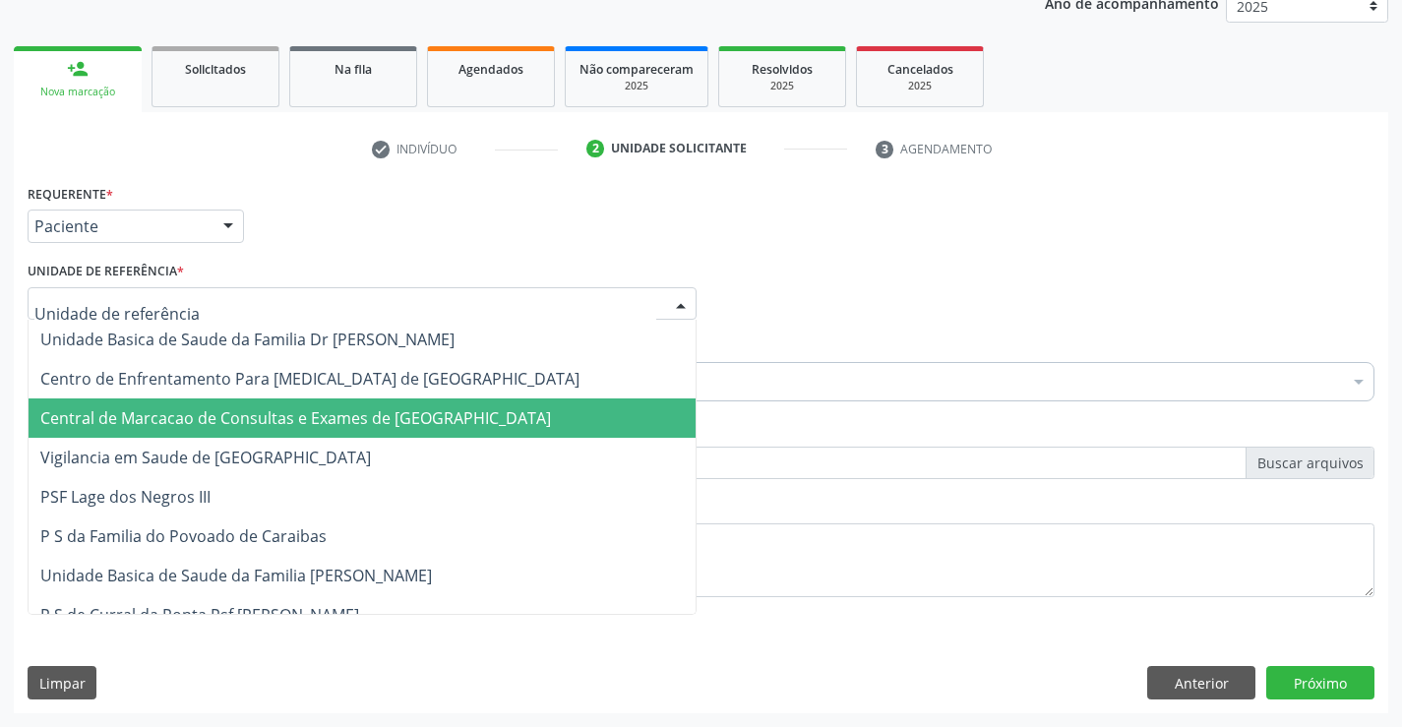
click at [303, 412] on span "Central de Marcacao de Consultas e Exames de [GEOGRAPHIC_DATA]" at bounding box center [295, 418] width 511 height 22
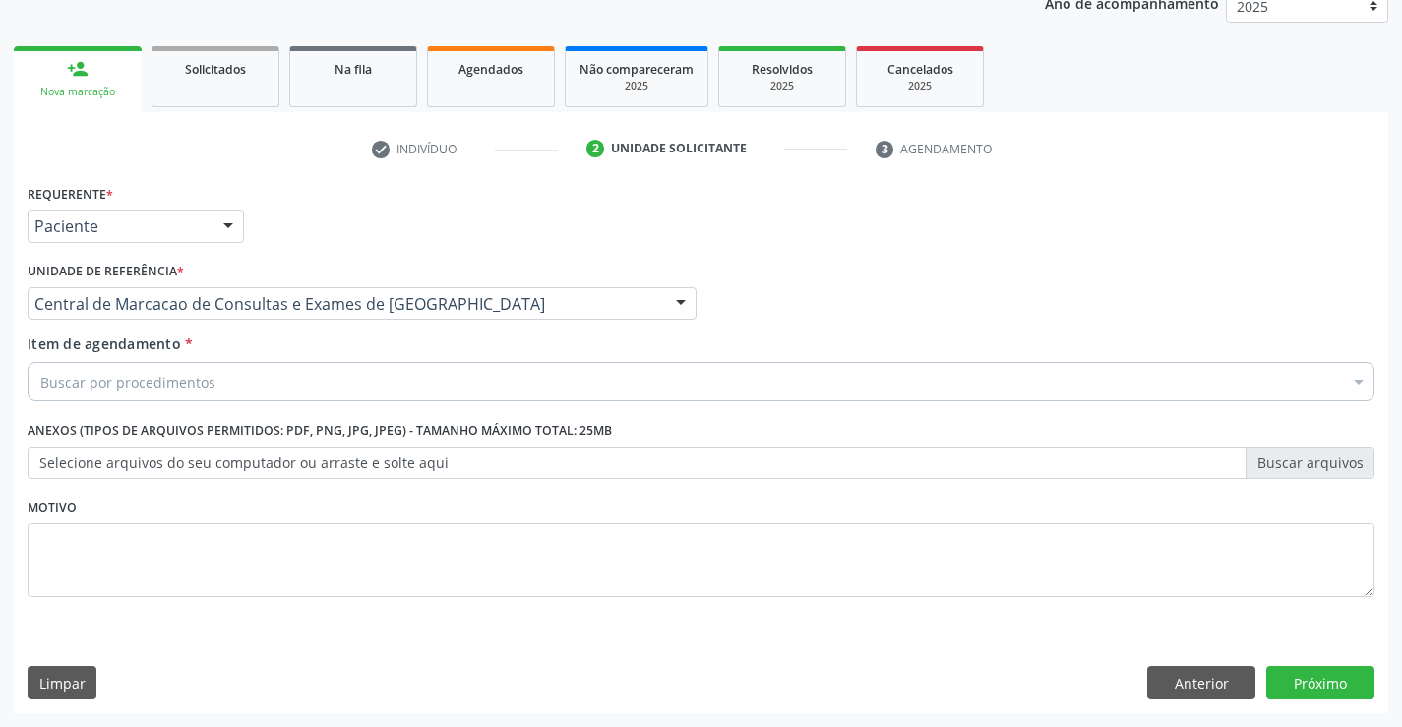
click at [355, 382] on div "Buscar por procedimentos" at bounding box center [701, 381] width 1347 height 39
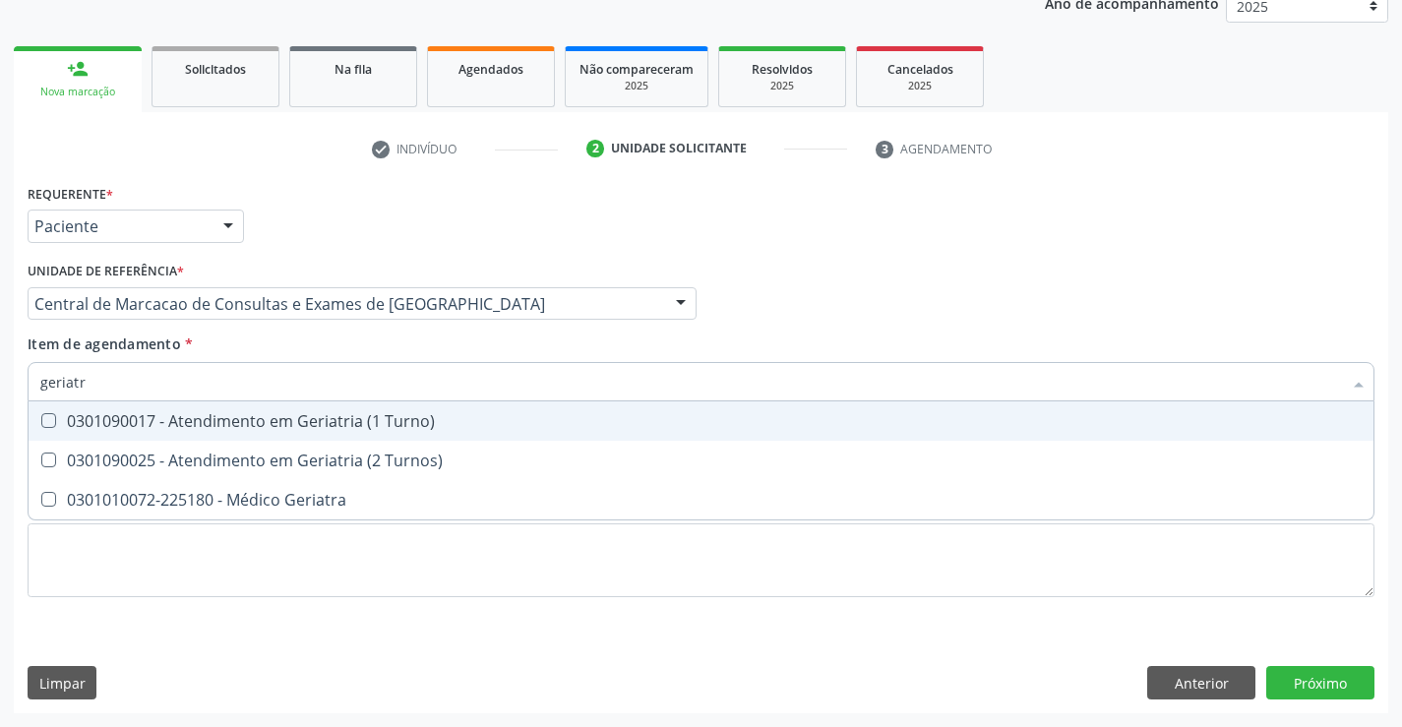
type input "geriatra"
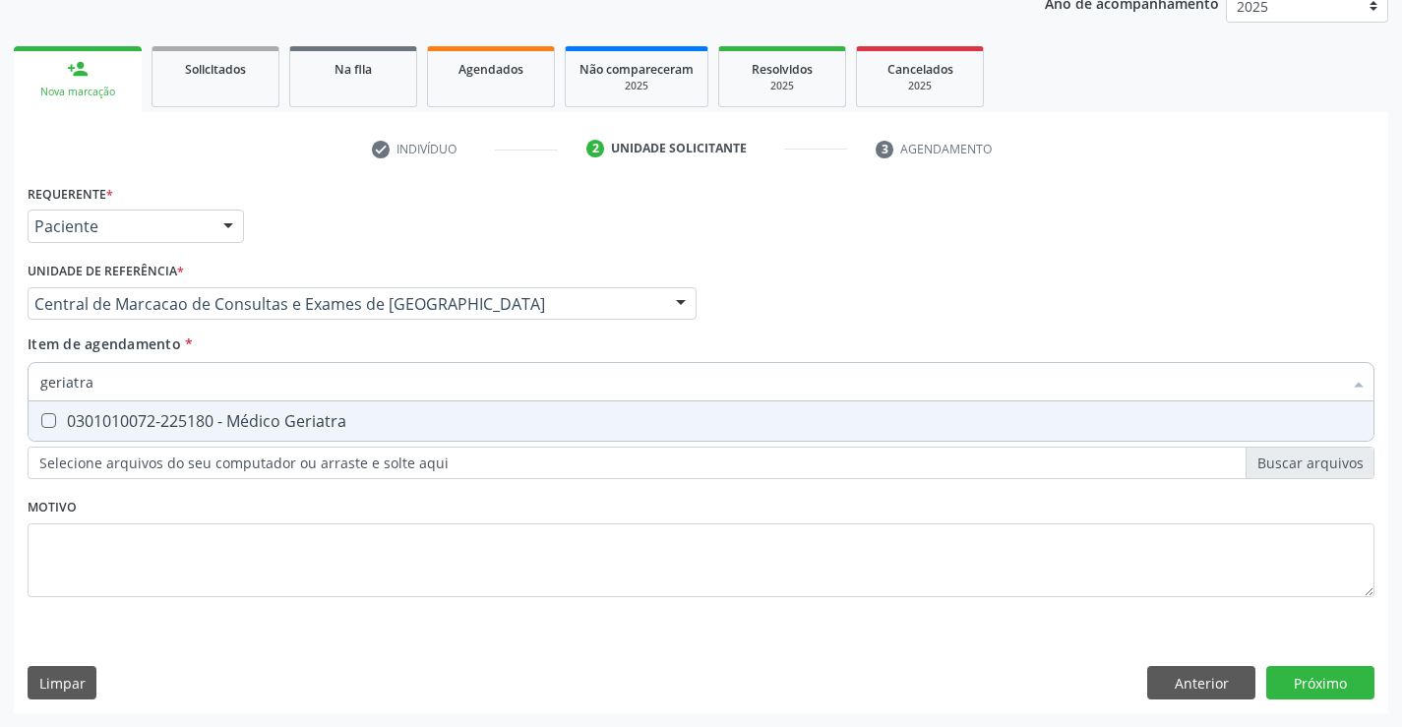
click at [301, 428] on div "0301010072-225180 - Médico Geriatra" at bounding box center [700, 421] width 1321 height 16
checkbox Geriatra "true"
click at [868, 289] on div "Profissional Solicitante Por favor, selecione a Unidade de Atendimento primeiro…" at bounding box center [701, 295] width 1356 height 77
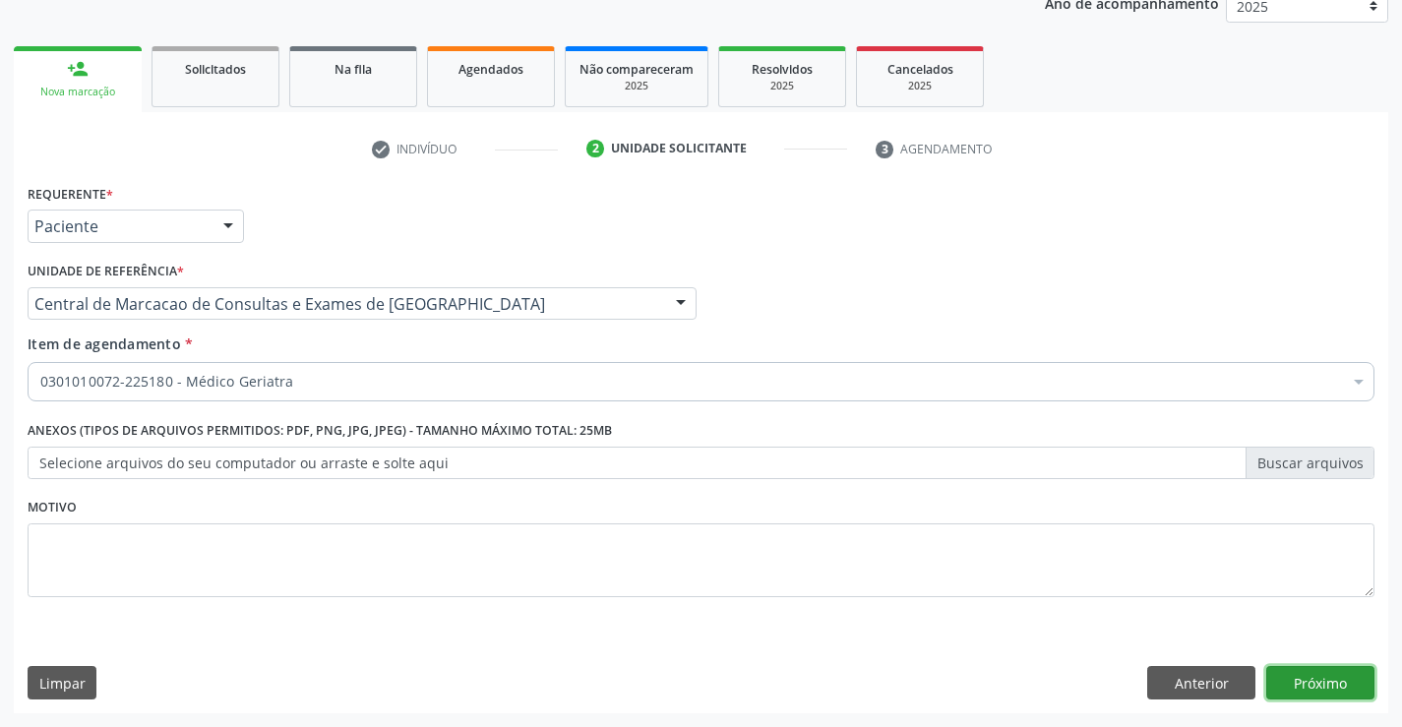
click at [1330, 672] on button "Próximo" at bounding box center [1320, 682] width 108 height 33
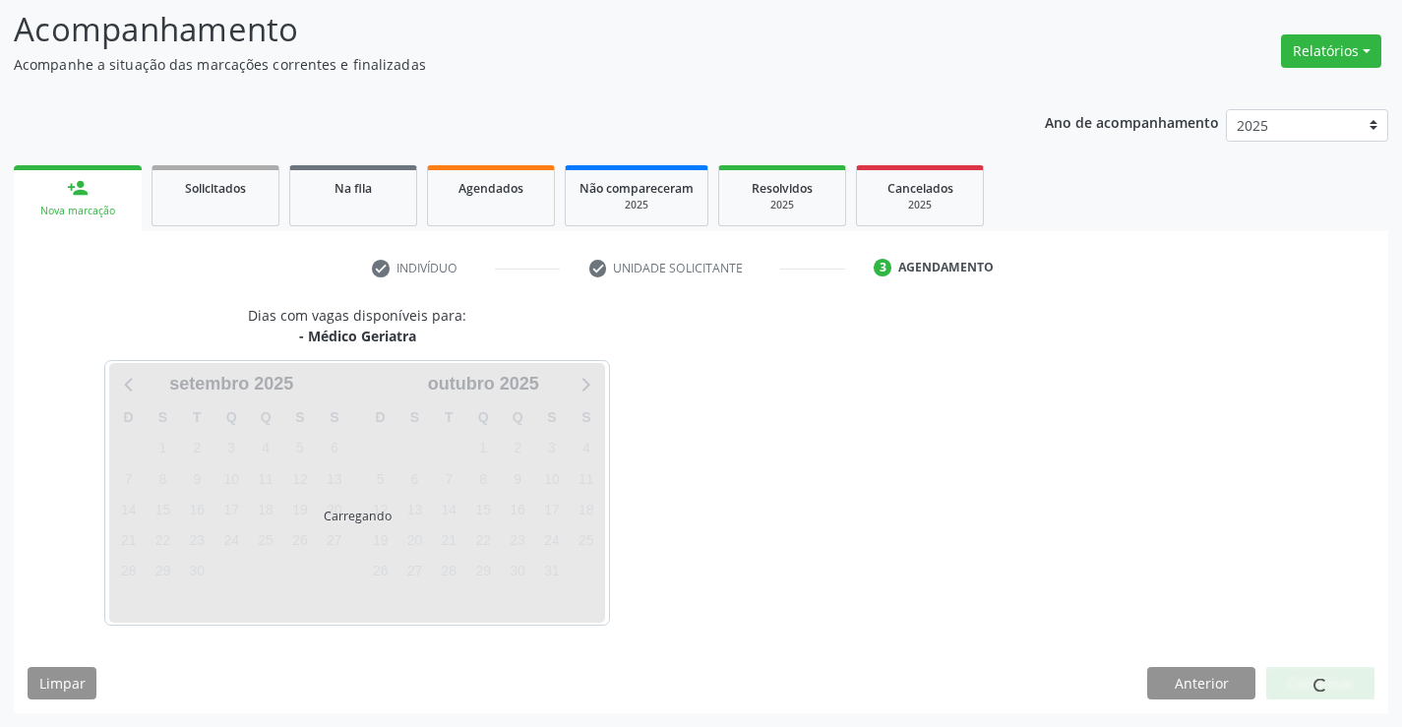
scroll to position [129, 0]
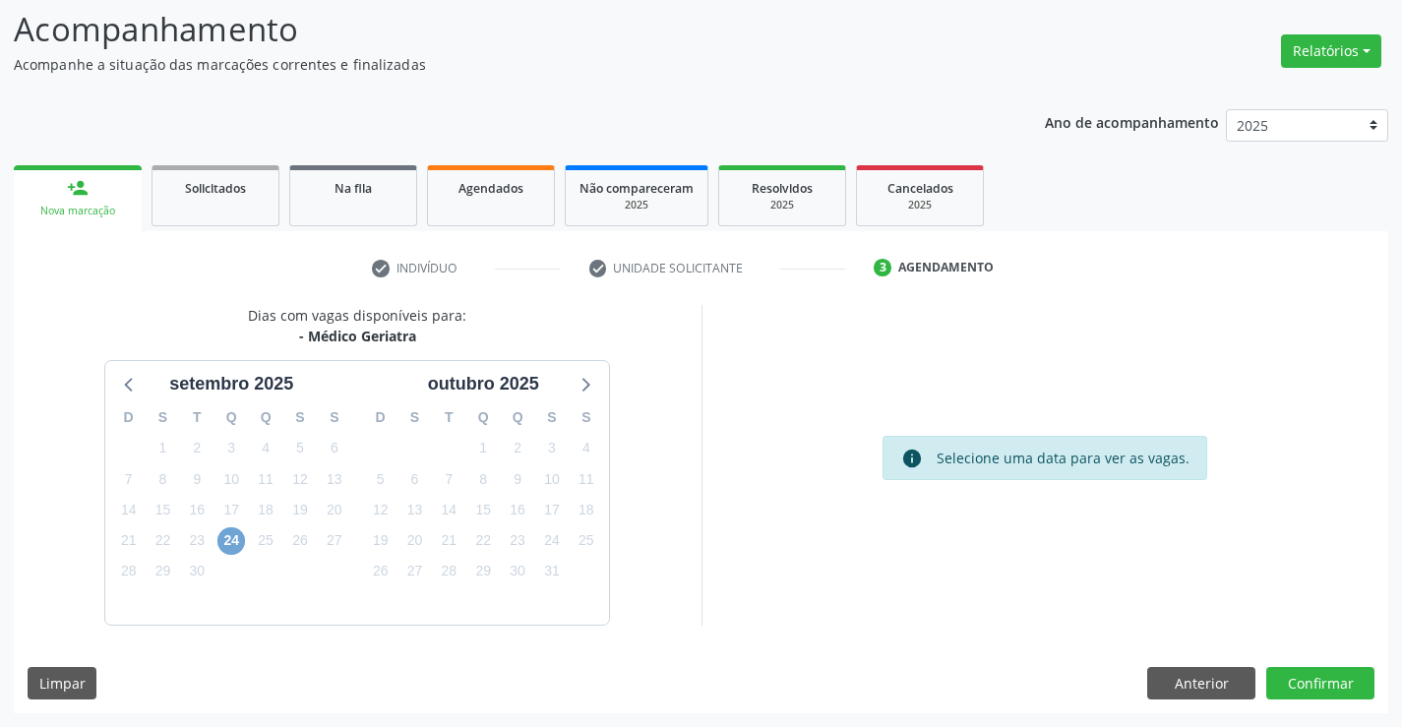
click at [227, 536] on span "24" at bounding box center [231, 541] width 28 height 28
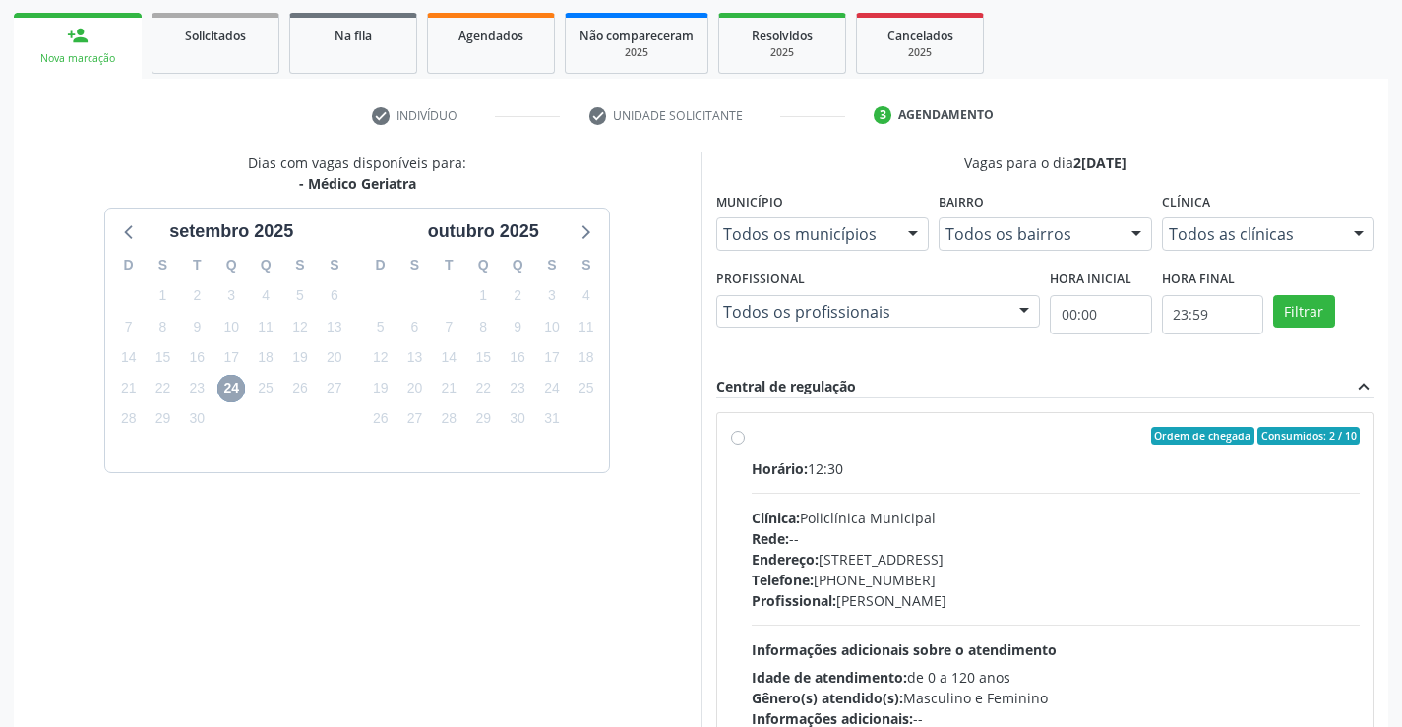
scroll to position [413, 0]
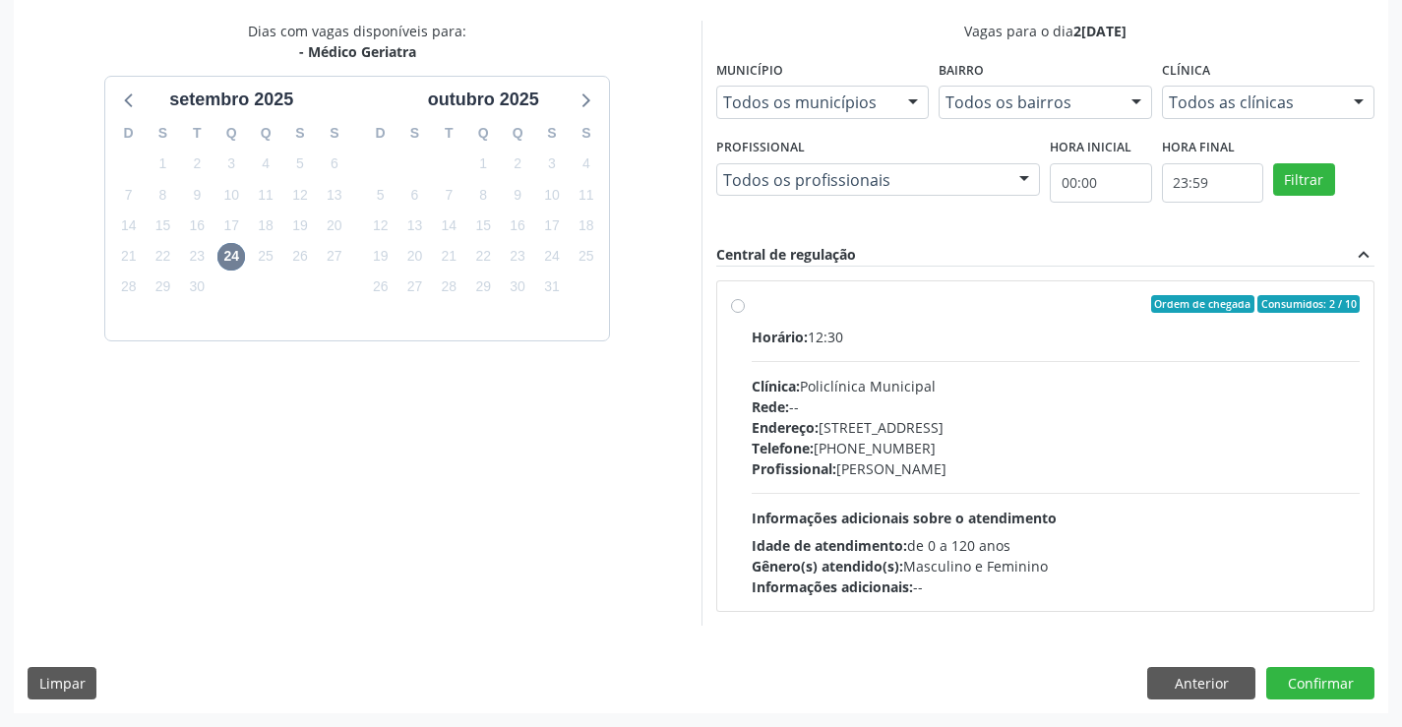
click at [779, 386] on span "Clínica:" at bounding box center [776, 386] width 48 height 19
click at [745, 313] on input "Ordem de chegada Consumidos: 2 / 10 Horário: 12:30 Clínica: Policlínica Municip…" at bounding box center [738, 304] width 14 height 18
radio input "true"
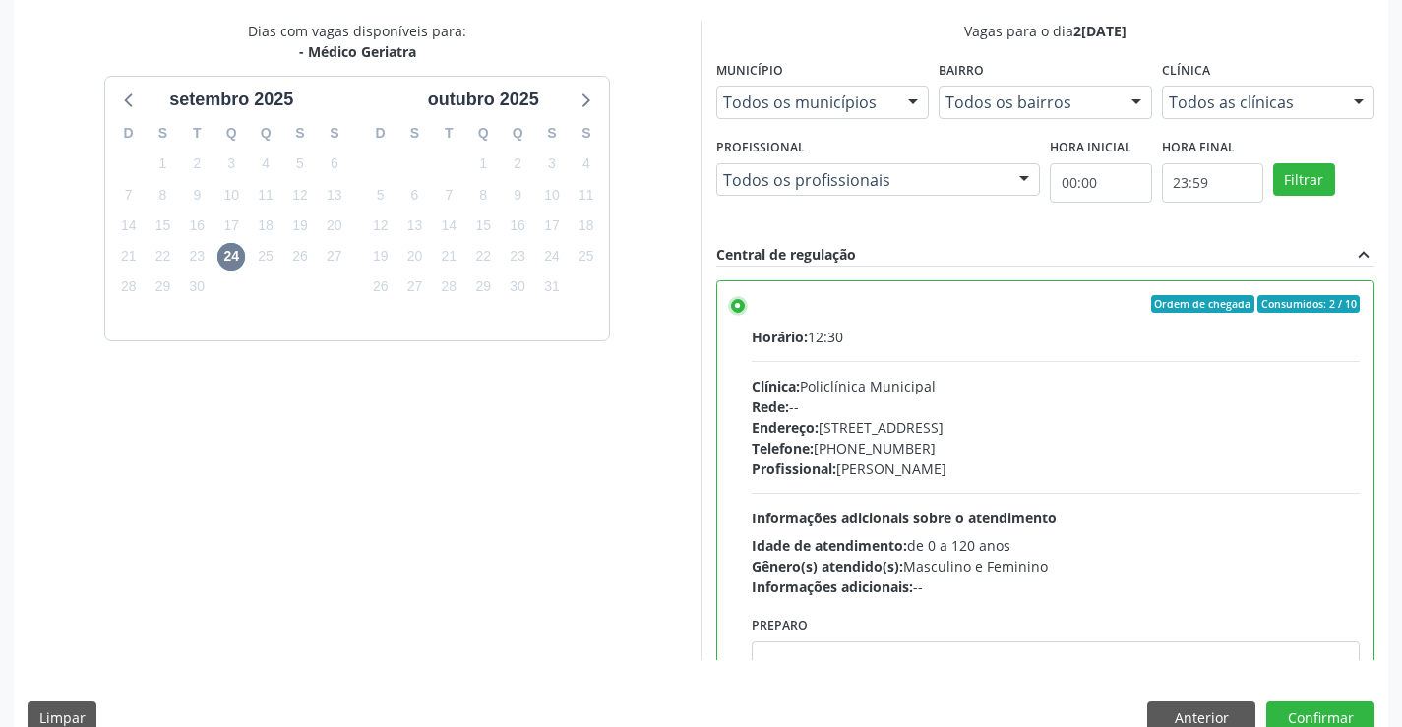
scroll to position [97, 0]
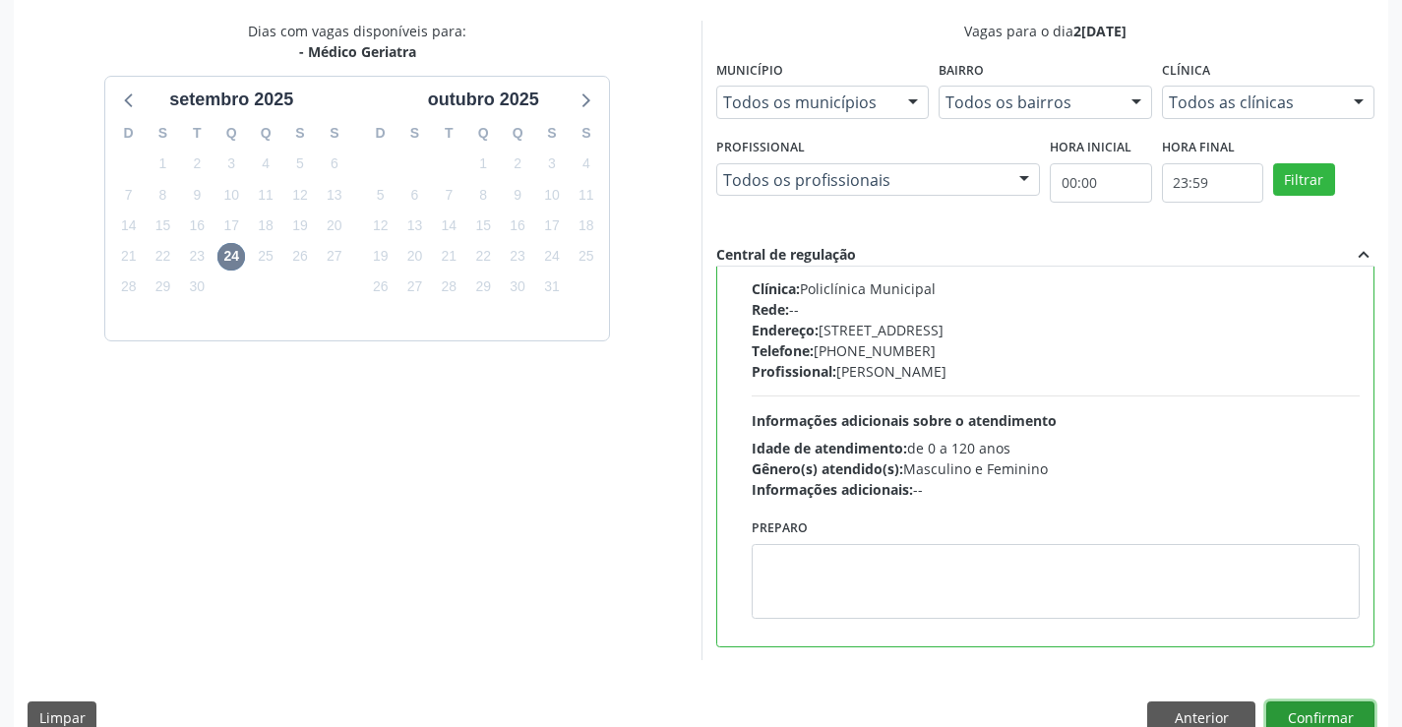
click at [1332, 721] on button "Confirmar" at bounding box center [1320, 717] width 108 height 33
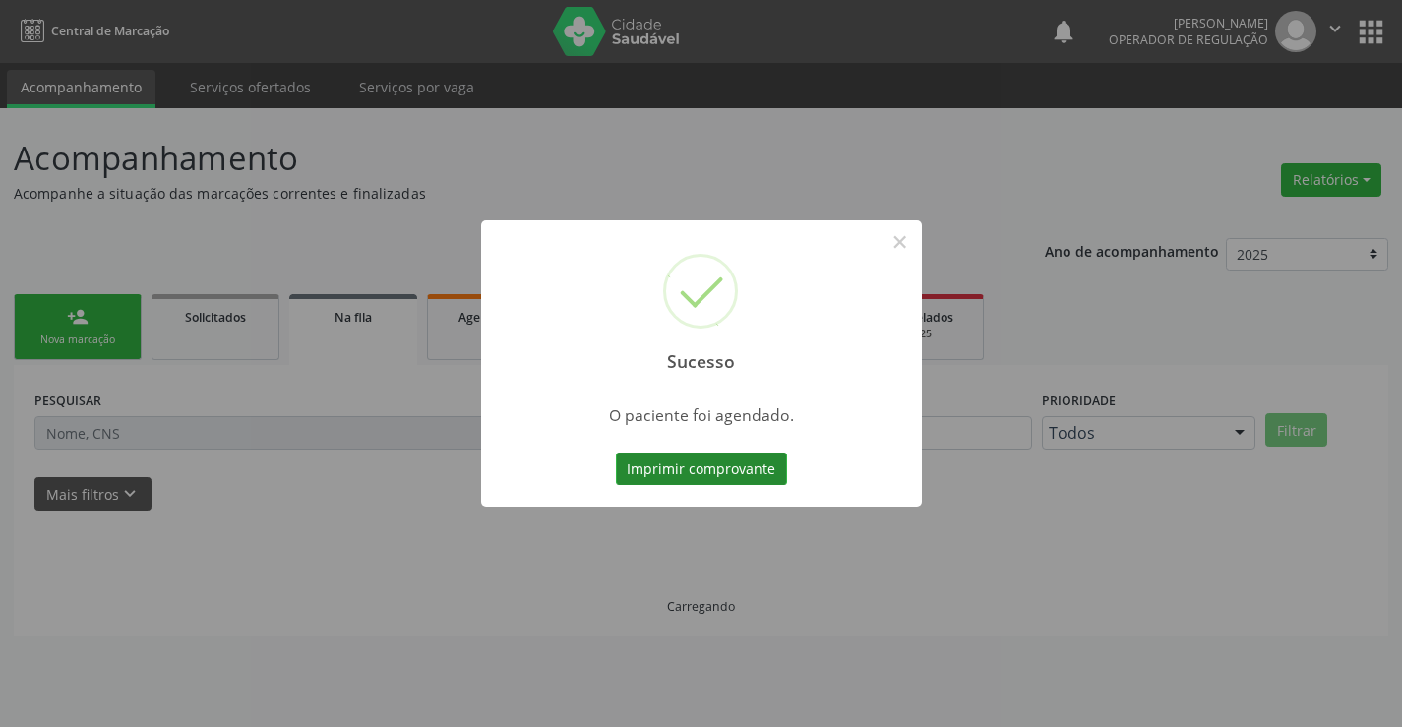
scroll to position [0, 0]
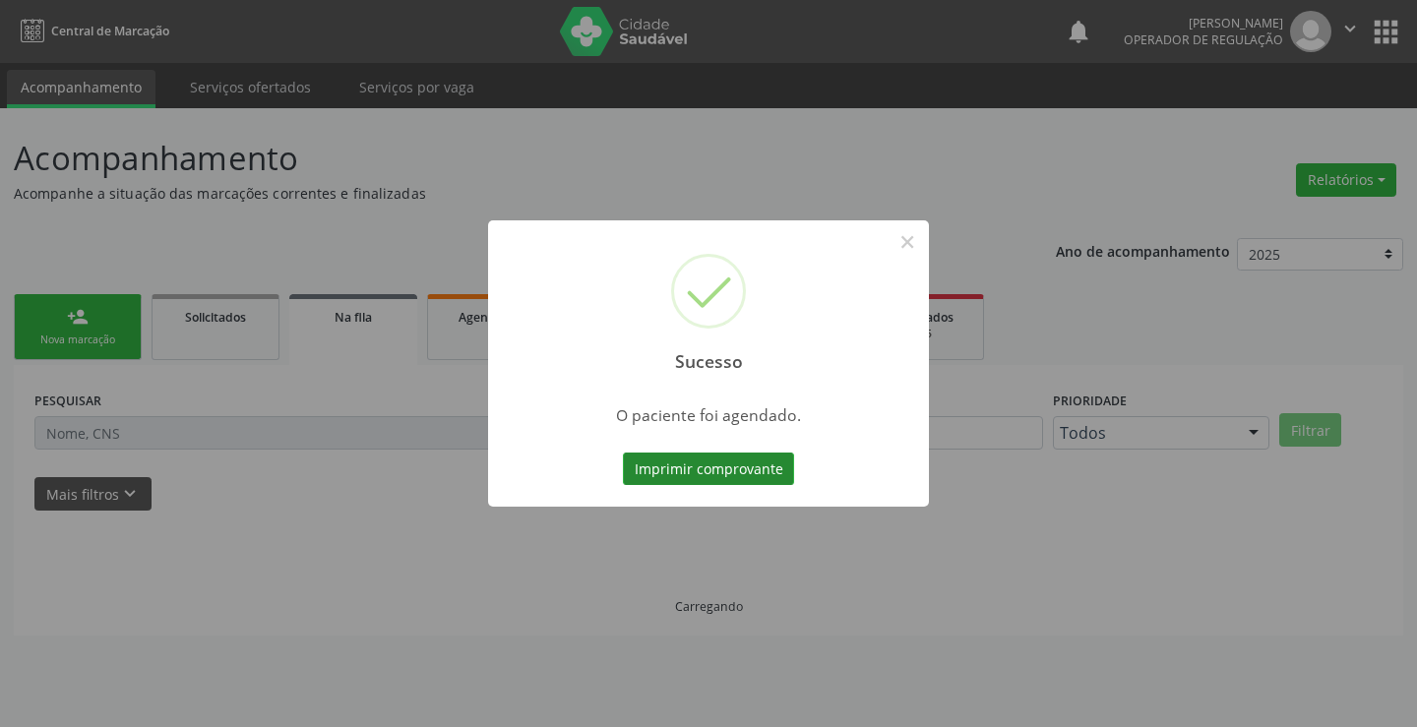
click at [693, 456] on button "Imprimir comprovante" at bounding box center [708, 468] width 171 height 33
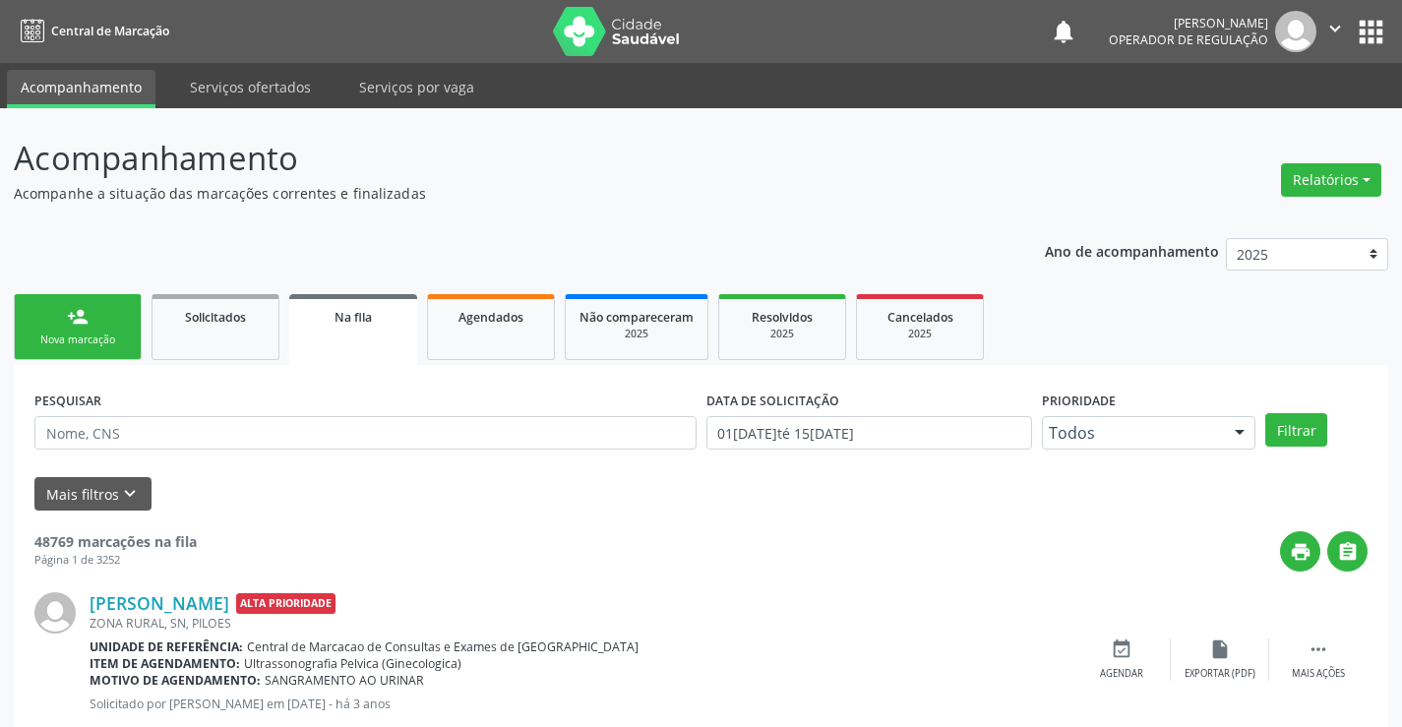
click at [71, 329] on link "person_add Nova marcação" at bounding box center [78, 327] width 128 height 66
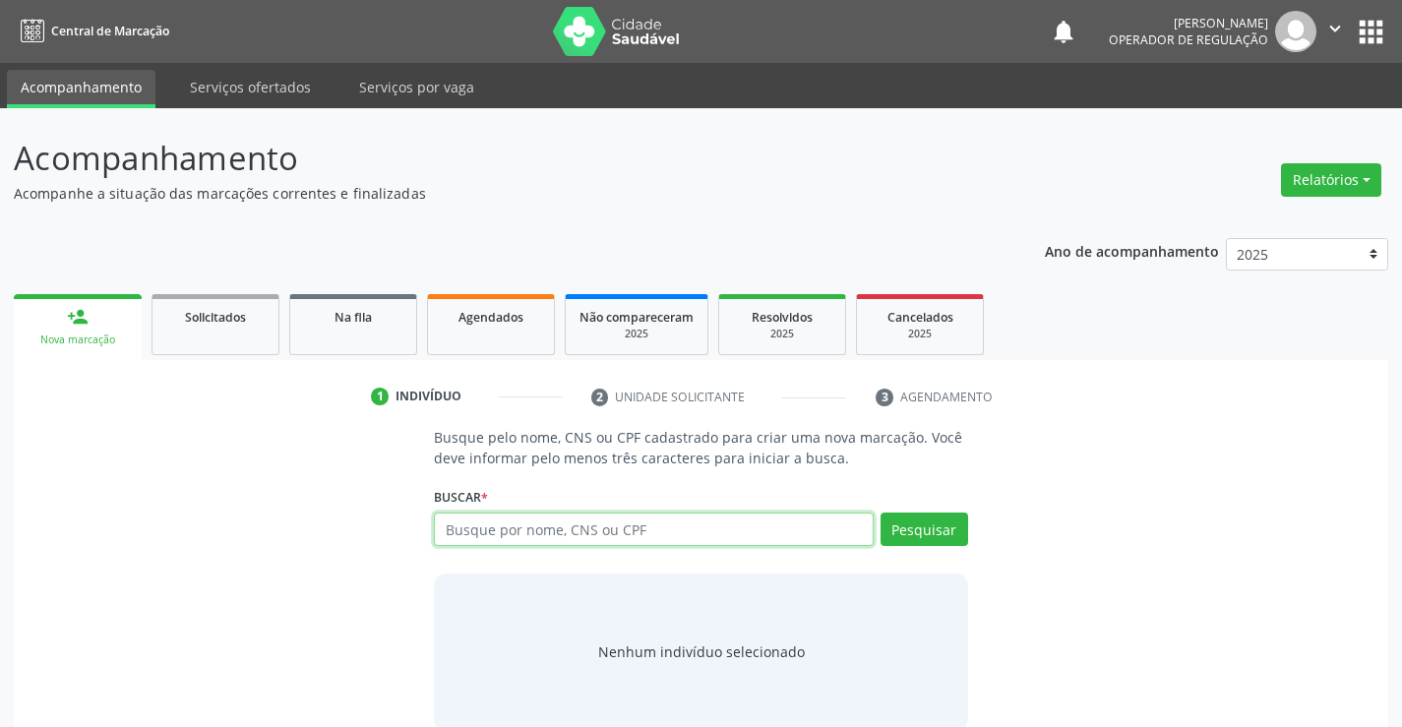
click at [595, 517] on input "text" at bounding box center [653, 528] width 439 height 33
click at [702, 535] on input "text" at bounding box center [653, 528] width 439 height 33
type input "7027031"
click at [583, 539] on input "7027031" at bounding box center [653, 528] width 439 height 33
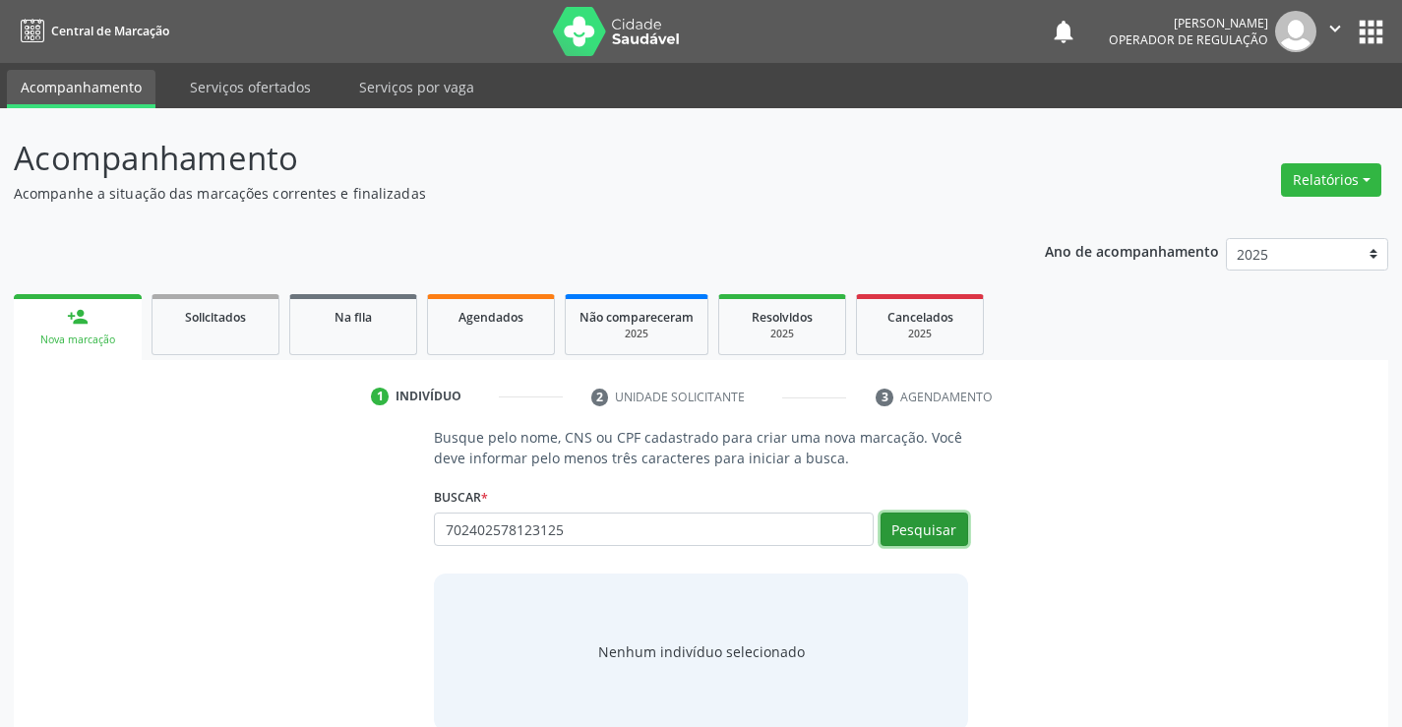
click at [889, 531] on button "Pesquisar" at bounding box center [924, 528] width 88 height 33
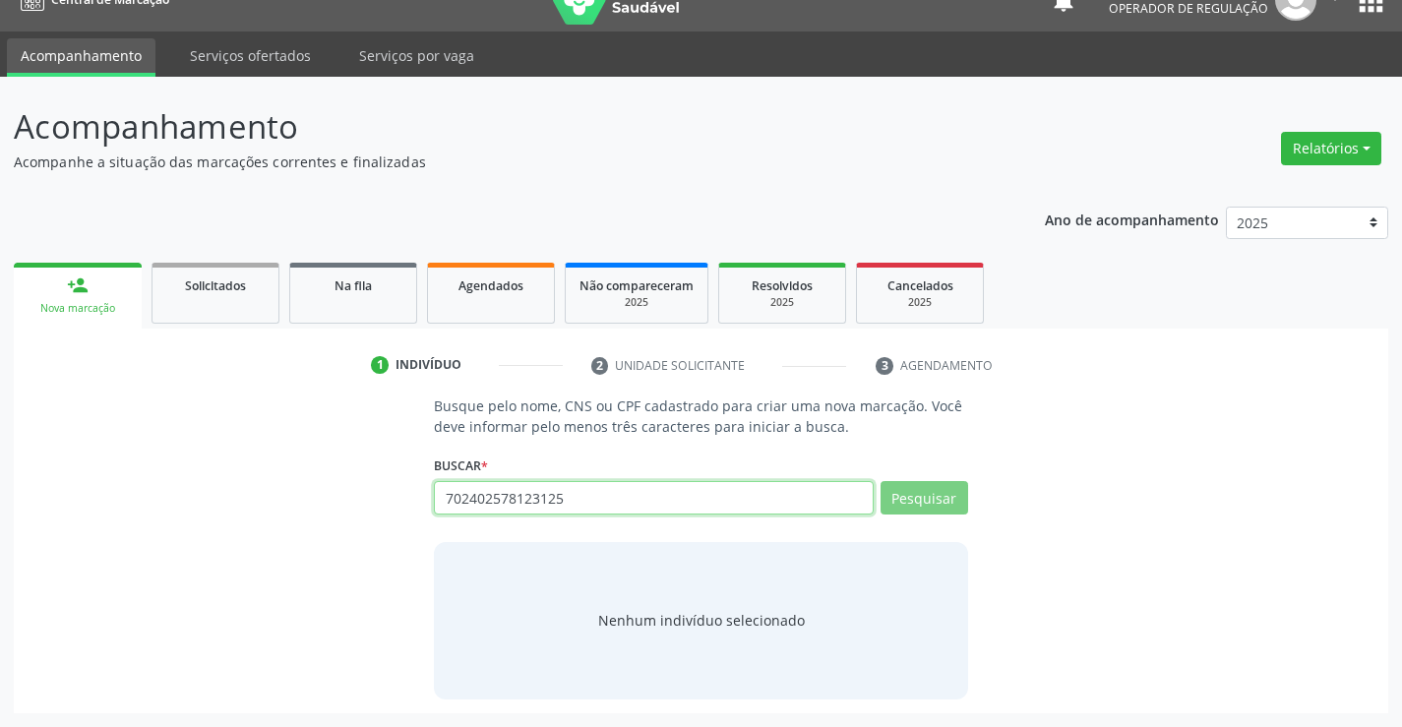
click at [646, 505] on input "702402578123125" at bounding box center [653, 497] width 439 height 33
type input "70240"
click at [646, 505] on input "70240257812312525" at bounding box center [653, 497] width 439 height 33
type input "702402578123125"
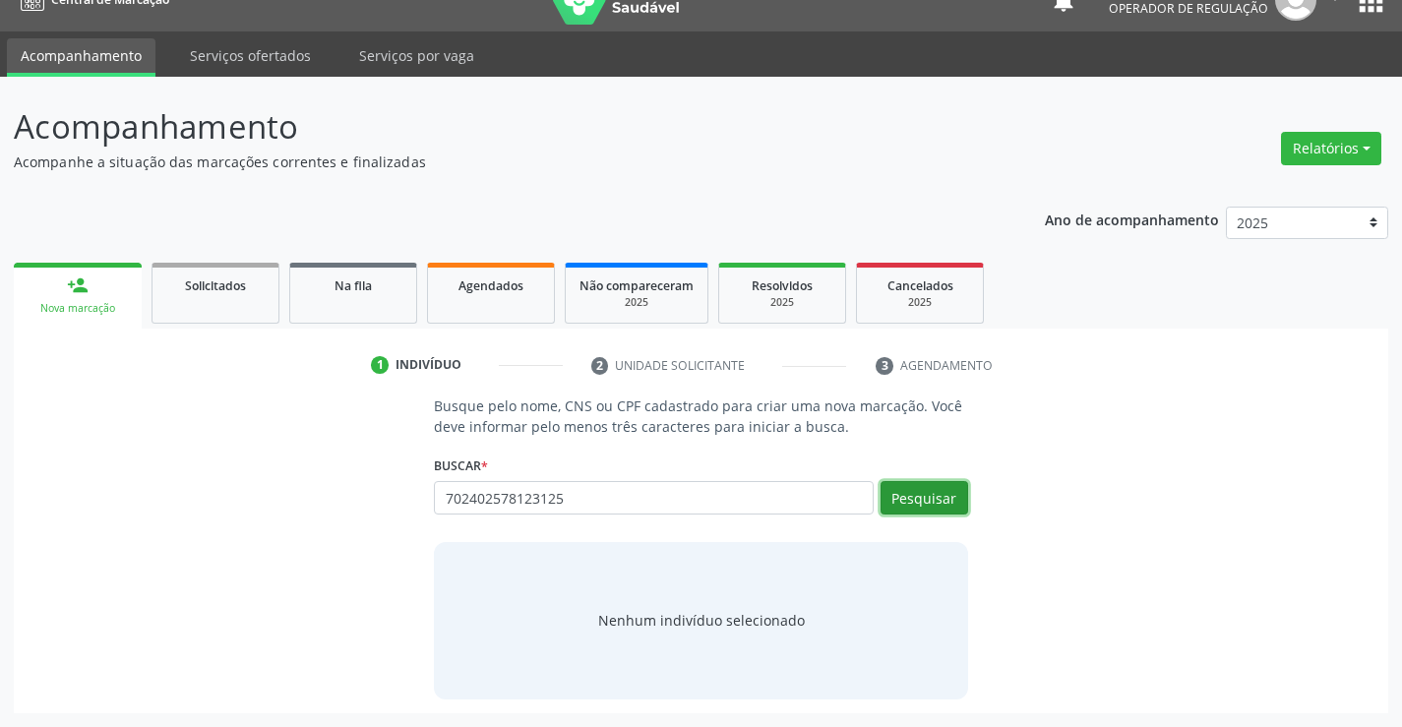
click at [929, 501] on button "Pesquisar" at bounding box center [924, 497] width 88 height 33
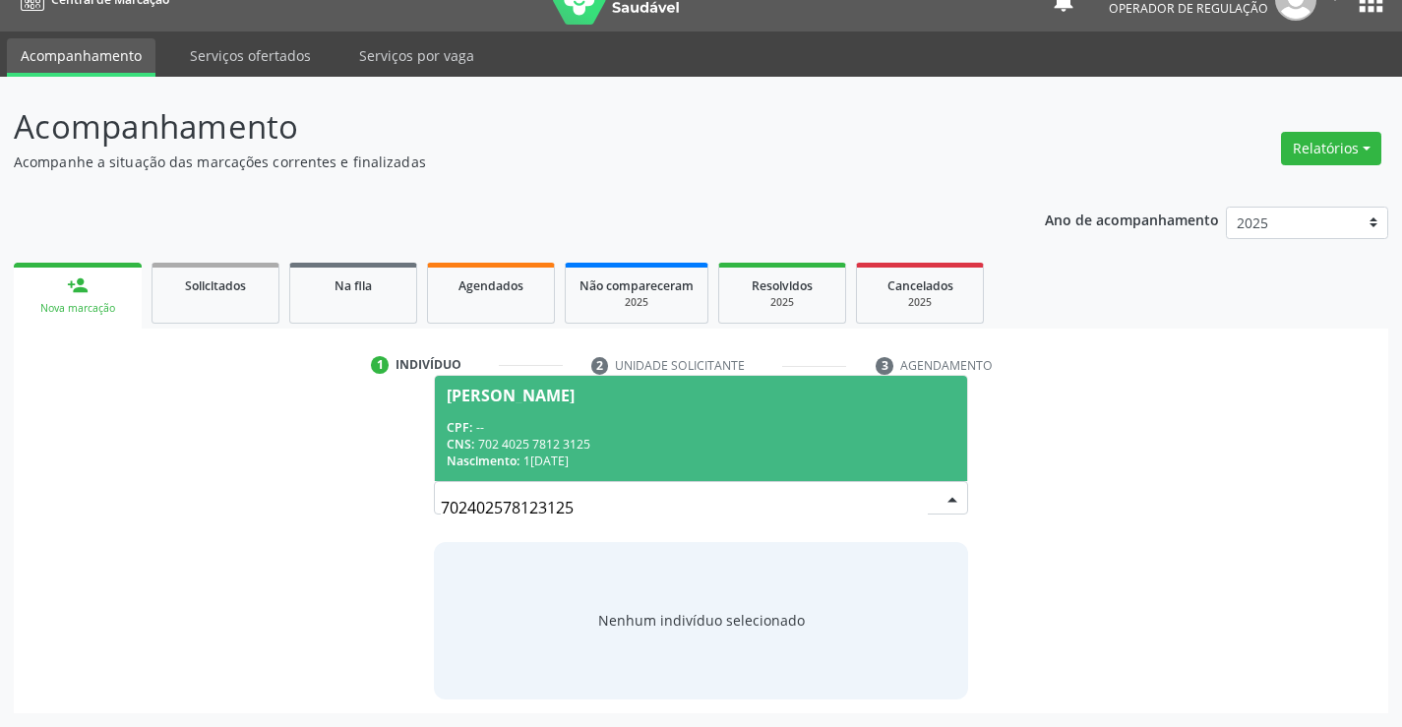
click at [592, 417] on span "Dilma Pereira de Souza CPF: -- CNS: 702 4025 7812 3125 Nascimento: 16/06/1968" at bounding box center [700, 428] width 531 height 105
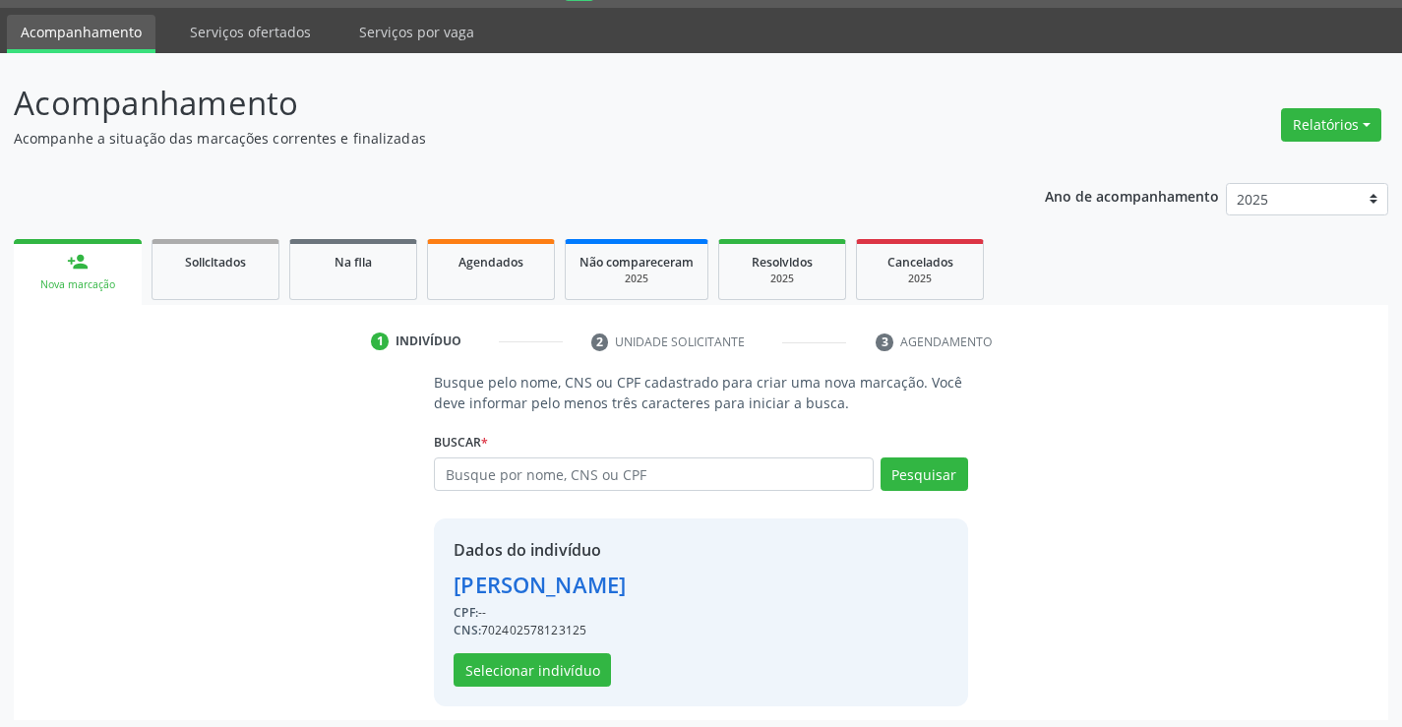
scroll to position [62, 0]
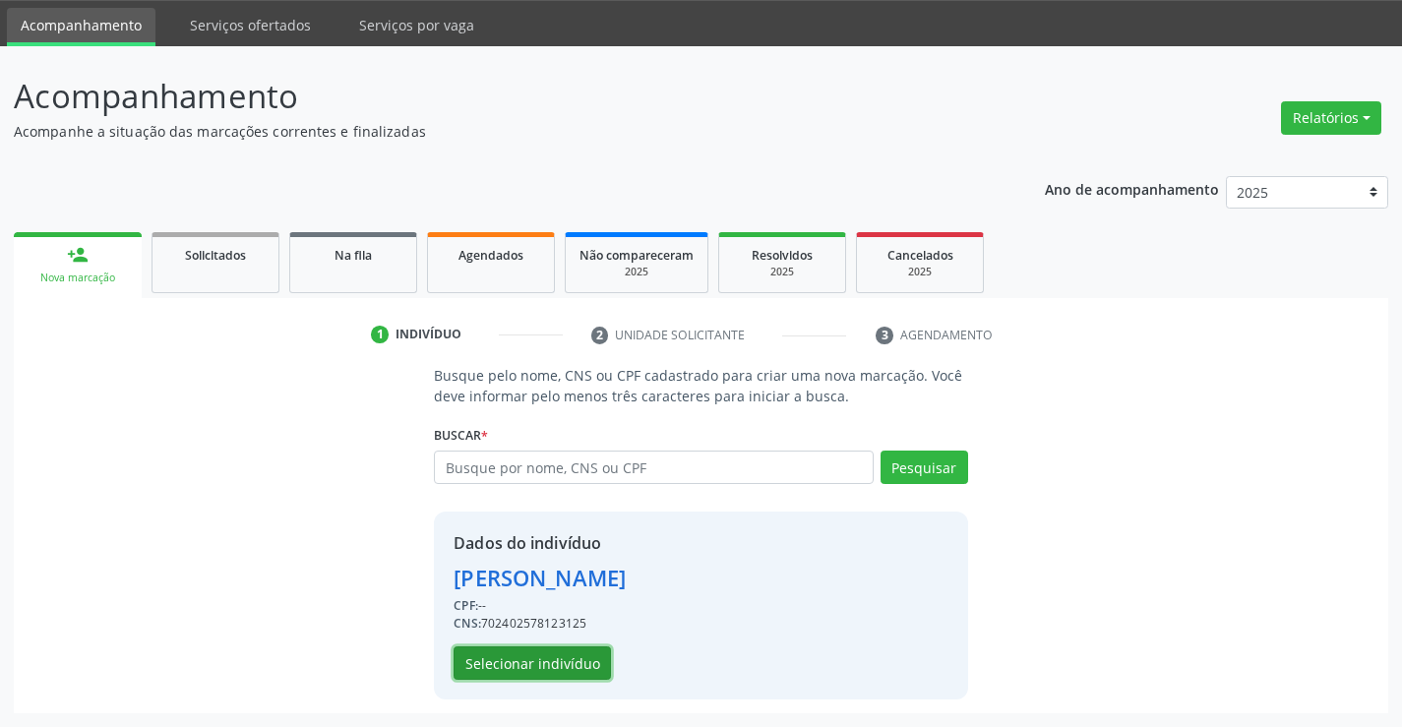
click at [545, 673] on button "Selecionar indivíduo" at bounding box center [531, 662] width 157 height 33
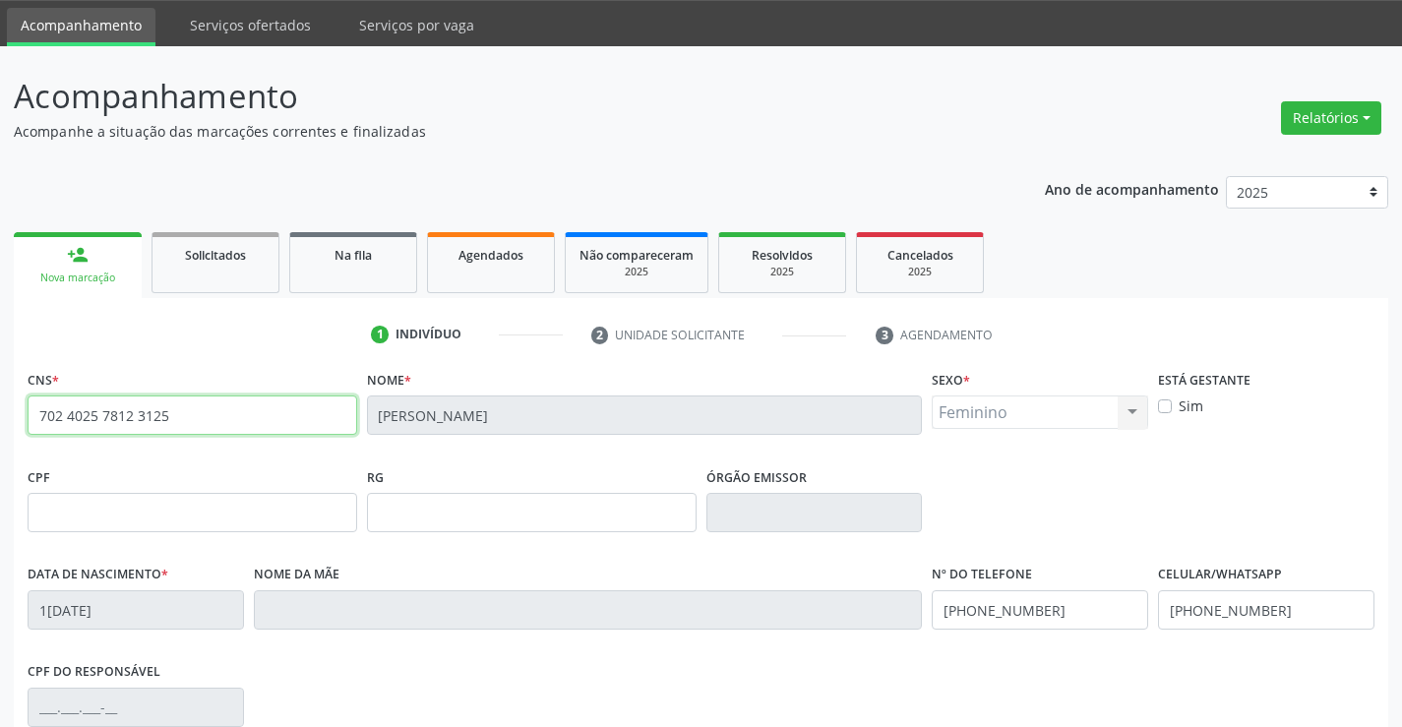
click at [190, 406] on input "702 4025 7812 3125" at bounding box center [193, 414] width 330 height 39
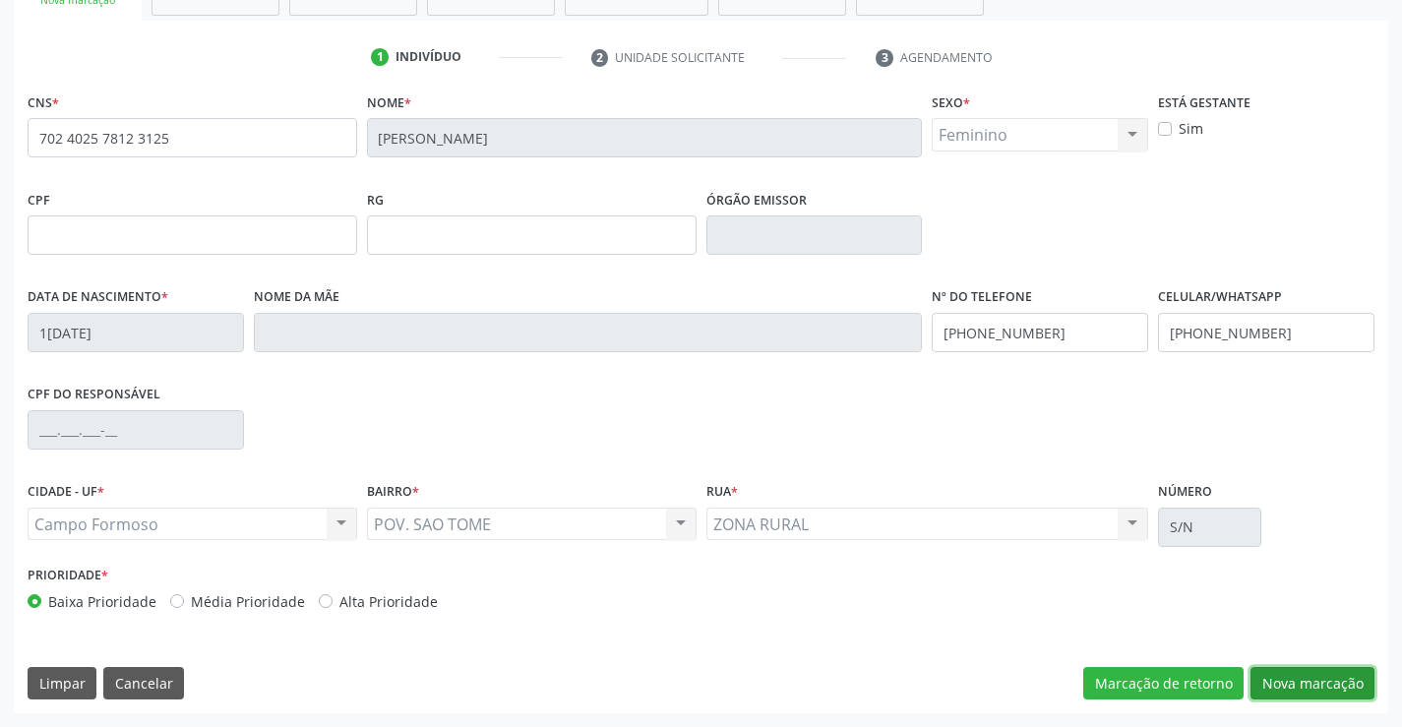
click at [1298, 685] on button "Nova marcação" at bounding box center [1312, 683] width 124 height 33
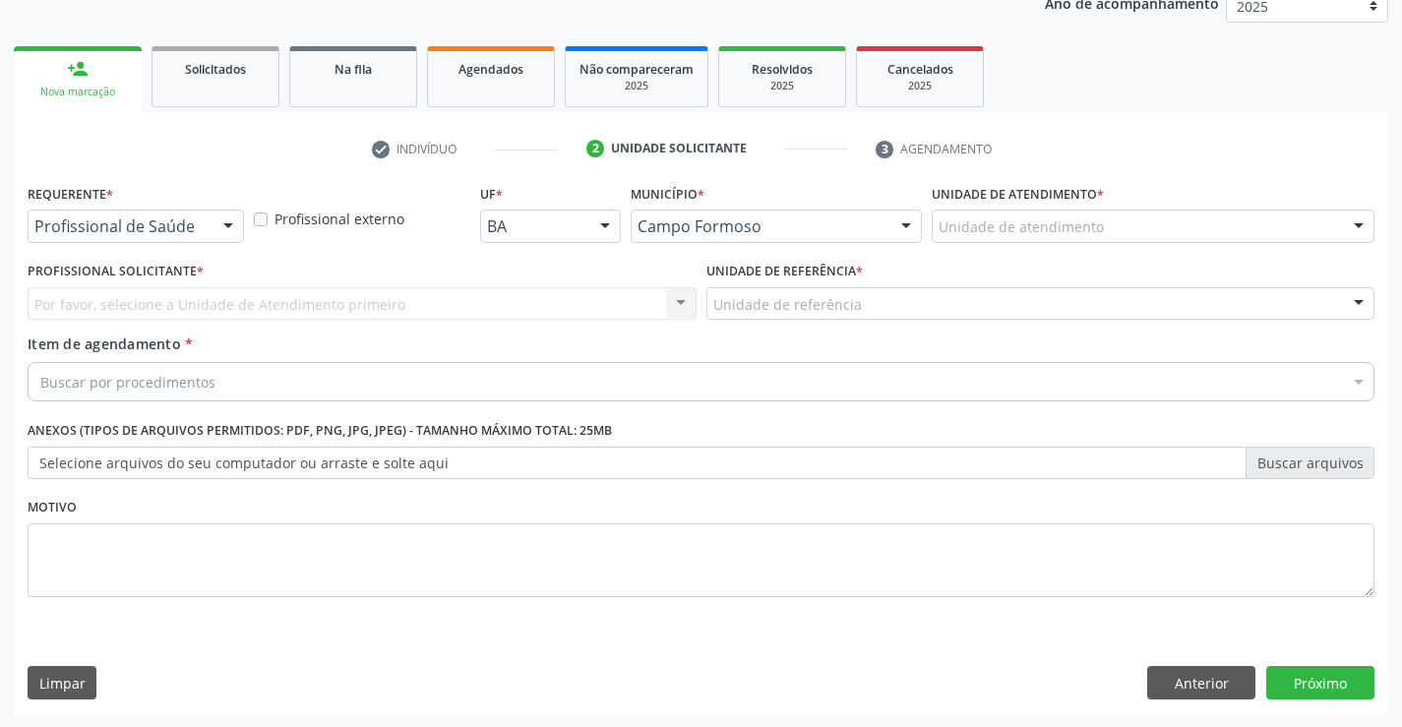
drag, startPoint x: 188, startPoint y: 229, endPoint x: 178, endPoint y: 275, distance: 47.3
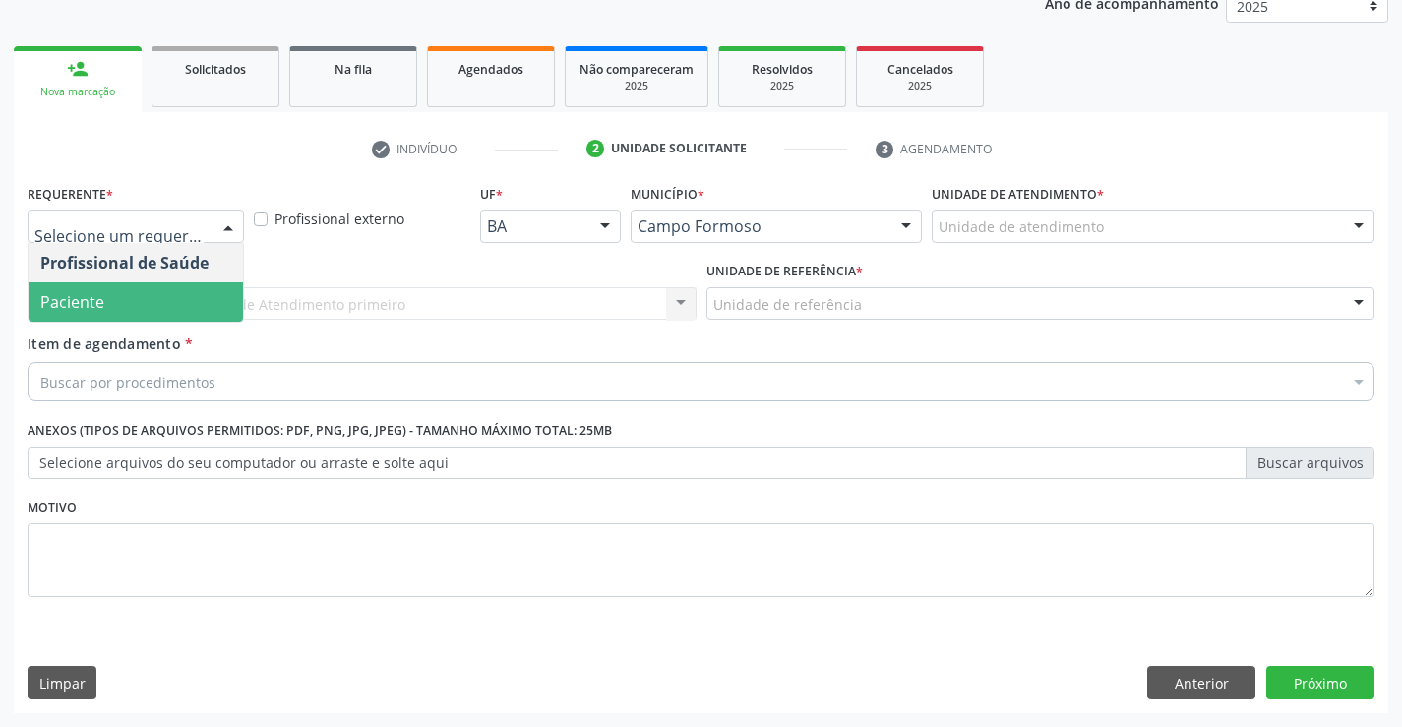
click at [149, 292] on span "Paciente" at bounding box center [136, 301] width 214 height 39
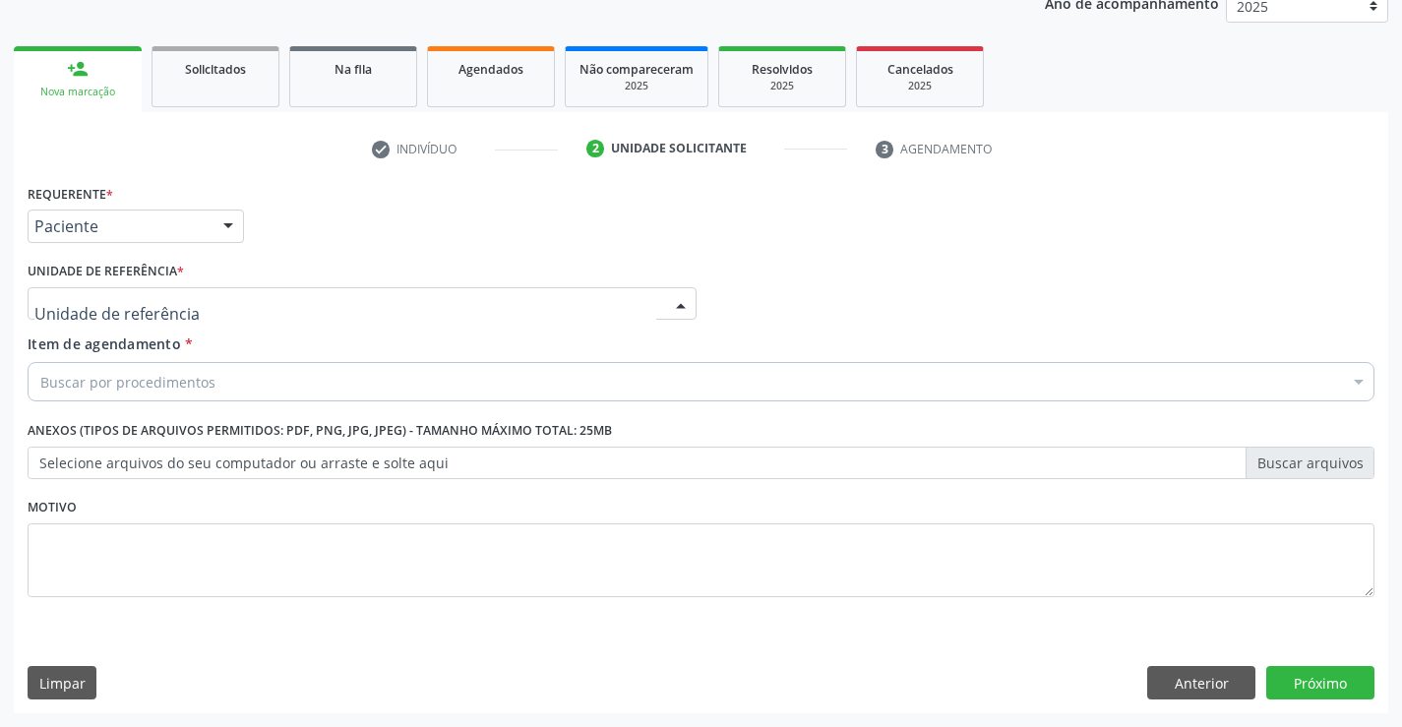
drag, startPoint x: 346, startPoint y: 301, endPoint x: 354, endPoint y: 349, distance: 48.8
click at [346, 305] on div at bounding box center [362, 303] width 669 height 33
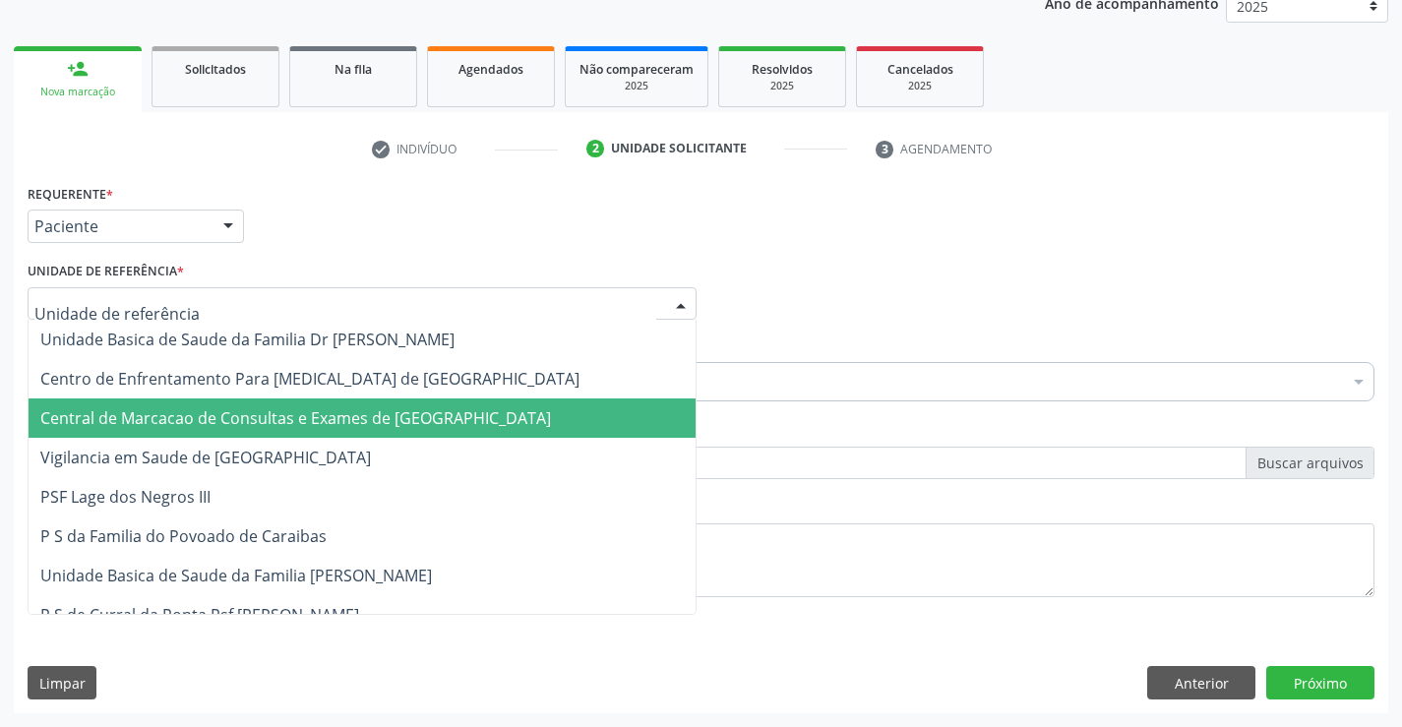
click at [336, 405] on span "Central de Marcacao de Consultas e Exames de [GEOGRAPHIC_DATA]" at bounding box center [362, 417] width 667 height 39
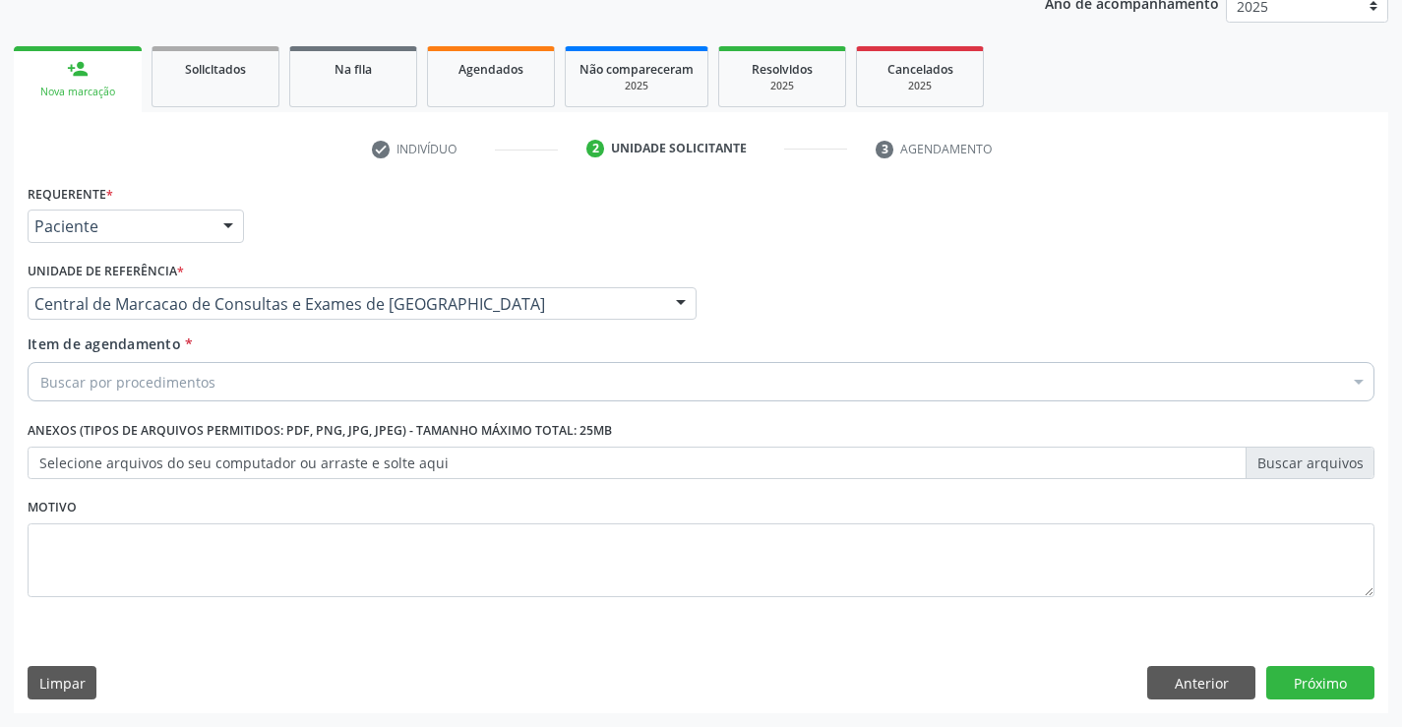
click at [392, 366] on div "Buscar por procedimentos" at bounding box center [701, 381] width 1347 height 39
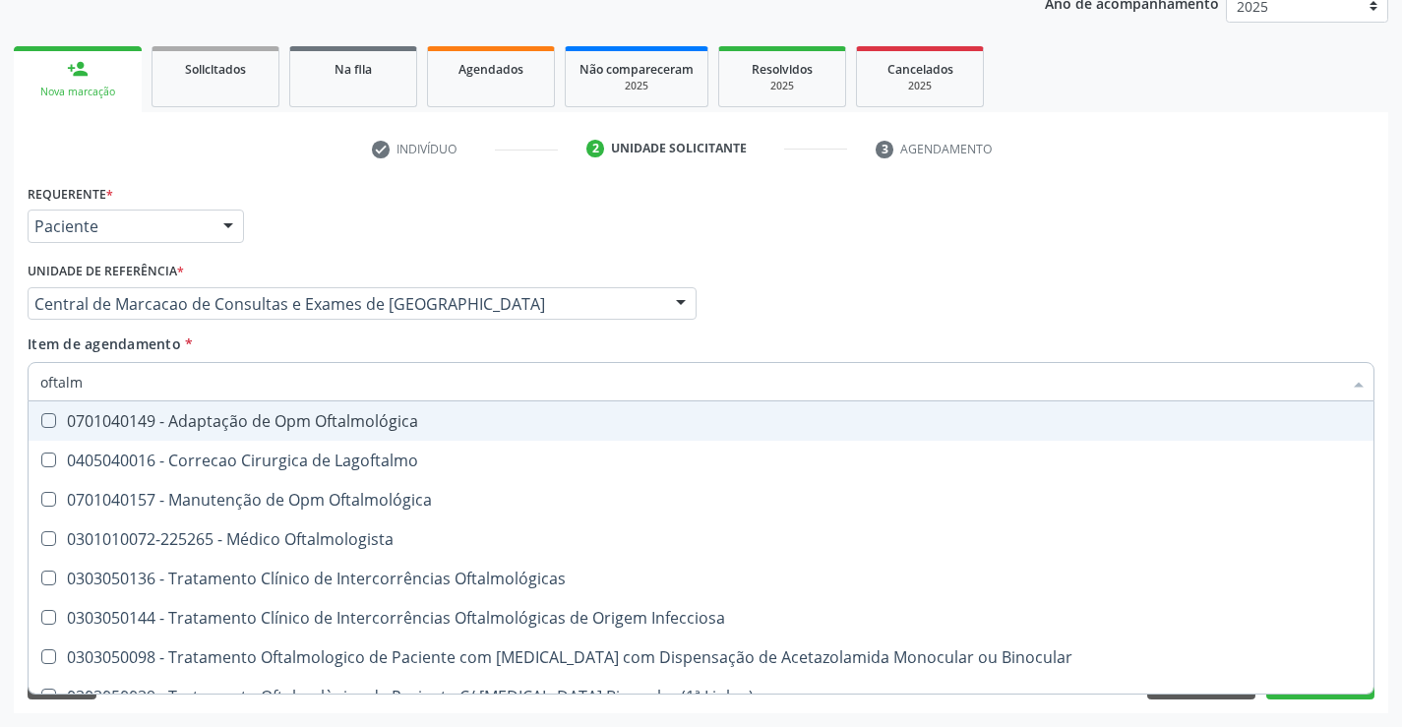
type input "oftalmo"
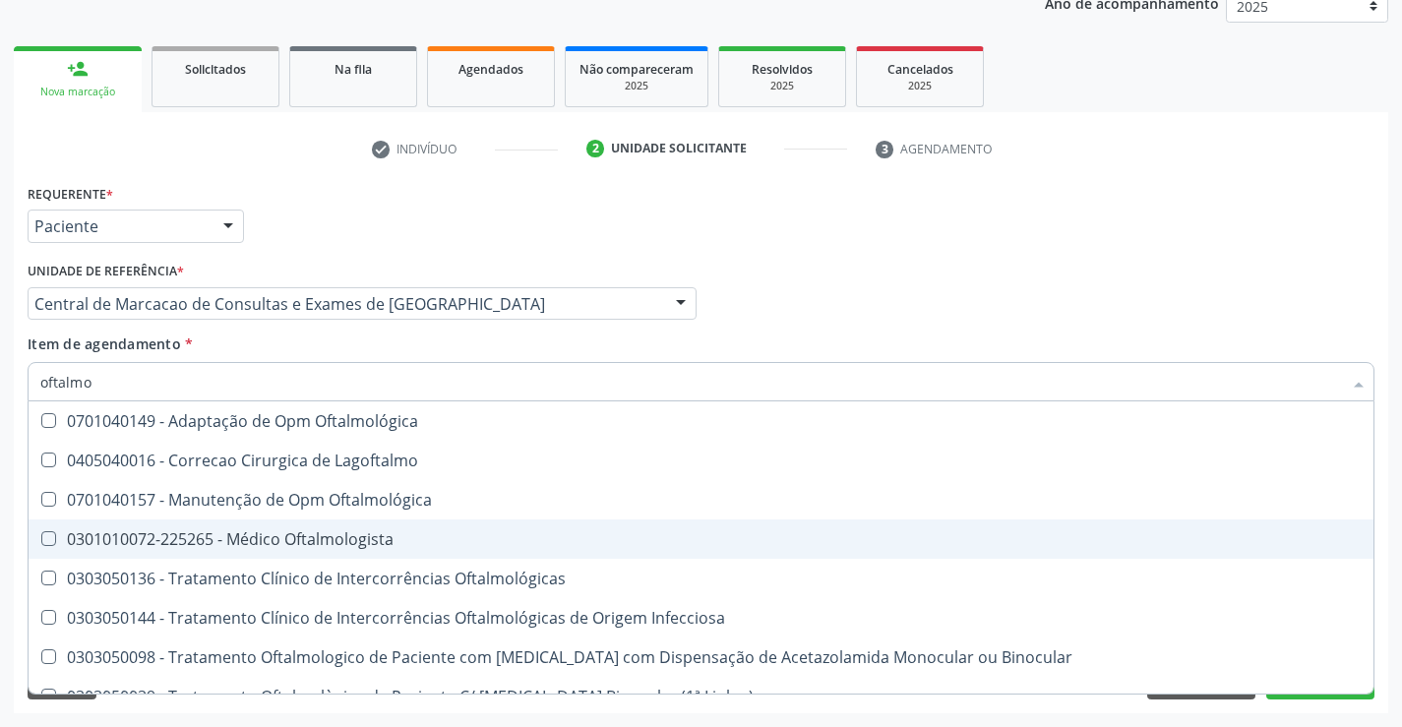
click at [335, 543] on div "0301010072-225265 - Médico Oftalmologista" at bounding box center [700, 539] width 1321 height 16
checkbox Oftalmologista "true"
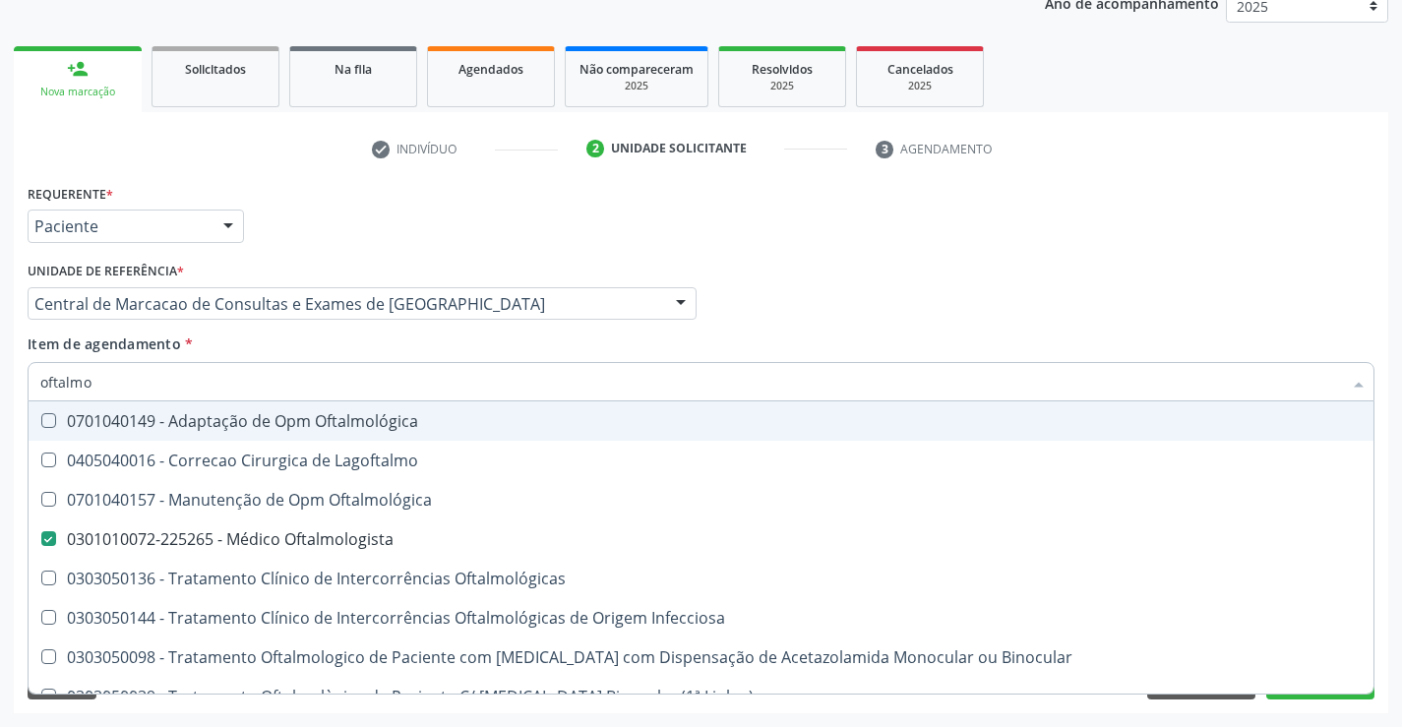
click at [338, 382] on input "oftalmo" at bounding box center [690, 381] width 1301 height 39
checkbox Oftalmologista "false"
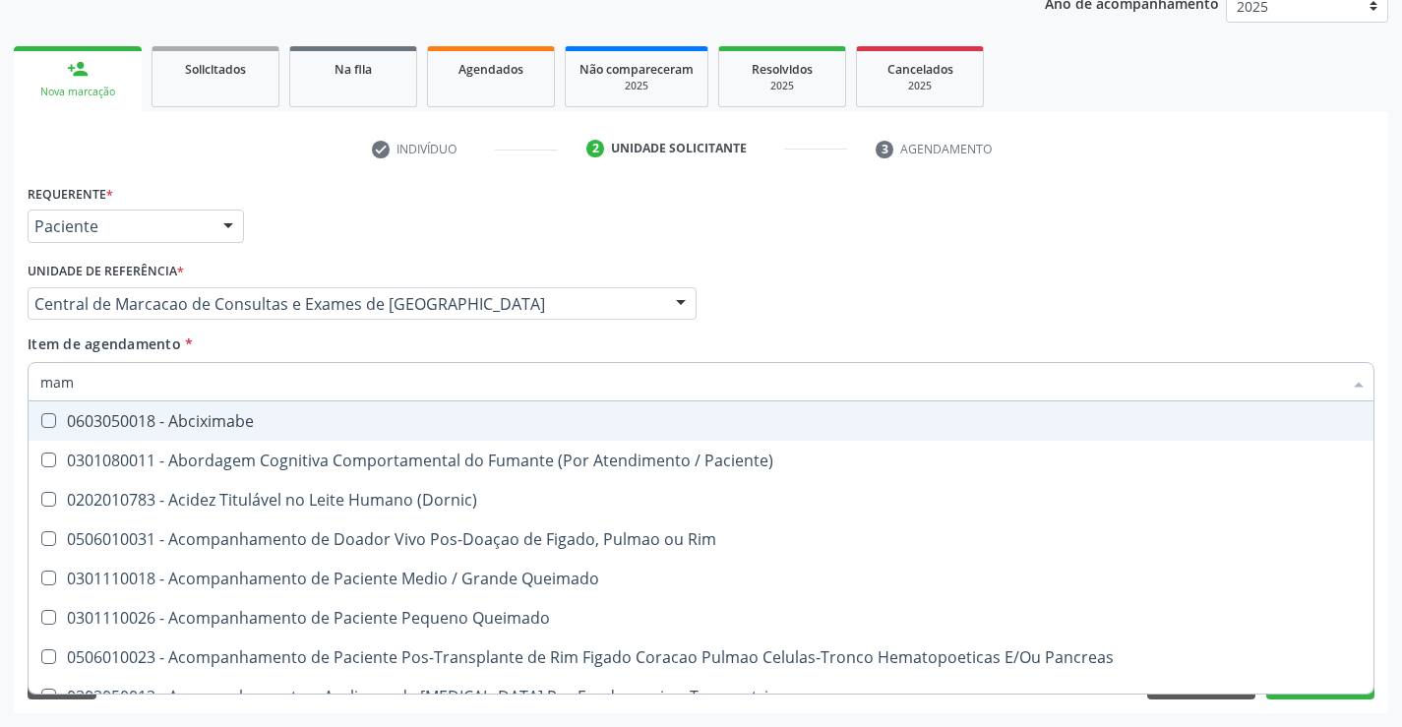
type input "mama"
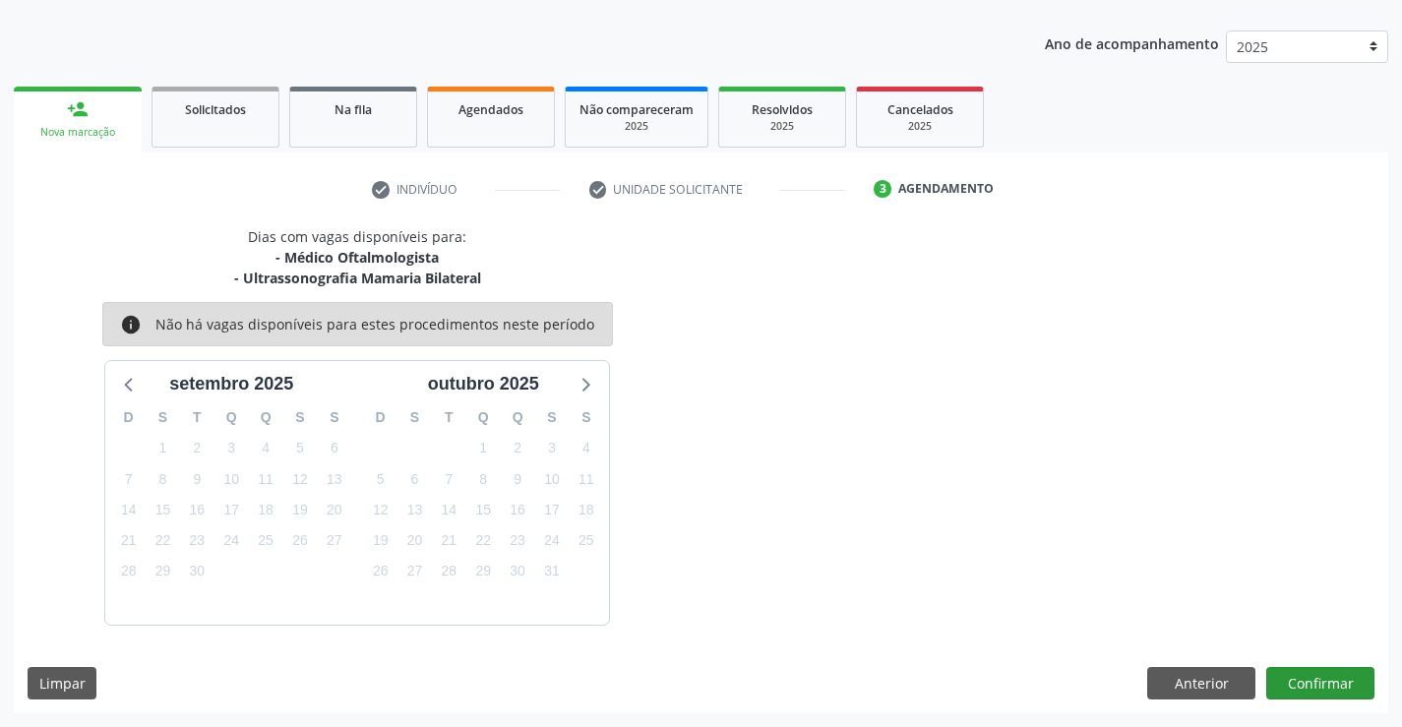
scroll to position [208, 0]
click at [1285, 675] on button "Confirmar" at bounding box center [1320, 683] width 108 height 33
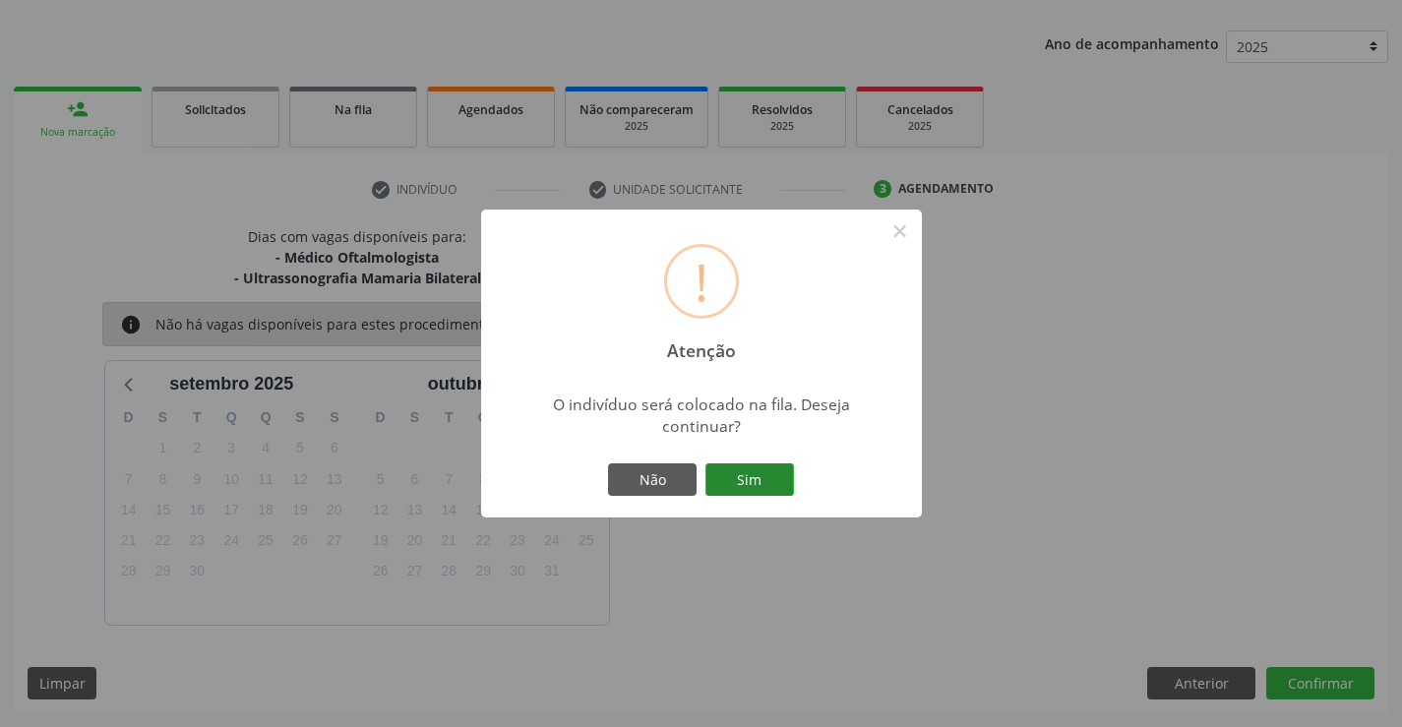
click at [706, 480] on button "Sim" at bounding box center [749, 479] width 89 height 33
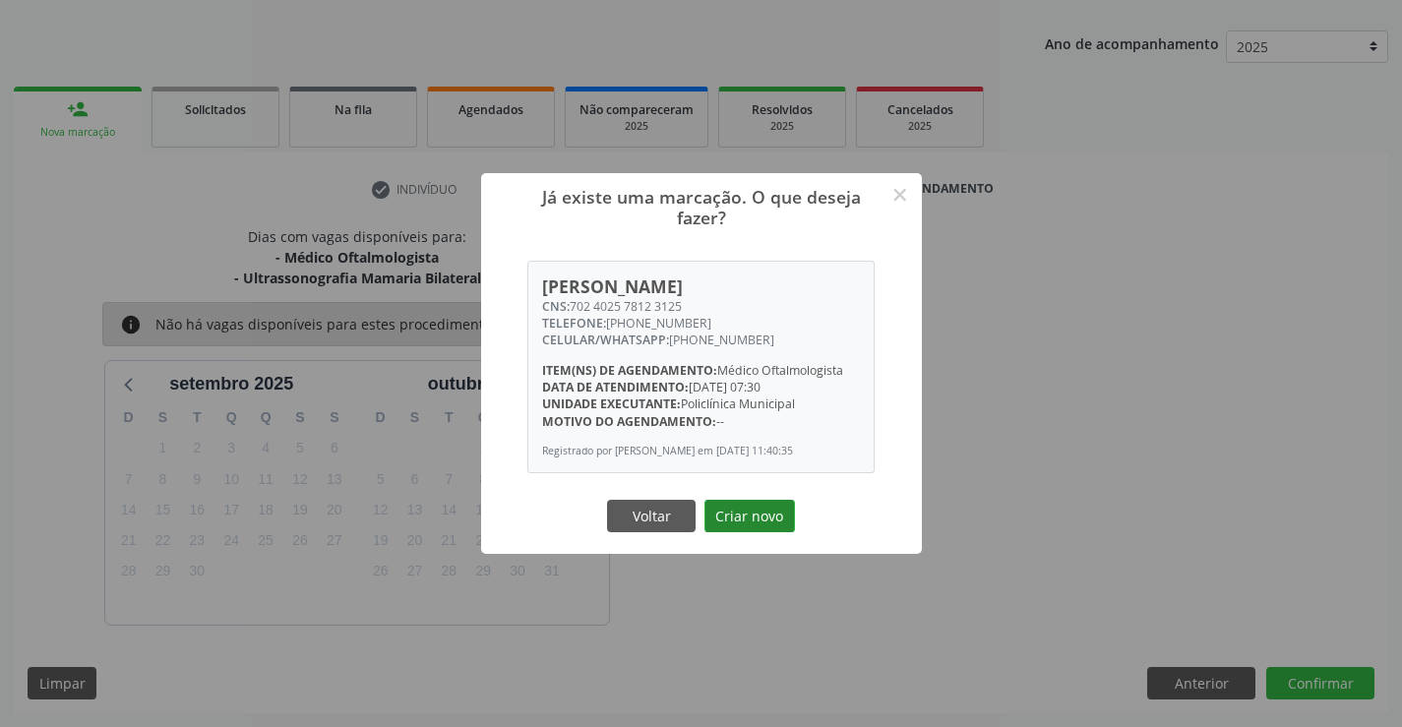
click at [741, 509] on button "Criar novo" at bounding box center [749, 516] width 90 height 33
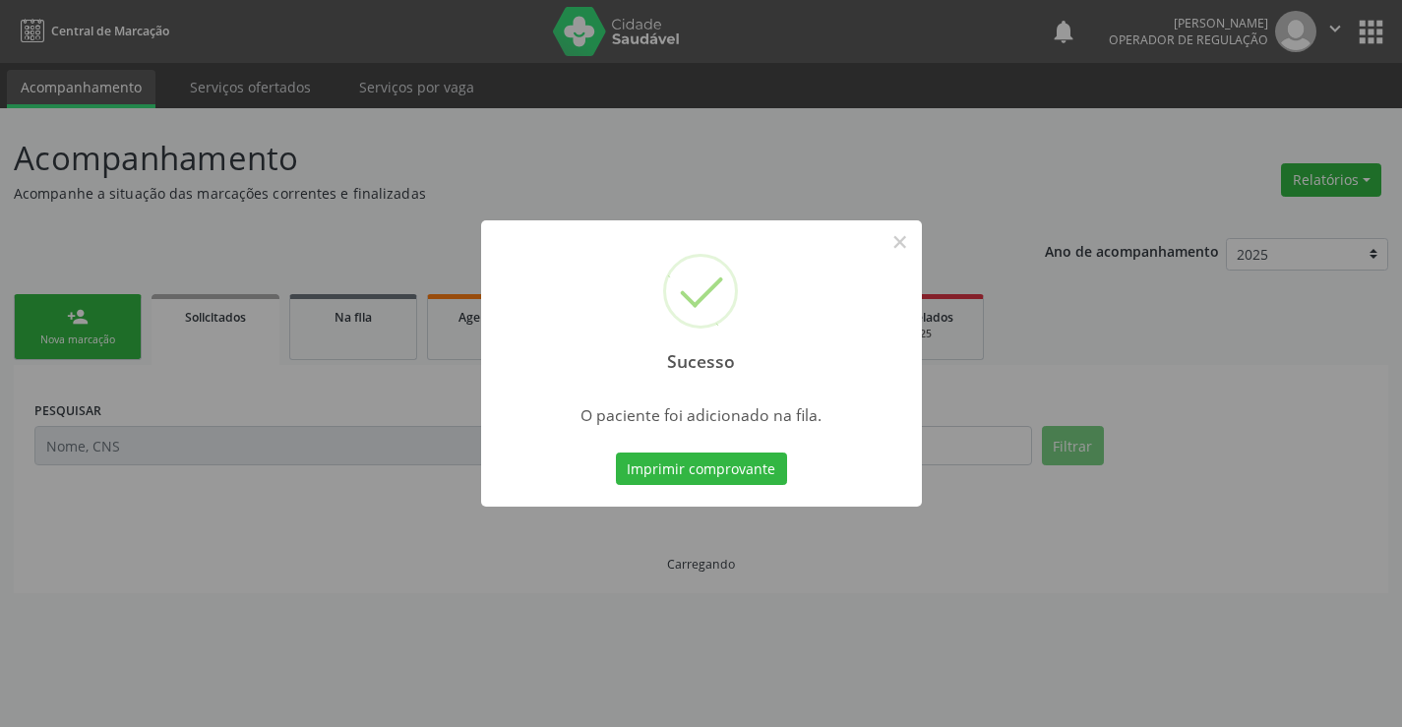
scroll to position [0, 0]
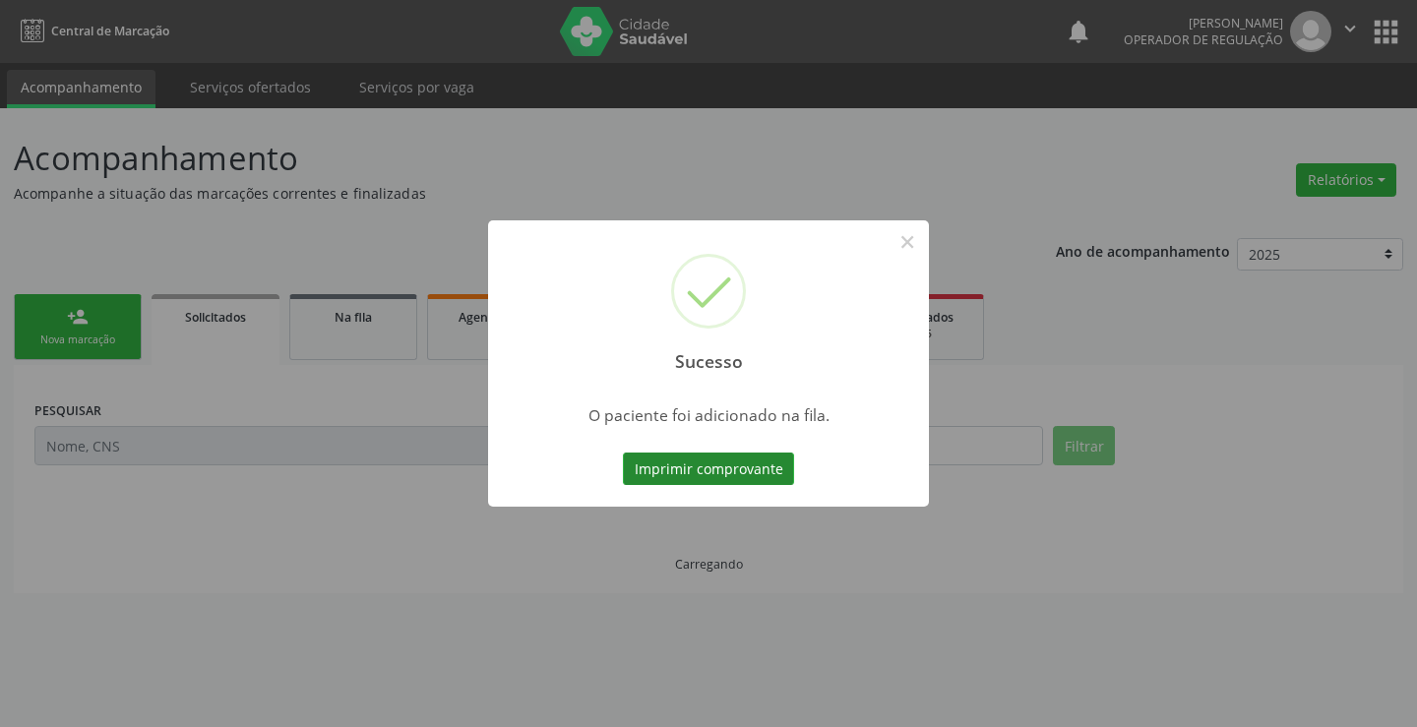
click at [707, 470] on button "Imprimir comprovante" at bounding box center [708, 468] width 171 height 33
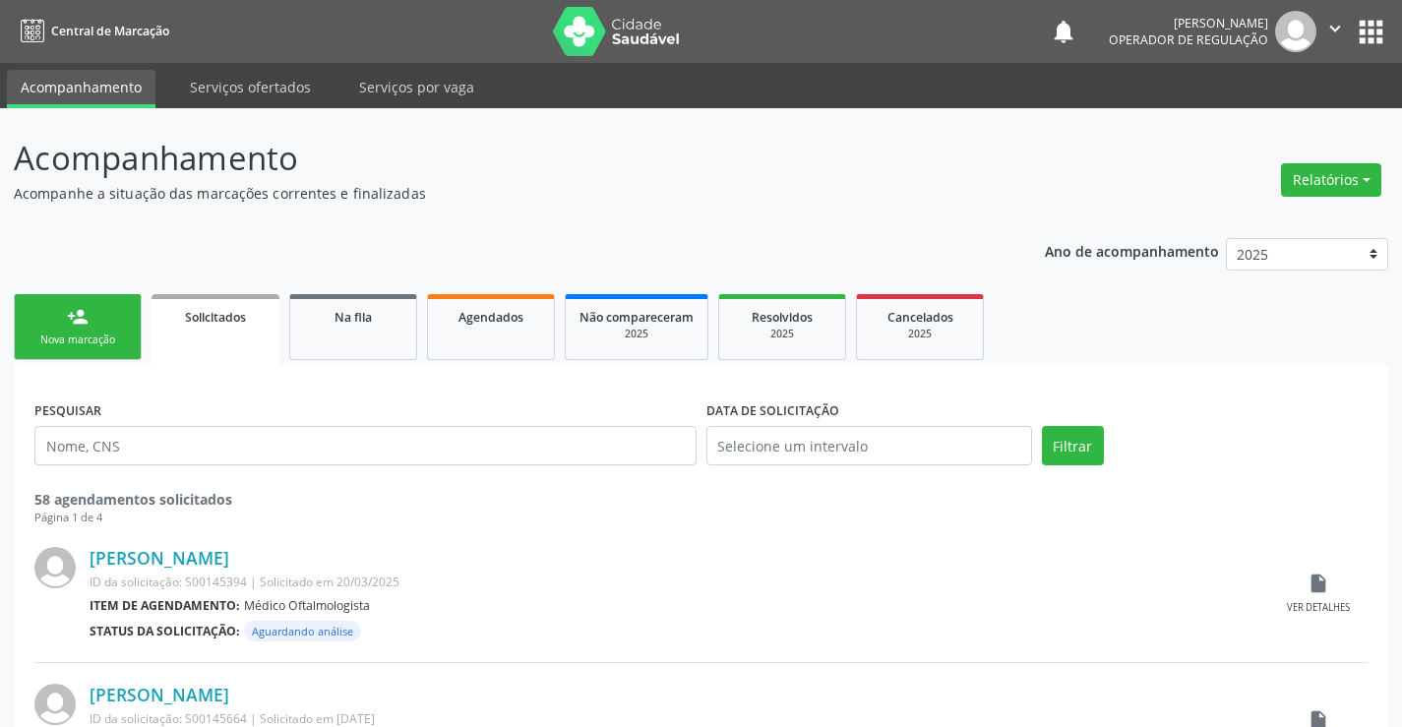
click at [111, 319] on link "person_add Nova marcação" at bounding box center [78, 327] width 128 height 66
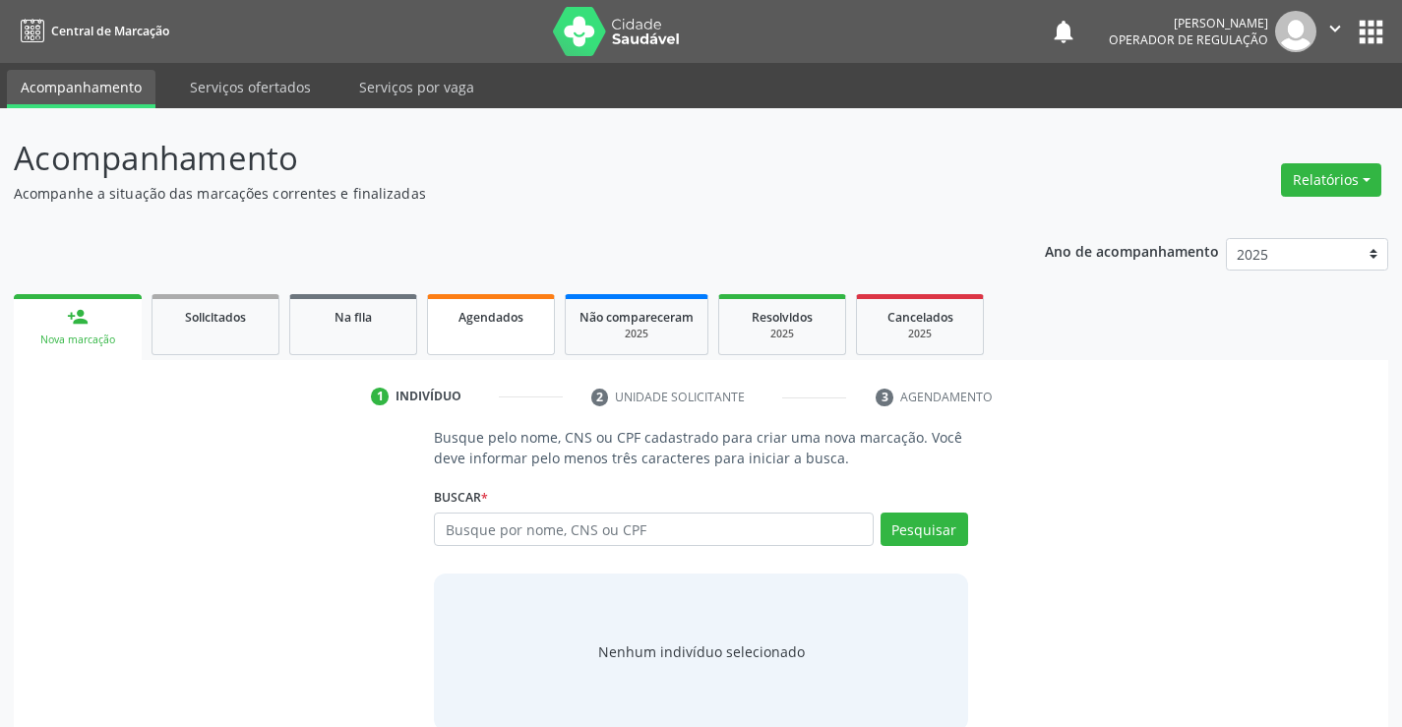
click at [472, 322] on span "Agendados" at bounding box center [490, 317] width 65 height 17
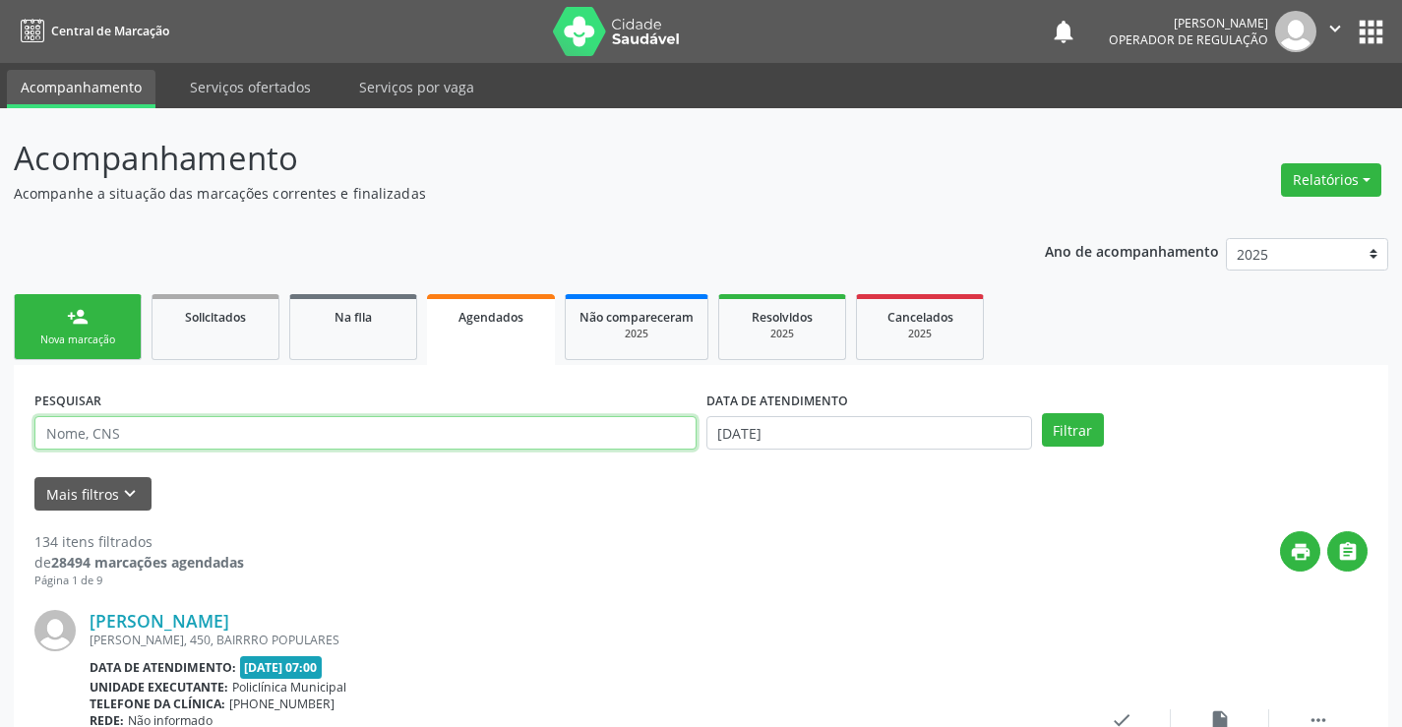
click at [501, 443] on input "text" at bounding box center [365, 432] width 662 height 33
type input "707407067563079"
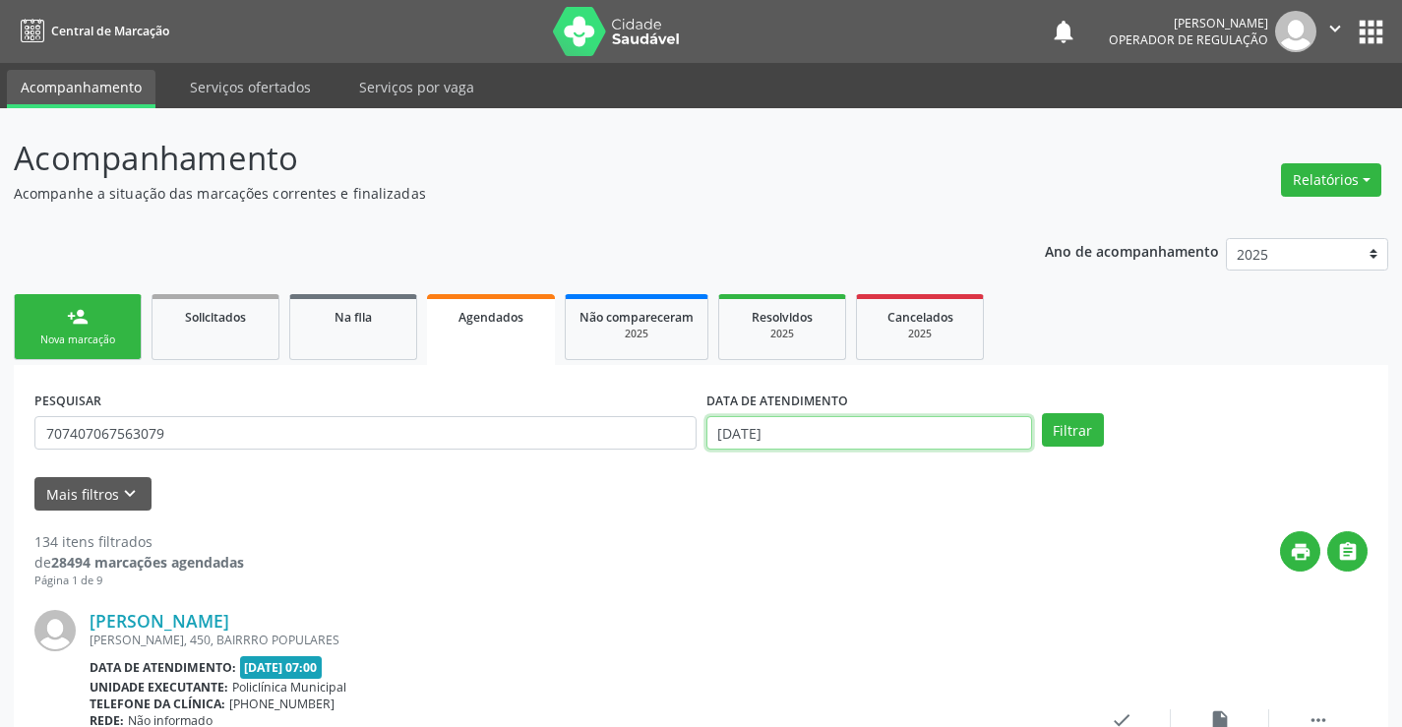
click at [957, 435] on input "[DATE]" at bounding box center [869, 432] width 326 height 33
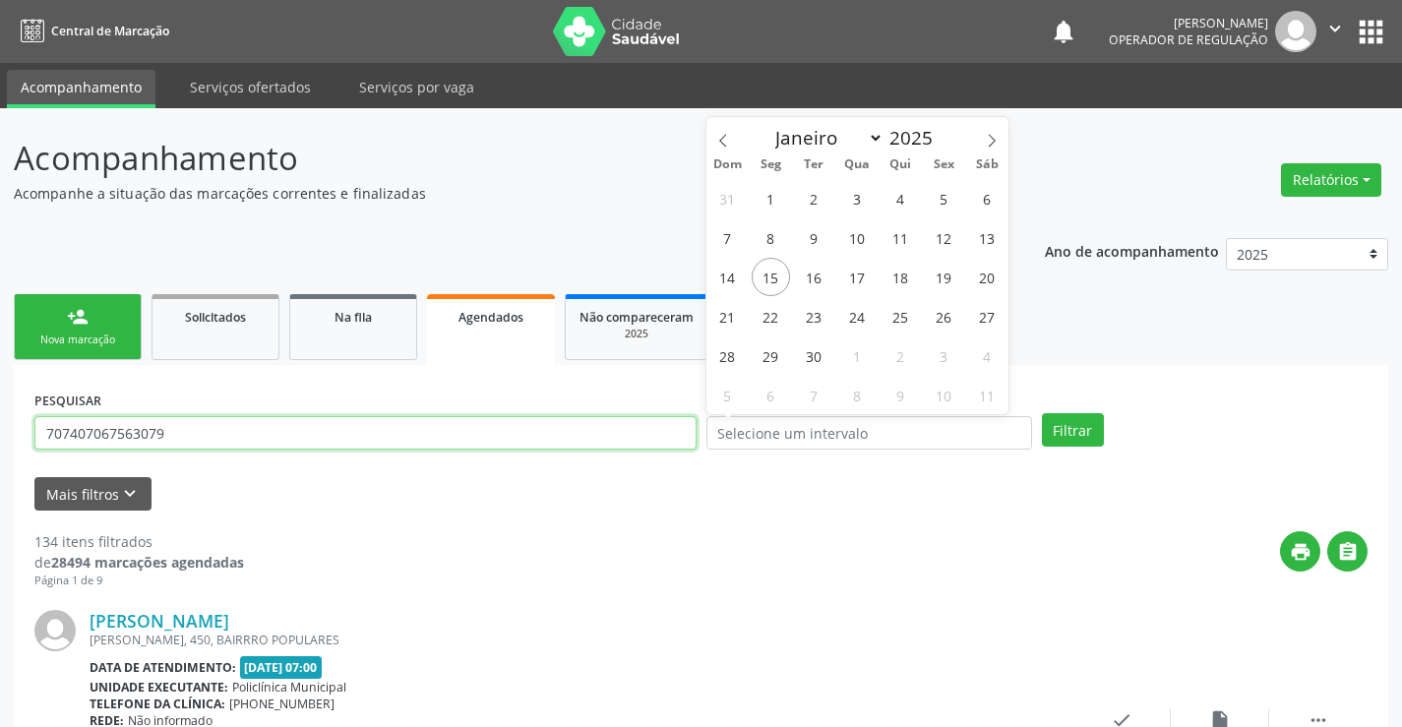
click at [255, 441] on input "707407067563079" at bounding box center [365, 432] width 662 height 33
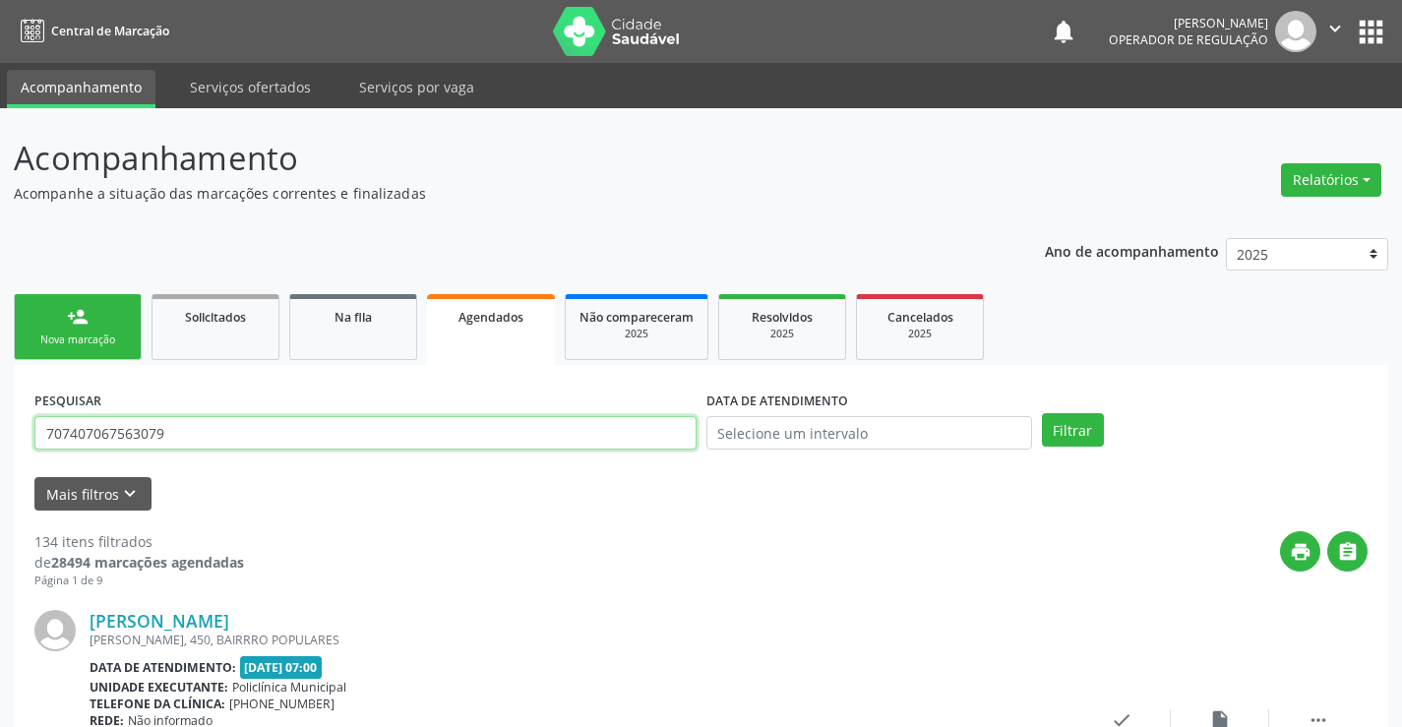
click at [255, 441] on input "707407067563079" at bounding box center [365, 432] width 662 height 33
click at [342, 314] on span "Na fila" at bounding box center [352, 317] width 37 height 17
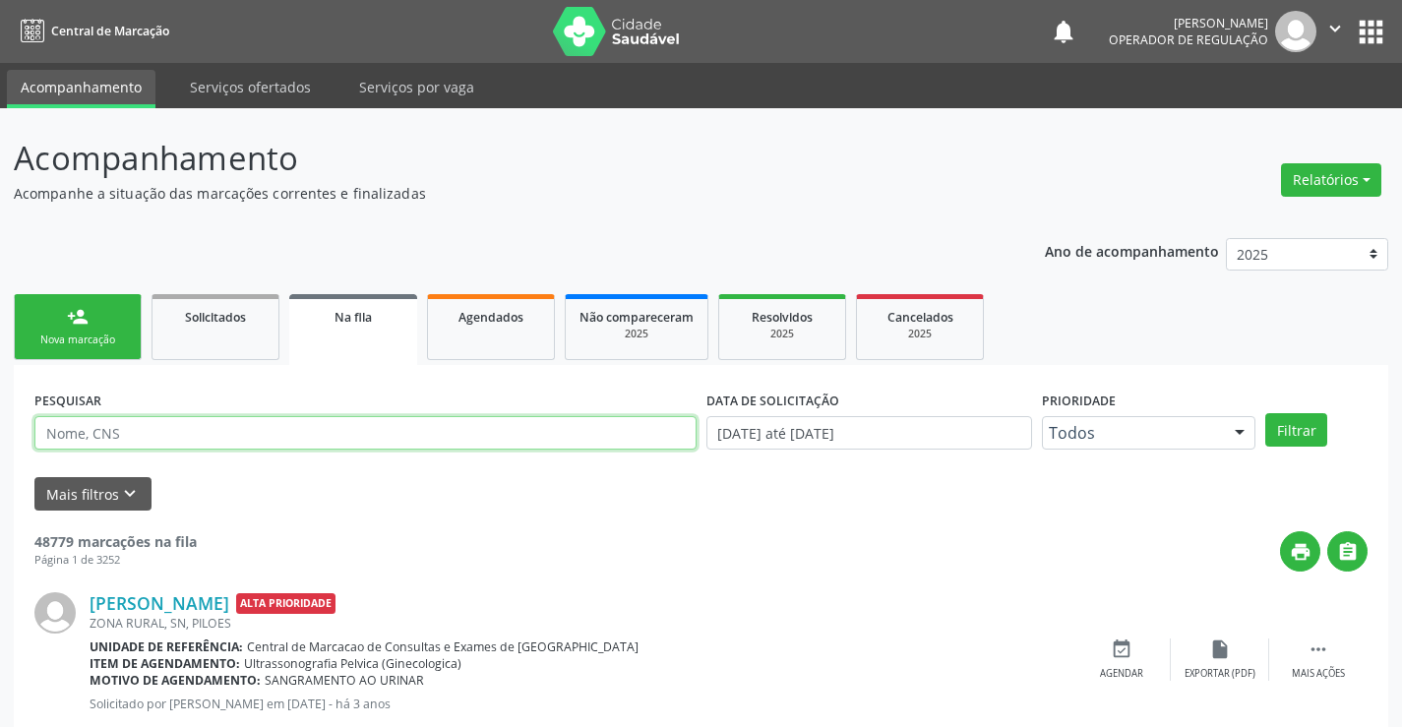
click at [299, 432] on input "text" at bounding box center [365, 432] width 662 height 33
paste input "707407067563079"
type input "707407067563079"
click at [1303, 421] on button "Filtrar" at bounding box center [1296, 429] width 62 height 33
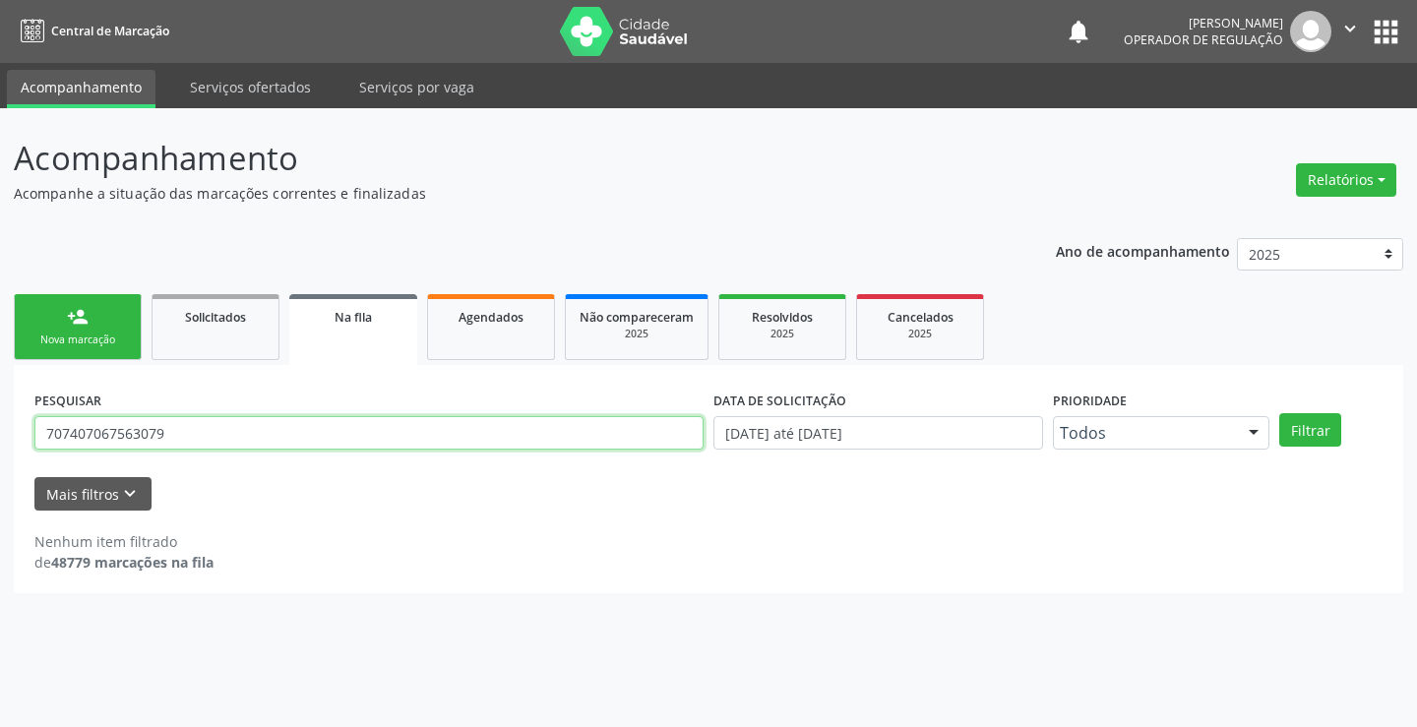
click at [246, 435] on input "707407067563079" at bounding box center [368, 432] width 669 height 33
click at [248, 435] on input "707407067563079" at bounding box center [368, 432] width 669 height 33
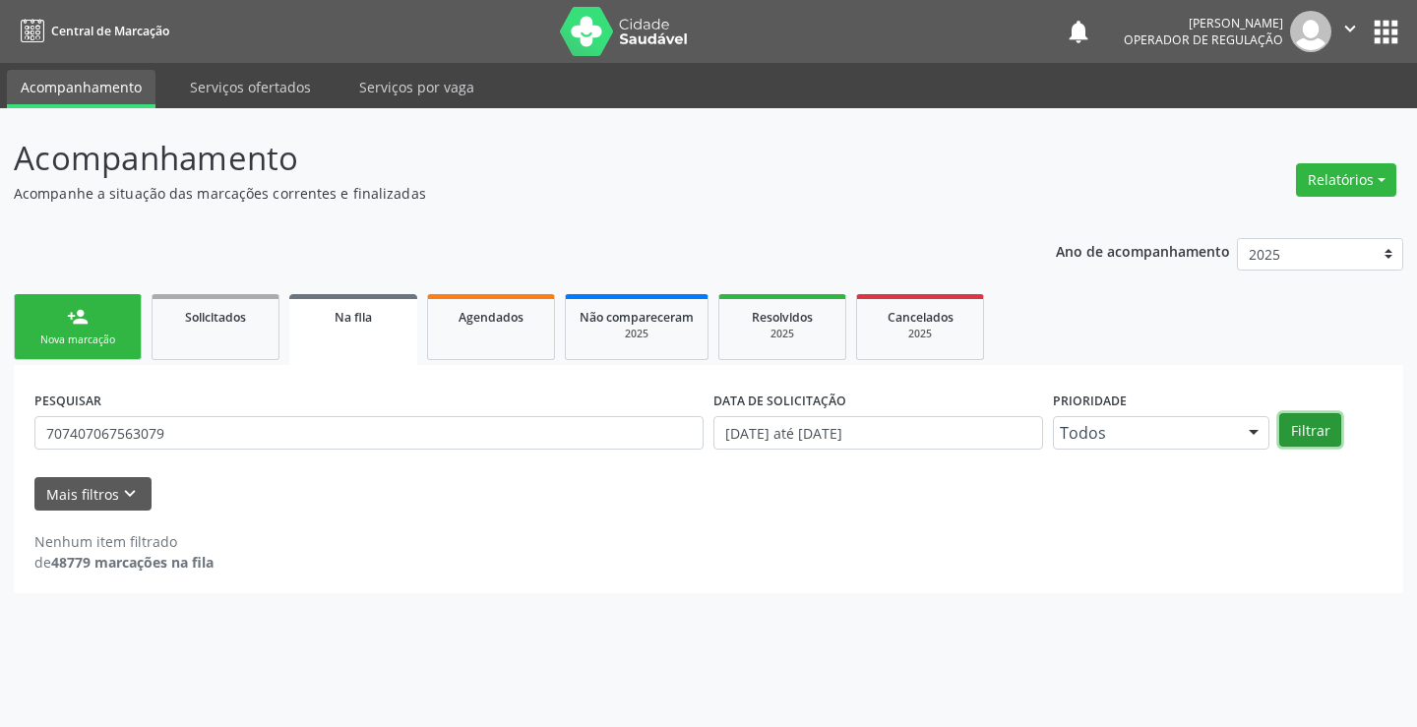
drag, startPoint x: 248, startPoint y: 435, endPoint x: 1329, endPoint y: 429, distance: 1081.1
click at [1329, 429] on button "Filtrar" at bounding box center [1310, 429] width 62 height 33
click at [1311, 435] on button "Filtrar" at bounding box center [1310, 429] width 62 height 33
click at [655, 332] on div "2025" at bounding box center [636, 334] width 114 height 15
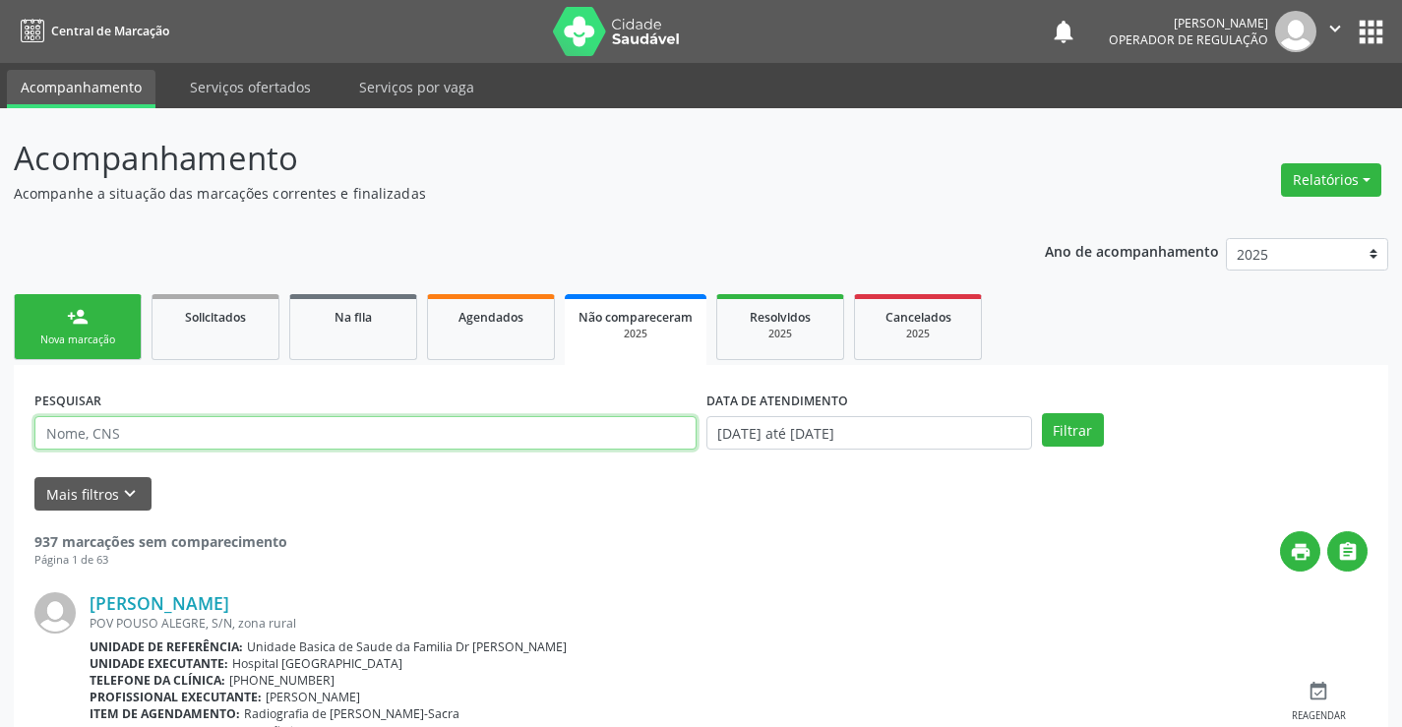
click at [318, 428] on input "text" at bounding box center [365, 432] width 662 height 33
paste input "707407067563079"
type input "707407067563079"
click at [1082, 431] on button "Filtrar" at bounding box center [1073, 429] width 62 height 33
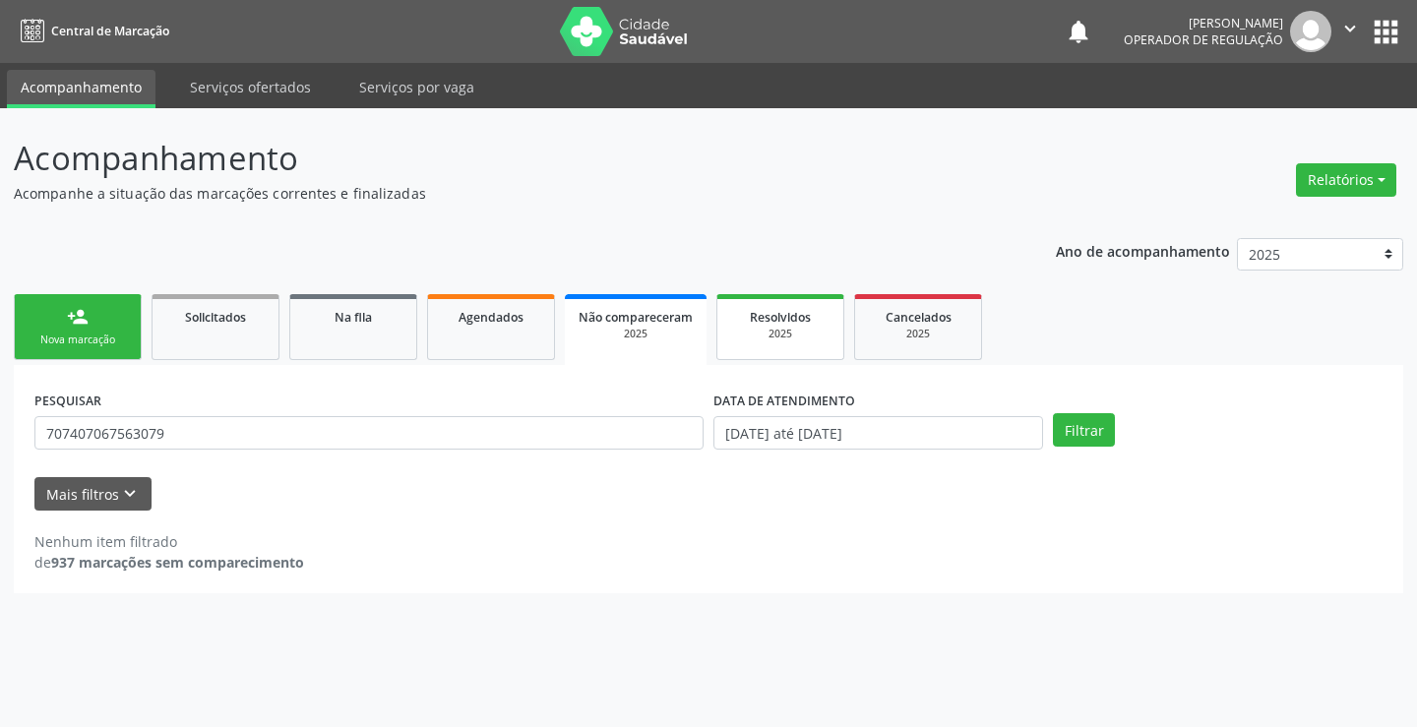
click at [781, 332] on div "2025" at bounding box center [780, 334] width 98 height 15
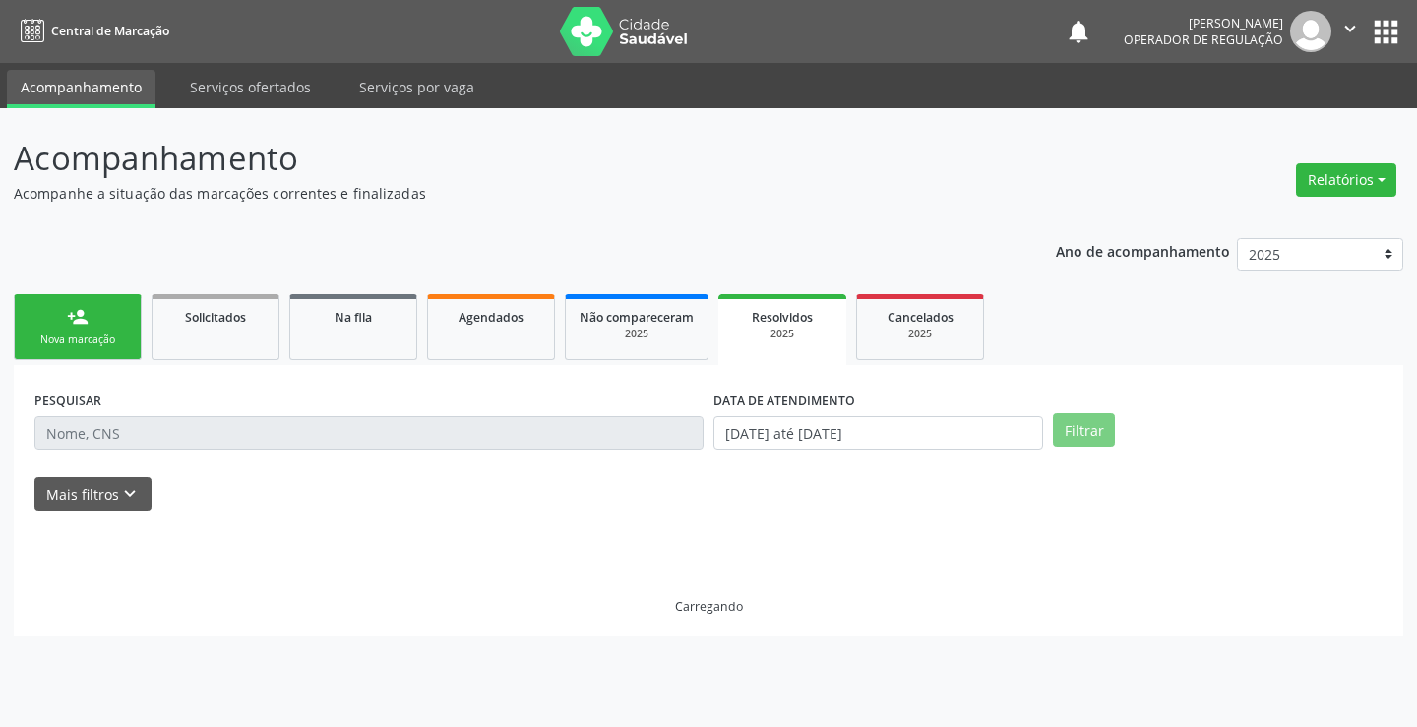
click at [308, 436] on input "text" at bounding box center [368, 432] width 669 height 33
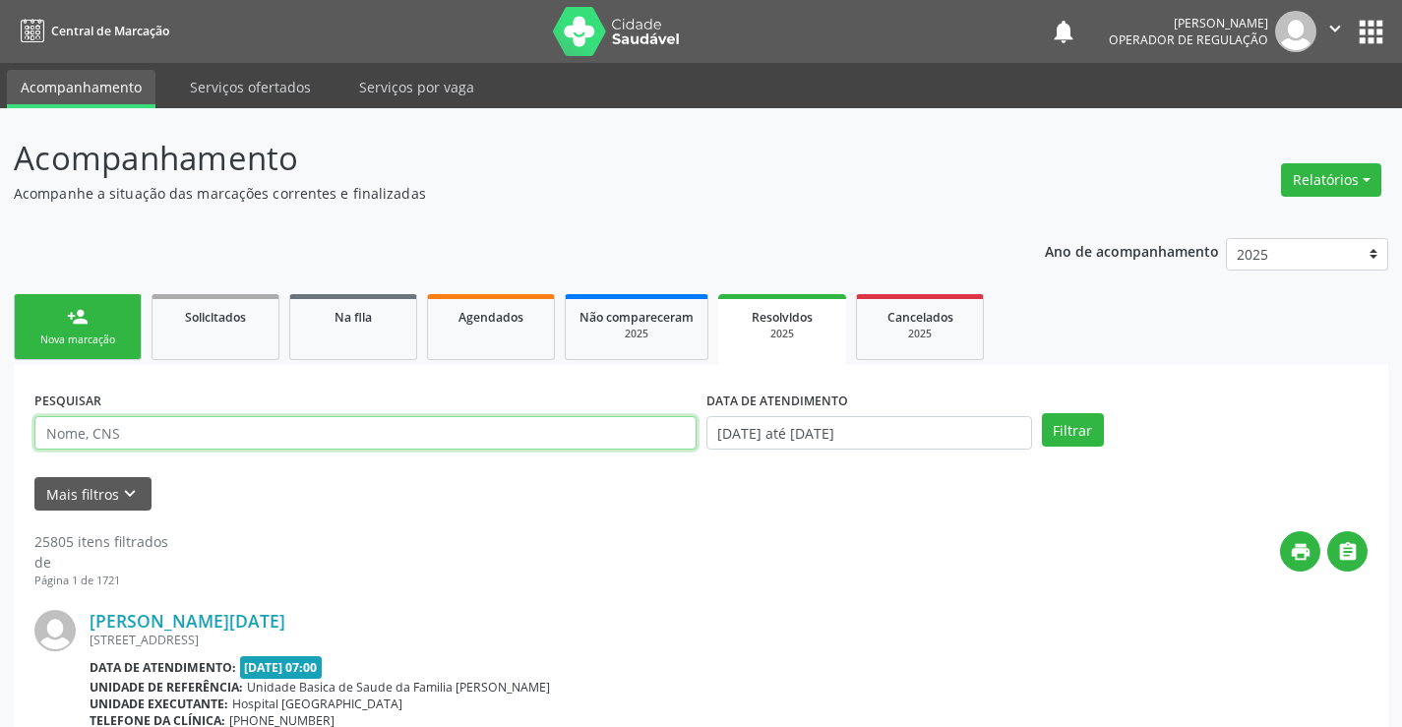
paste input "707407067563079"
type input "707407067563079"
click at [1072, 429] on button "Filtrar" at bounding box center [1073, 429] width 62 height 33
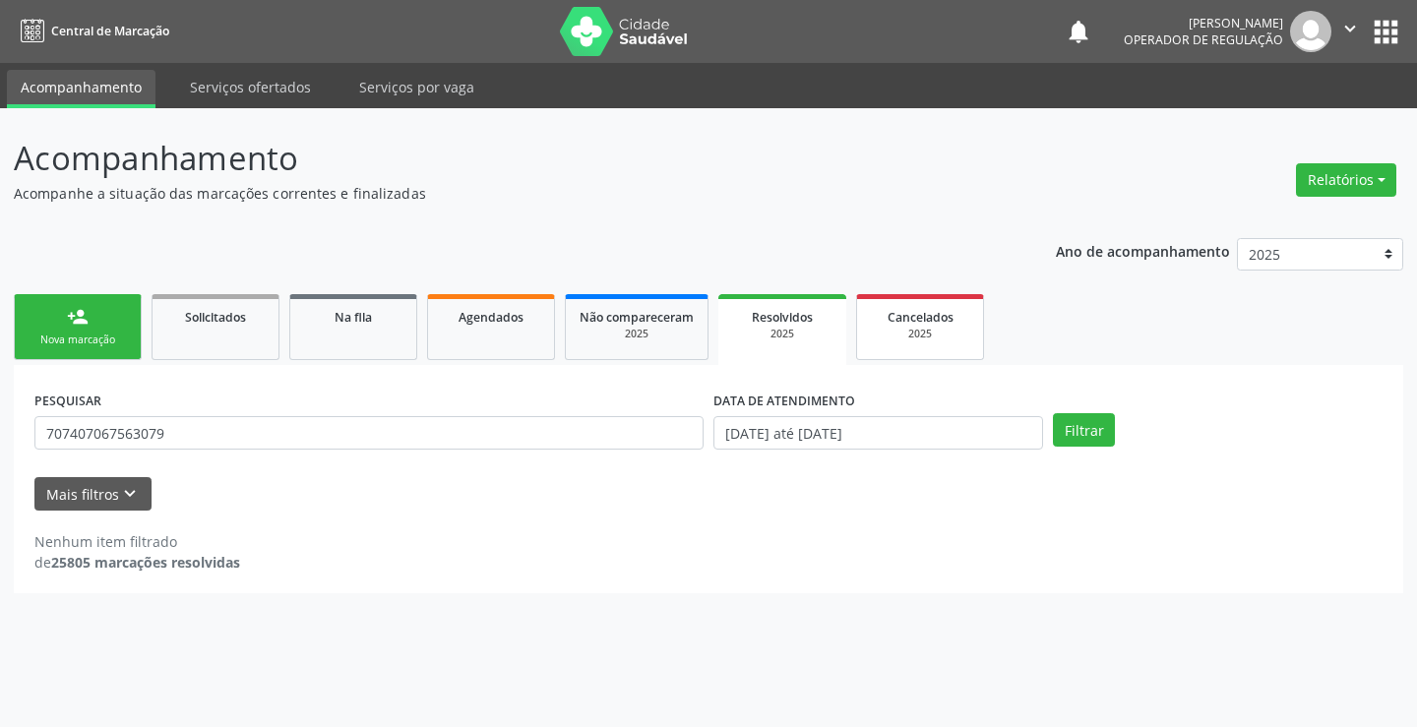
click at [925, 335] on div "2025" at bounding box center [920, 334] width 98 height 15
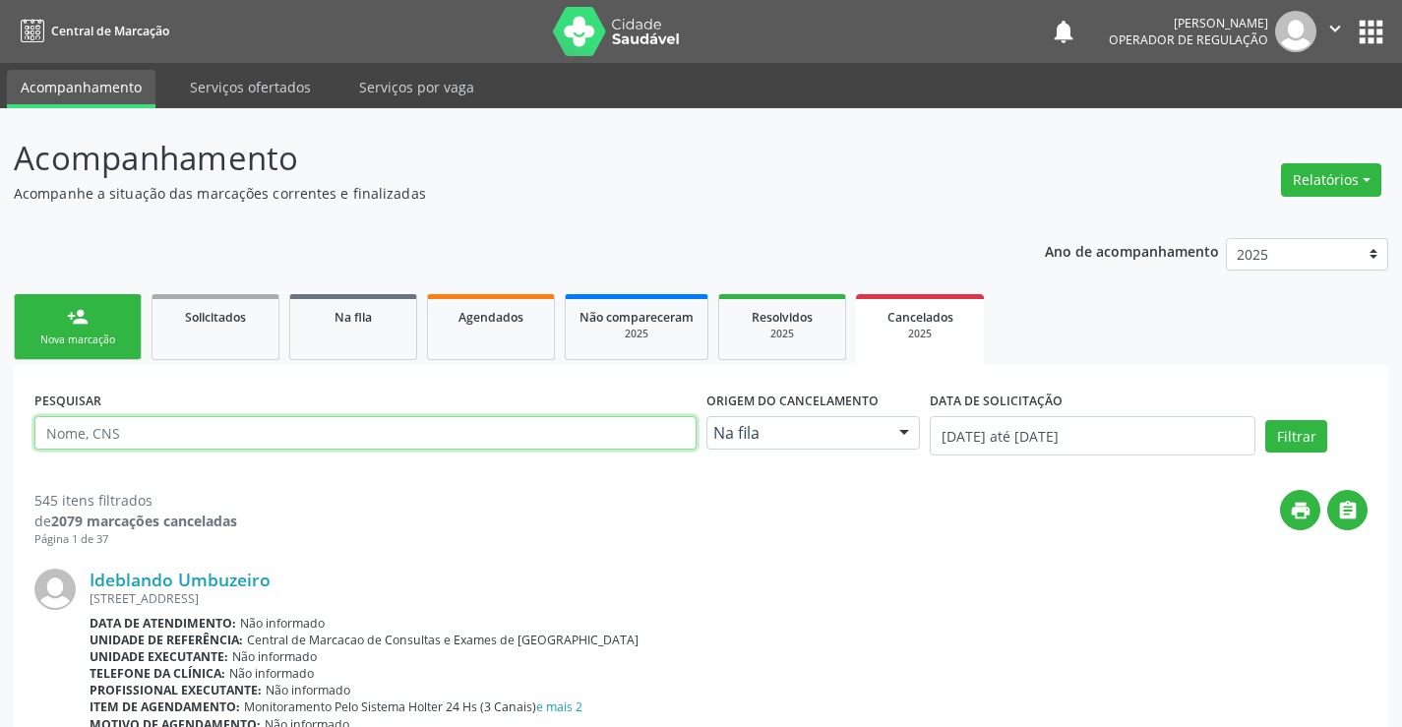
click at [541, 435] on input "text" at bounding box center [365, 432] width 662 height 33
paste input "707407067563079"
type input "707407067563079"
click at [1293, 418] on div "PESQUISAR 707407067563079 Origem do cancelamento Na fila Na fila Agendados Soli…" at bounding box center [701, 428] width 1343 height 84
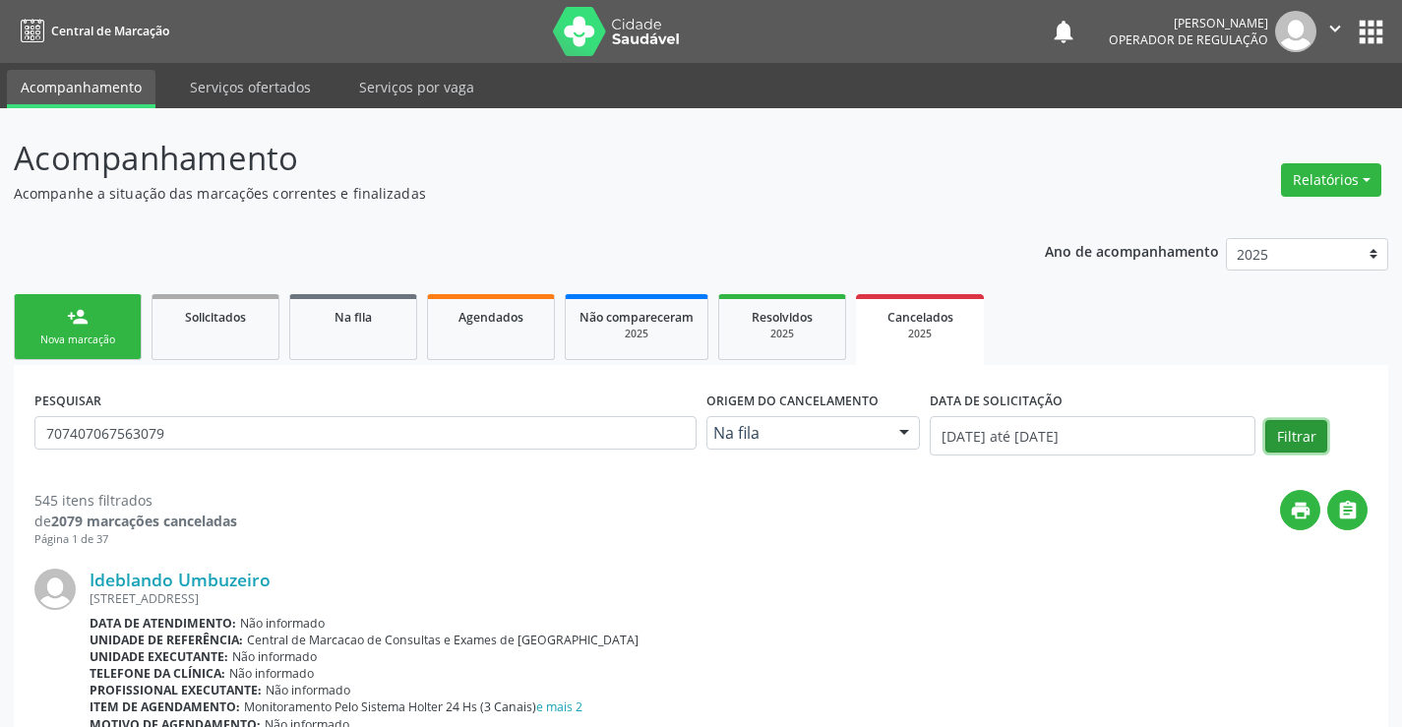
click at [1294, 426] on button "Filtrar" at bounding box center [1296, 436] width 62 height 33
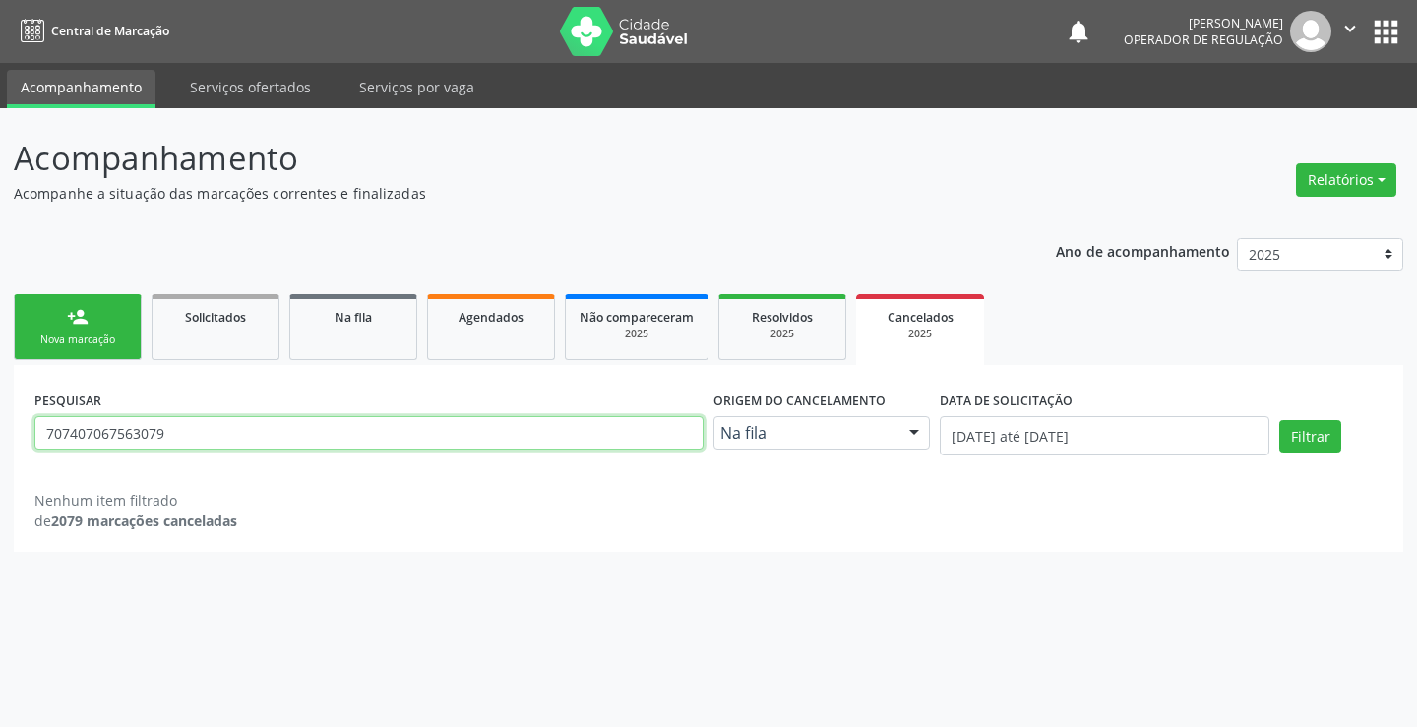
click at [268, 423] on input "707407067563079" at bounding box center [368, 432] width 669 height 33
click at [370, 328] on link "Na fila" at bounding box center [353, 327] width 128 height 66
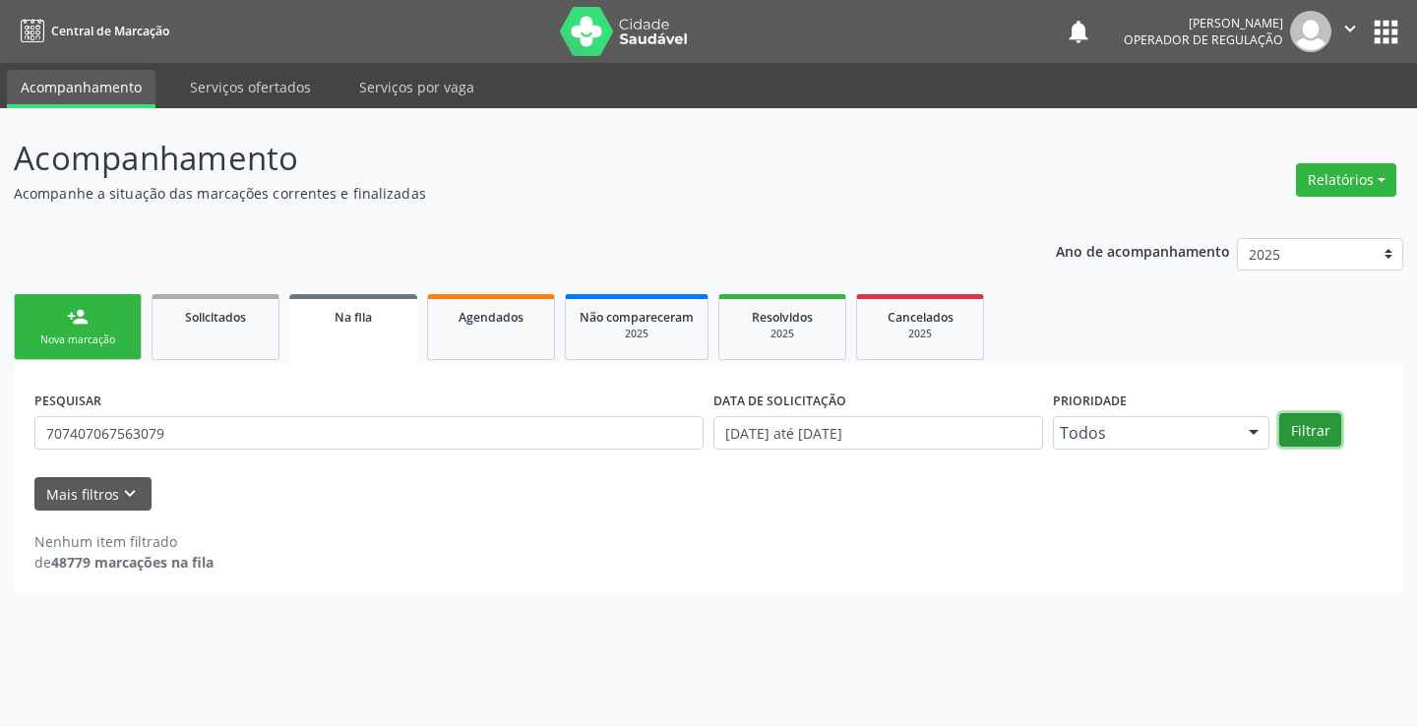
click at [1317, 426] on button "Filtrar" at bounding box center [1310, 429] width 62 height 33
click at [1310, 430] on button "Filtrar" at bounding box center [1310, 429] width 62 height 33
click at [530, 330] on link "Agendados" at bounding box center [491, 327] width 128 height 66
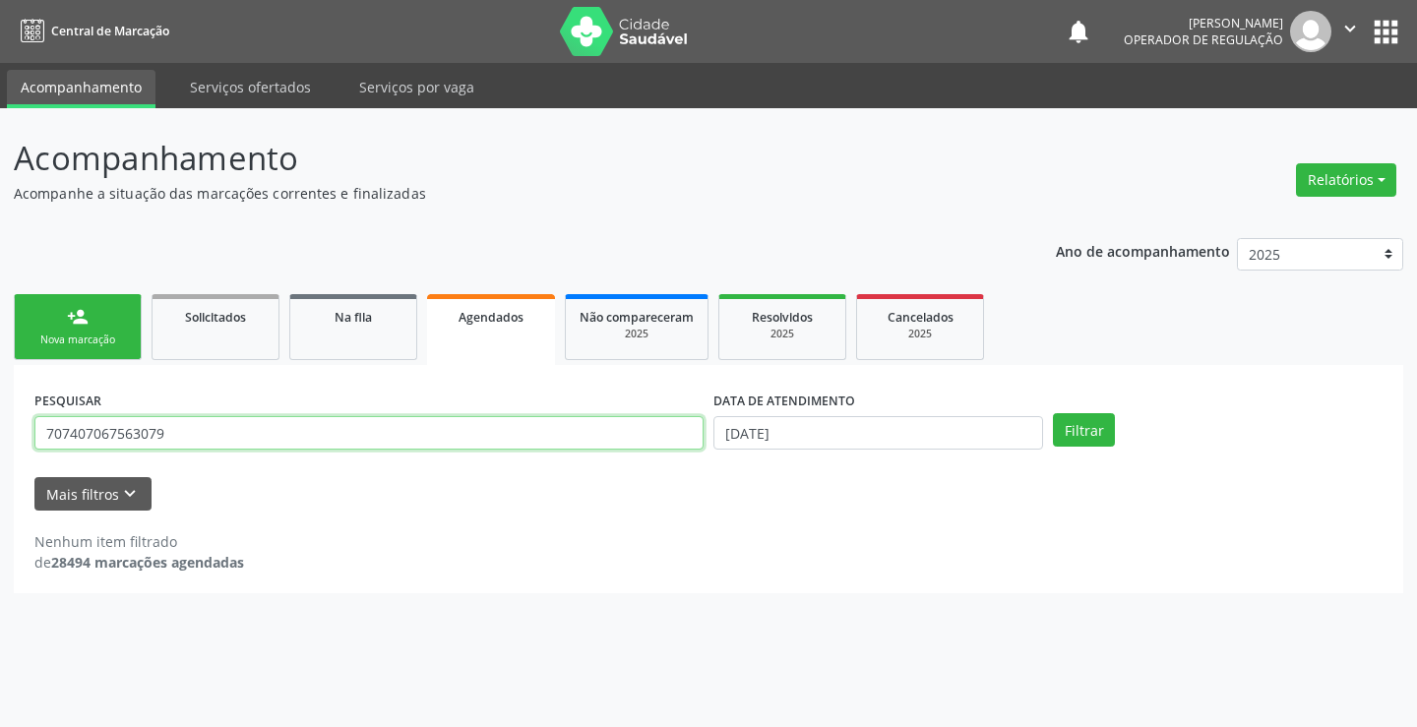
click at [347, 431] on input "707407067563079" at bounding box center [368, 432] width 669 height 33
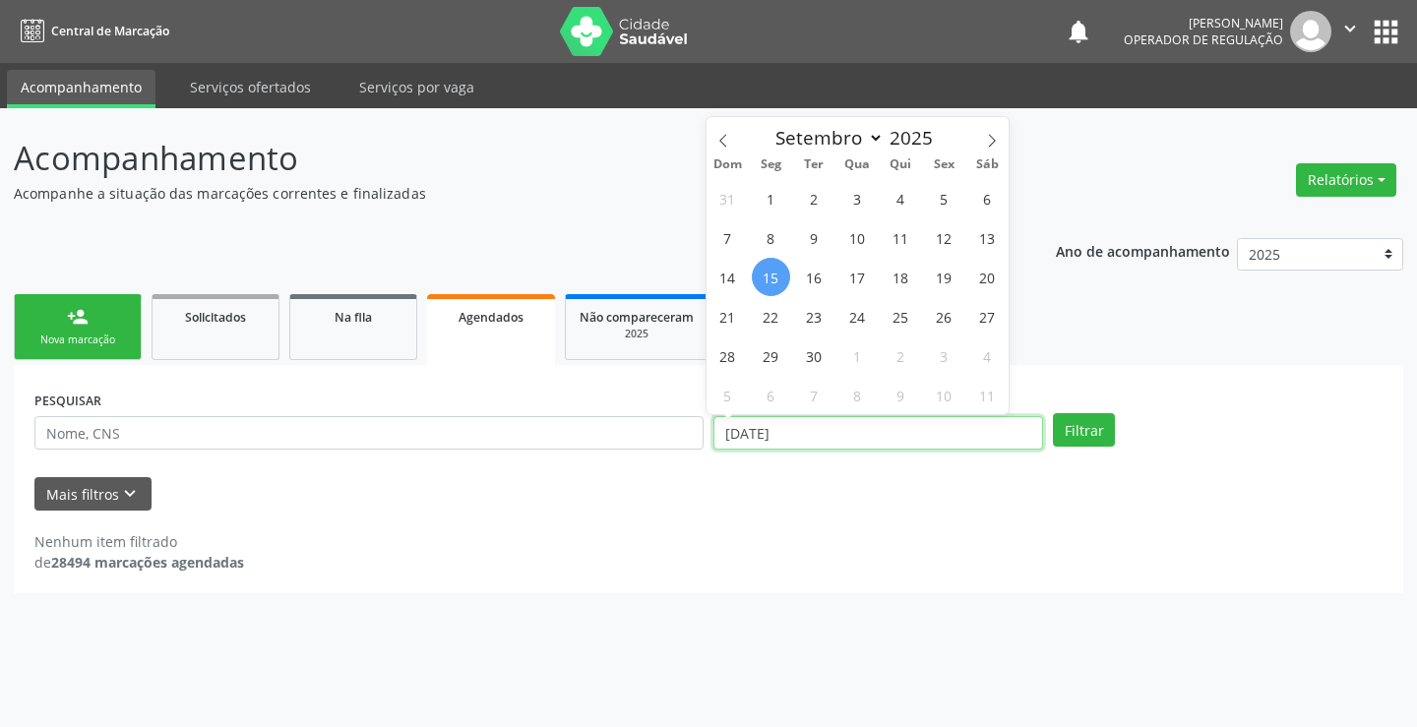
click at [801, 432] on input "[DATE]" at bounding box center [878, 432] width 330 height 33
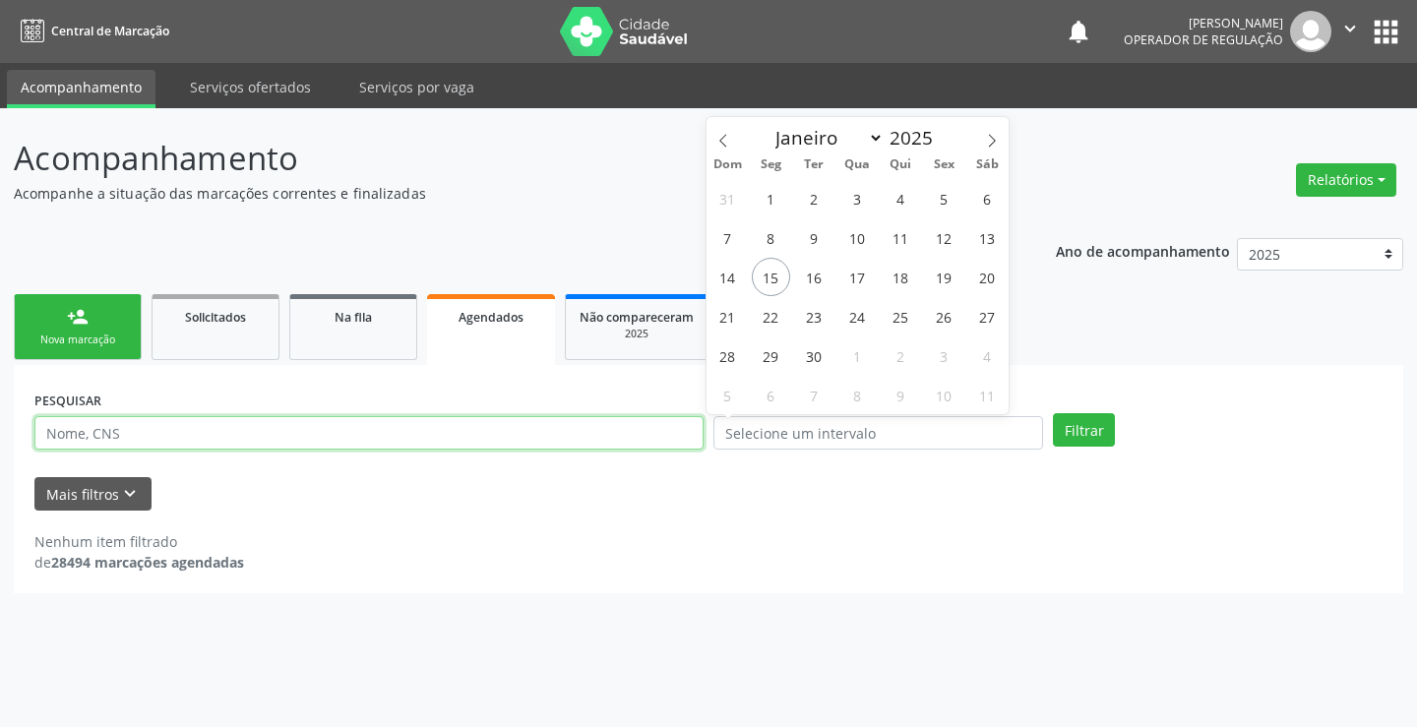
click at [452, 444] on input "text" at bounding box center [368, 432] width 669 height 33
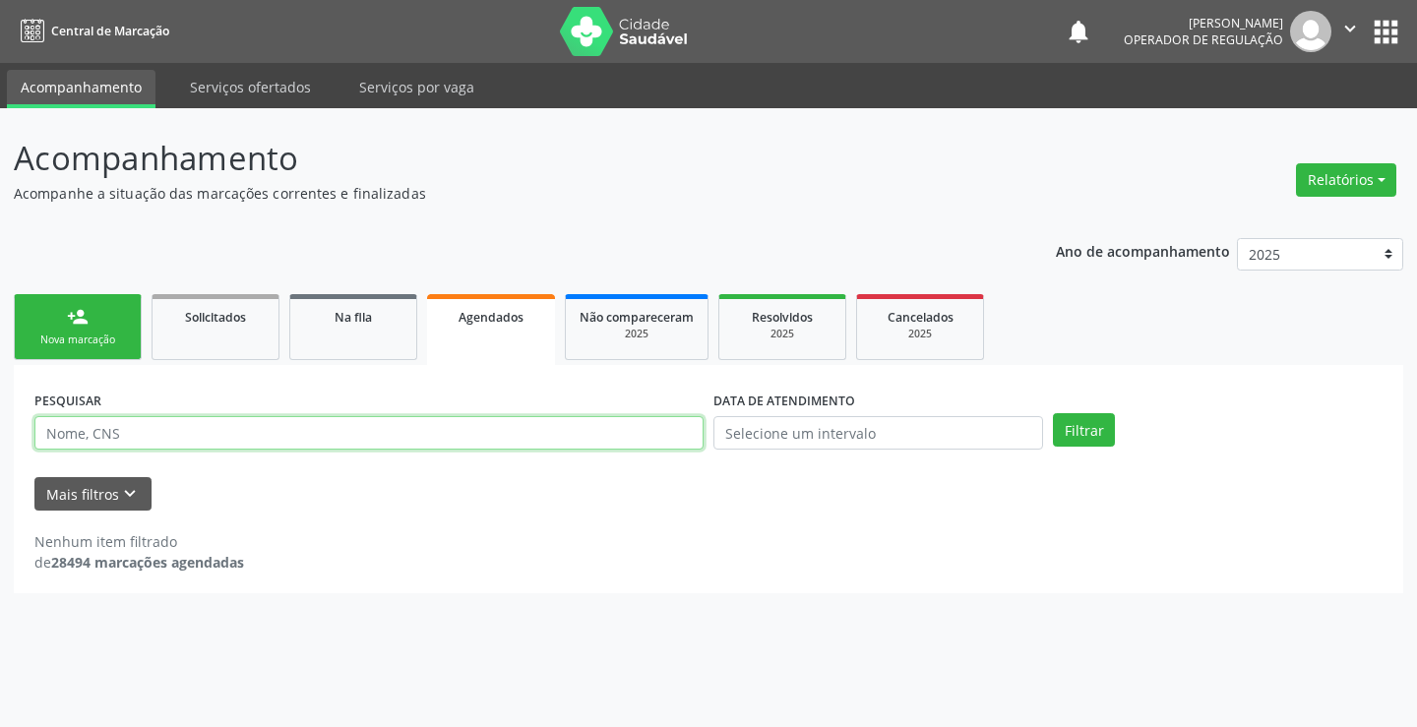
paste input "707407067563079"
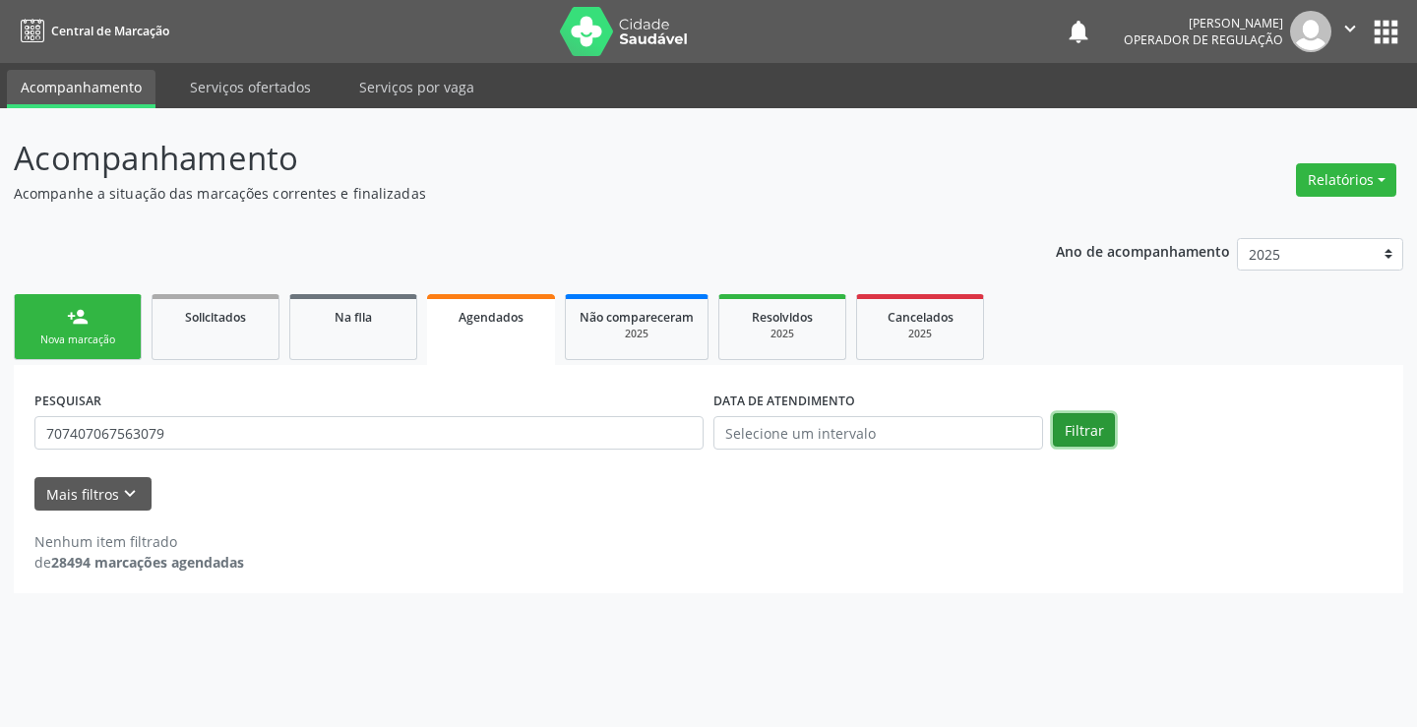
click at [1100, 425] on button "Filtrar" at bounding box center [1084, 429] width 62 height 33
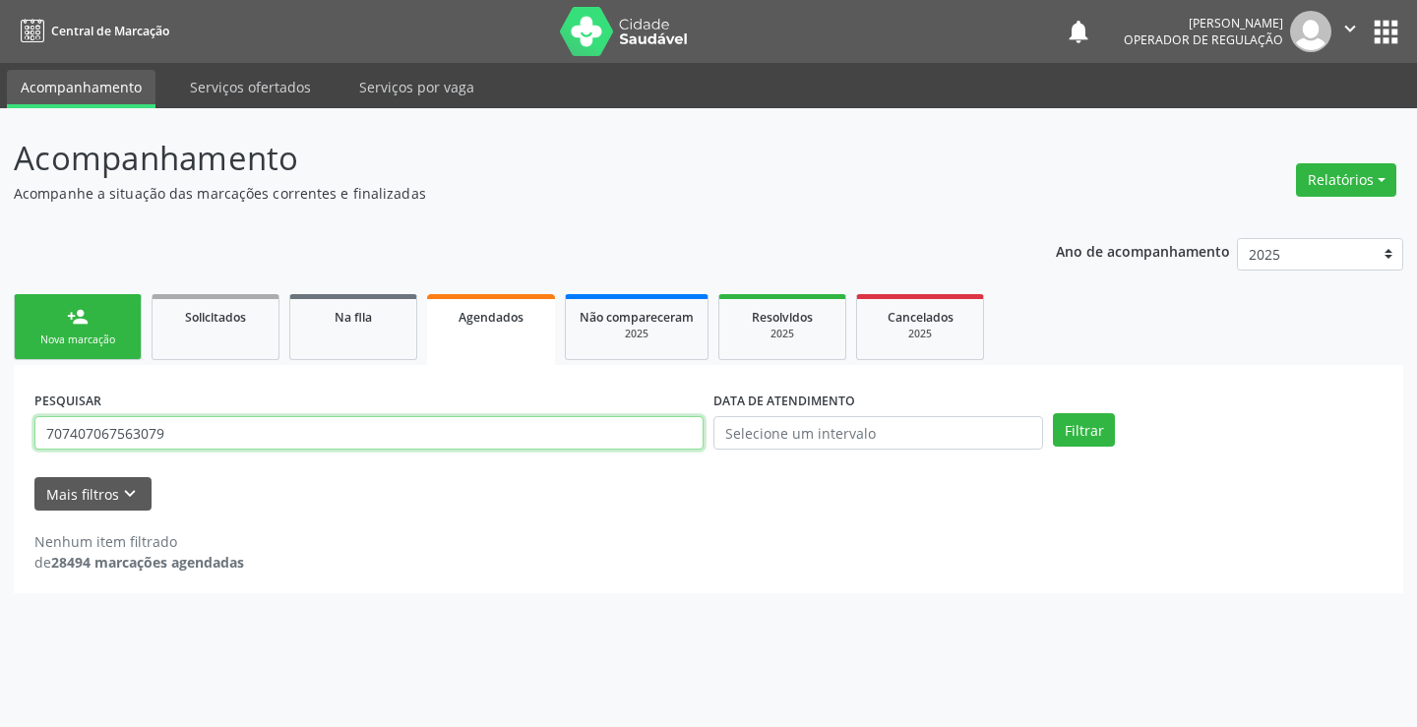
click at [208, 419] on input "707407067563079" at bounding box center [368, 432] width 669 height 33
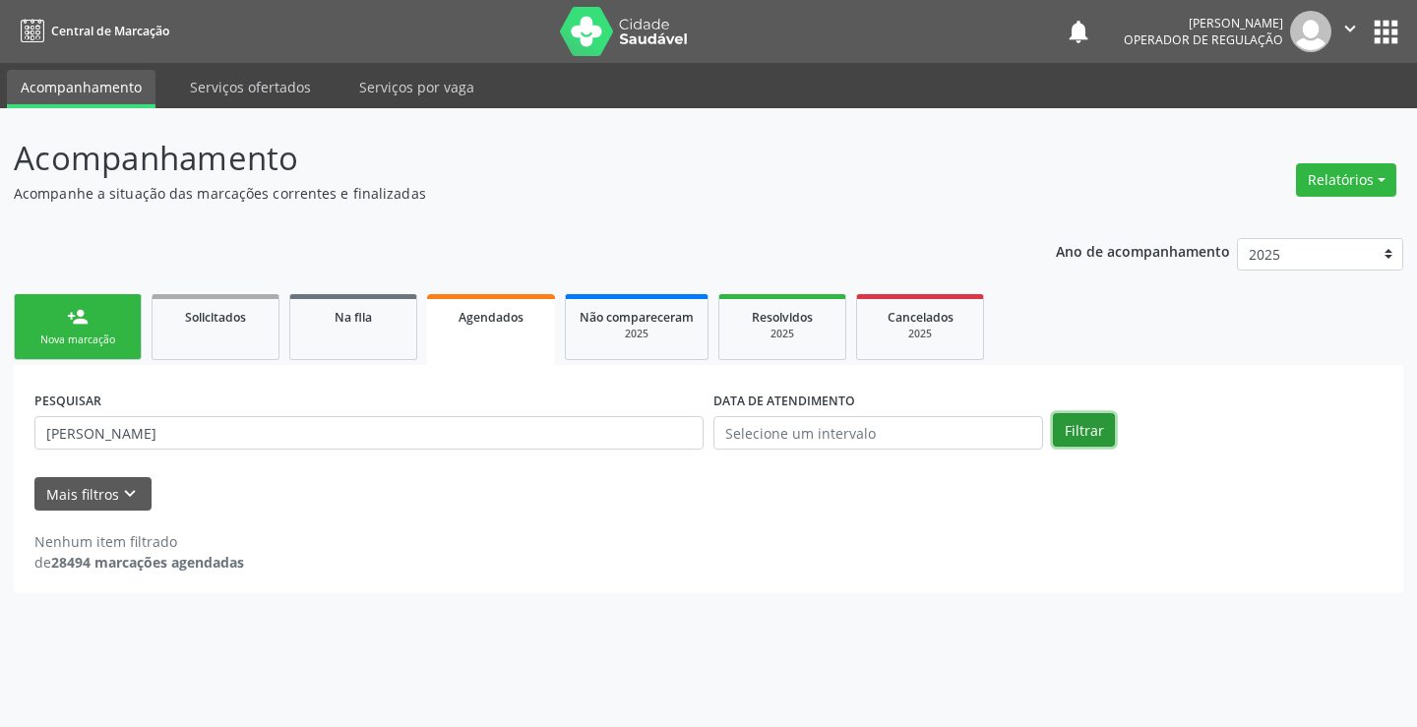
click at [1076, 436] on button "Filtrar" at bounding box center [1084, 429] width 62 height 33
click at [1053, 421] on button "Filtrar" at bounding box center [1084, 429] width 62 height 33
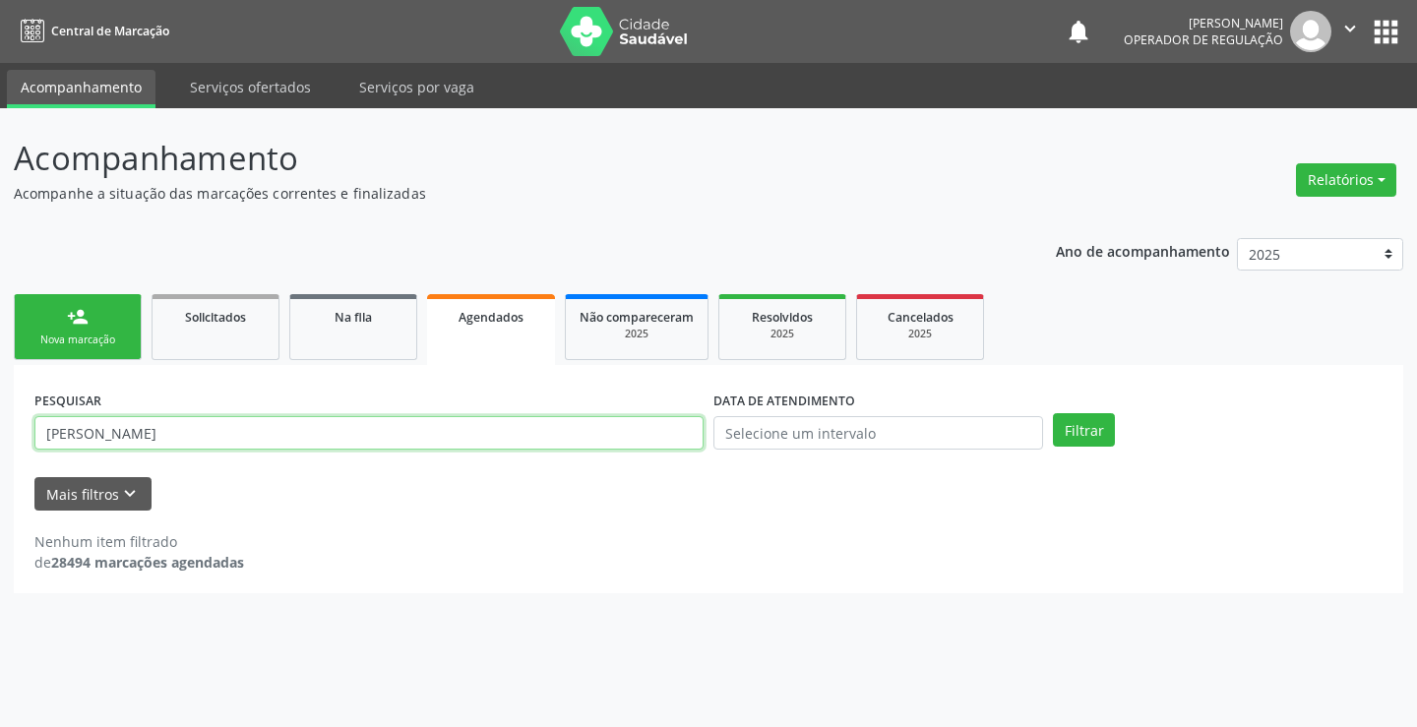
click at [257, 434] on input "[PERSON_NAME]" at bounding box center [368, 432] width 669 height 33
type input "[PERSON_NAME]"
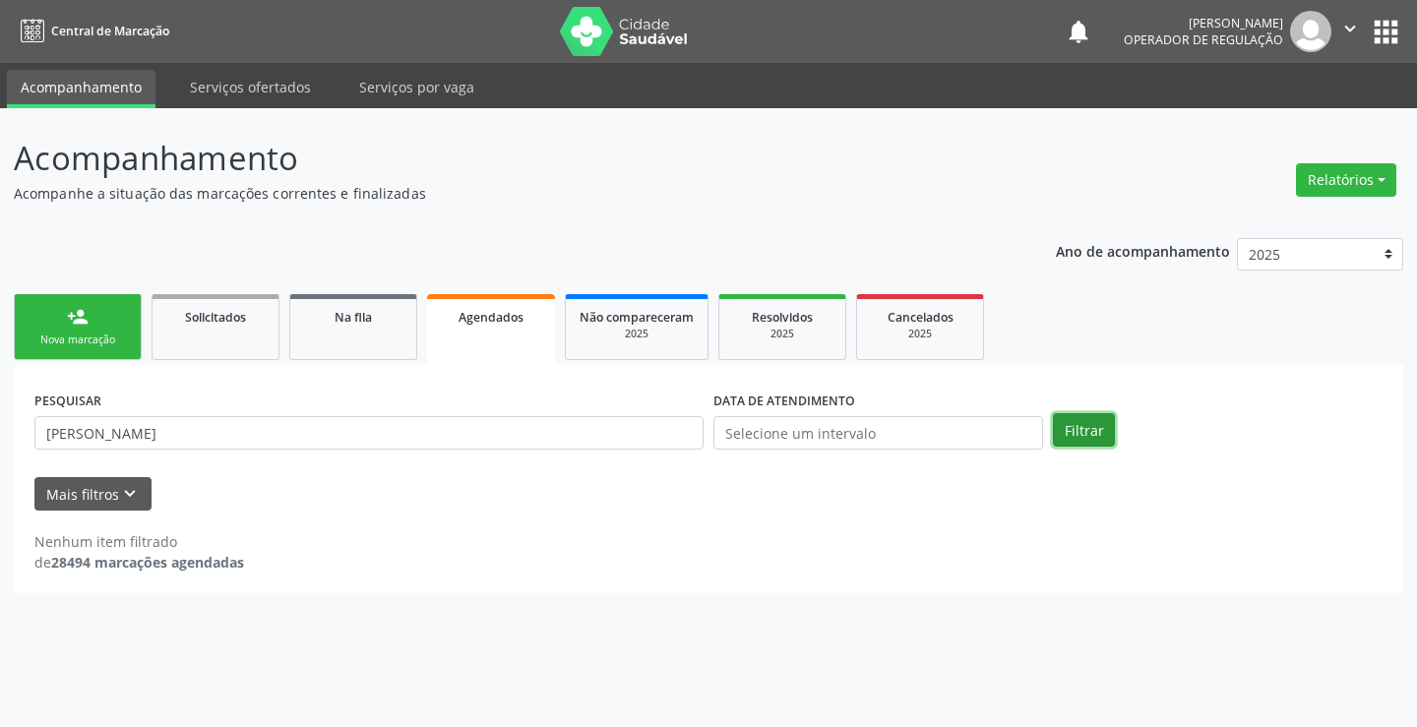
click at [1104, 436] on button "Filtrar" at bounding box center [1084, 429] width 62 height 33
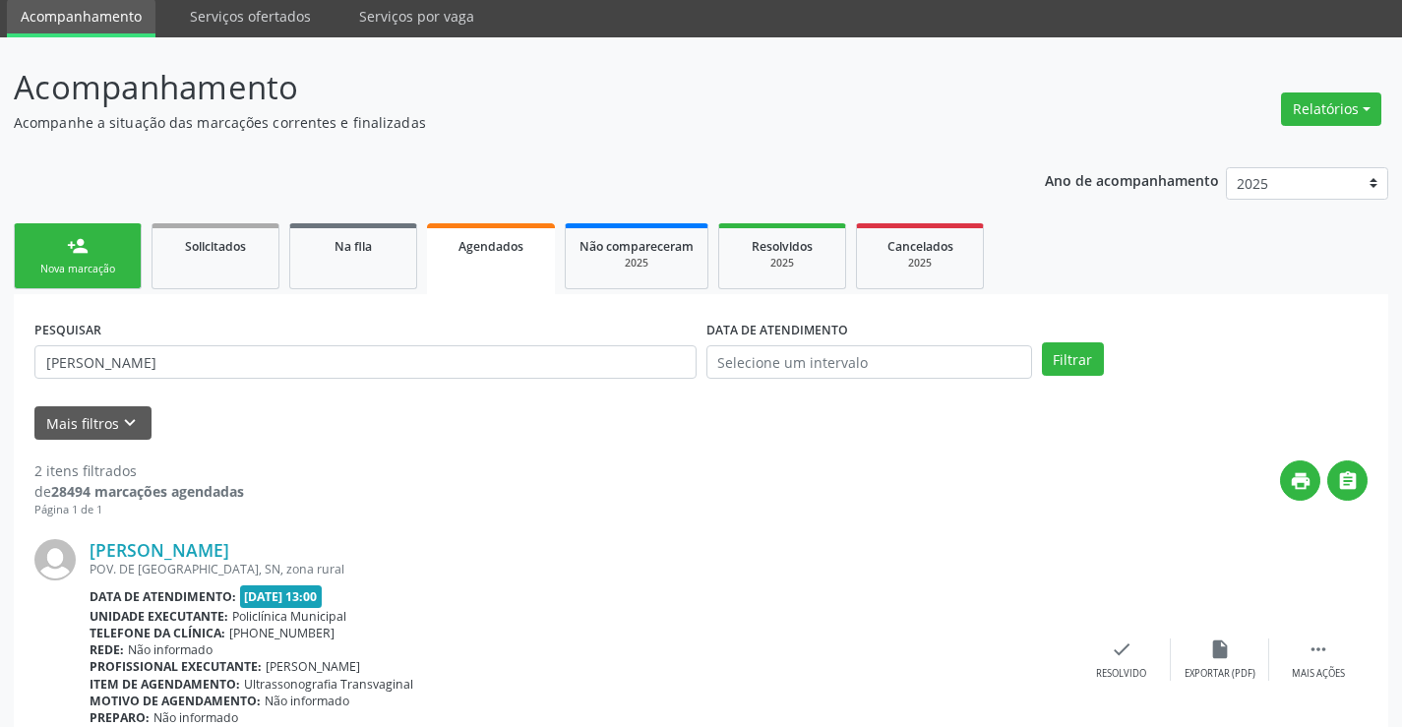
scroll to position [70, 0]
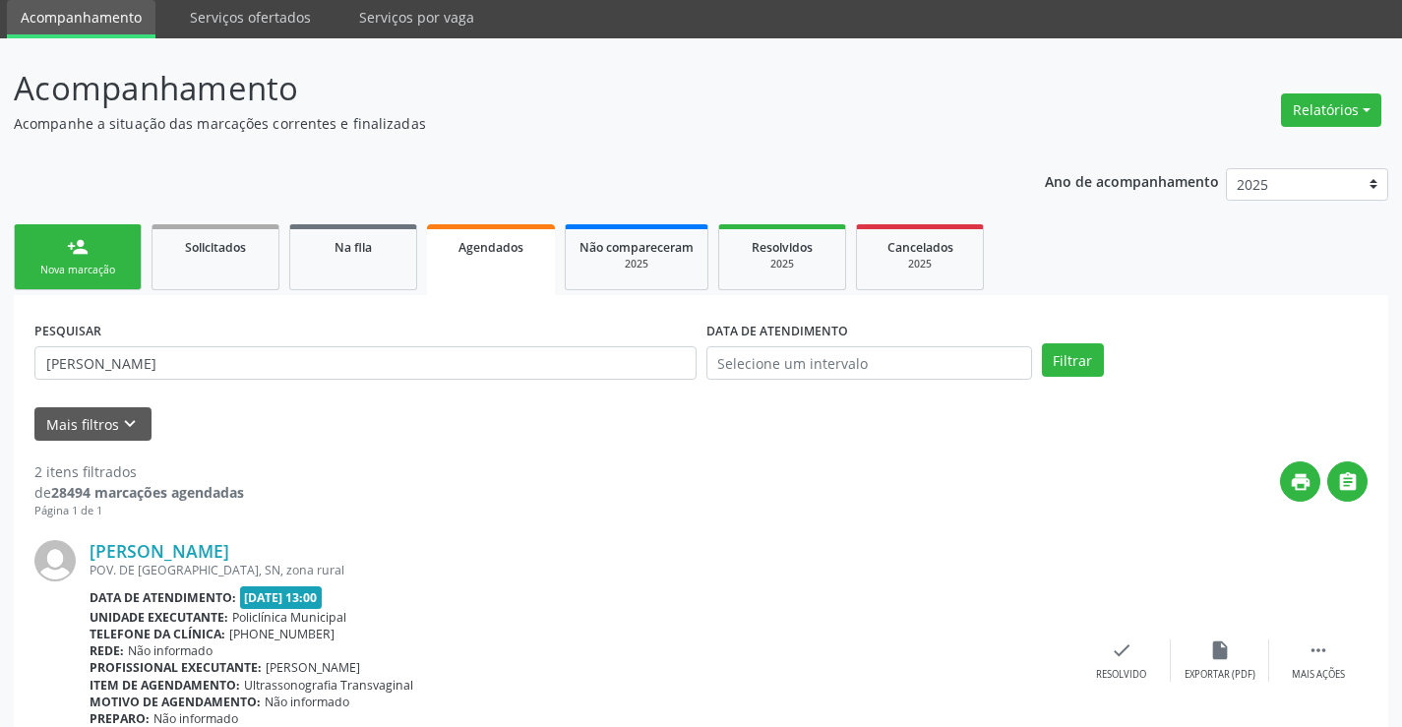
click at [33, 263] on div "Nova marcação" at bounding box center [78, 270] width 98 height 15
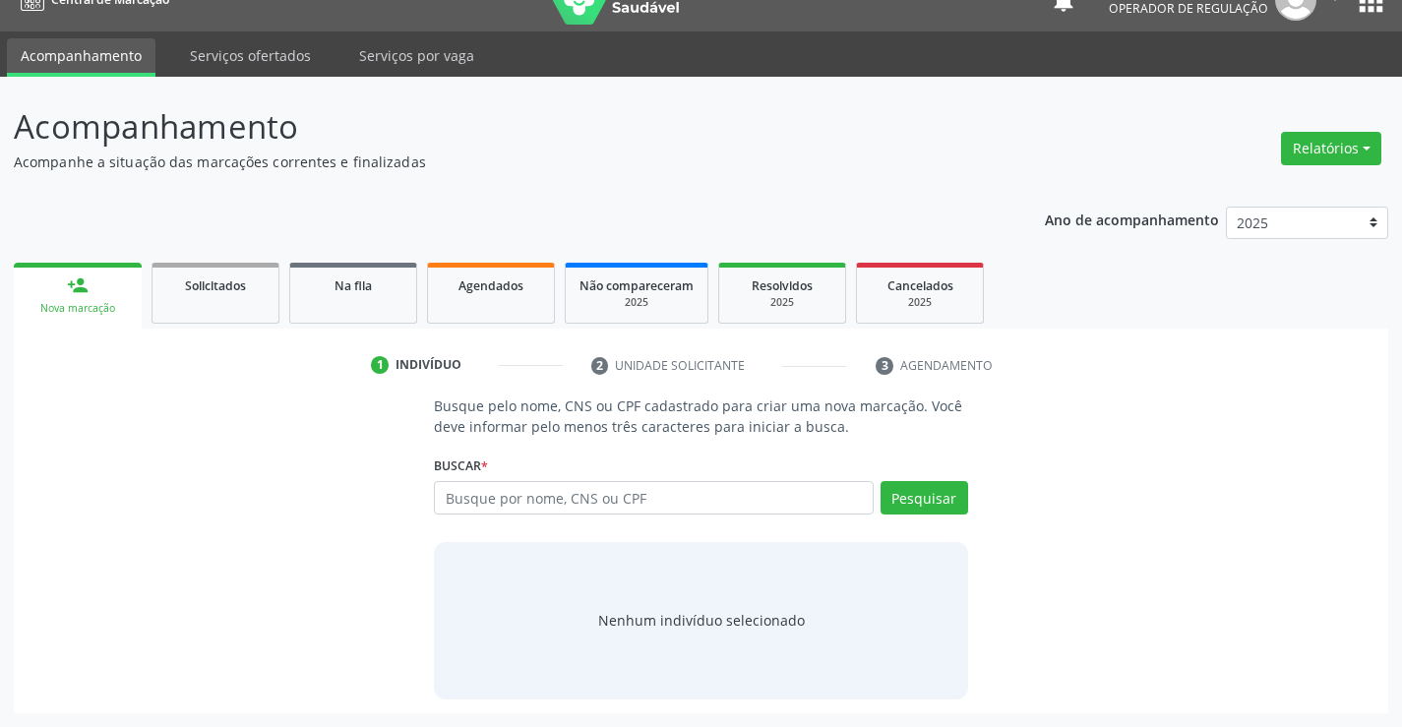
scroll to position [31, 0]
click at [773, 500] on input "text" at bounding box center [653, 497] width 439 height 33
type input "704609128611723"
click at [928, 495] on button "Pesquisar" at bounding box center [924, 497] width 88 height 33
type input "704609128611723"
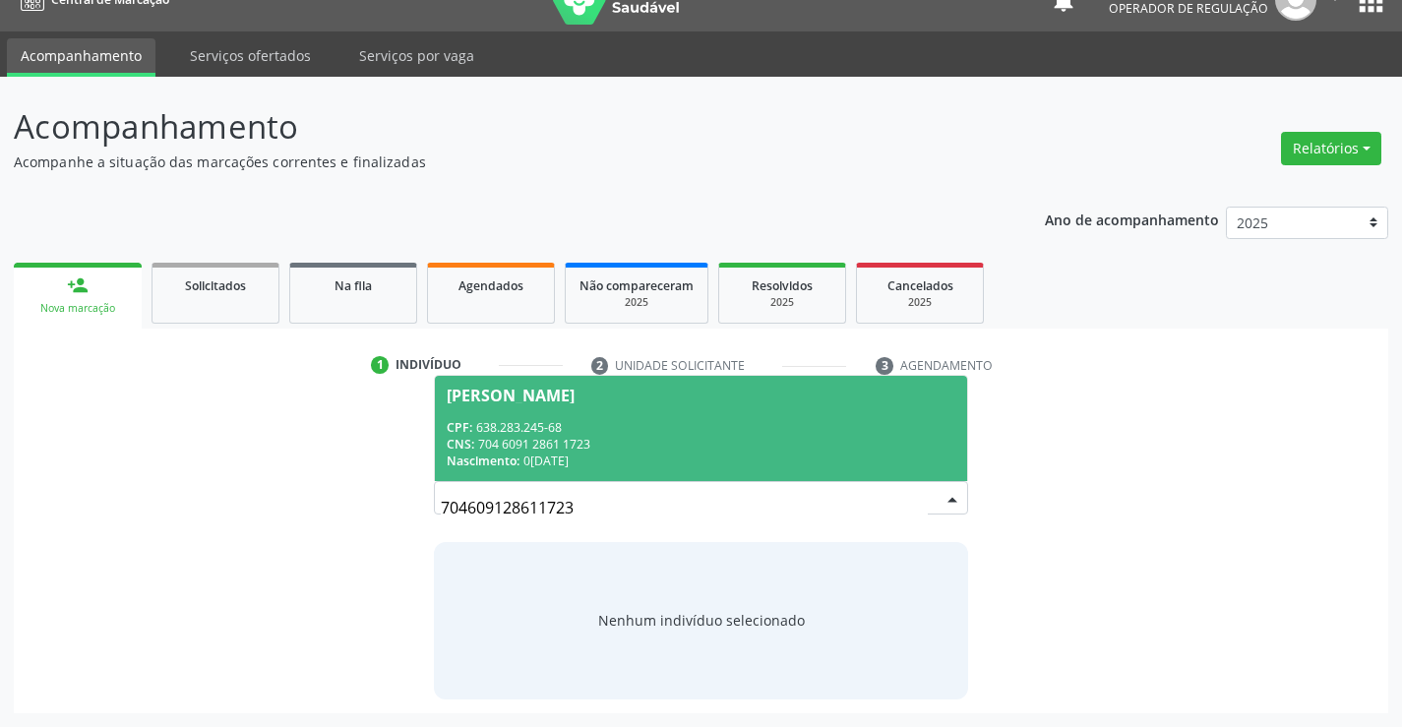
click at [571, 434] on div "CPF: 638.283.245-68" at bounding box center [701, 427] width 508 height 17
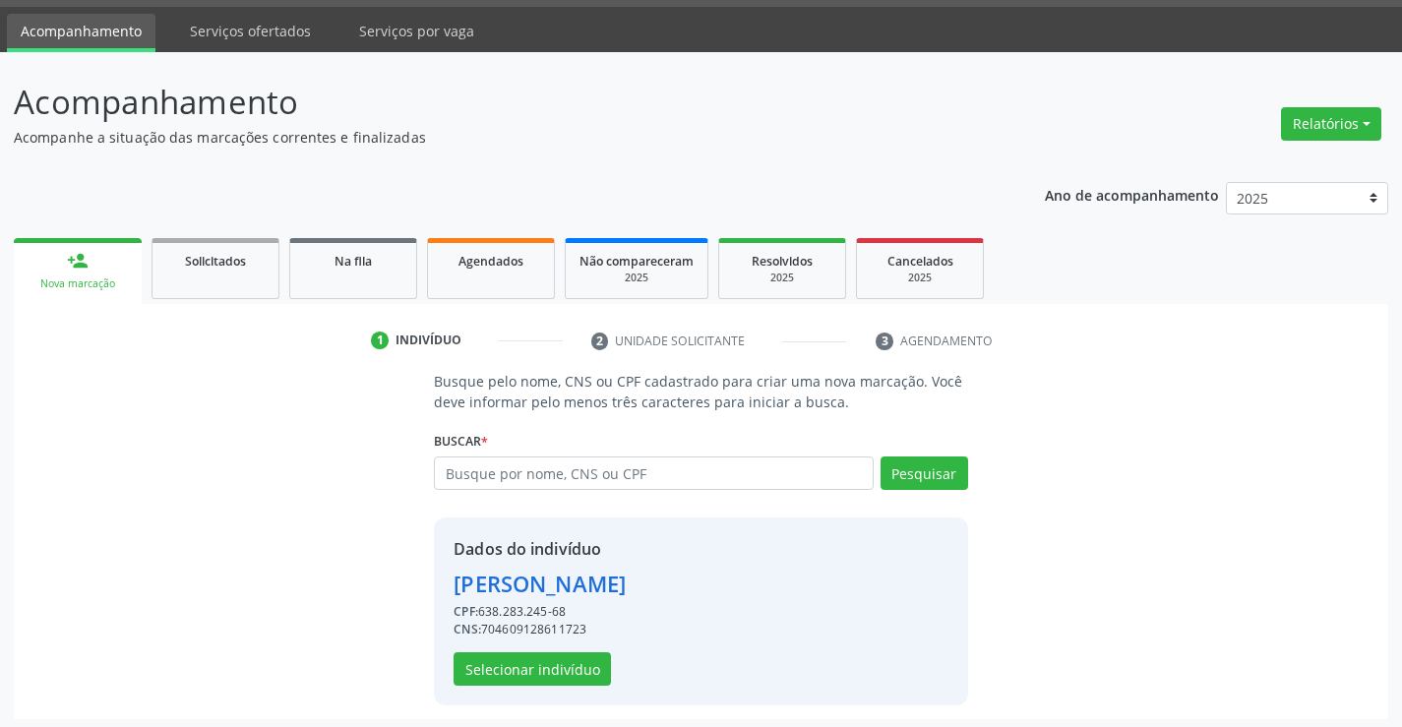
scroll to position [62, 0]
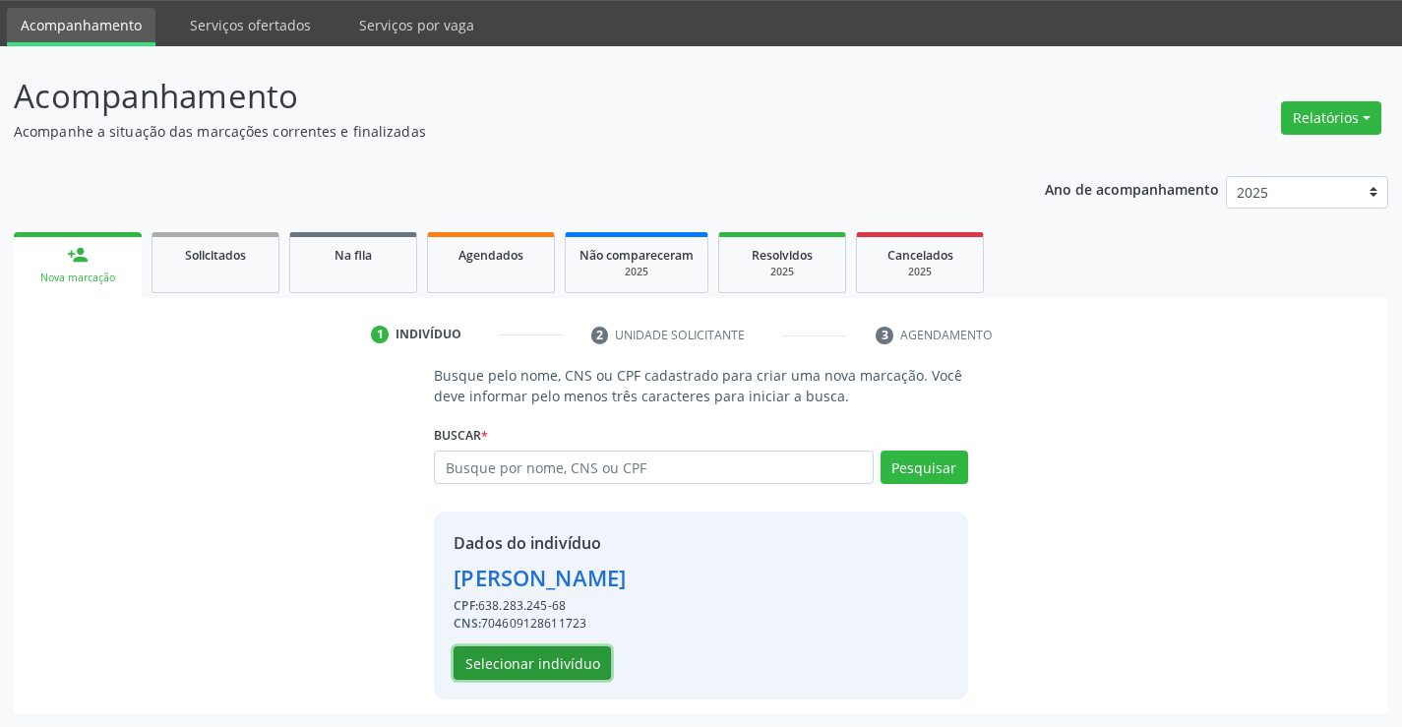
click at [551, 674] on button "Selecionar indivíduo" at bounding box center [531, 662] width 157 height 33
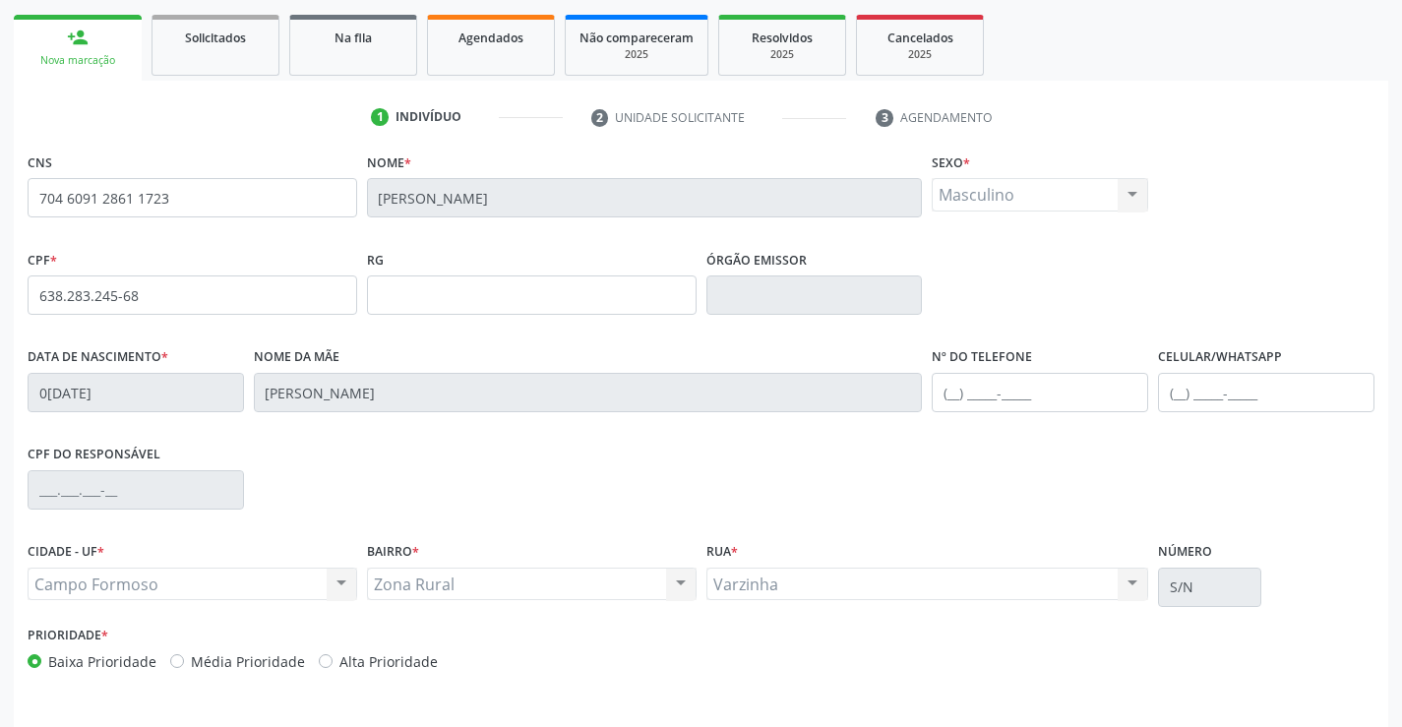
scroll to position [339, 0]
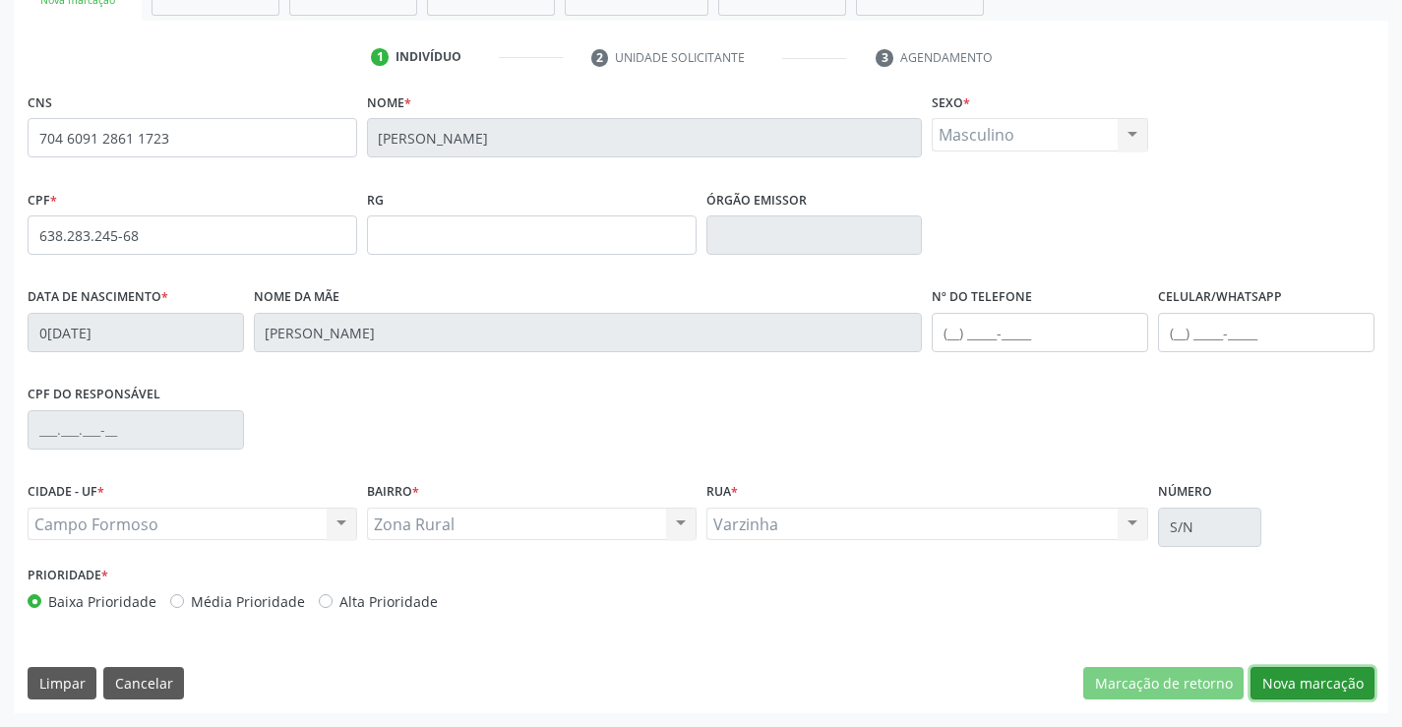
click at [1346, 682] on button "Nova marcação" at bounding box center [1312, 683] width 124 height 33
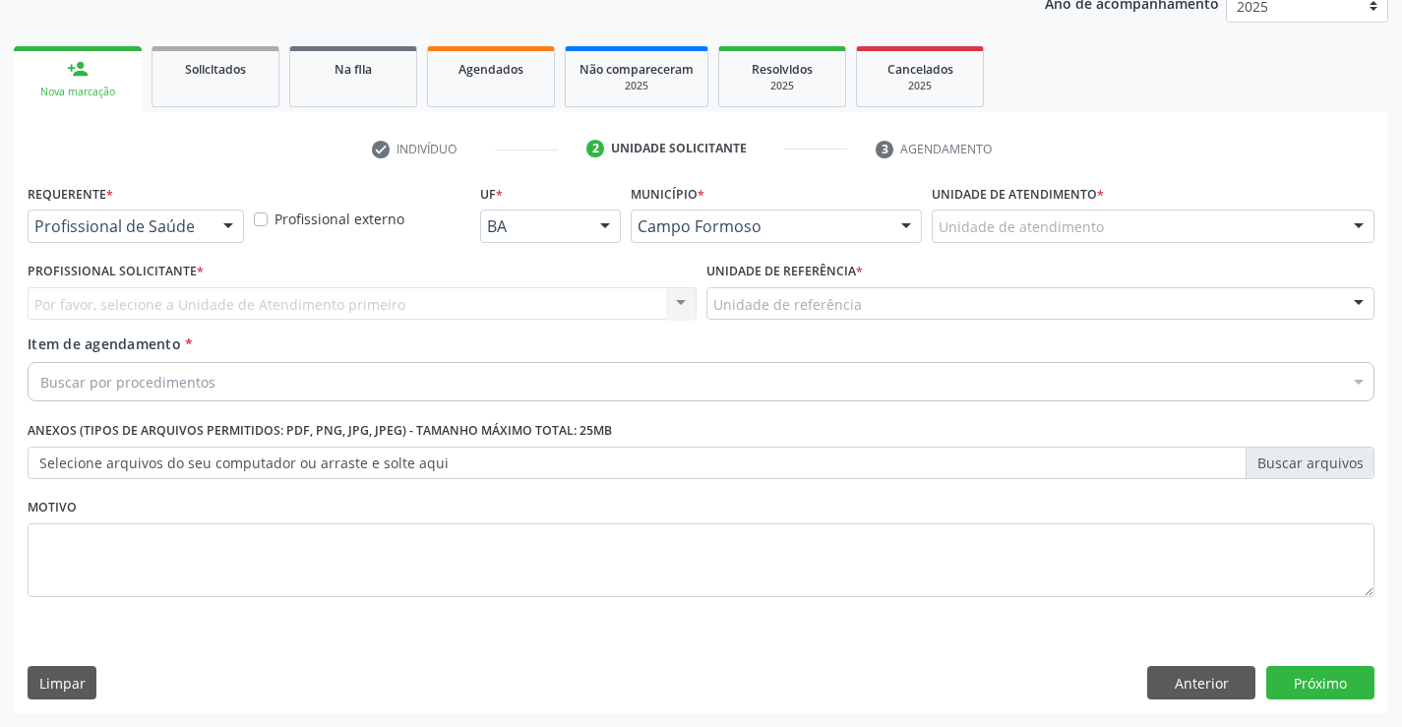
click at [218, 230] on div at bounding box center [228, 227] width 30 height 33
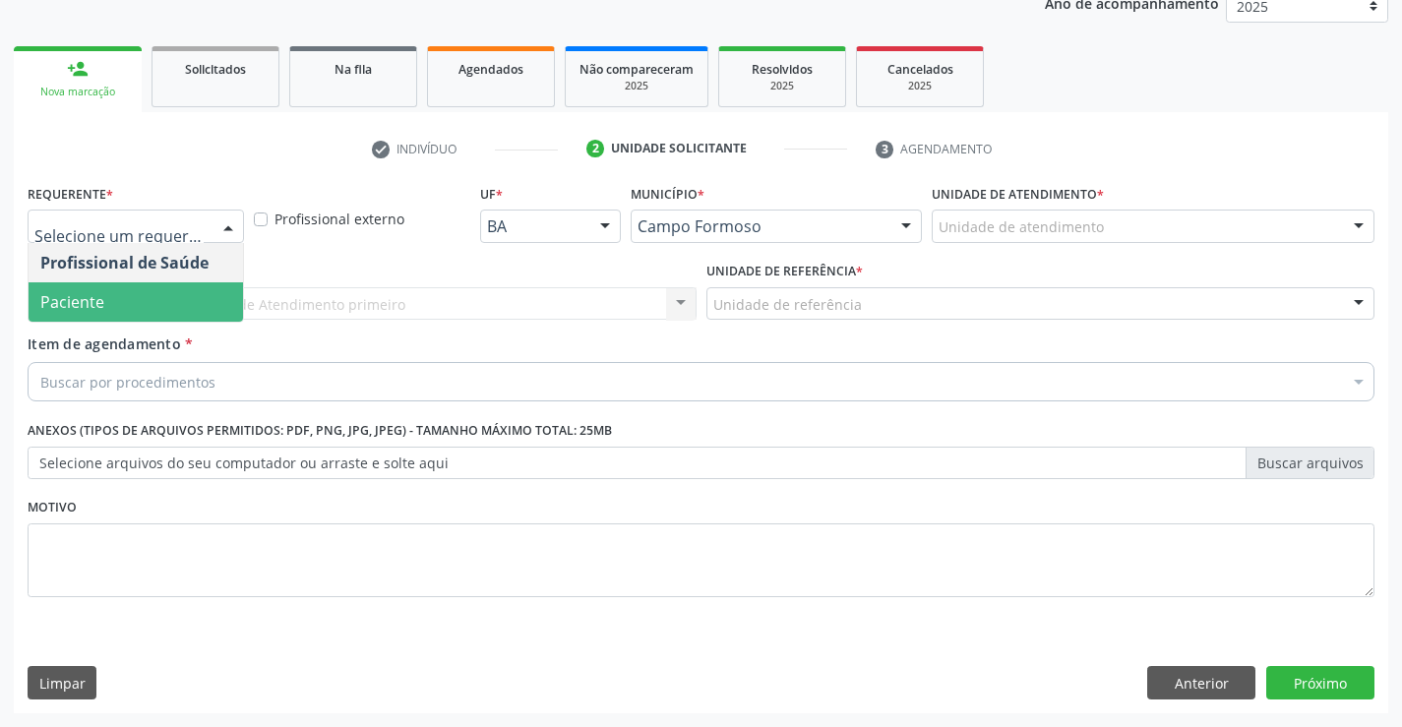
click at [110, 302] on span "Paciente" at bounding box center [136, 301] width 214 height 39
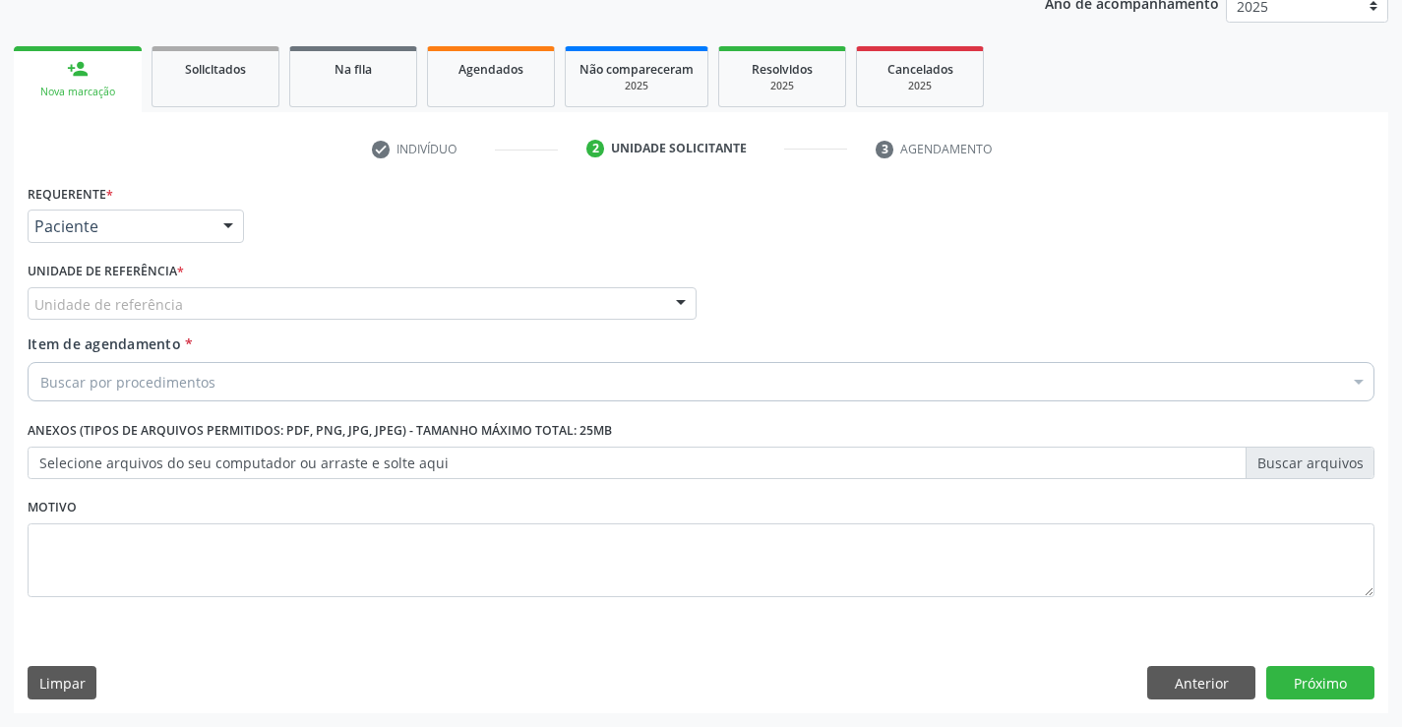
click at [286, 298] on div "Unidade de referência" at bounding box center [362, 303] width 669 height 33
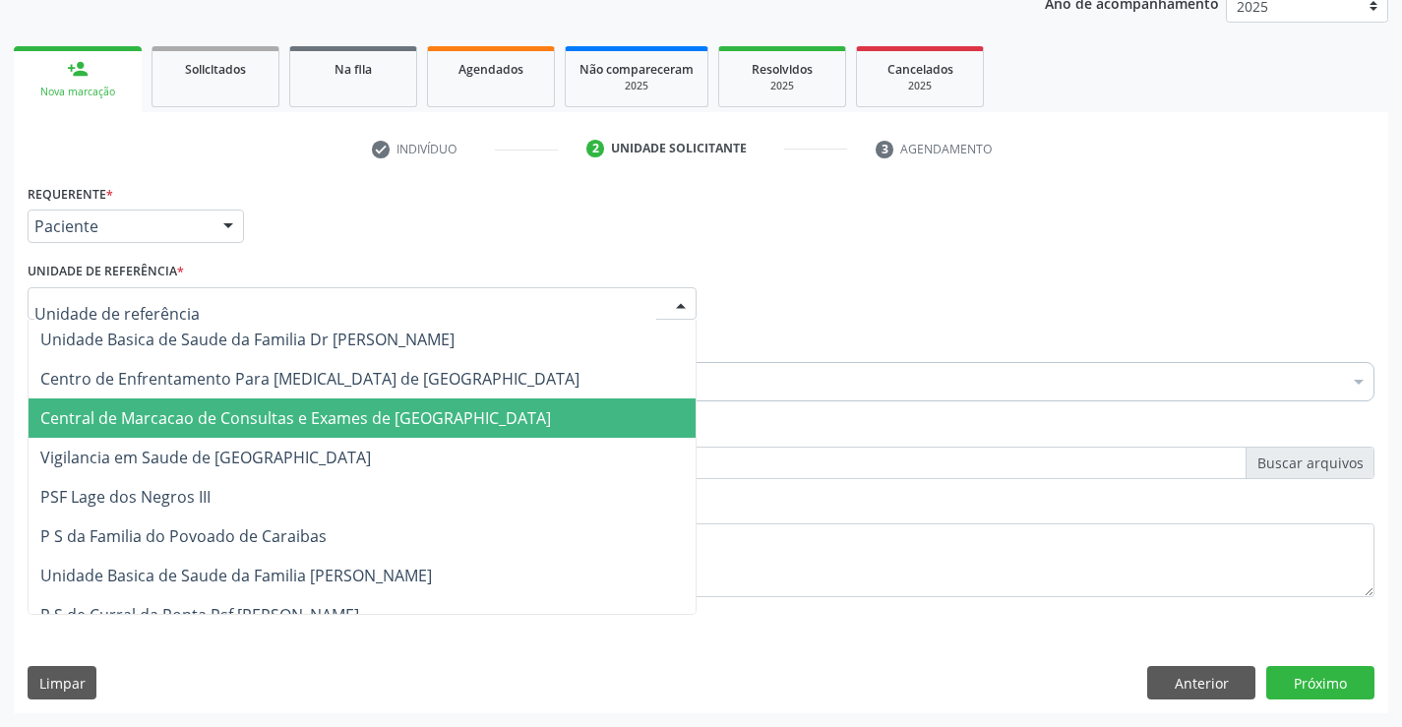
click at [289, 414] on span "Central de Marcacao de Consultas e Exames de [GEOGRAPHIC_DATA]" at bounding box center [295, 418] width 511 height 22
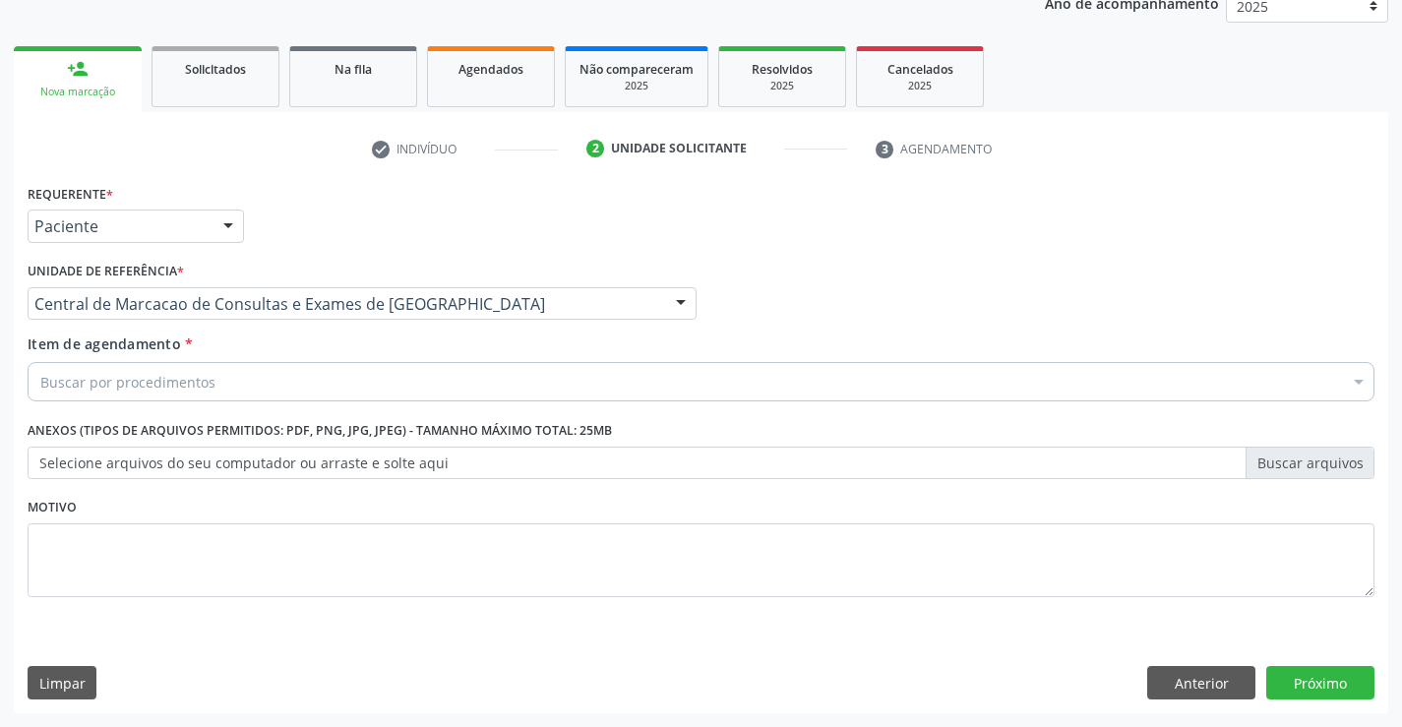
click at [317, 392] on div "Buscar por procedimentos" at bounding box center [701, 381] width 1347 height 39
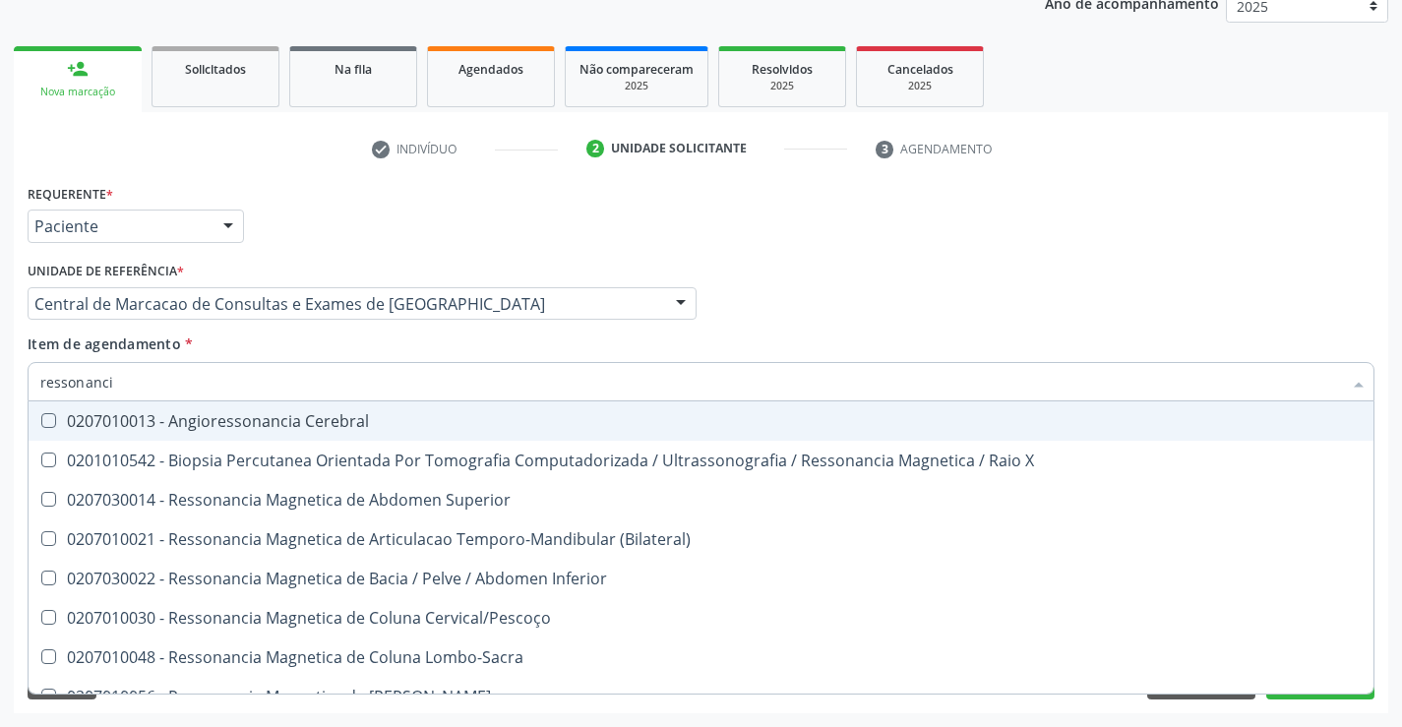
type input "ressonancia"
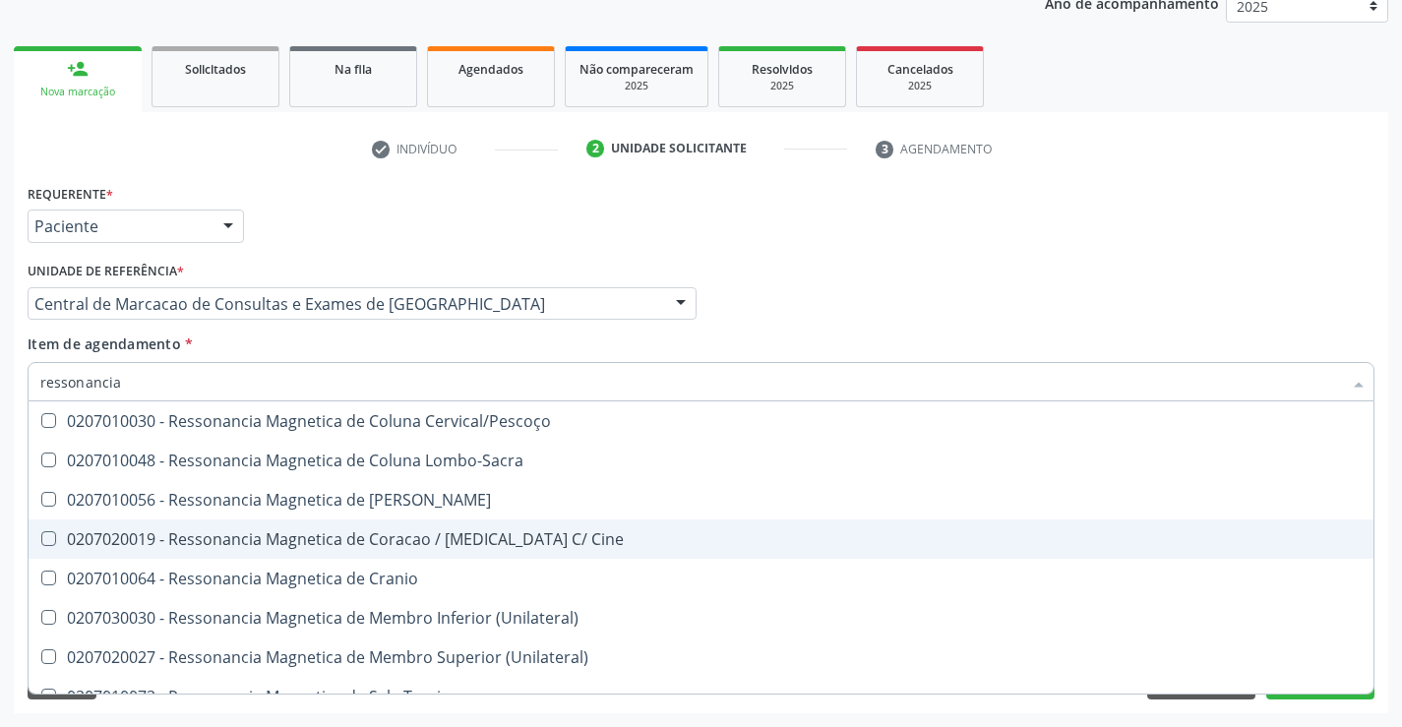
scroll to position [298, 0]
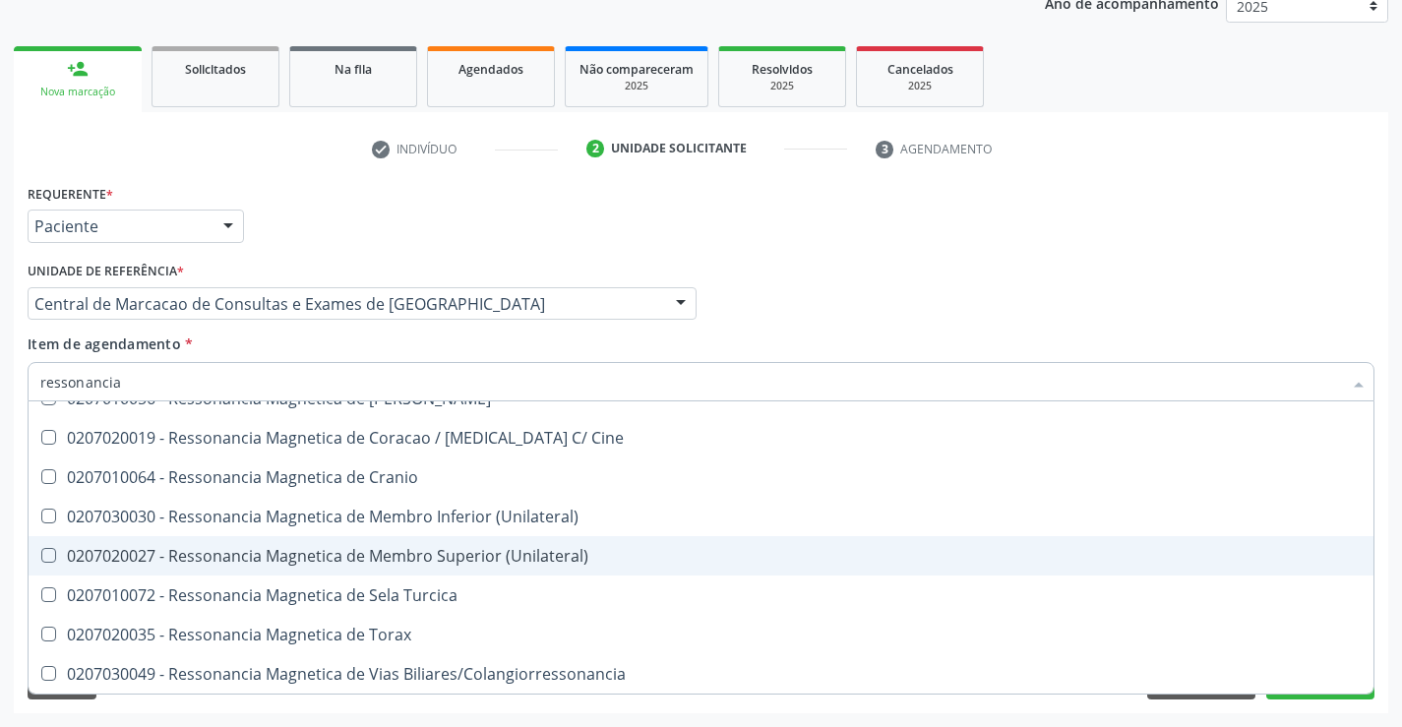
click at [409, 557] on div "0207020027 - Ressonancia Magnetica de Membro Superior (Unilateral)" at bounding box center [700, 556] width 1321 height 16
checkbox \(Unilateral\) "true"
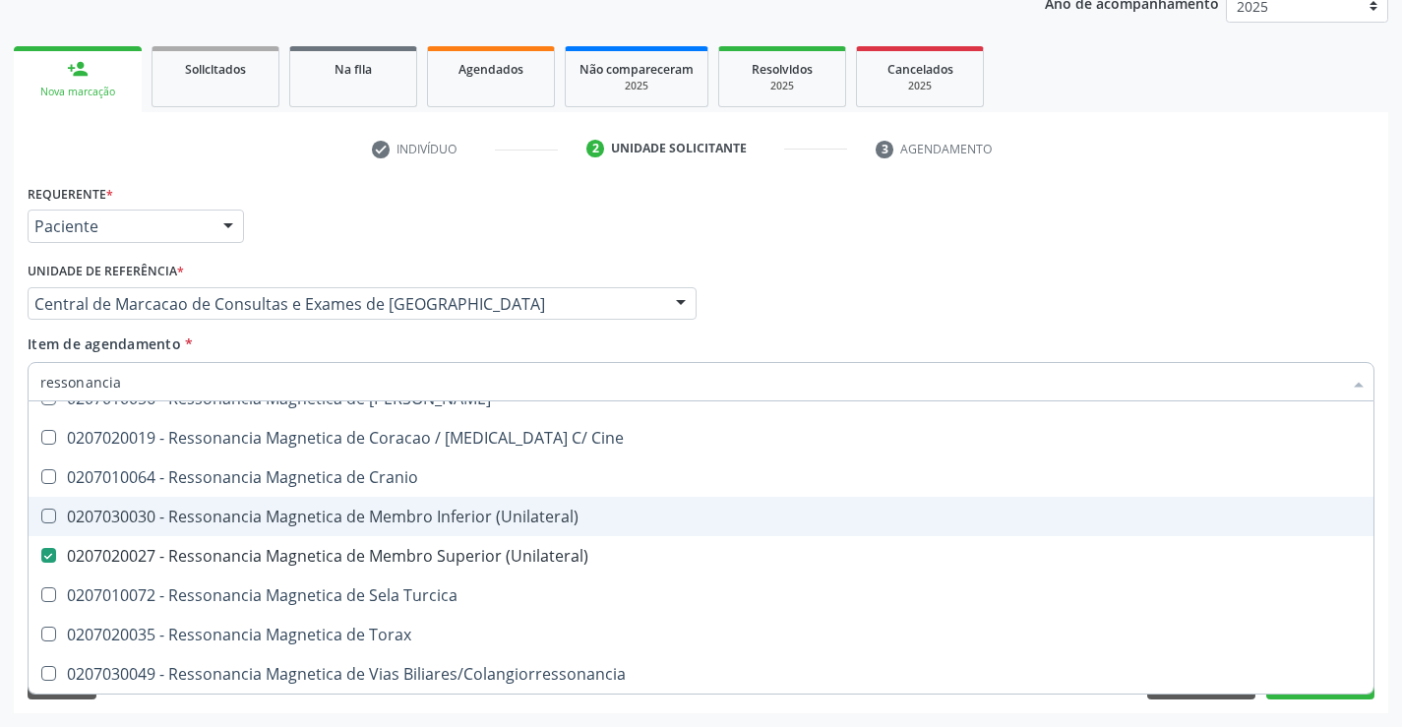
click at [415, 518] on div "0207030030 - Ressonancia Magnetica de Membro Inferior (Unilateral)" at bounding box center [700, 517] width 1321 height 16
checkbox \(Unilateral\) "true"
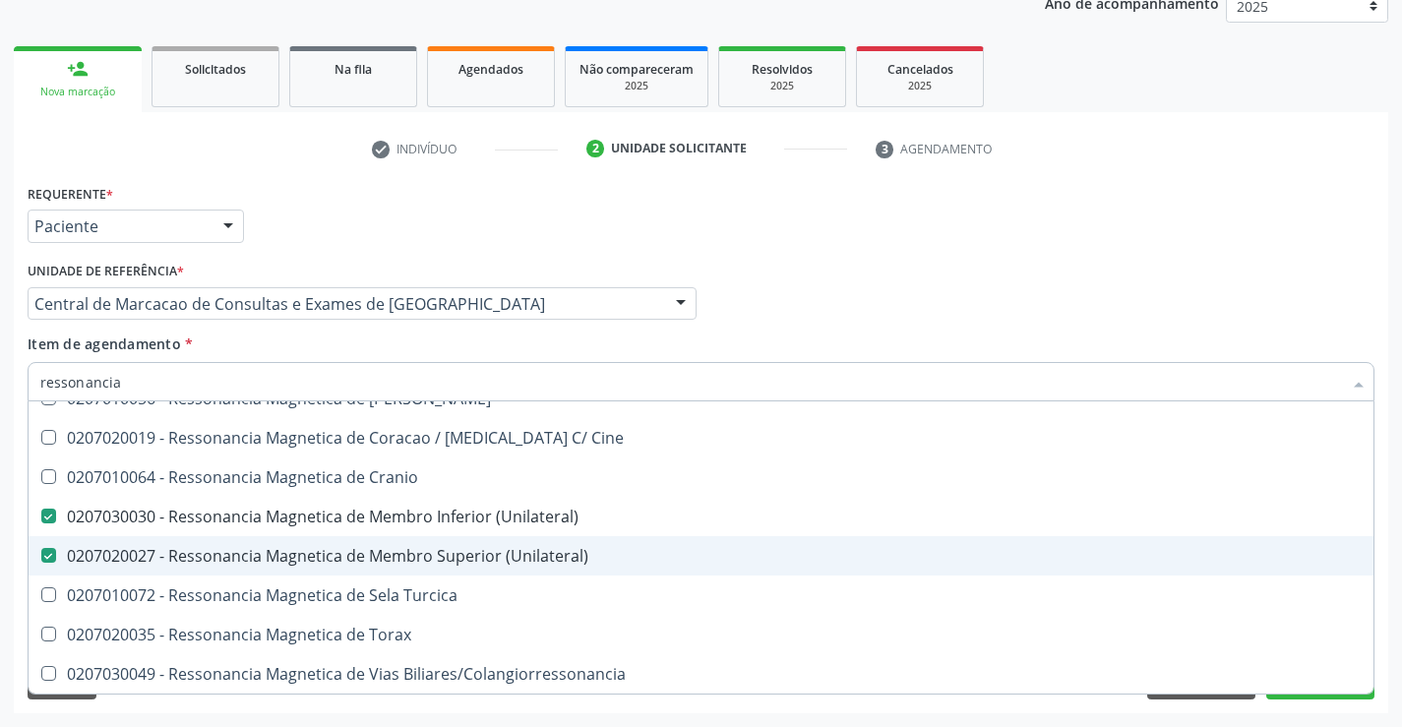
click at [378, 558] on div "0207020027 - Ressonancia Magnetica de Membro Superior (Unilateral)" at bounding box center [700, 556] width 1321 height 16
checkbox \(Unilateral\) "false"
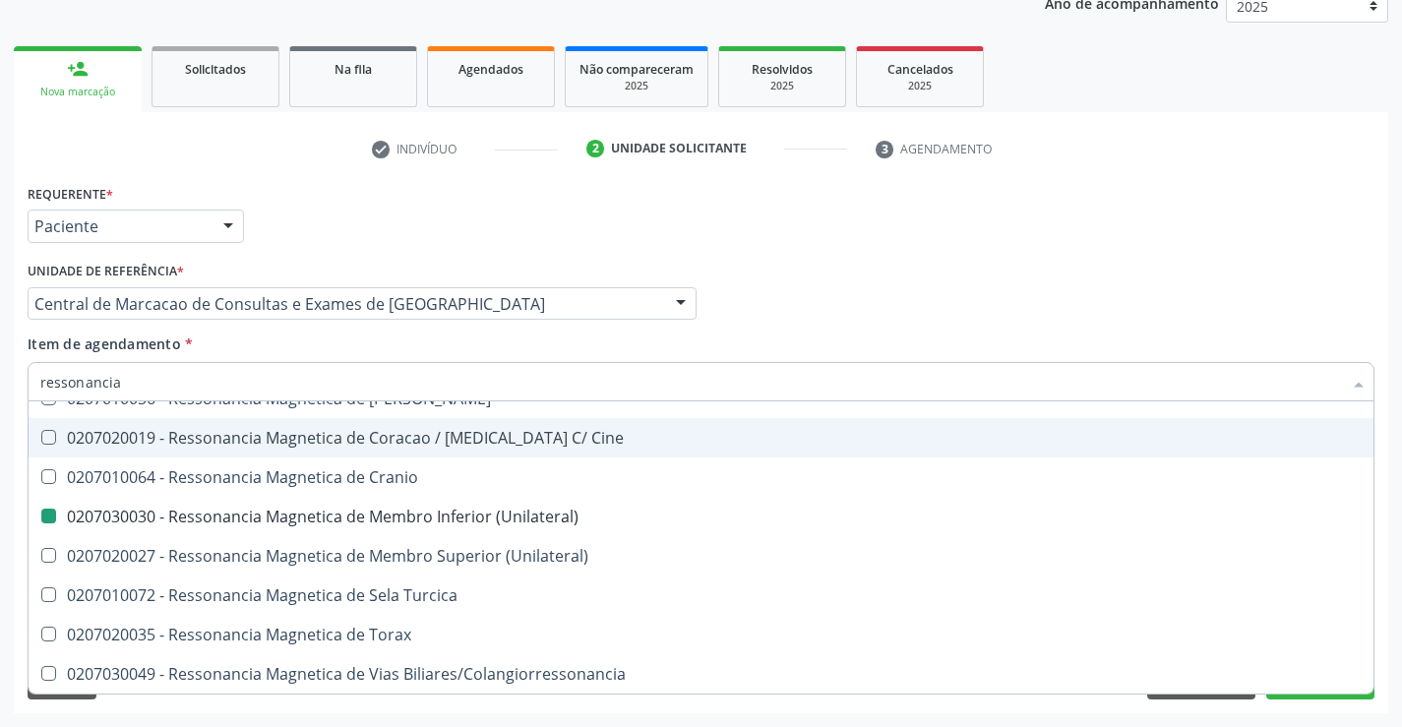
click at [810, 223] on div "Requerente * Paciente Profissional de Saúde Paciente Nenhum resultado encontrad…" at bounding box center [701, 217] width 1356 height 77
checkbox X "true"
checkbox \(Unilateral\) "false"
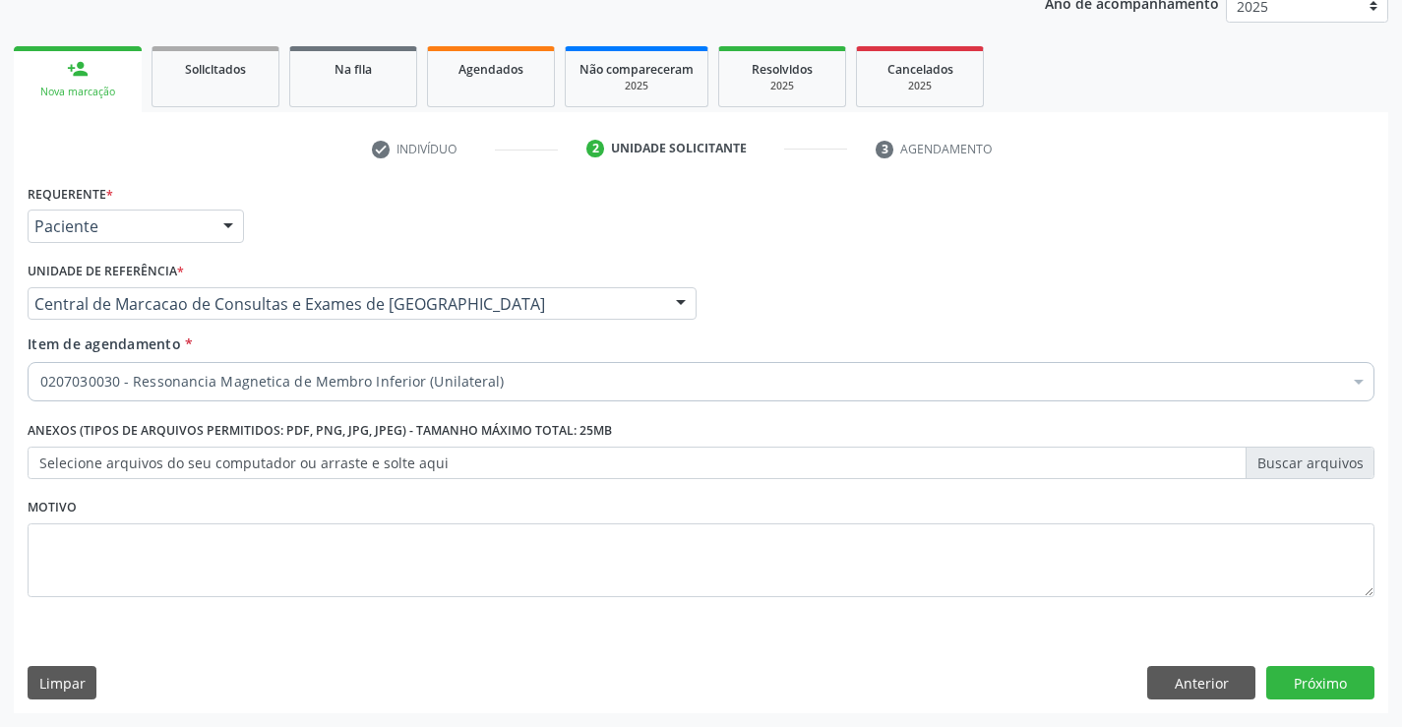
scroll to position [0, 0]
click at [1316, 688] on button "Próximo" at bounding box center [1320, 682] width 108 height 33
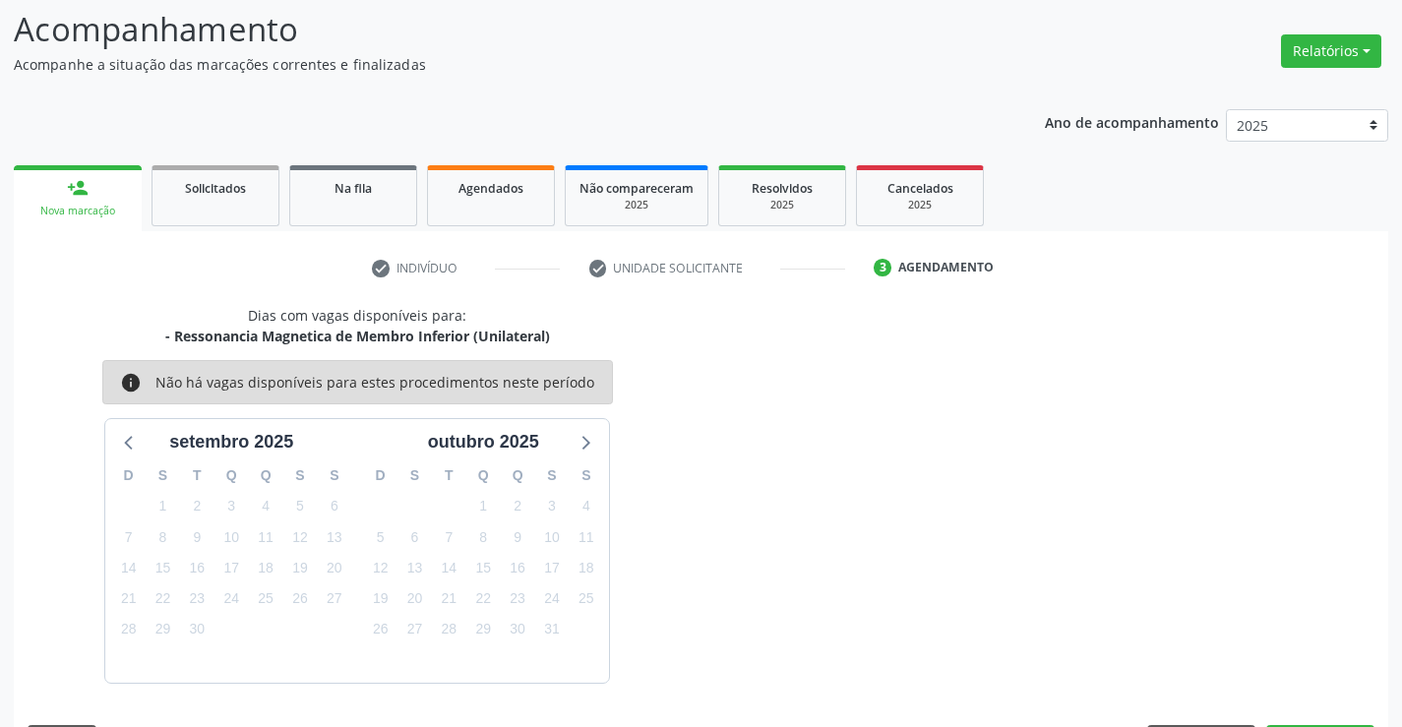
scroll to position [187, 0]
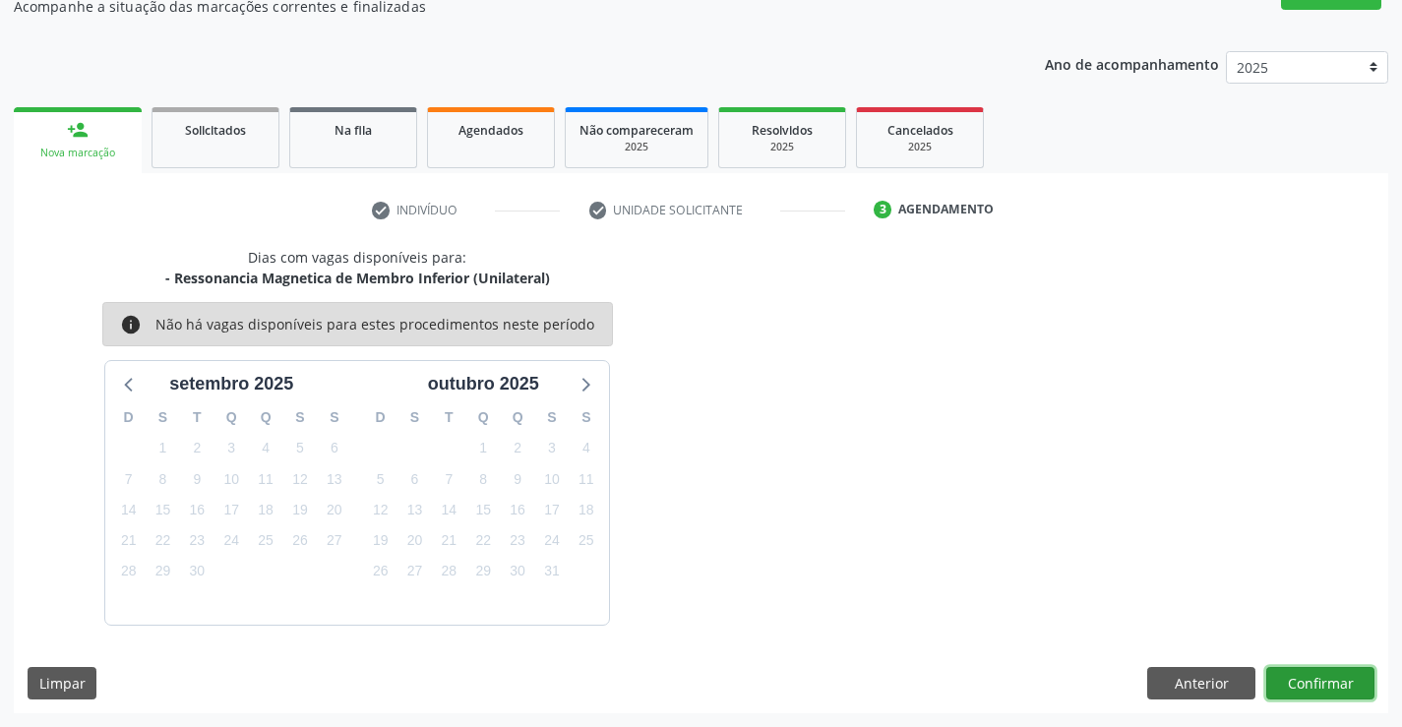
click at [1328, 689] on button "Confirmar" at bounding box center [1320, 683] width 108 height 33
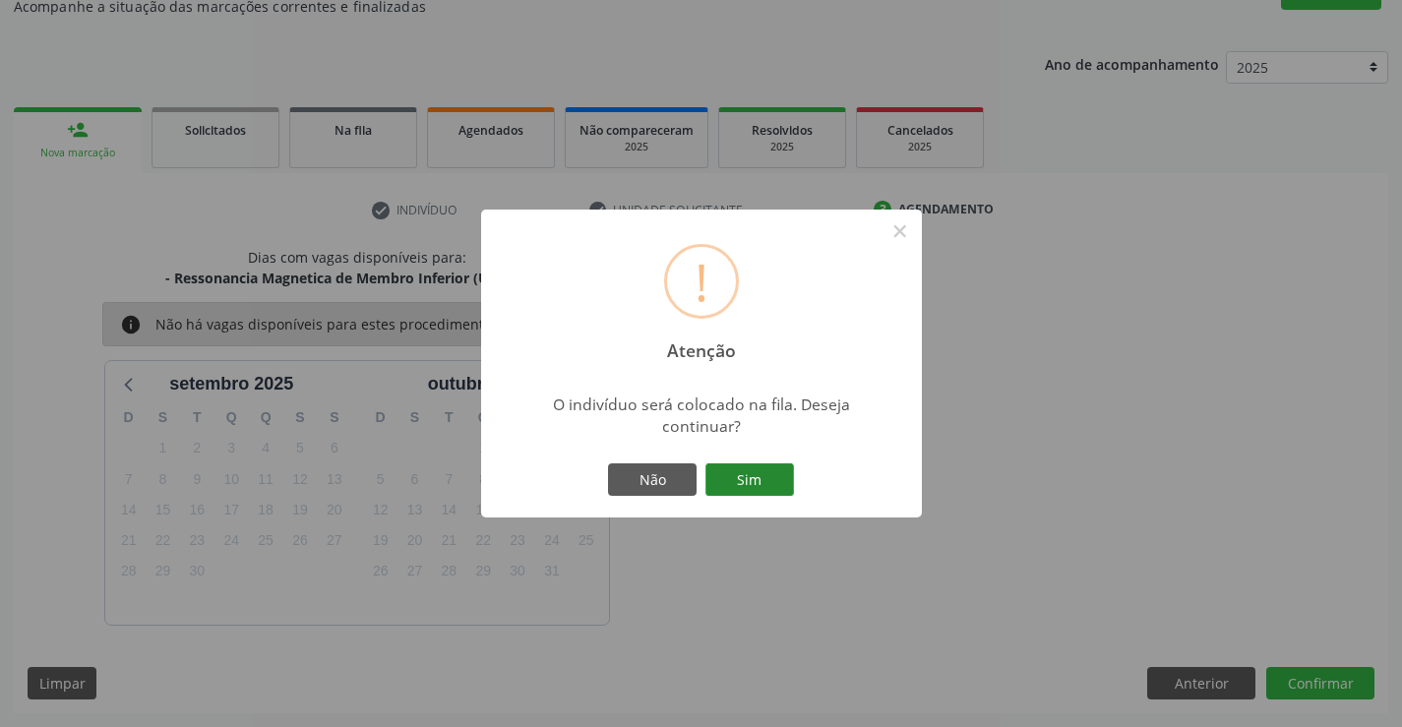
click at [756, 472] on button "Sim" at bounding box center [749, 479] width 89 height 33
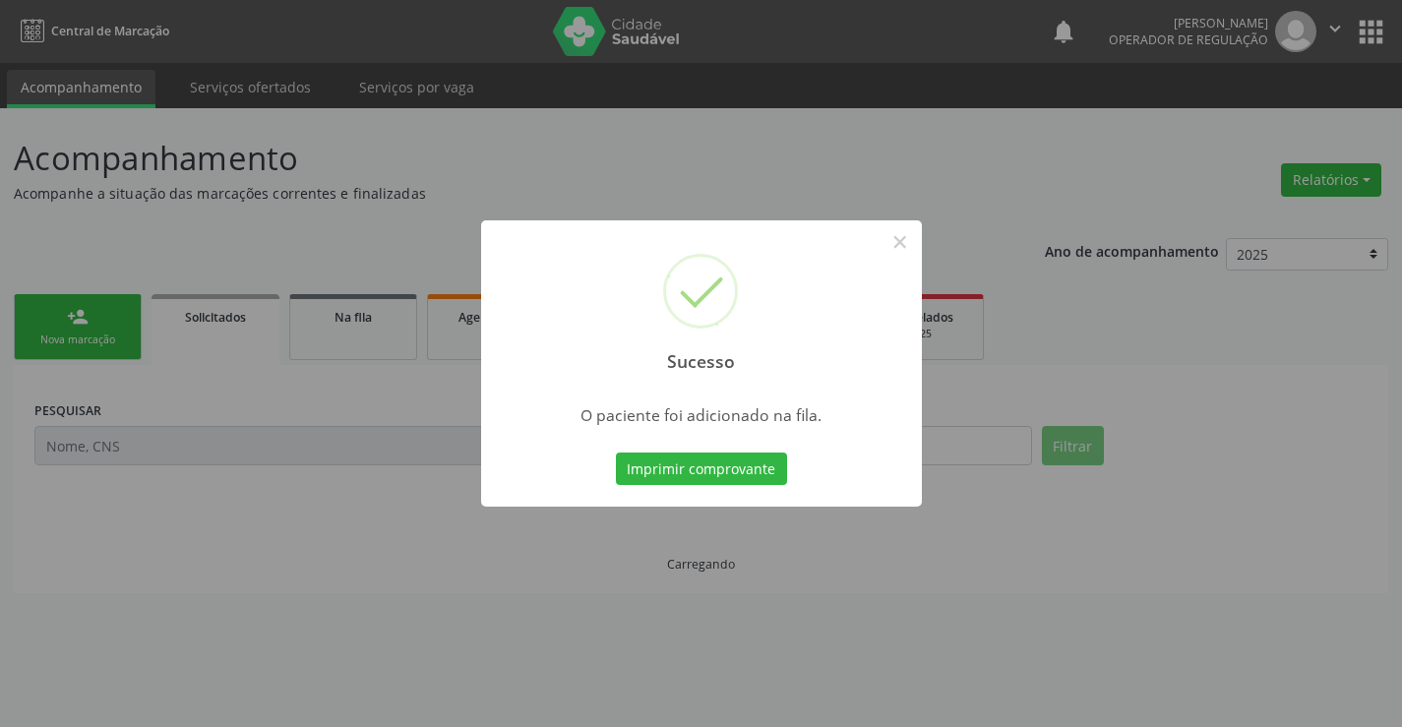
scroll to position [0, 0]
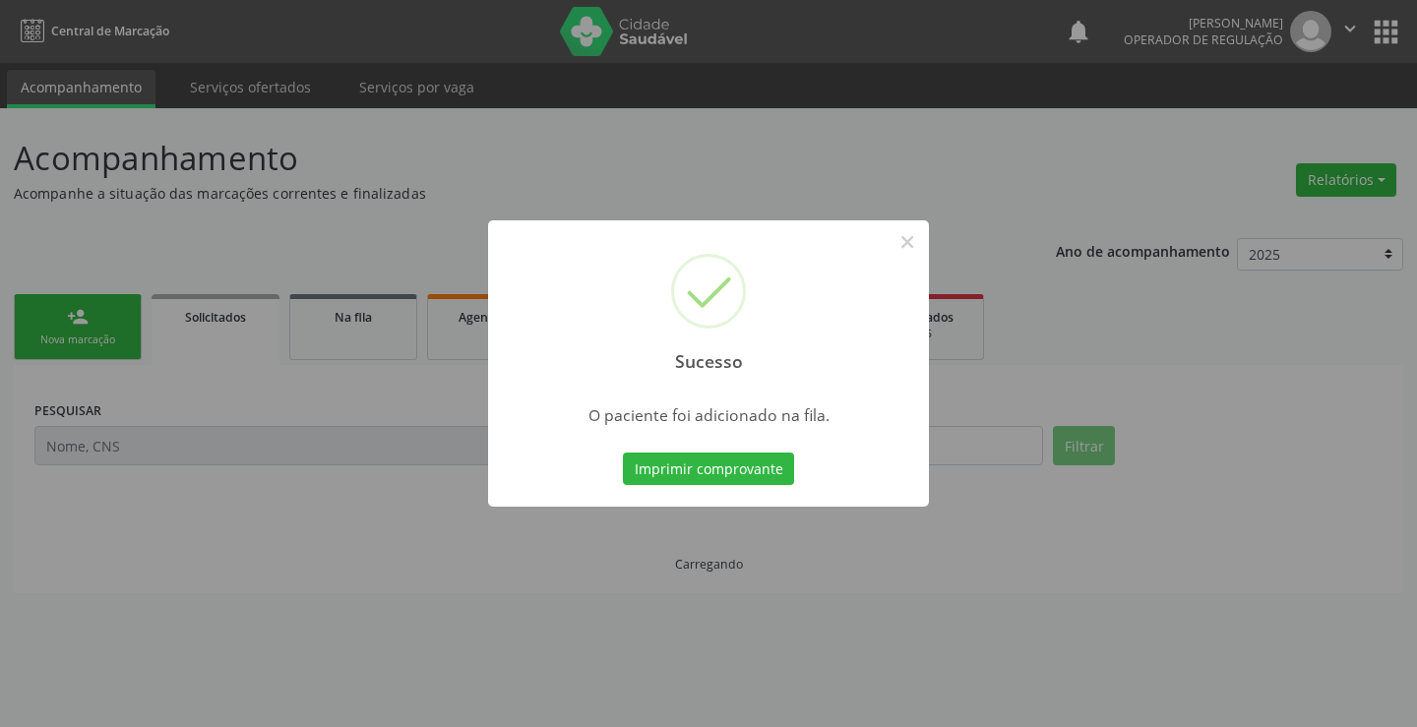
click at [756, 472] on button "Imprimir comprovante" at bounding box center [708, 468] width 171 height 33
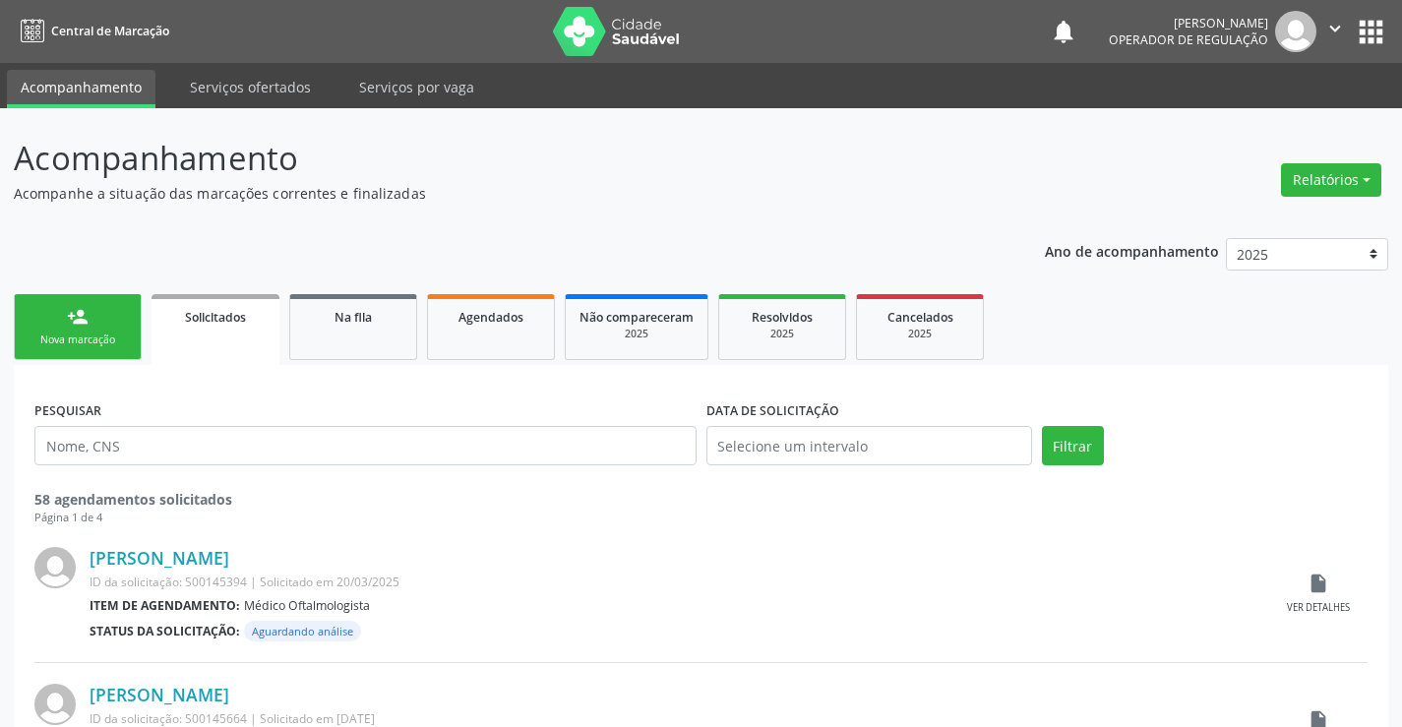
click at [131, 330] on link "person_add Nova marcação" at bounding box center [78, 327] width 128 height 66
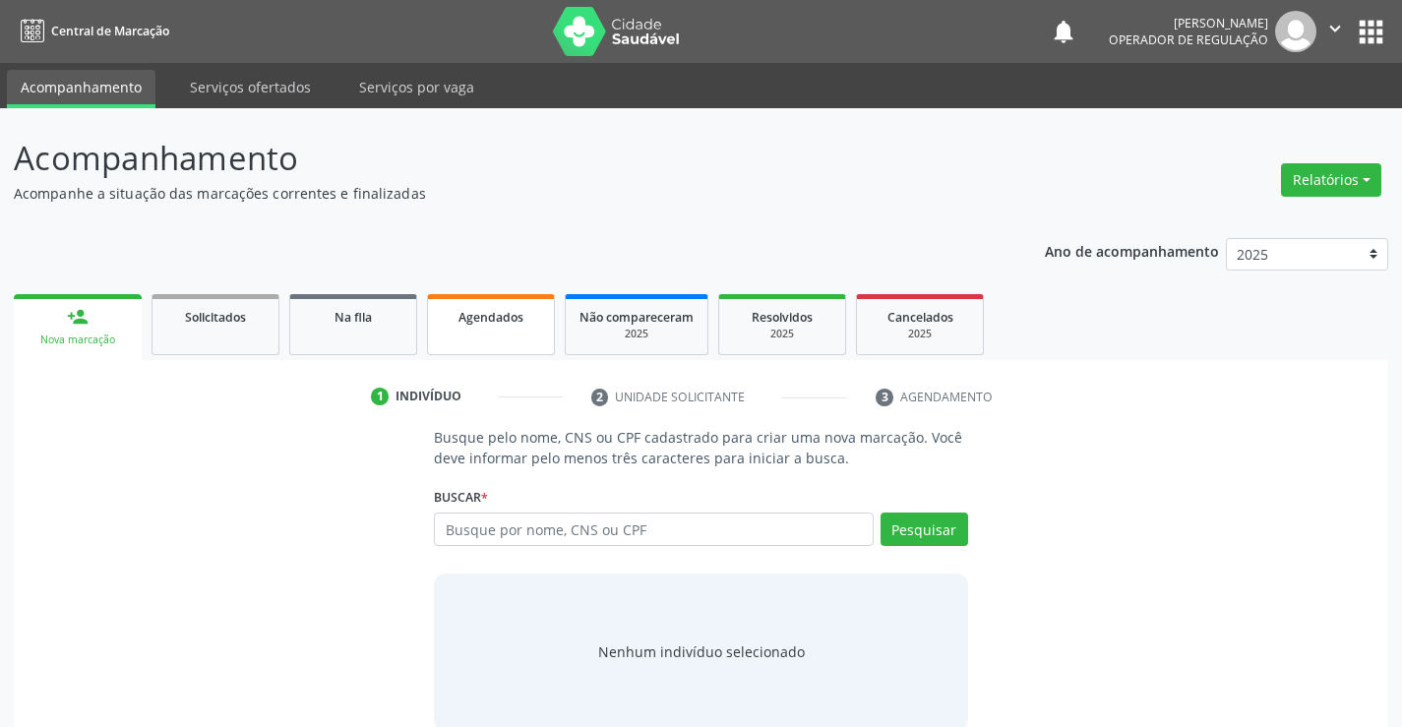
click at [501, 304] on link "Agendados" at bounding box center [491, 324] width 128 height 61
select select "8"
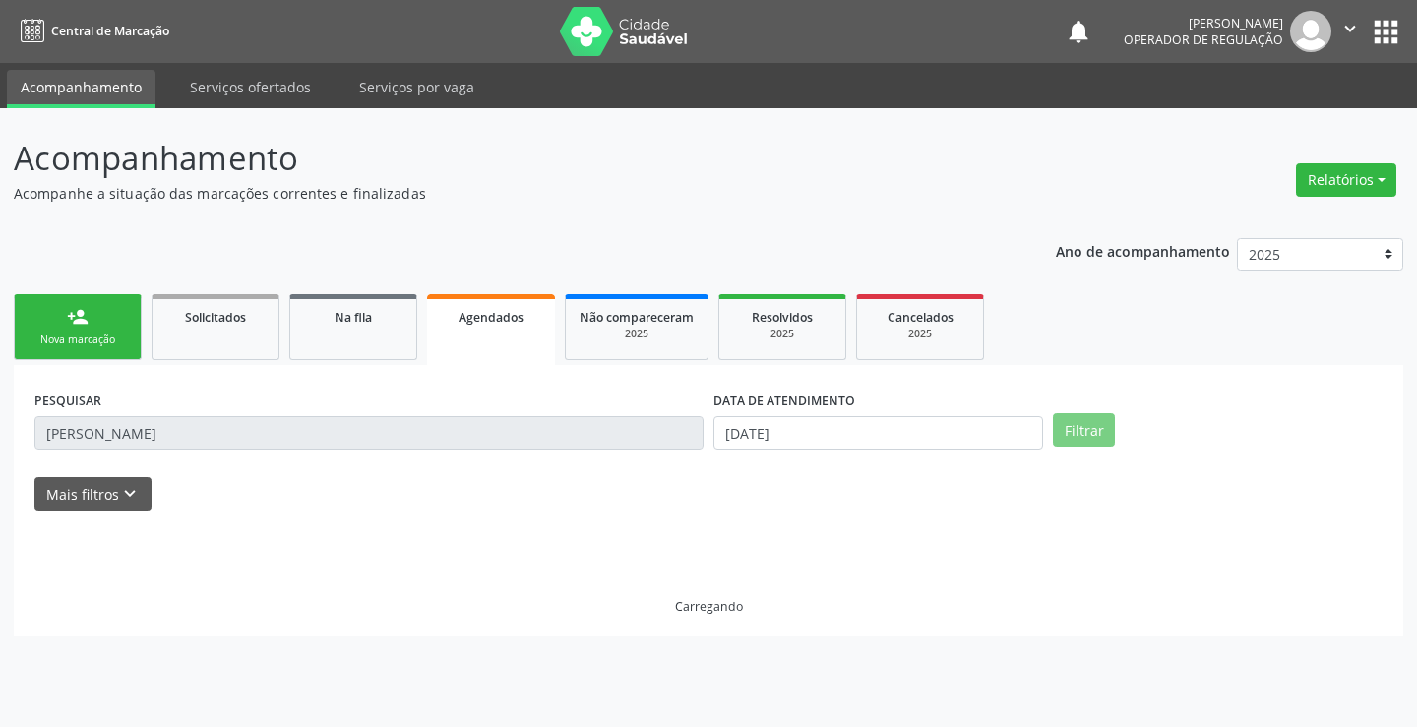
click at [499, 320] on span "Agendados" at bounding box center [490, 317] width 65 height 17
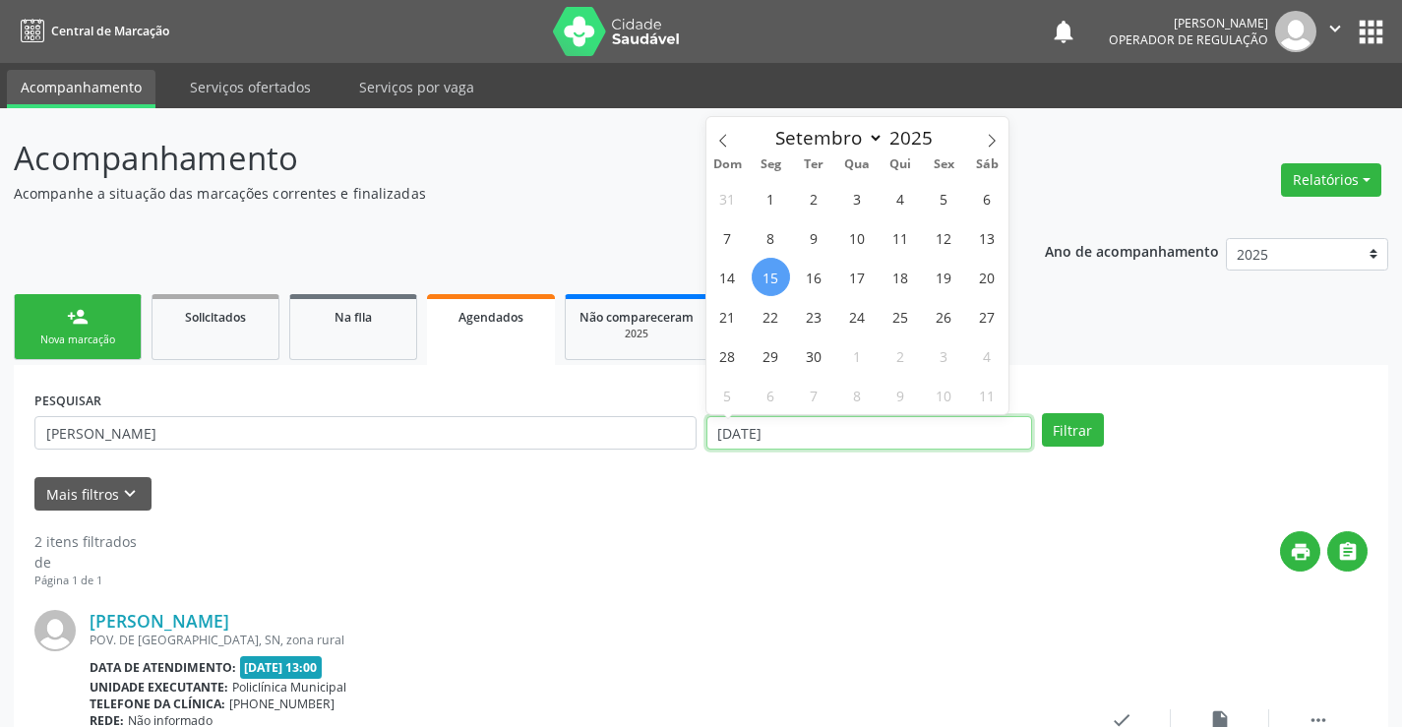
click at [799, 438] on input "[DATE]" at bounding box center [869, 432] width 326 height 33
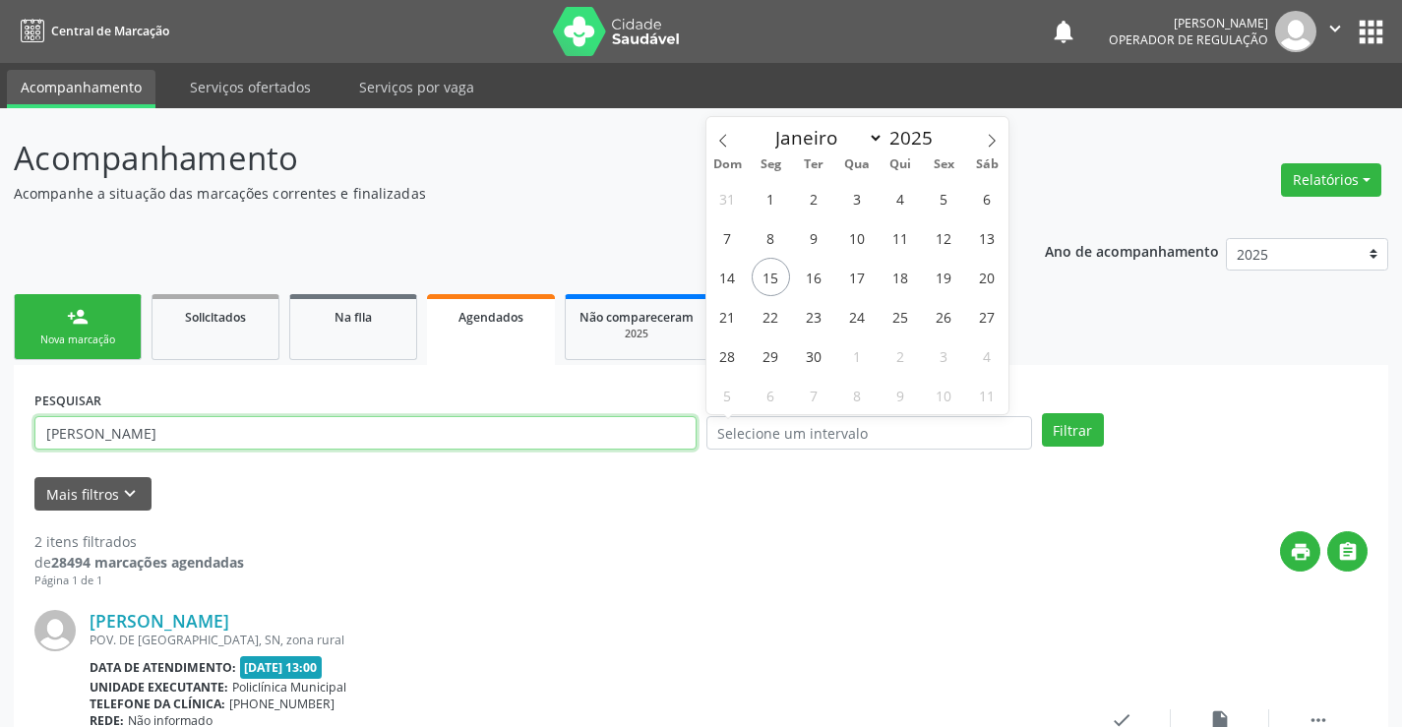
click at [667, 446] on input "[PERSON_NAME]" at bounding box center [365, 432] width 662 height 33
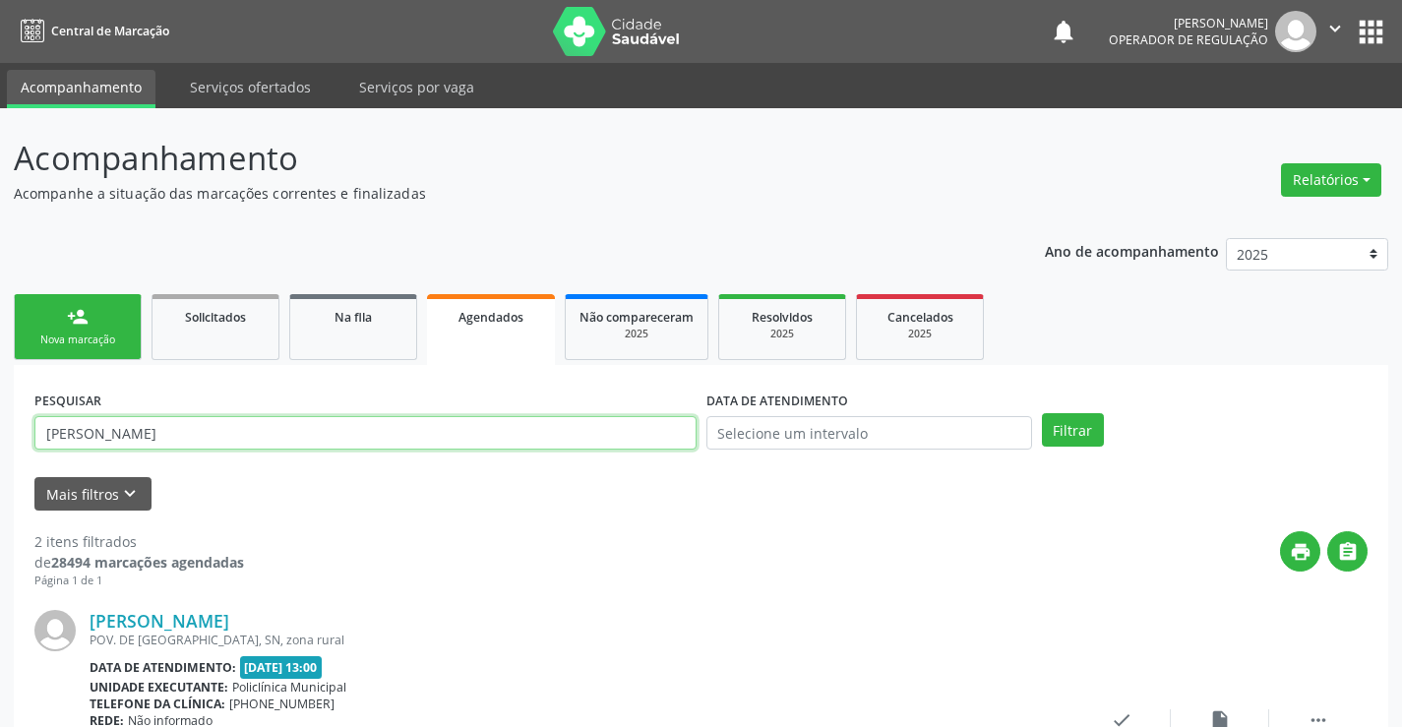
click at [667, 446] on input "[PERSON_NAME]" at bounding box center [365, 432] width 662 height 33
type input "703206628244196"
click at [1079, 433] on button "Filtrar" at bounding box center [1073, 429] width 62 height 33
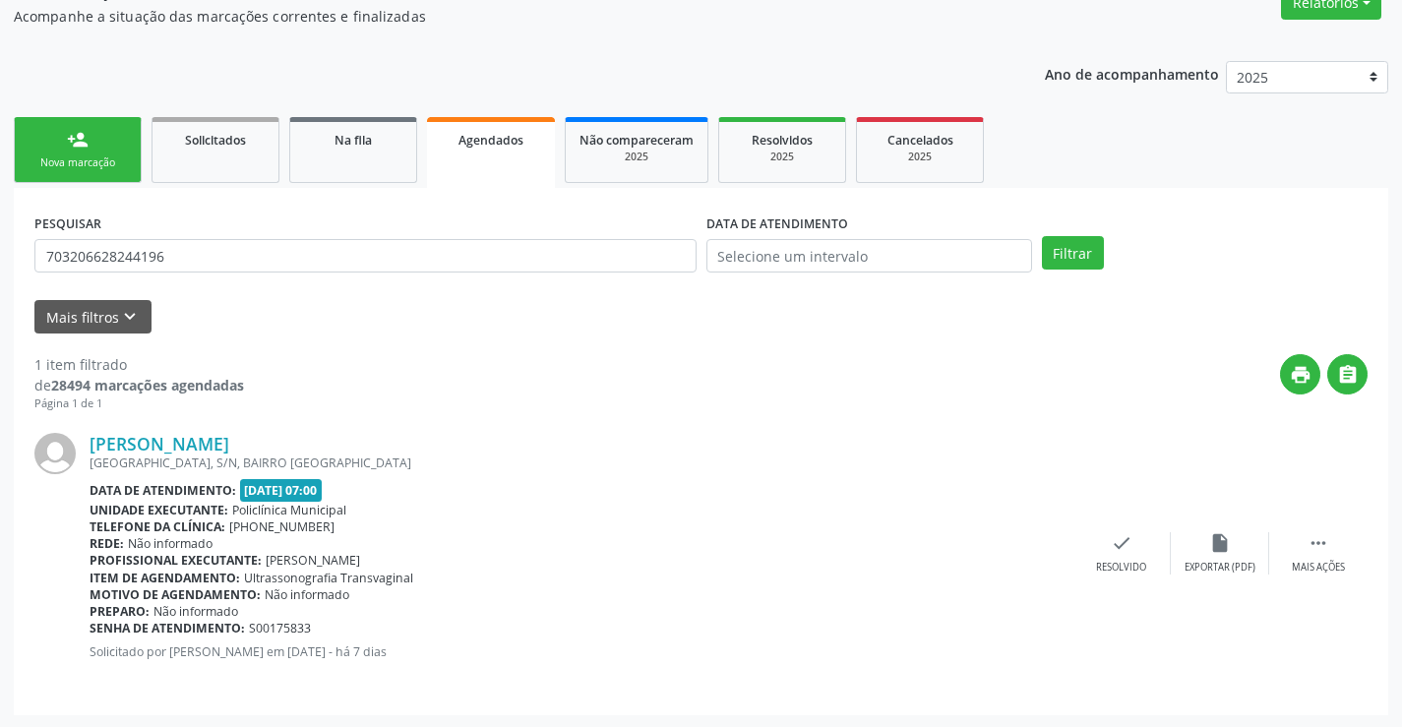
scroll to position [179, 0]
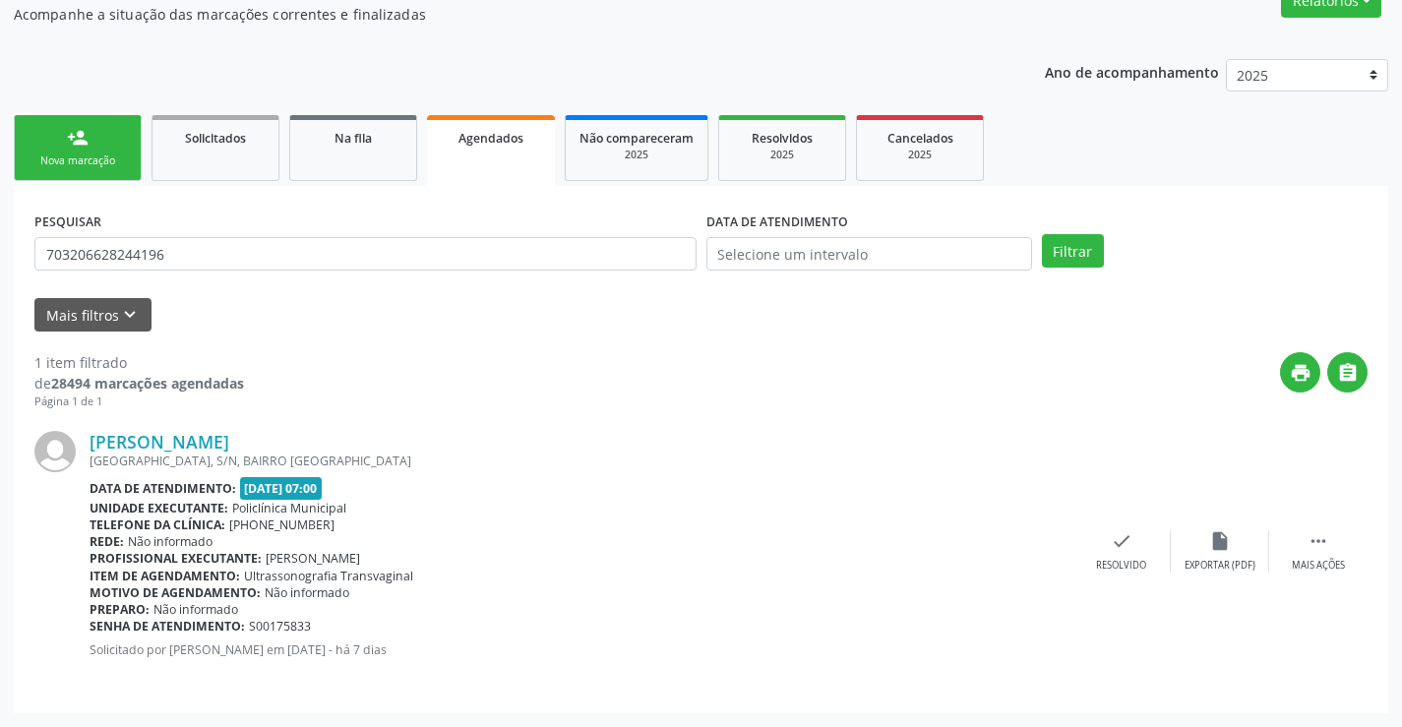
click at [96, 164] on div "Nova marcação" at bounding box center [78, 160] width 98 height 15
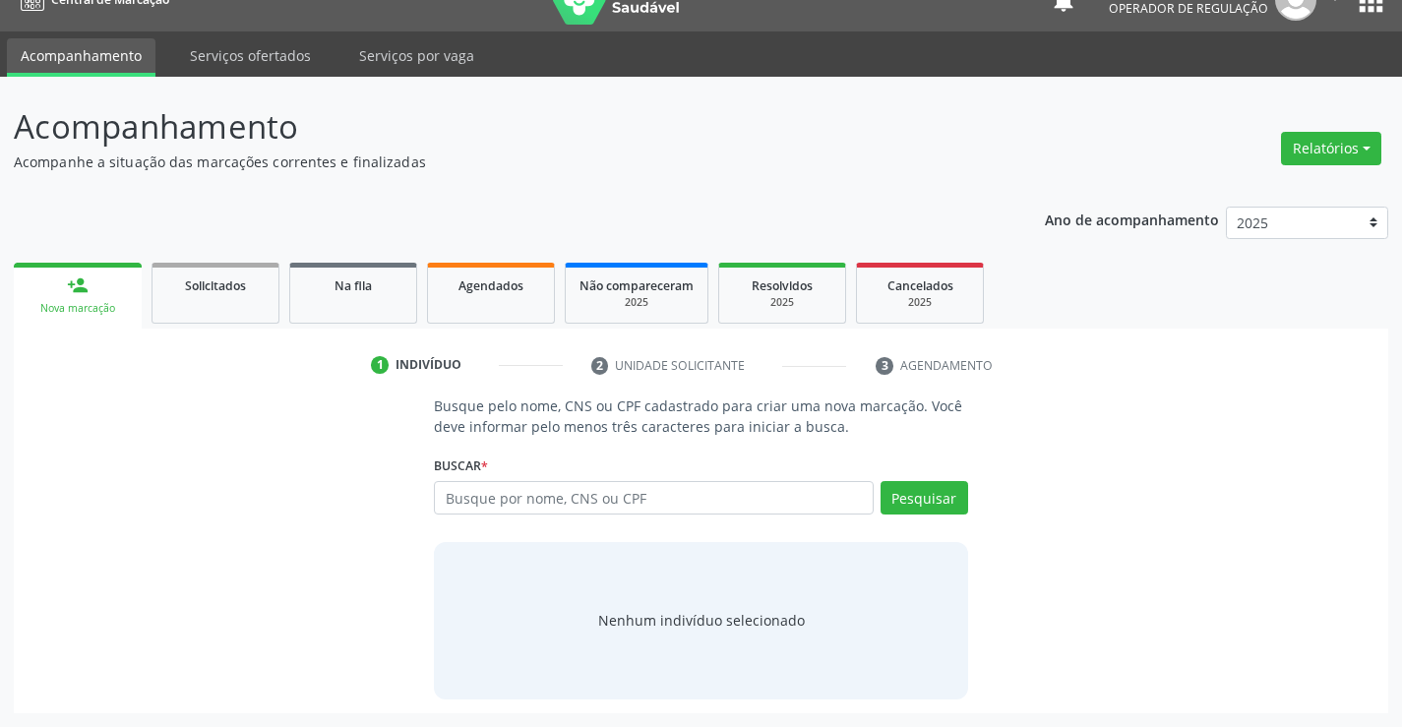
scroll to position [31, 0]
drag, startPoint x: 514, startPoint y: 499, endPoint x: 495, endPoint y: 508, distance: 21.6
click at [495, 508] on input "text" at bounding box center [653, 497] width 439 height 33
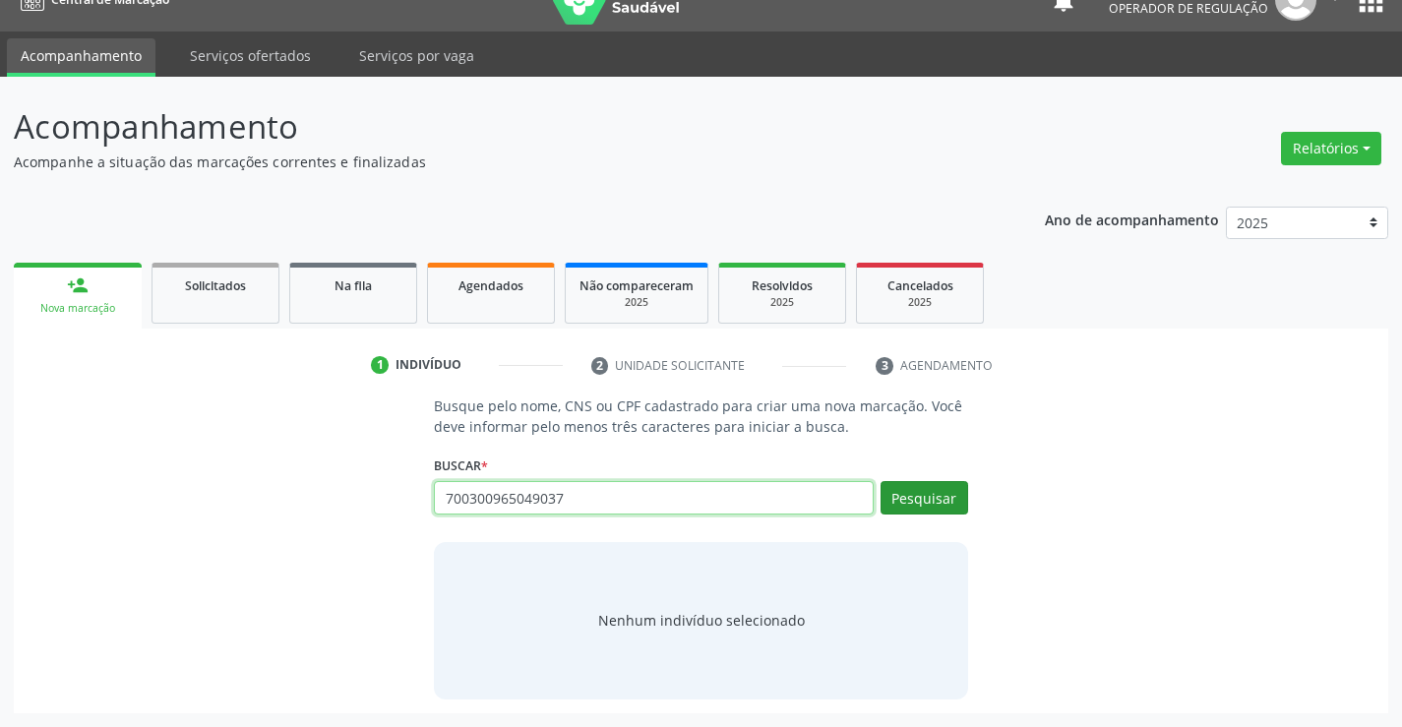
type input "700300965049037"
click at [930, 492] on button "Pesquisar" at bounding box center [924, 497] width 88 height 33
type input "700300965049037"
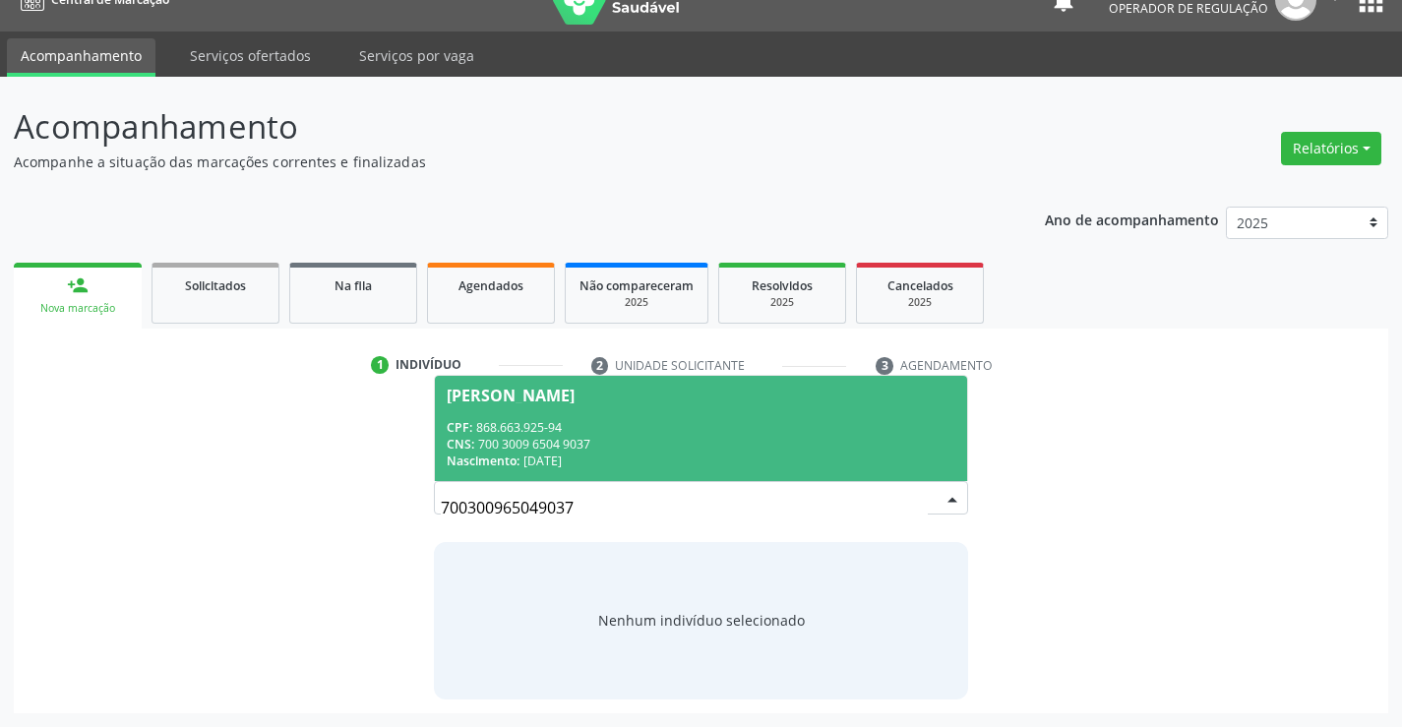
click at [623, 426] on div "CPF: 868.663.925-94" at bounding box center [701, 427] width 508 height 17
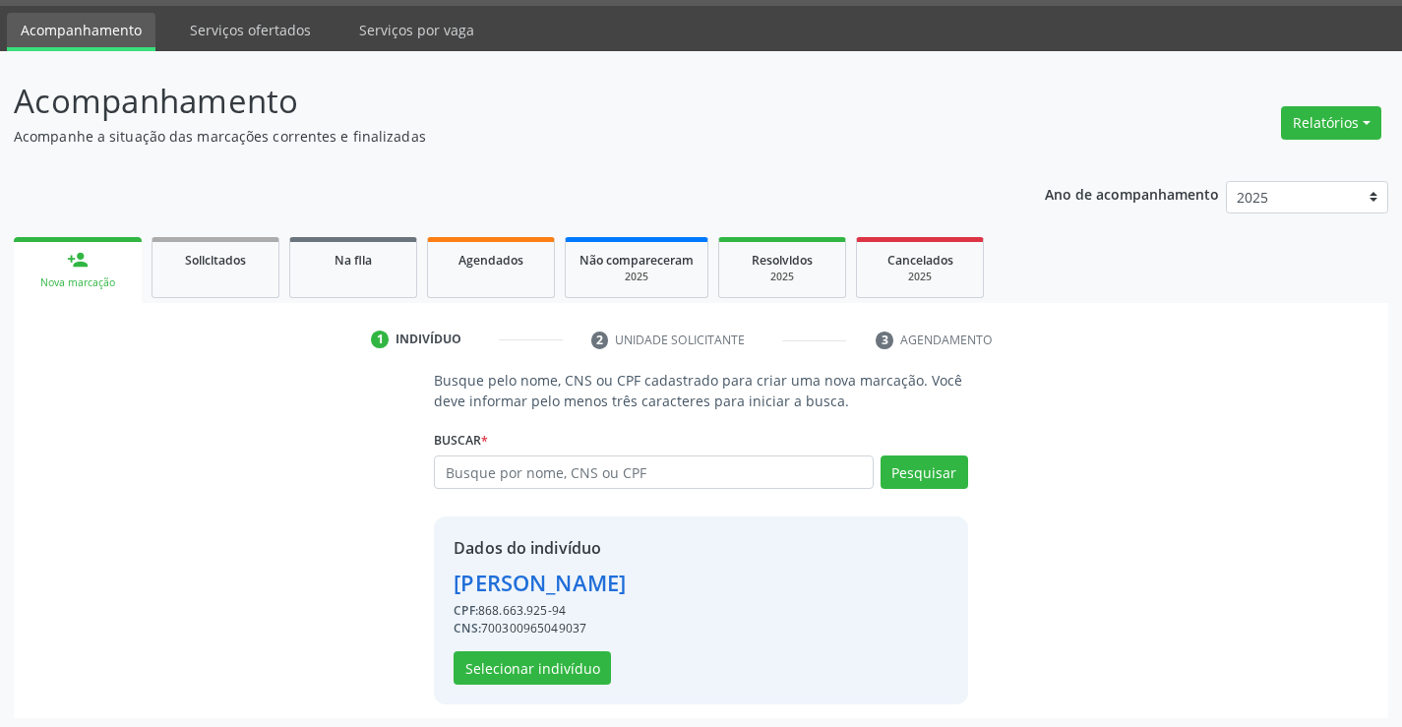
scroll to position [62, 0]
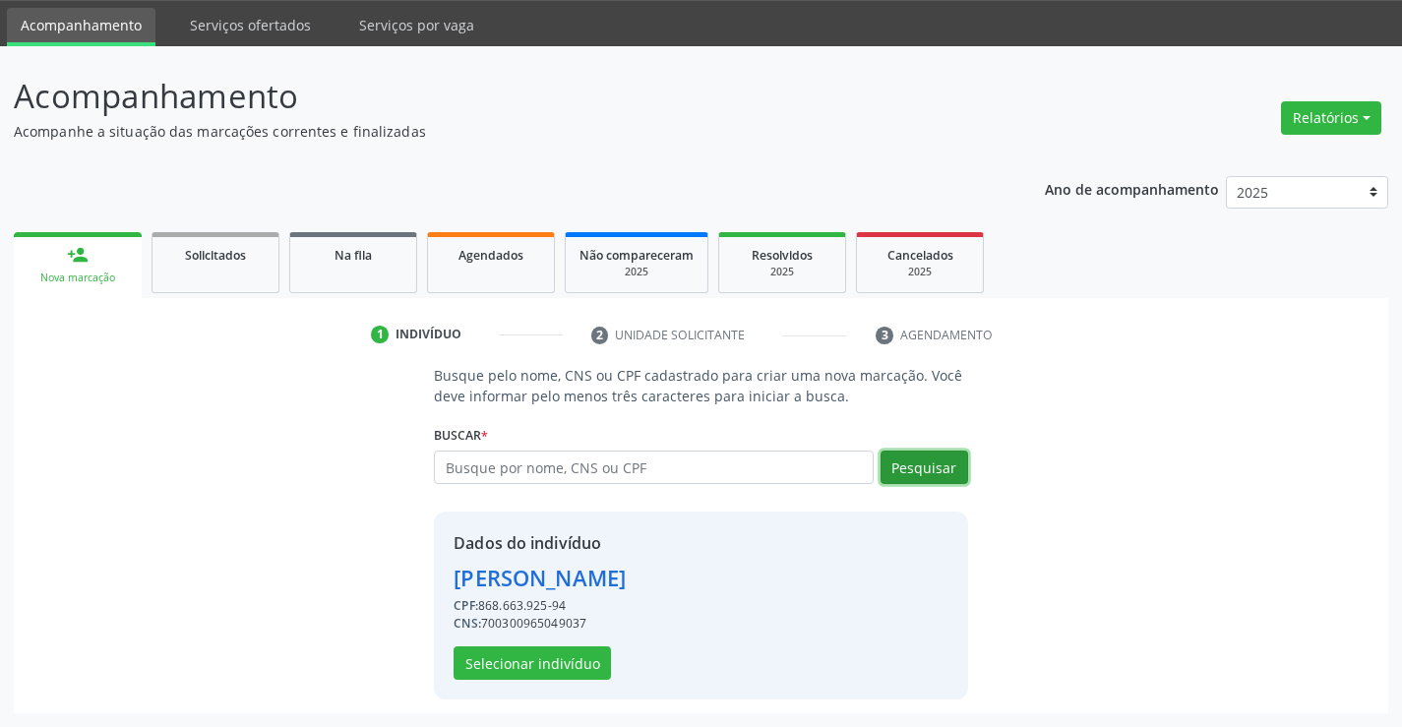
click at [912, 461] on button "Pesquisar" at bounding box center [924, 467] width 88 height 33
click at [534, 656] on button "Selecionar indivíduo" at bounding box center [531, 662] width 157 height 33
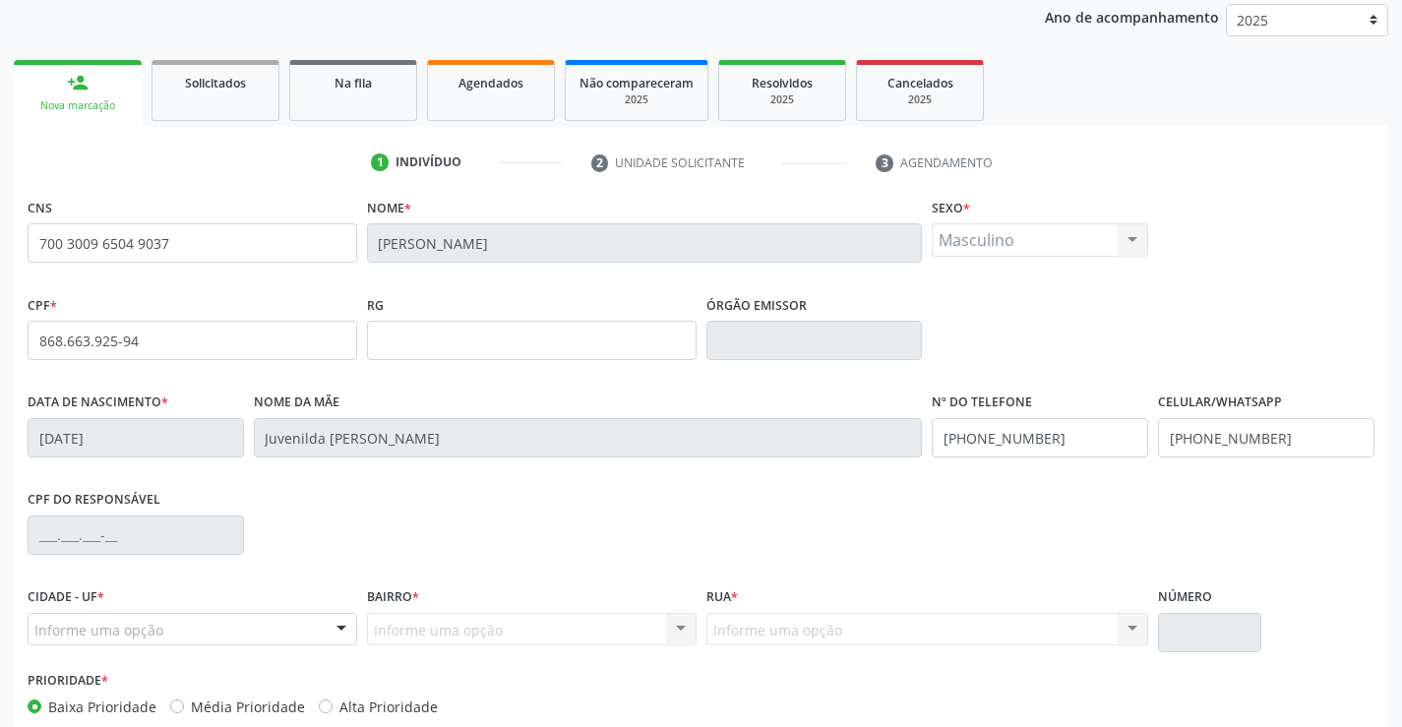
scroll to position [339, 0]
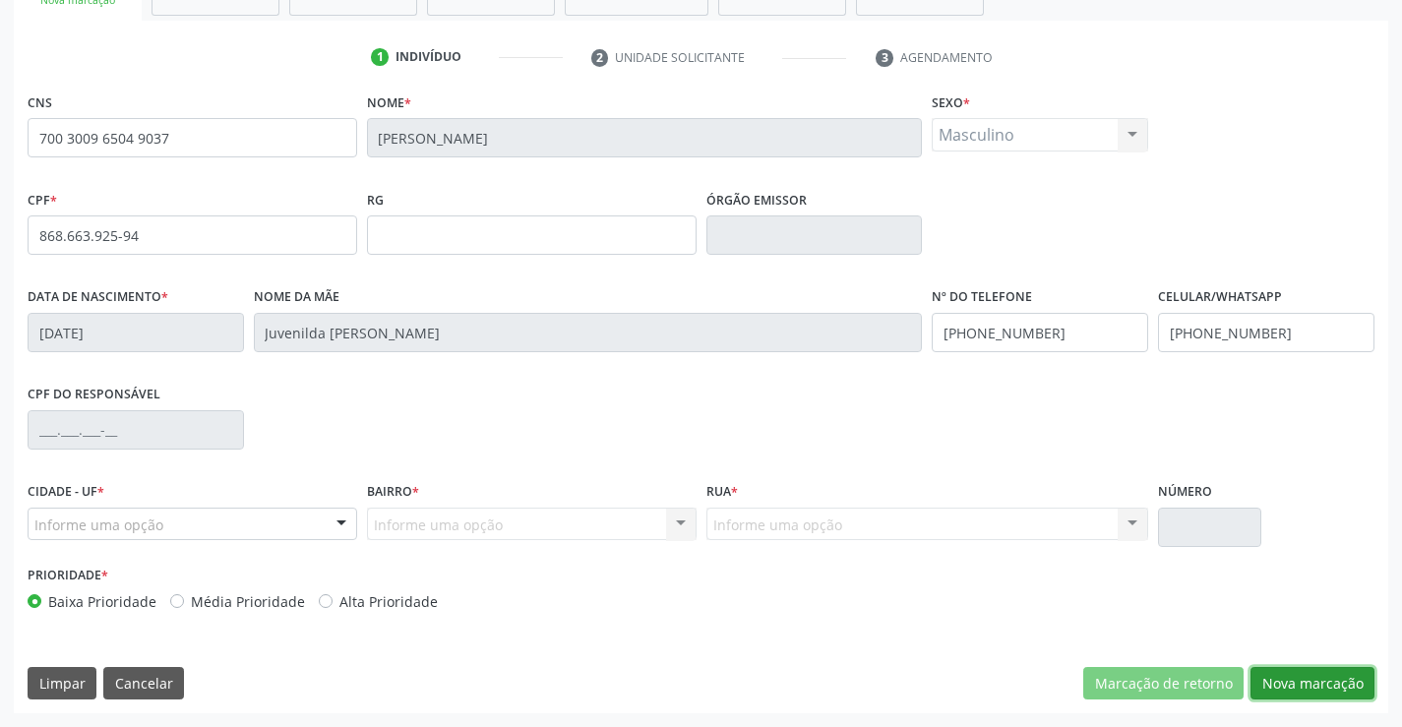
click at [1269, 682] on button "Nova marcação" at bounding box center [1312, 683] width 124 height 33
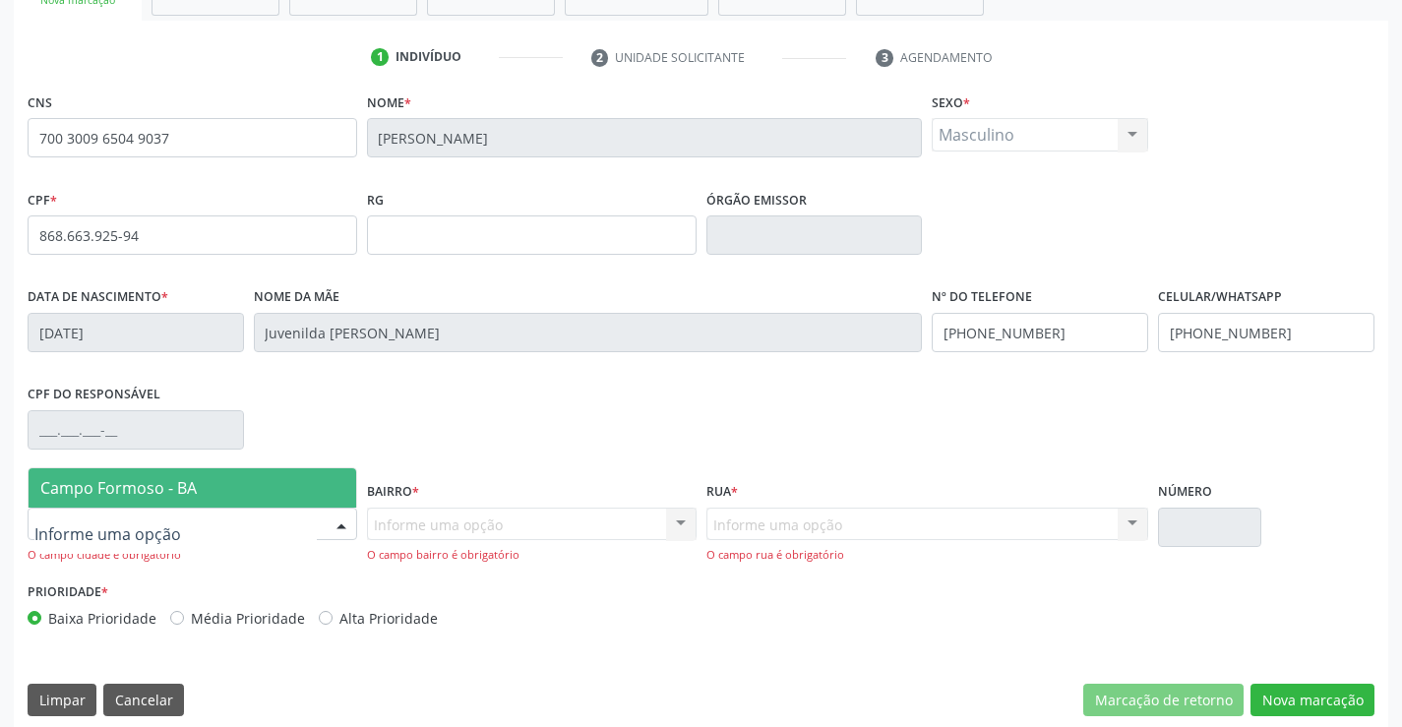
click at [338, 527] on div at bounding box center [342, 525] width 30 height 33
click at [339, 474] on span "Campo Formoso - BA" at bounding box center [193, 487] width 328 height 39
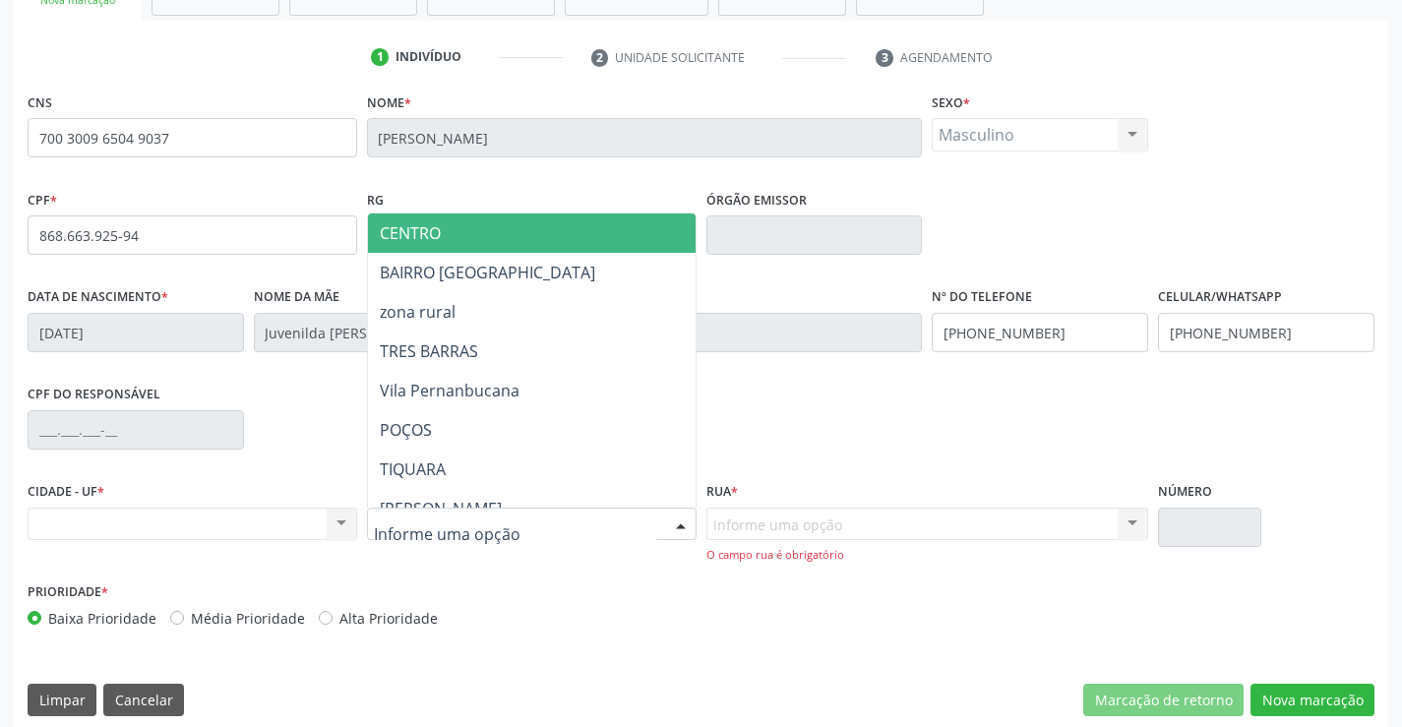
click at [497, 235] on span "CENTRO" at bounding box center [580, 232] width 425 height 39
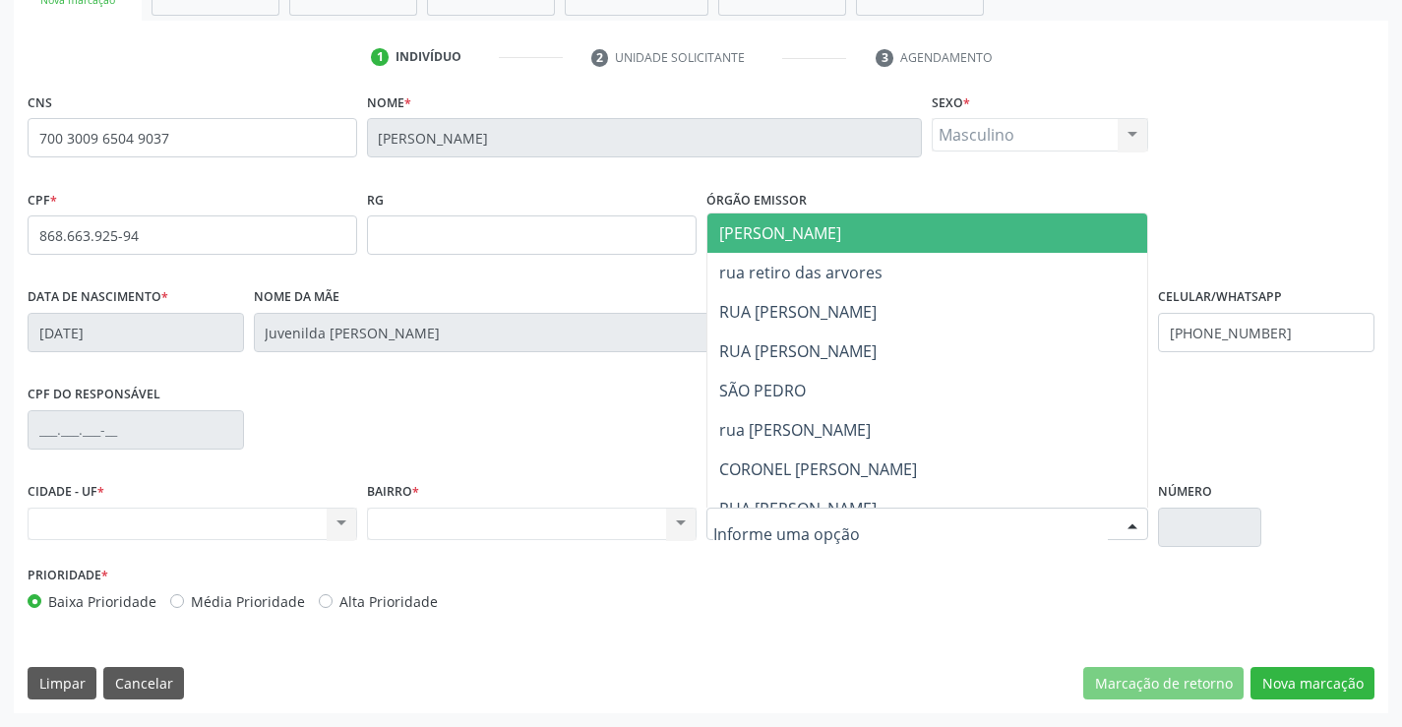
click at [1115, 516] on div at bounding box center [927, 524] width 443 height 33
click at [928, 237] on span "[PERSON_NAME]" at bounding box center [944, 232] width 474 height 39
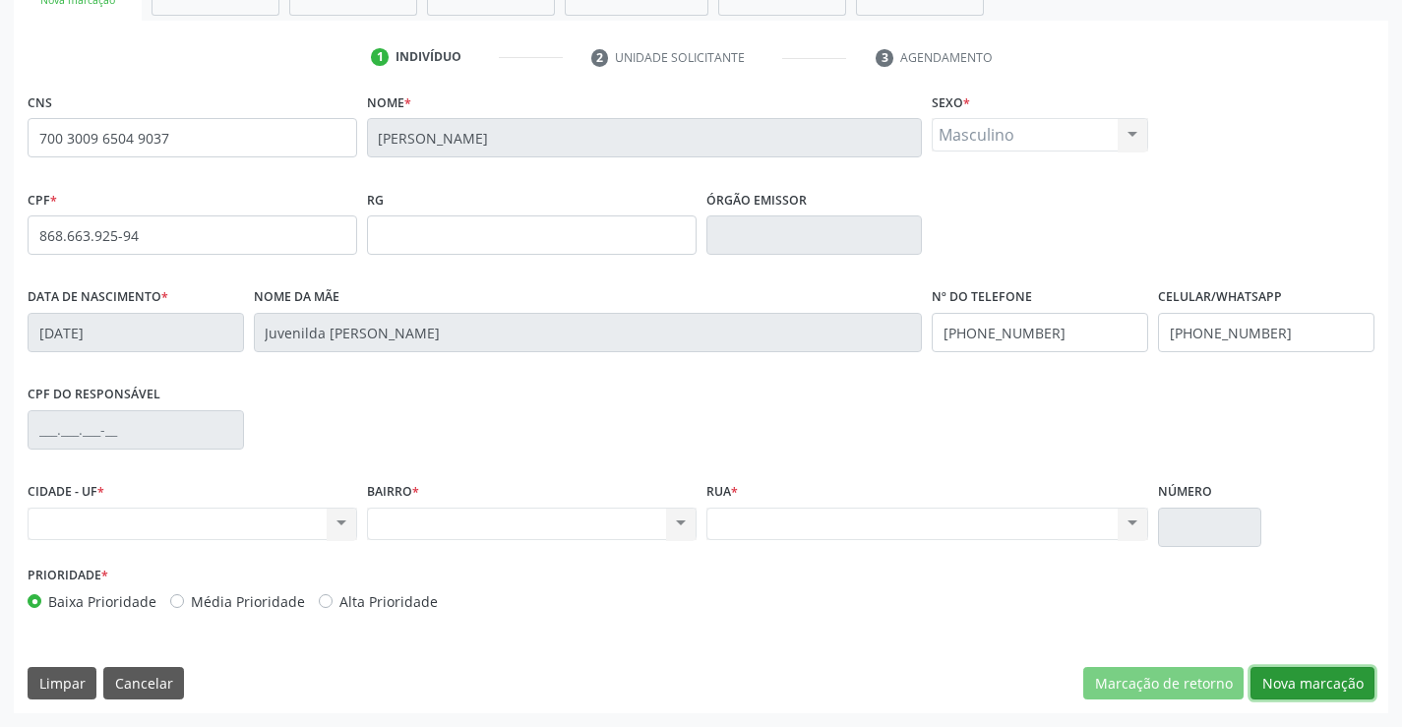
click at [1293, 675] on button "Nova marcação" at bounding box center [1312, 683] width 124 height 33
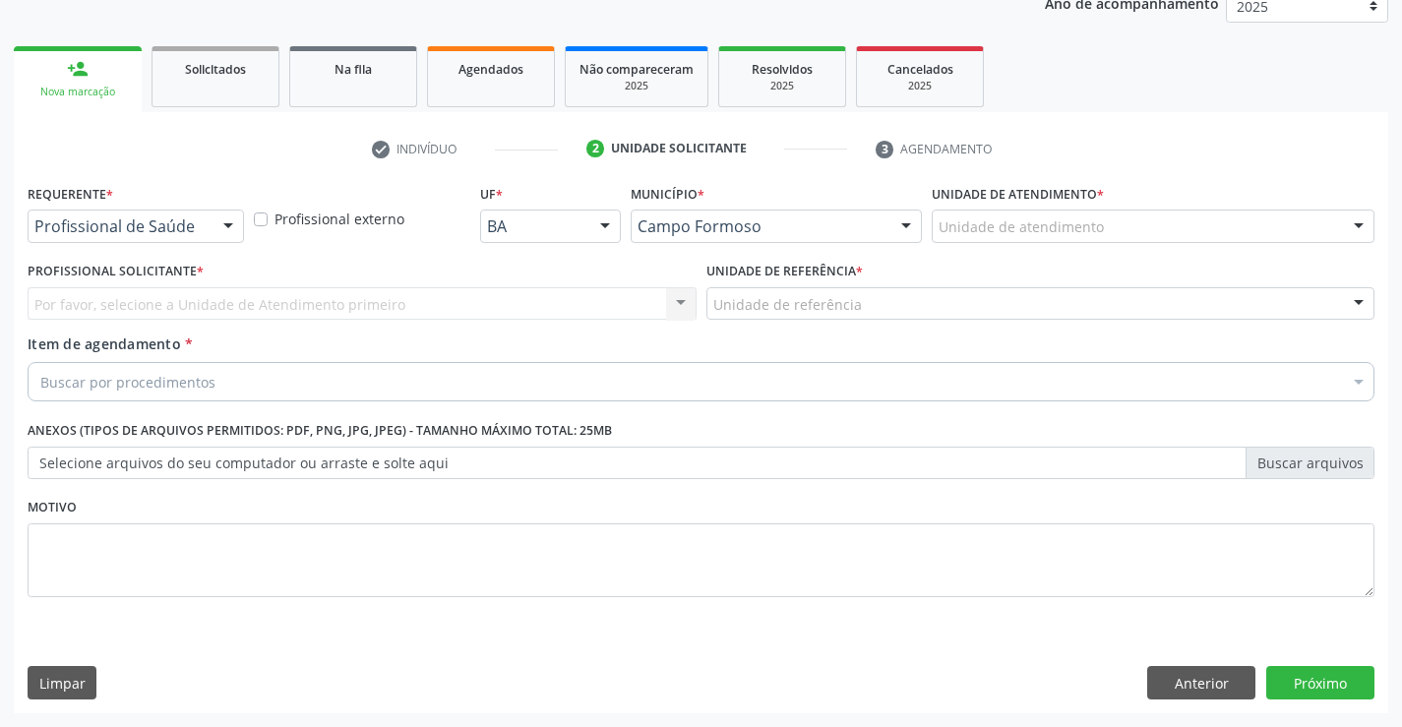
scroll to position [248, 0]
click at [206, 231] on div "Profissional de Saúde" at bounding box center [136, 226] width 216 height 33
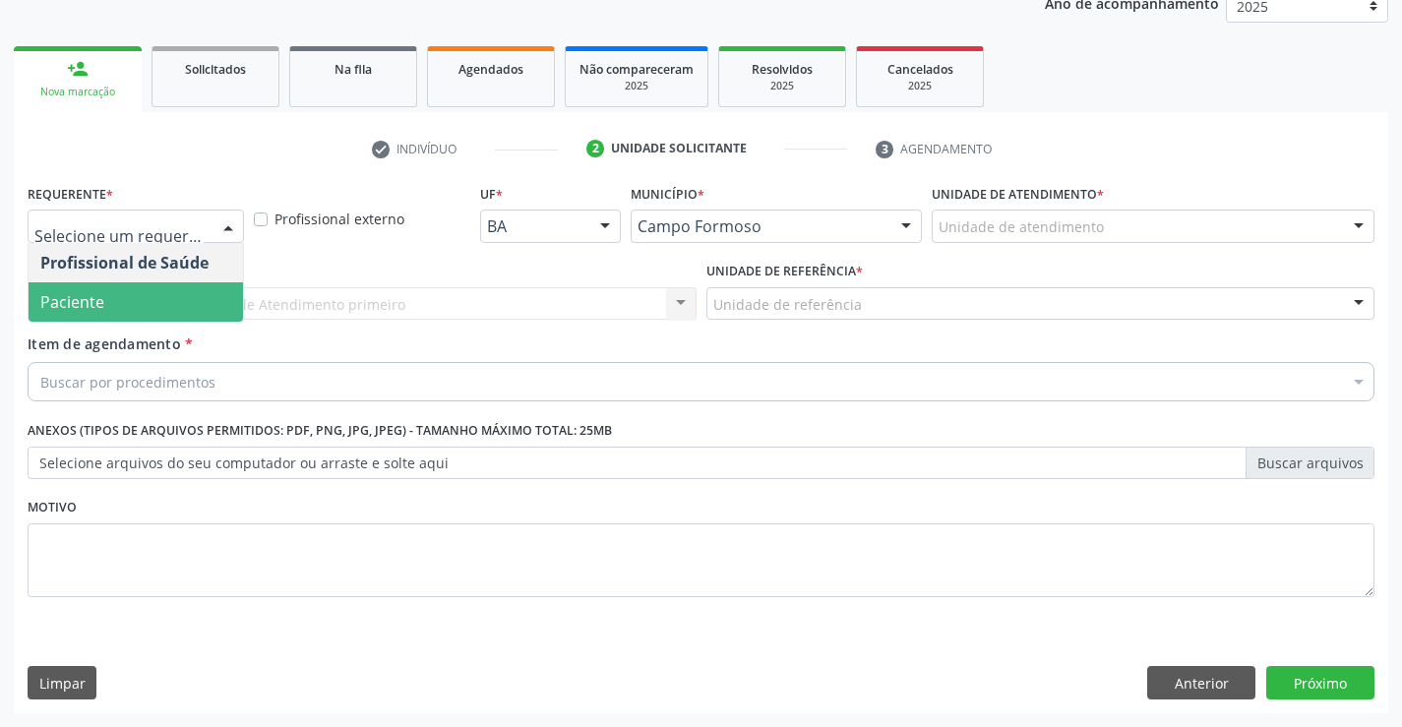
click at [123, 307] on span "Paciente" at bounding box center [136, 301] width 214 height 39
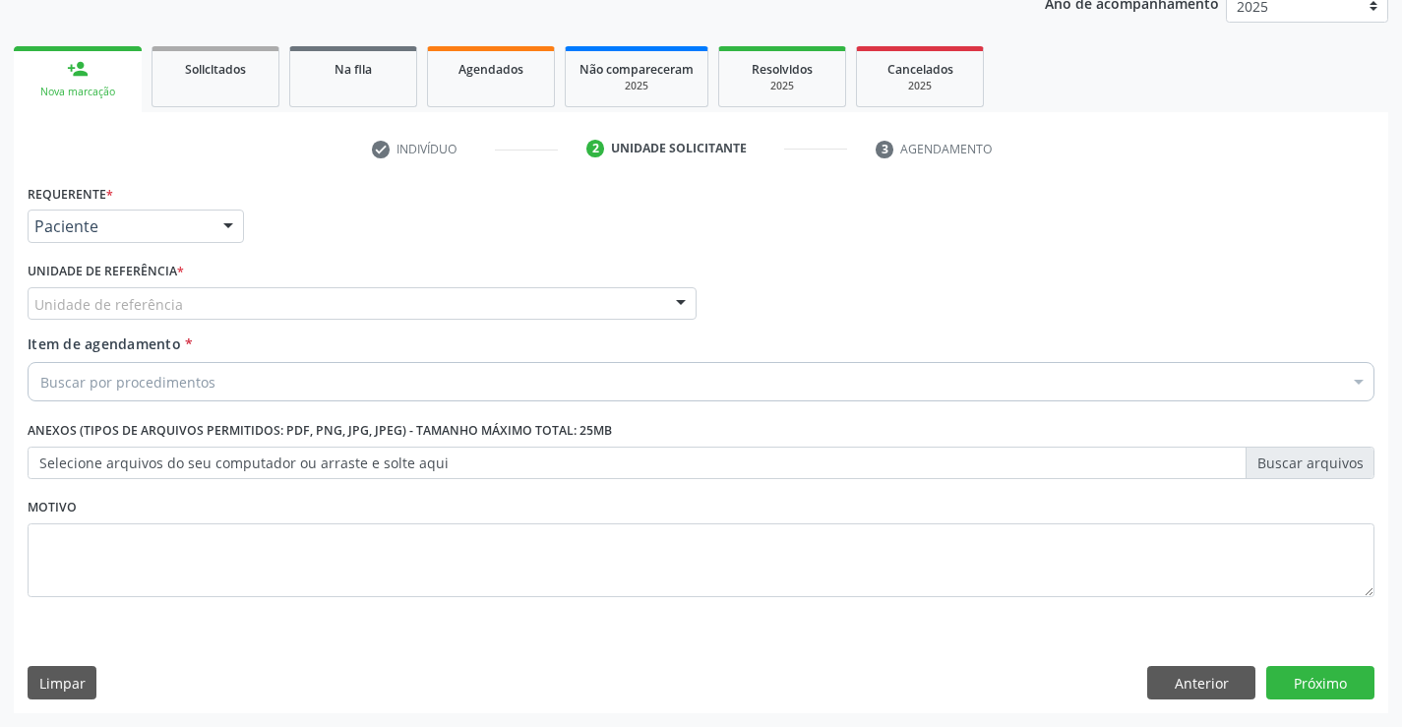
click at [279, 306] on div "Unidade de referência" at bounding box center [362, 303] width 669 height 33
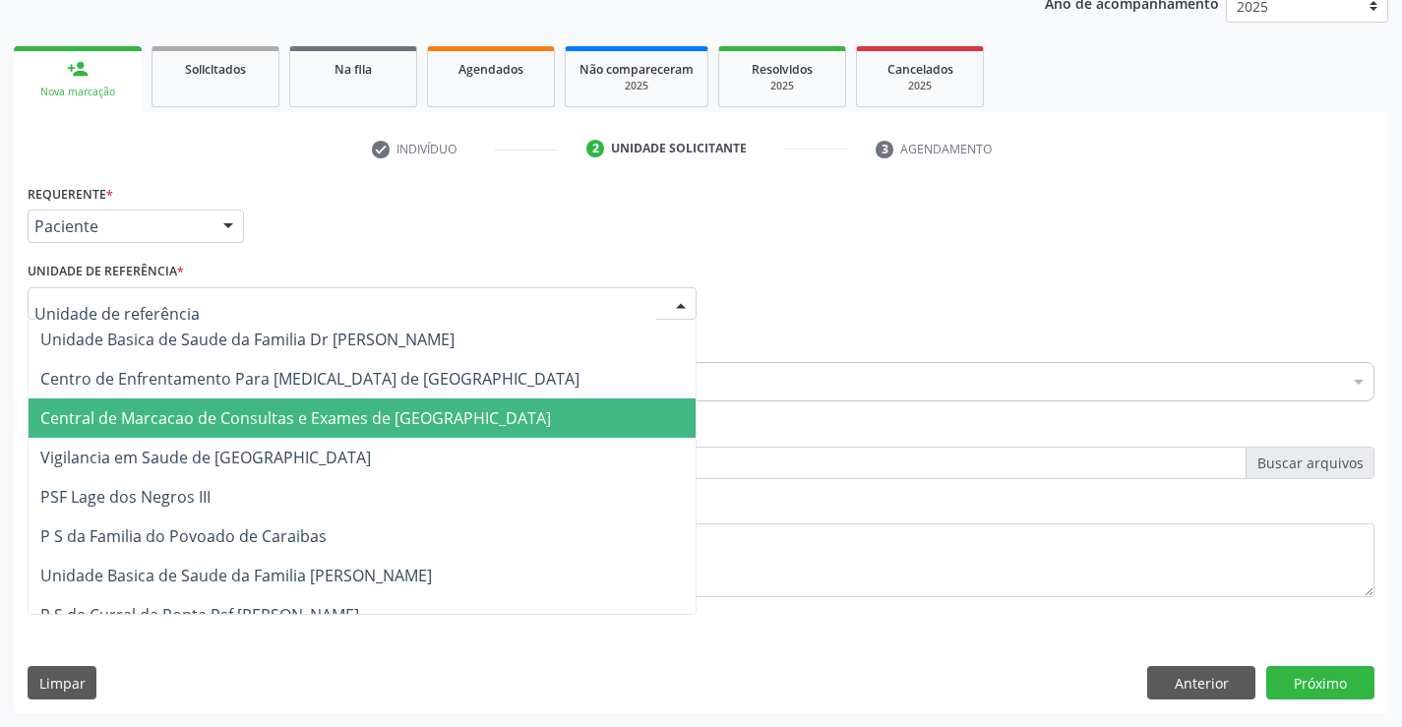
click at [305, 404] on span "Central de Marcacao de Consultas e Exames de [GEOGRAPHIC_DATA]" at bounding box center [362, 417] width 667 height 39
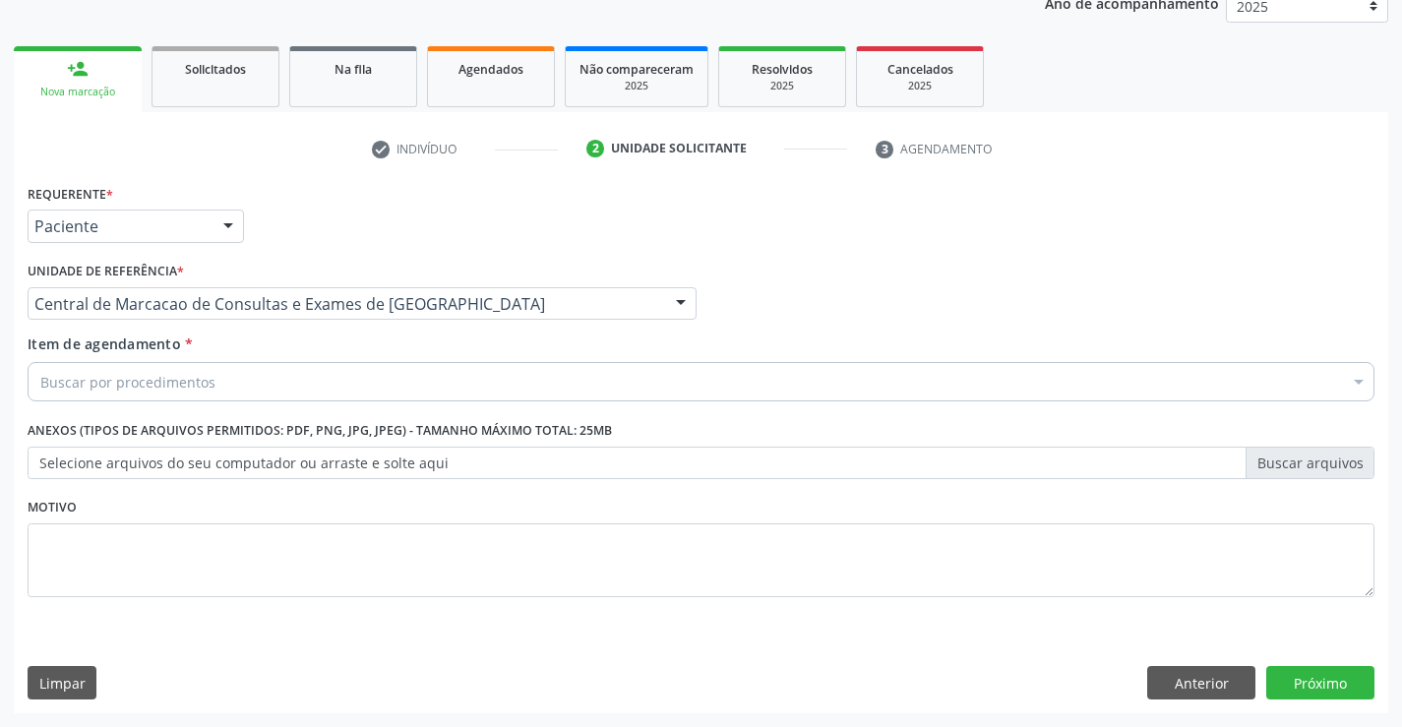
click at [348, 373] on div "Buscar por procedimentos" at bounding box center [701, 381] width 1347 height 39
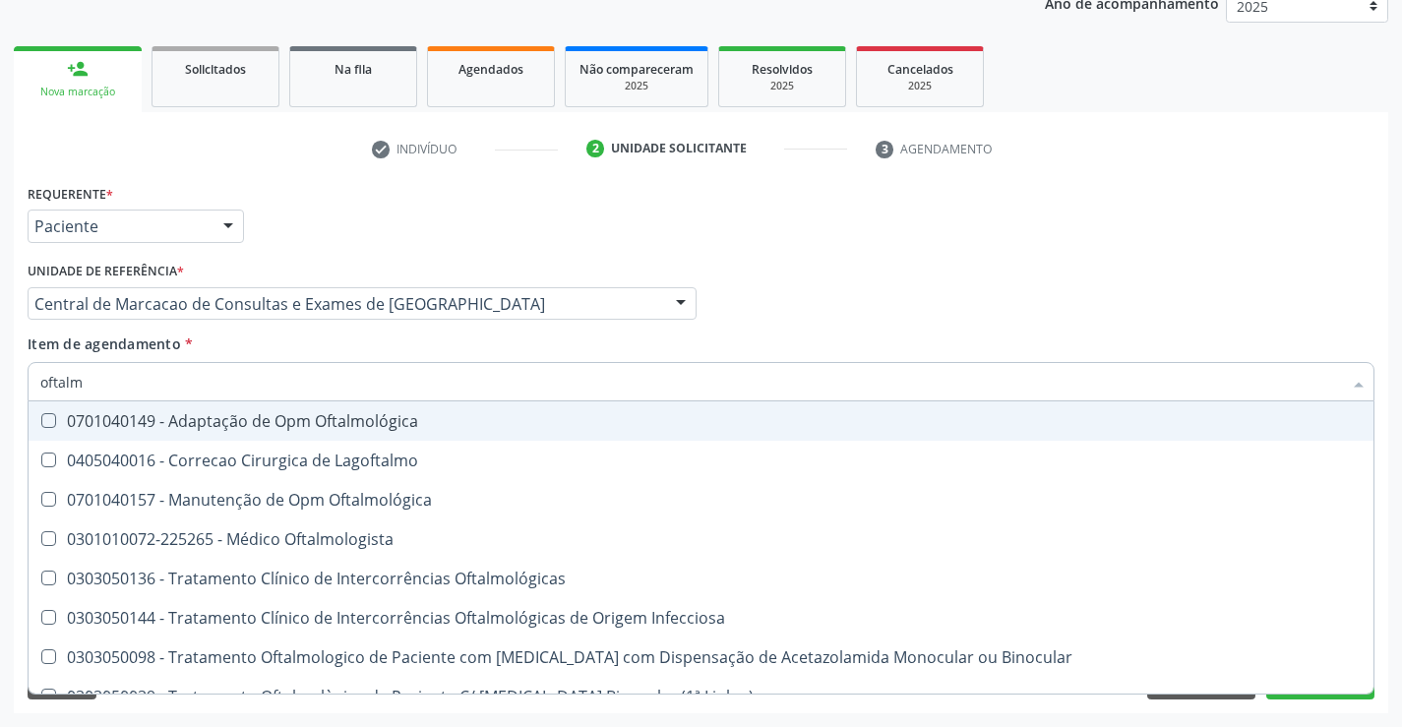
type input "oftalmo"
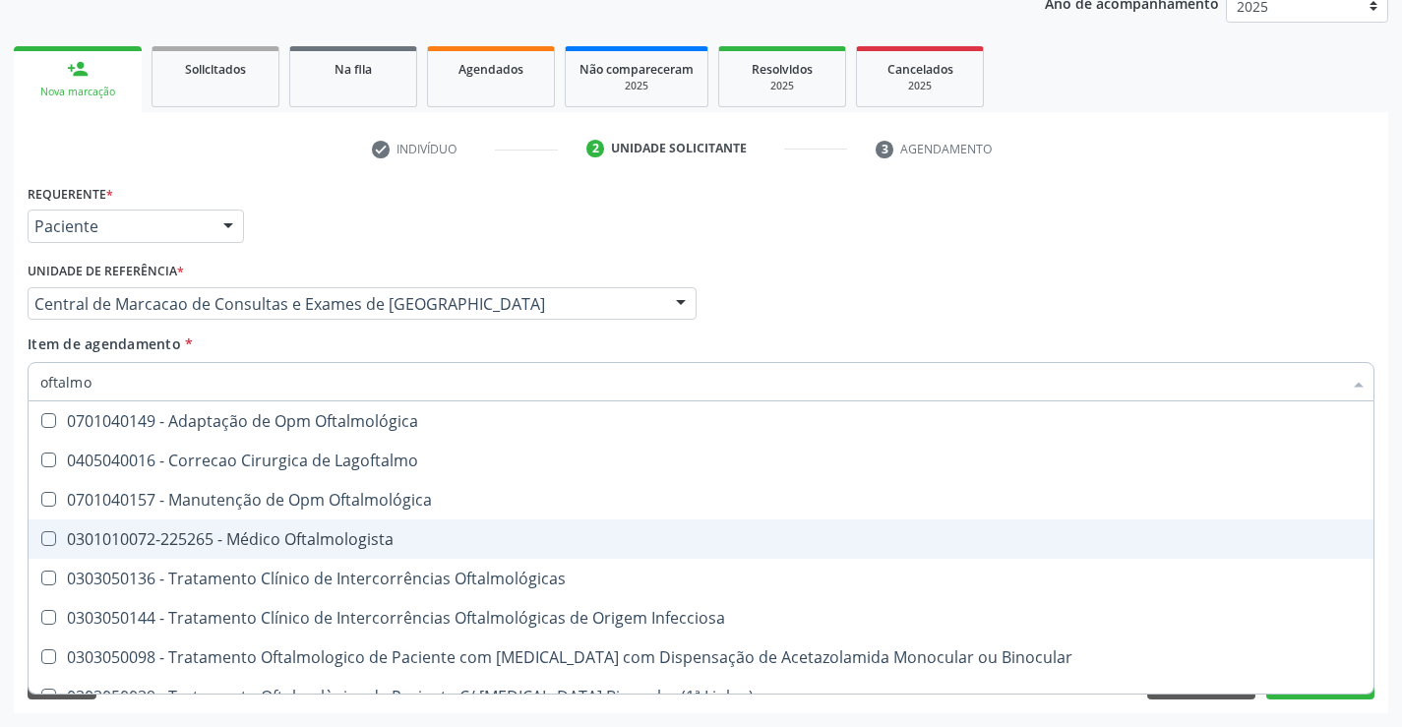
click at [272, 534] on div "0301010072-225265 - Médico Oftalmologista" at bounding box center [700, 539] width 1321 height 16
checkbox Oftalmologista "true"
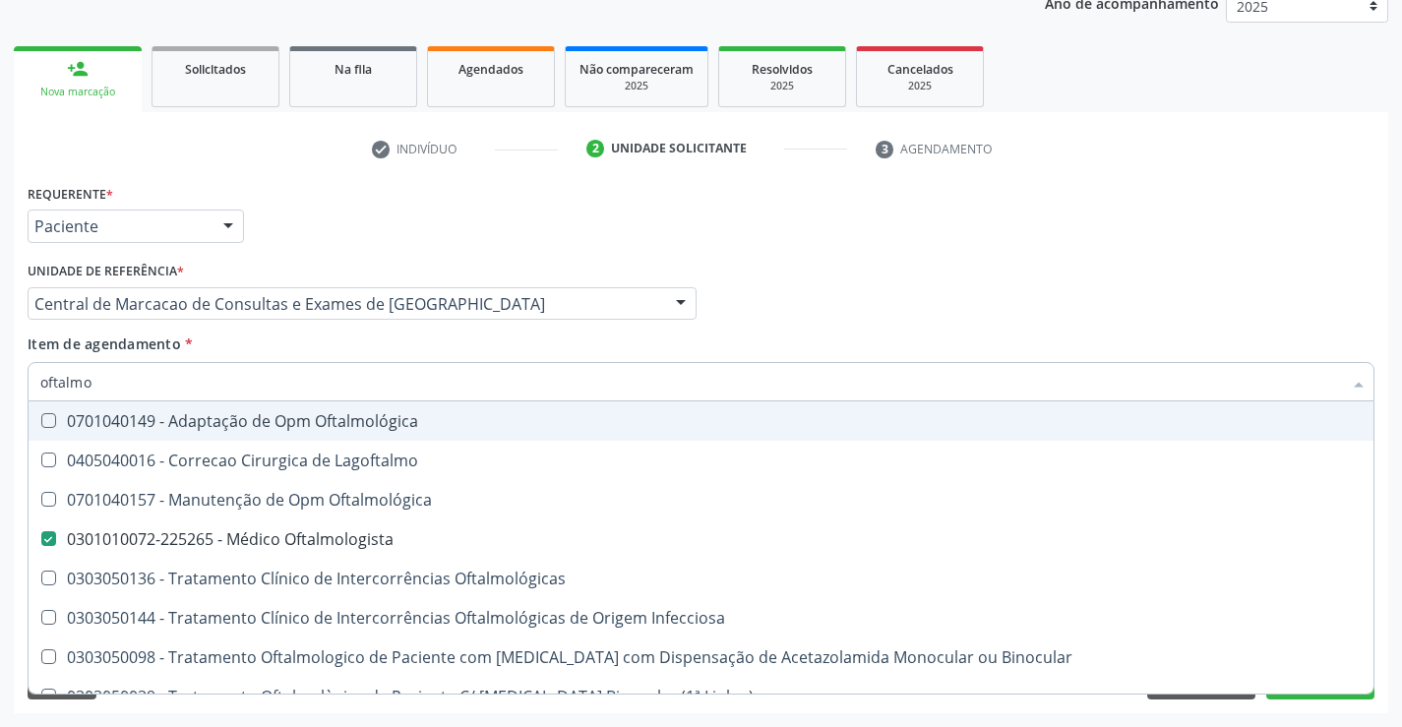
click at [742, 324] on div "Profissional Solicitante Por favor, selecione a Unidade de Atendimento primeiro…" at bounding box center [701, 295] width 1356 height 77
checkbox Lagoftalmo "true"
checkbox Oftalmologista "false"
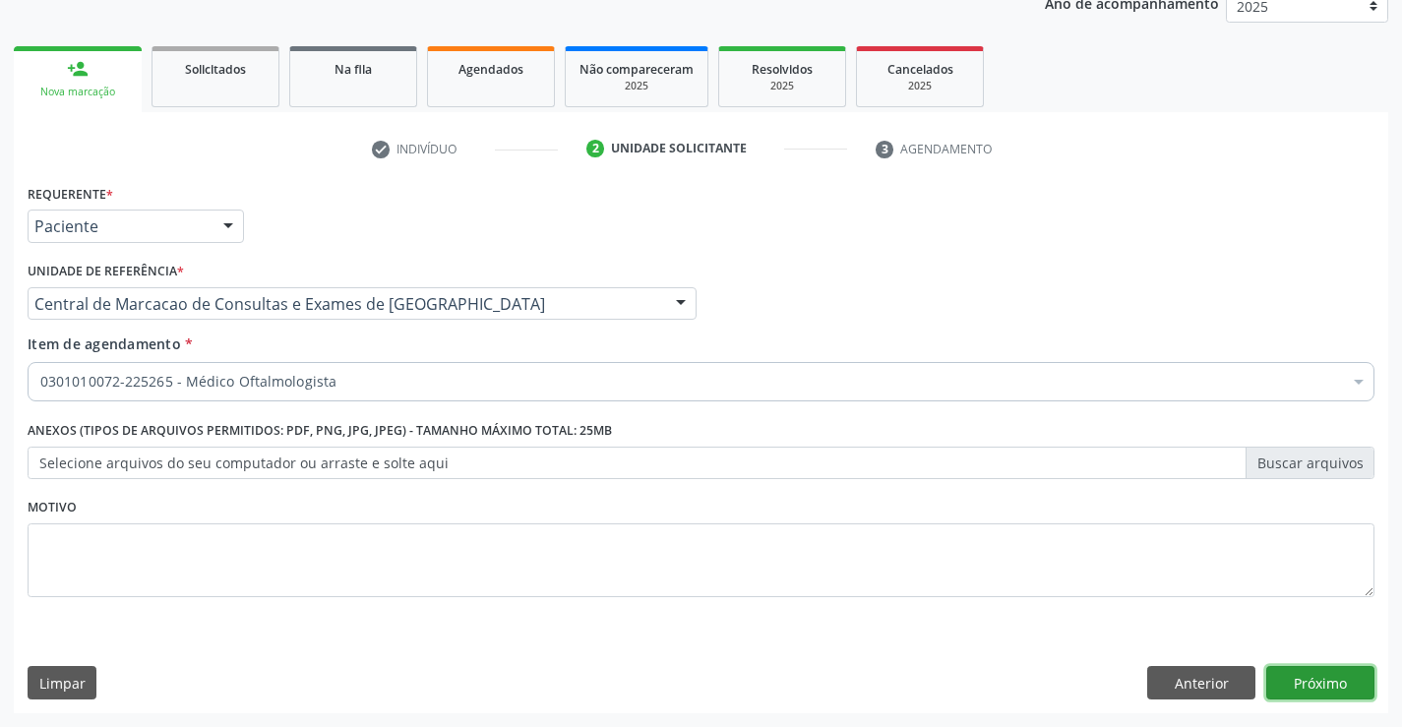
click at [1345, 684] on button "Próximo" at bounding box center [1320, 682] width 108 height 33
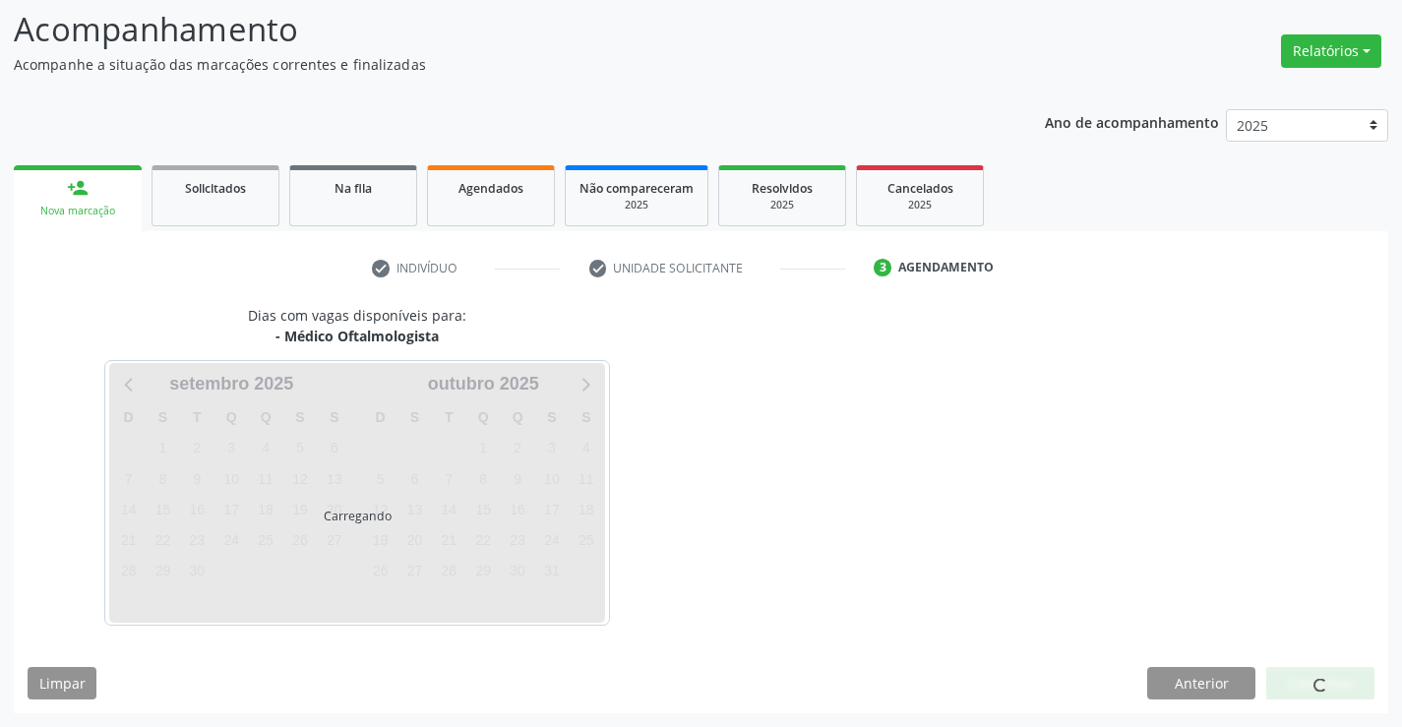
scroll to position [187, 0]
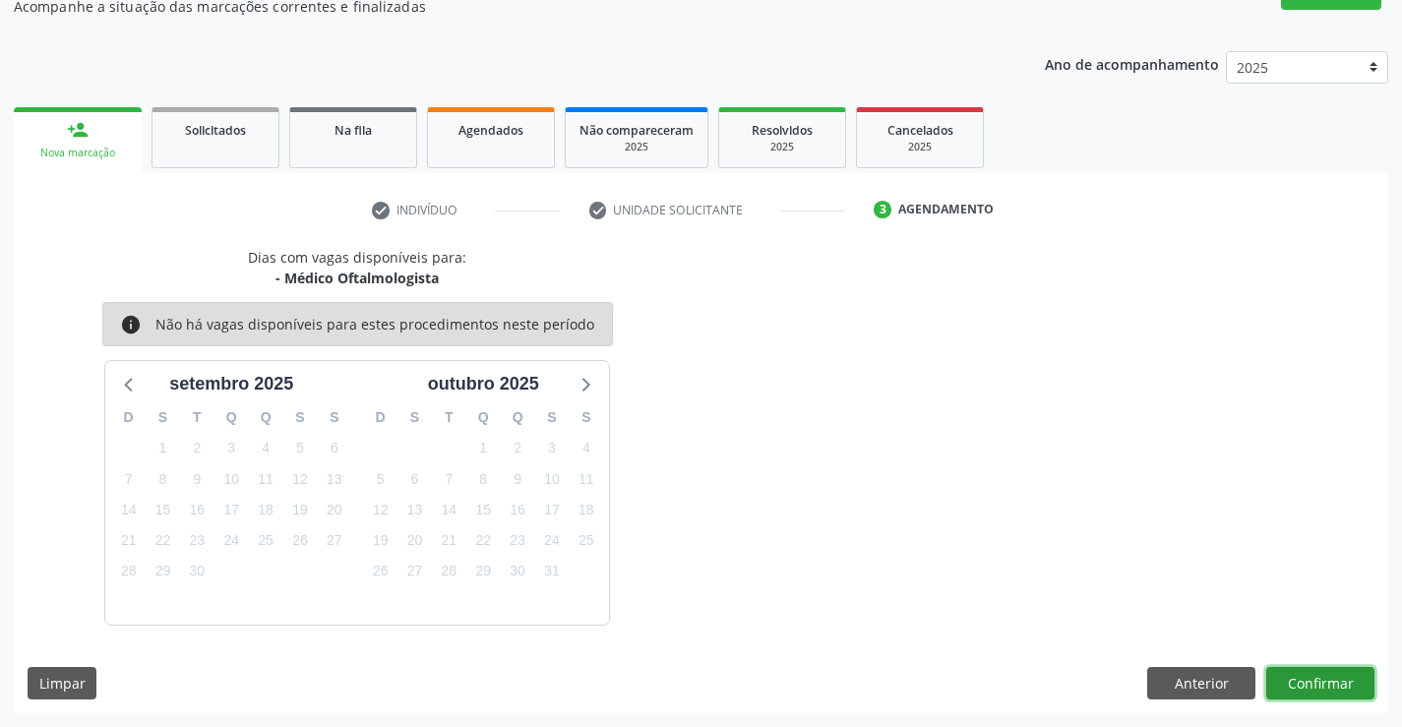
click at [1315, 681] on button "Confirmar" at bounding box center [1320, 683] width 108 height 33
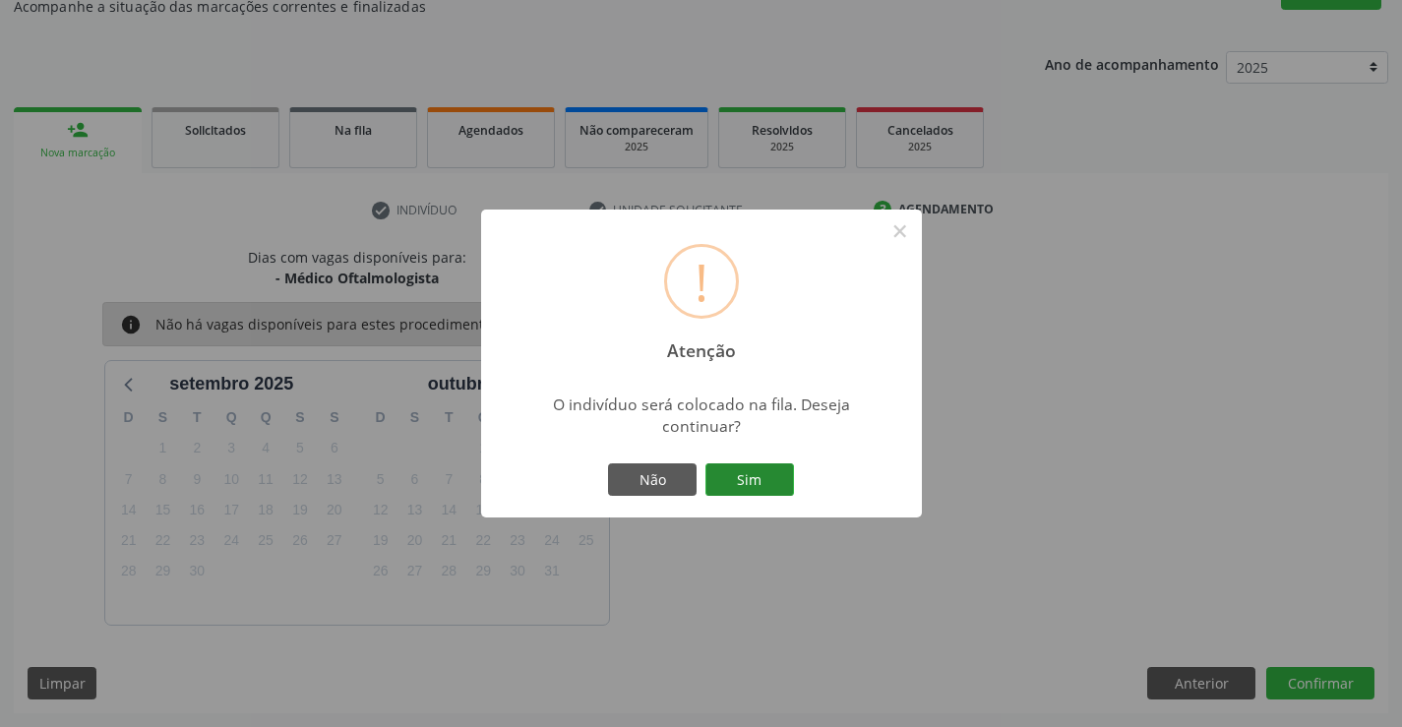
click at [742, 472] on button "Sim" at bounding box center [749, 479] width 89 height 33
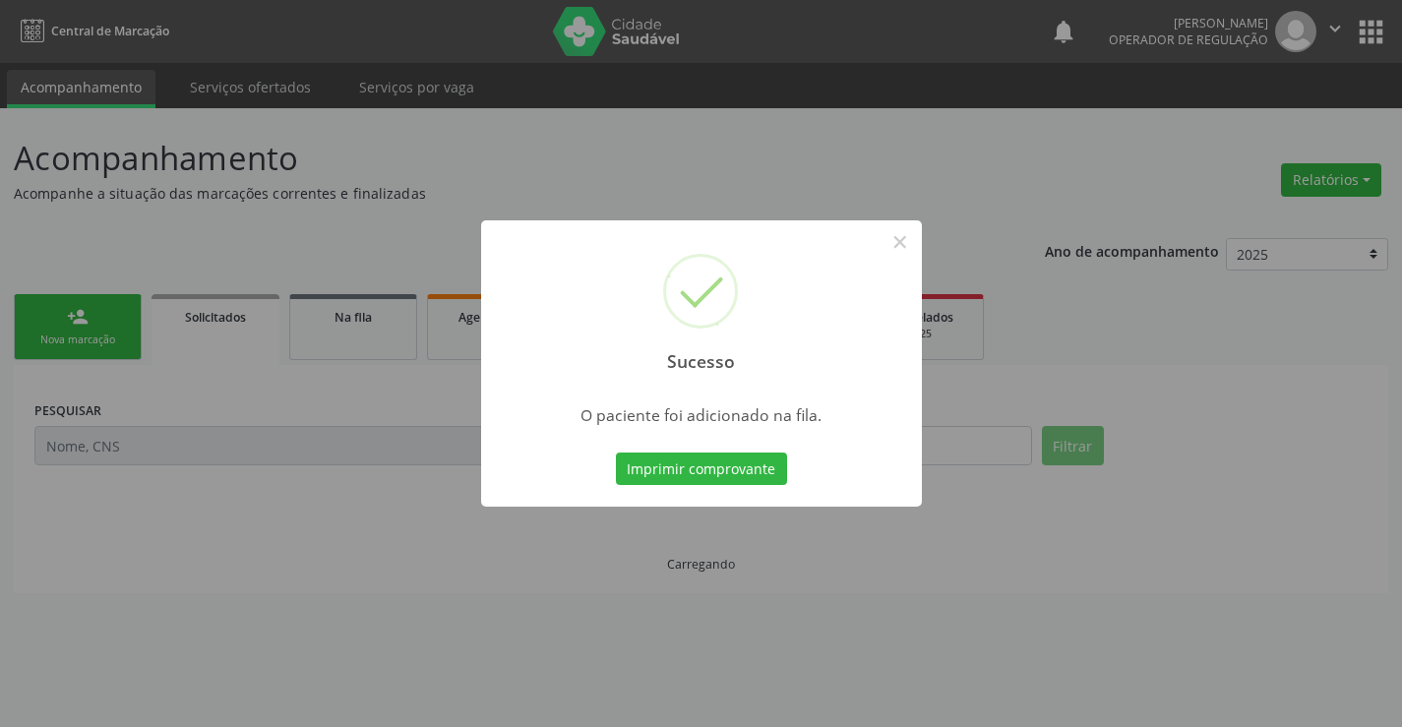
scroll to position [0, 0]
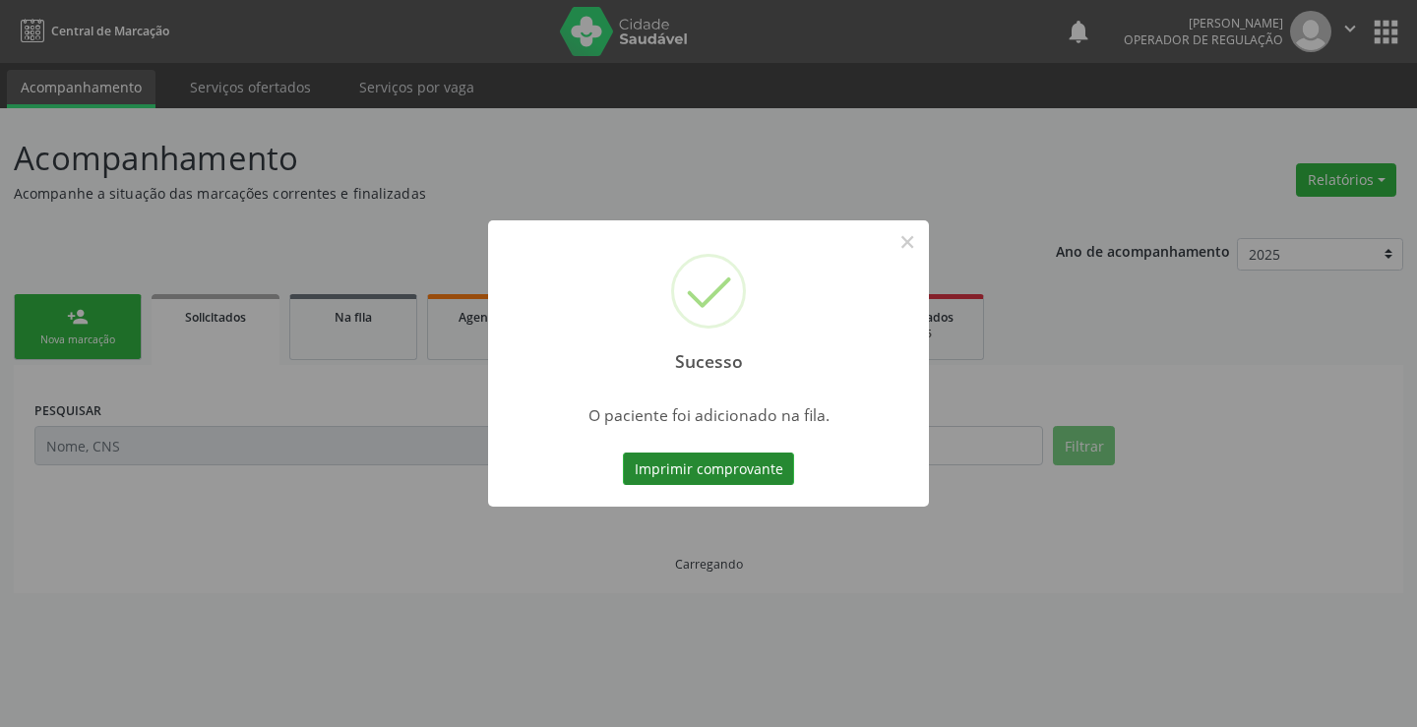
click at [779, 478] on button "Imprimir comprovante" at bounding box center [708, 468] width 171 height 33
